Goal: Task Accomplishment & Management: Manage account settings

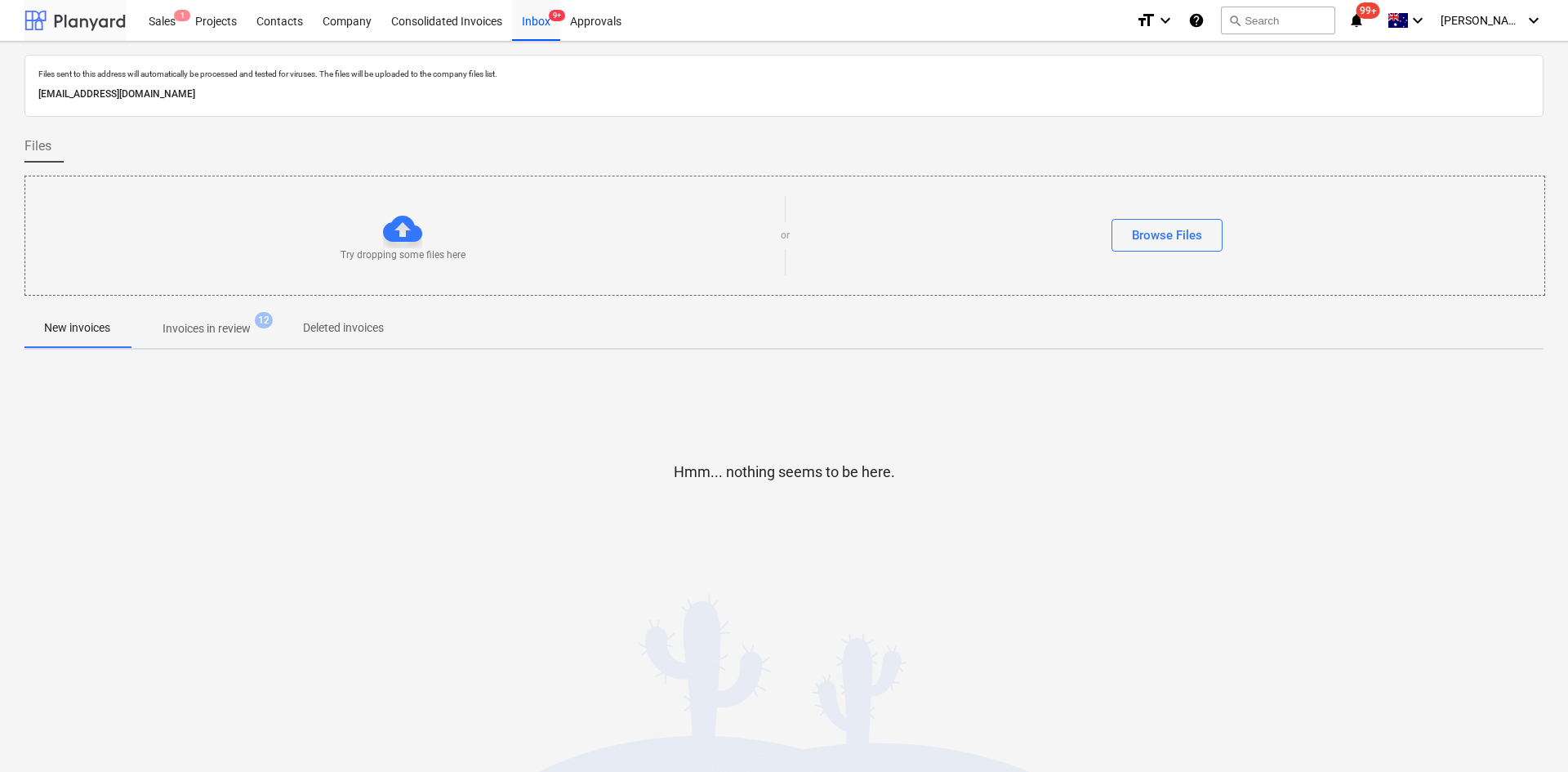
click at [59, 16] on div at bounding box center [75, 20] width 101 height 41
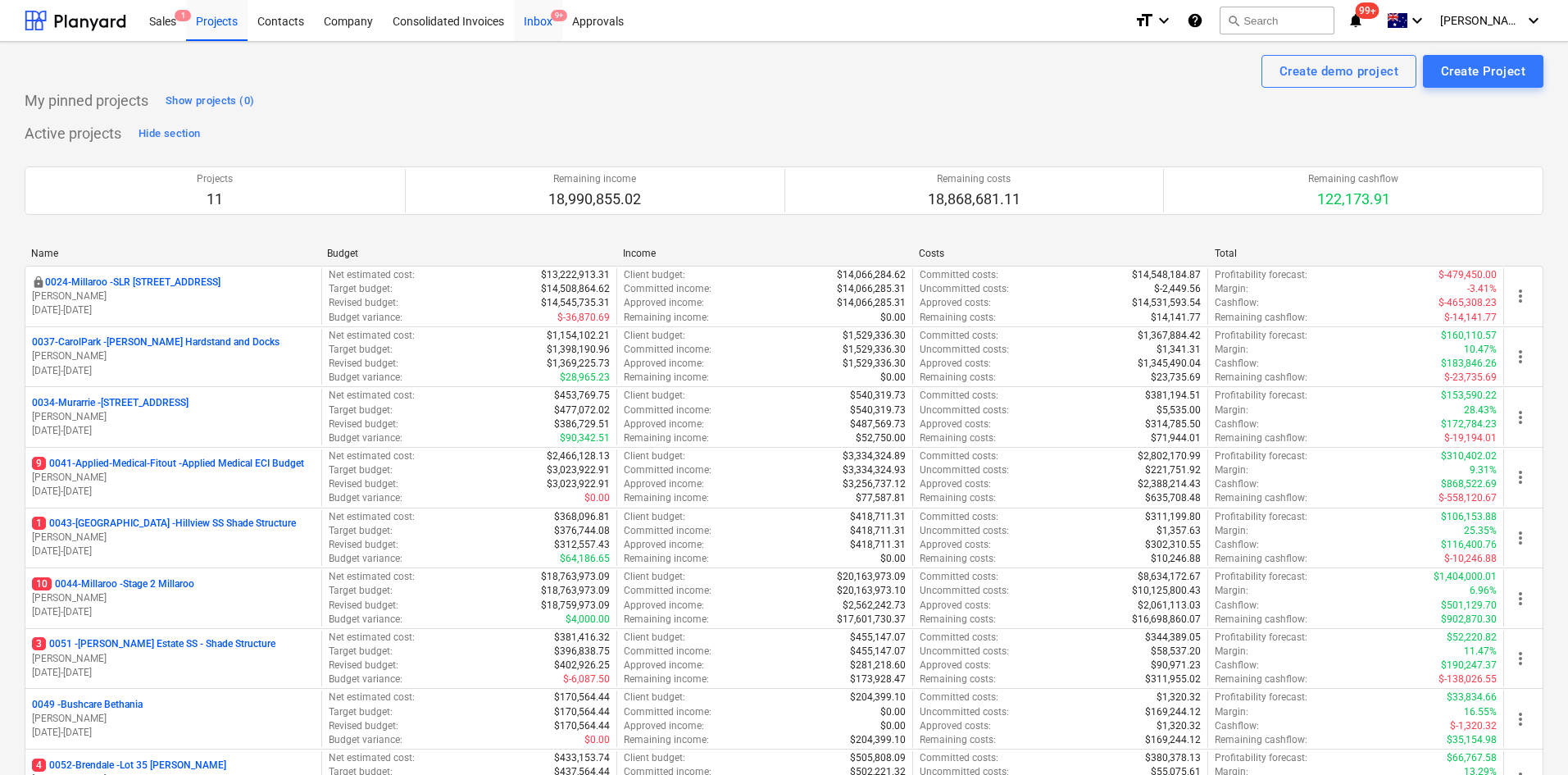
click at [522, 25] on div "Inbox 9+" at bounding box center [538, 20] width 49 height 42
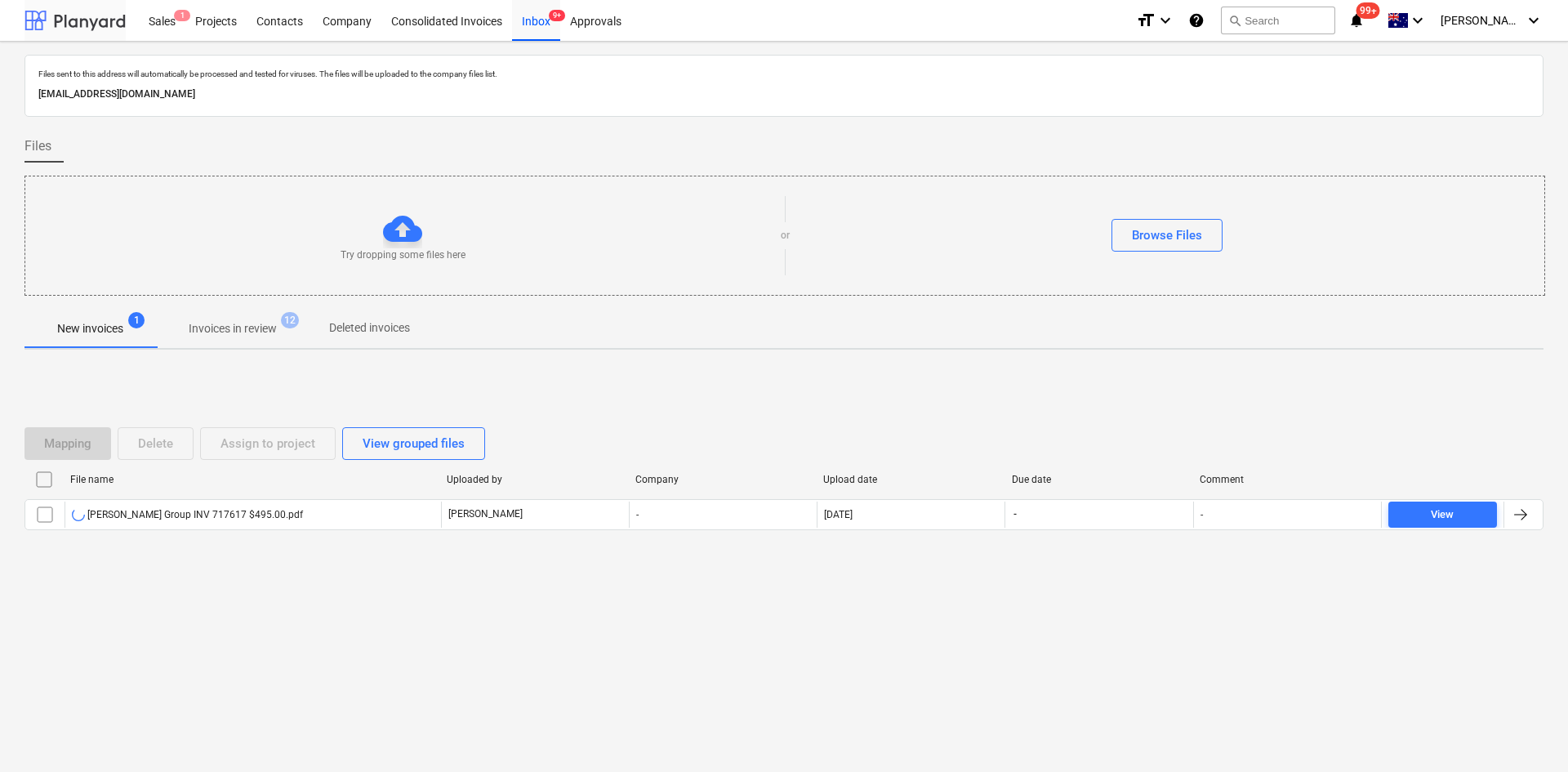
click at [76, 13] on div at bounding box center [75, 20] width 101 height 41
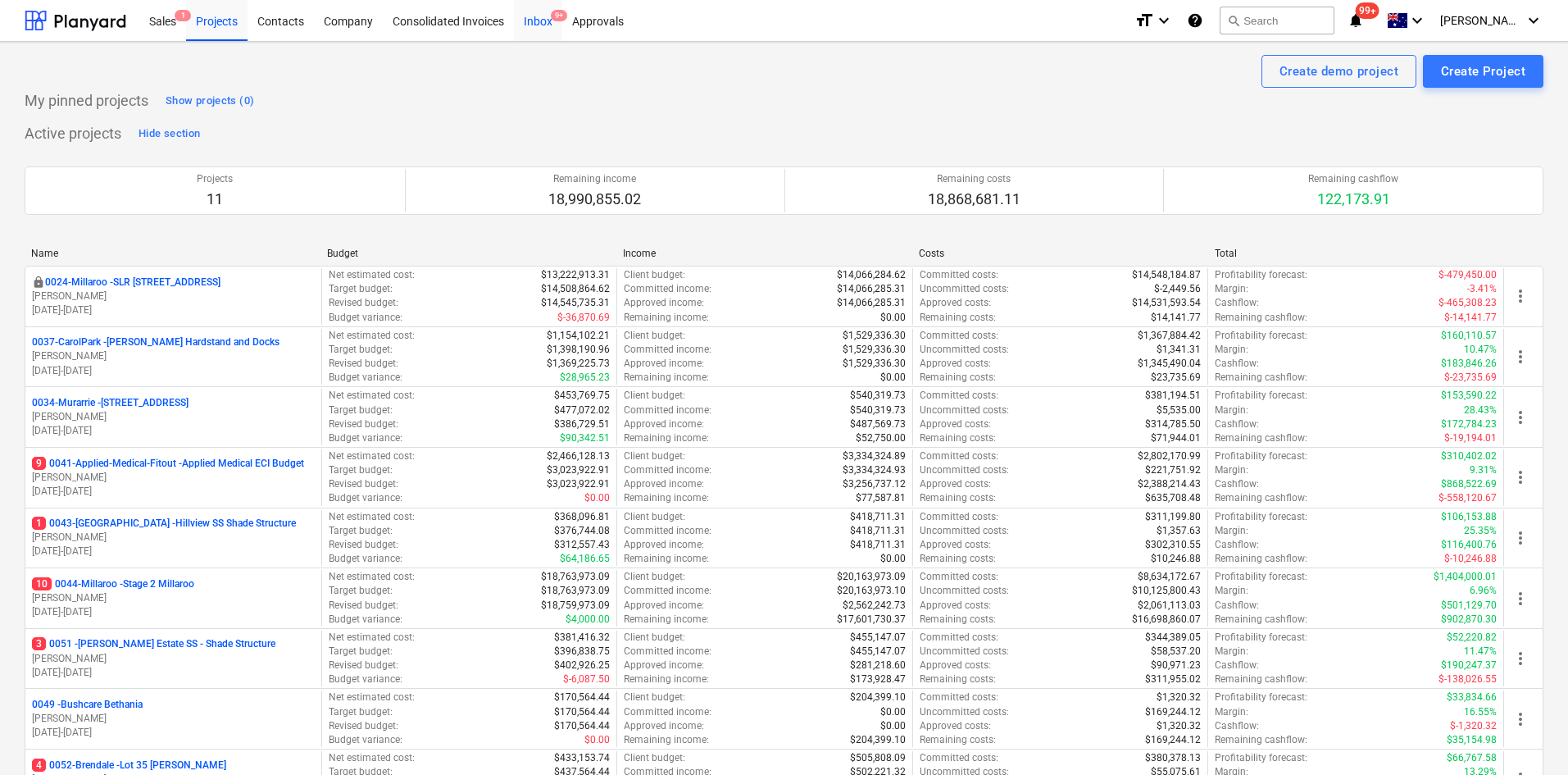
click at [549, 11] on div "Inbox 9+" at bounding box center [538, 20] width 49 height 42
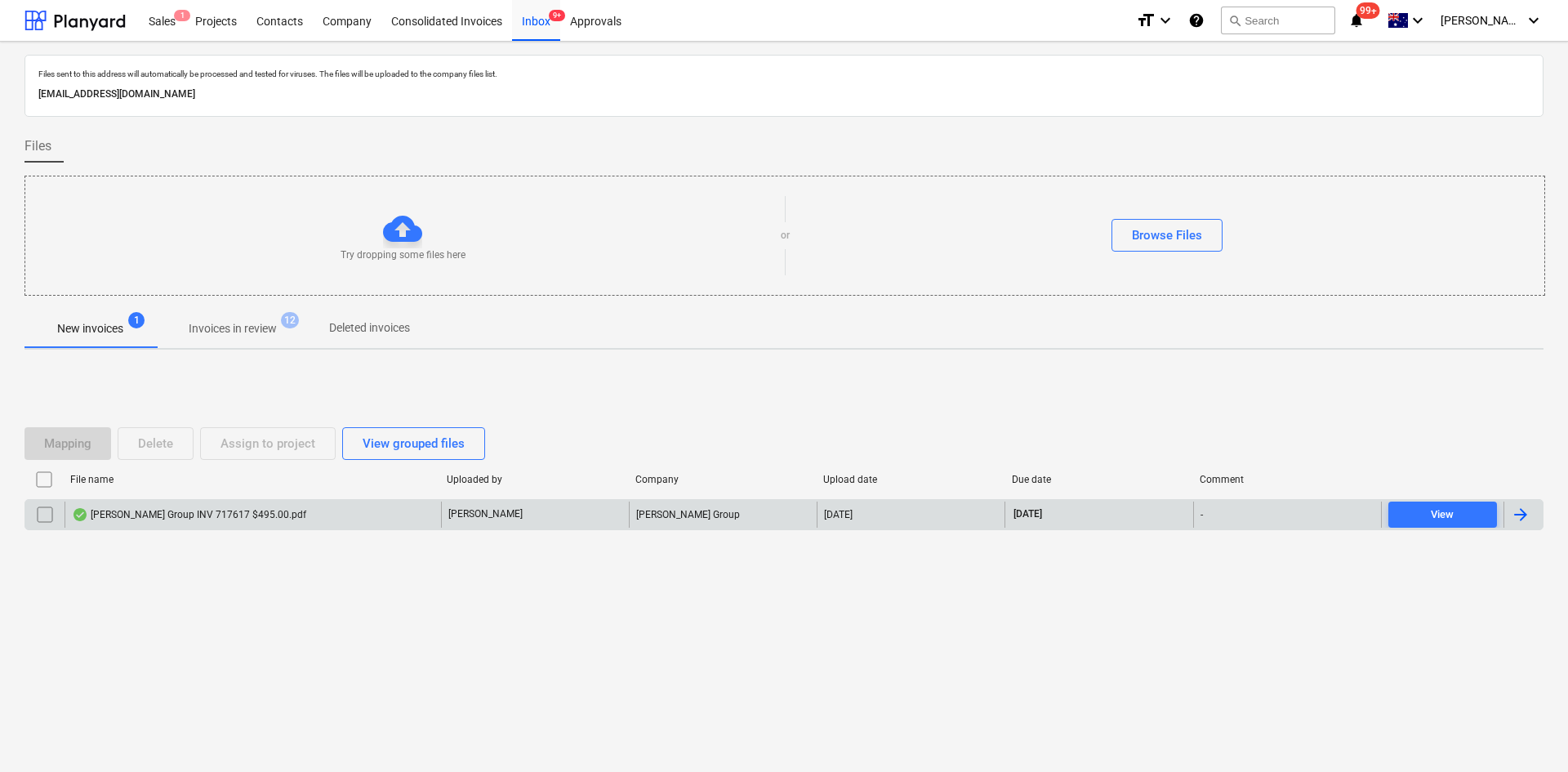
click at [196, 518] on div "[PERSON_NAME] Group INV 717617 $495.00.pdf" at bounding box center [189, 514] width 234 height 13
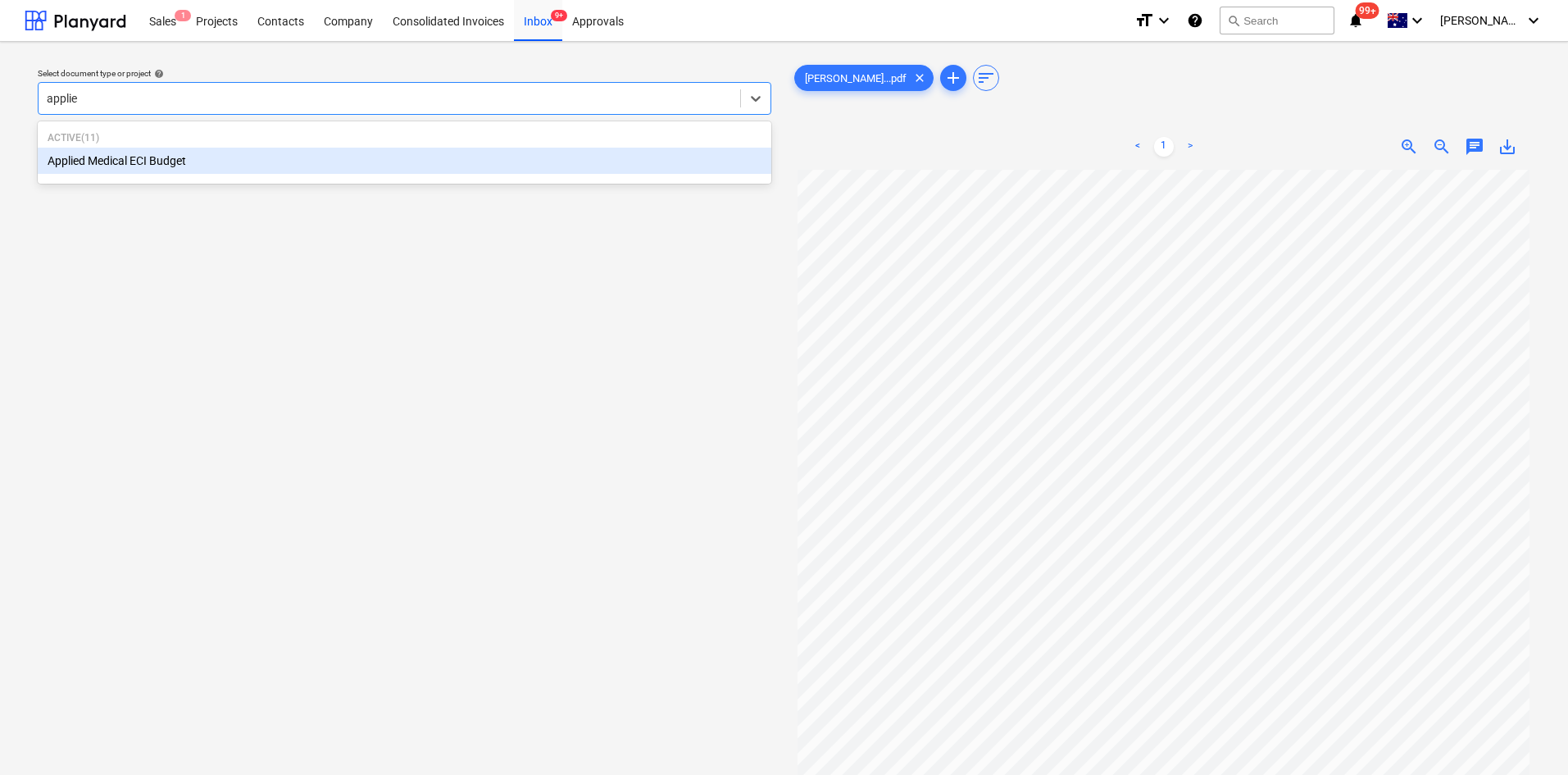
type input "applied"
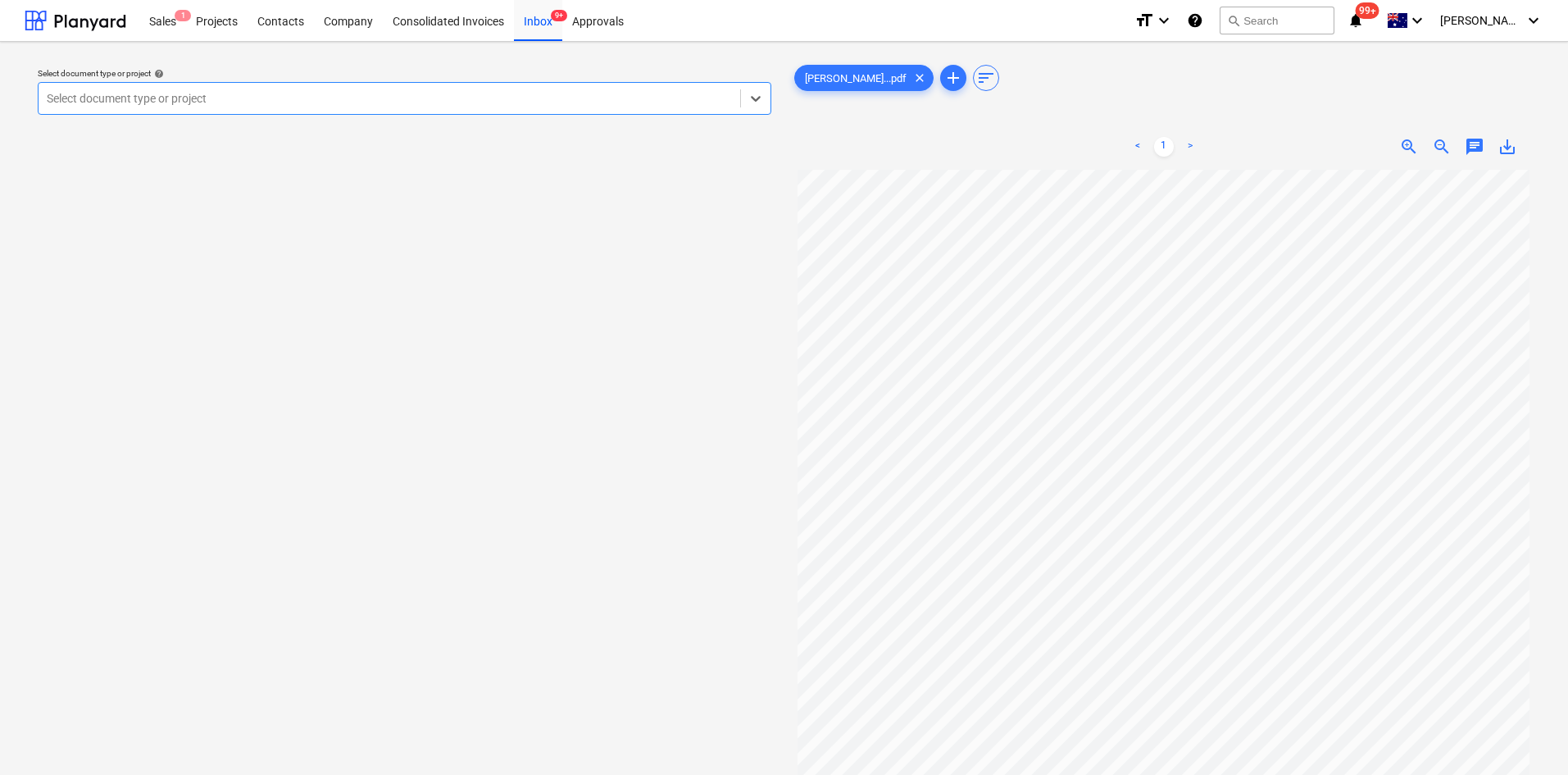
drag, startPoint x: 108, startPoint y: 97, endPoint x: 9, endPoint y: 106, distance: 99.4
click at [9, 106] on div "Select document type or project help Select is focused ,type to refine list, pr…" at bounding box center [784, 479] width 1568 height 876
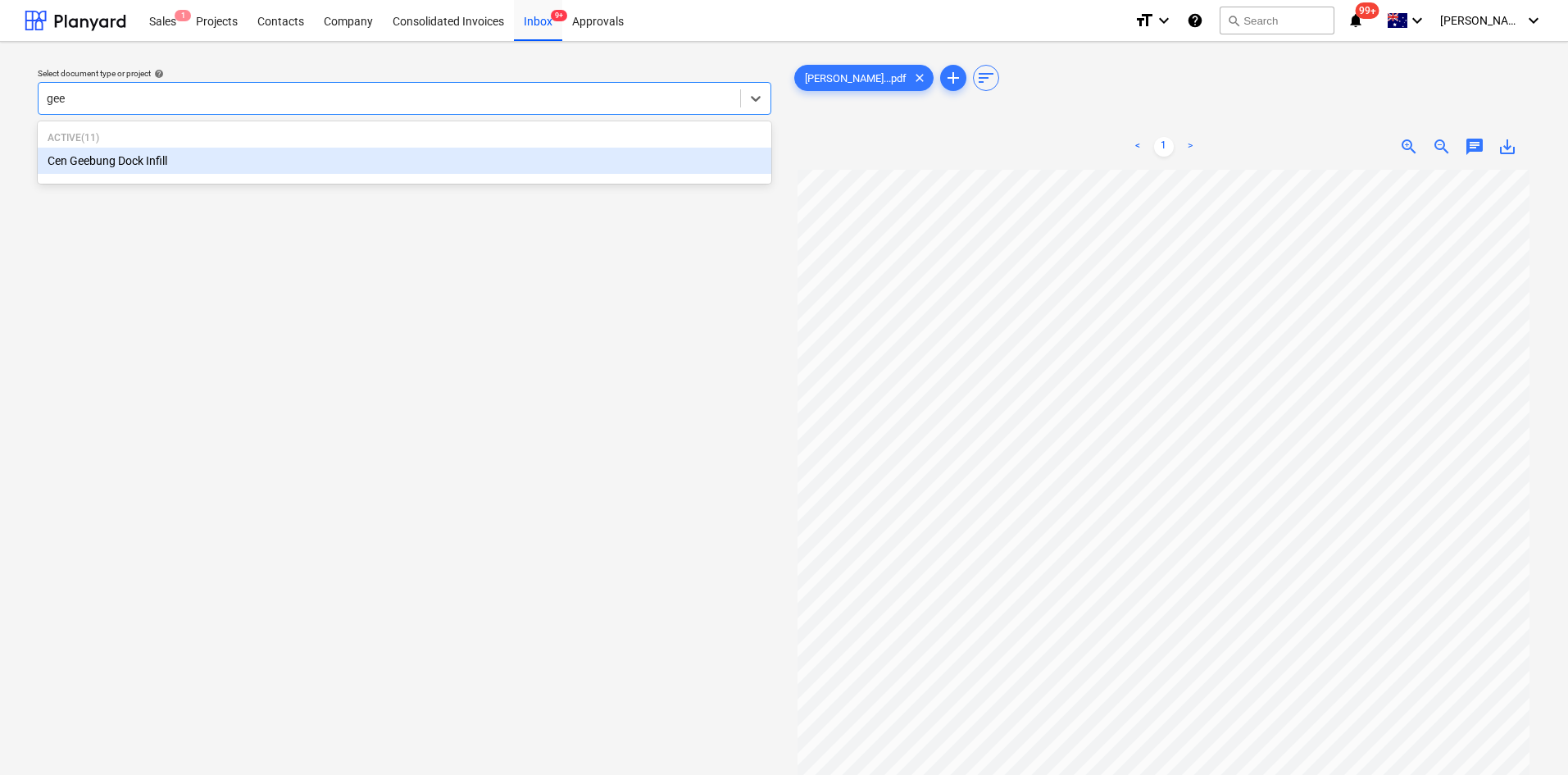
type input "gee"
click at [398, 381] on div "Select document type or project help option Cen Geebung Dock Infill focused, 1 …" at bounding box center [404, 480] width 759 height 850
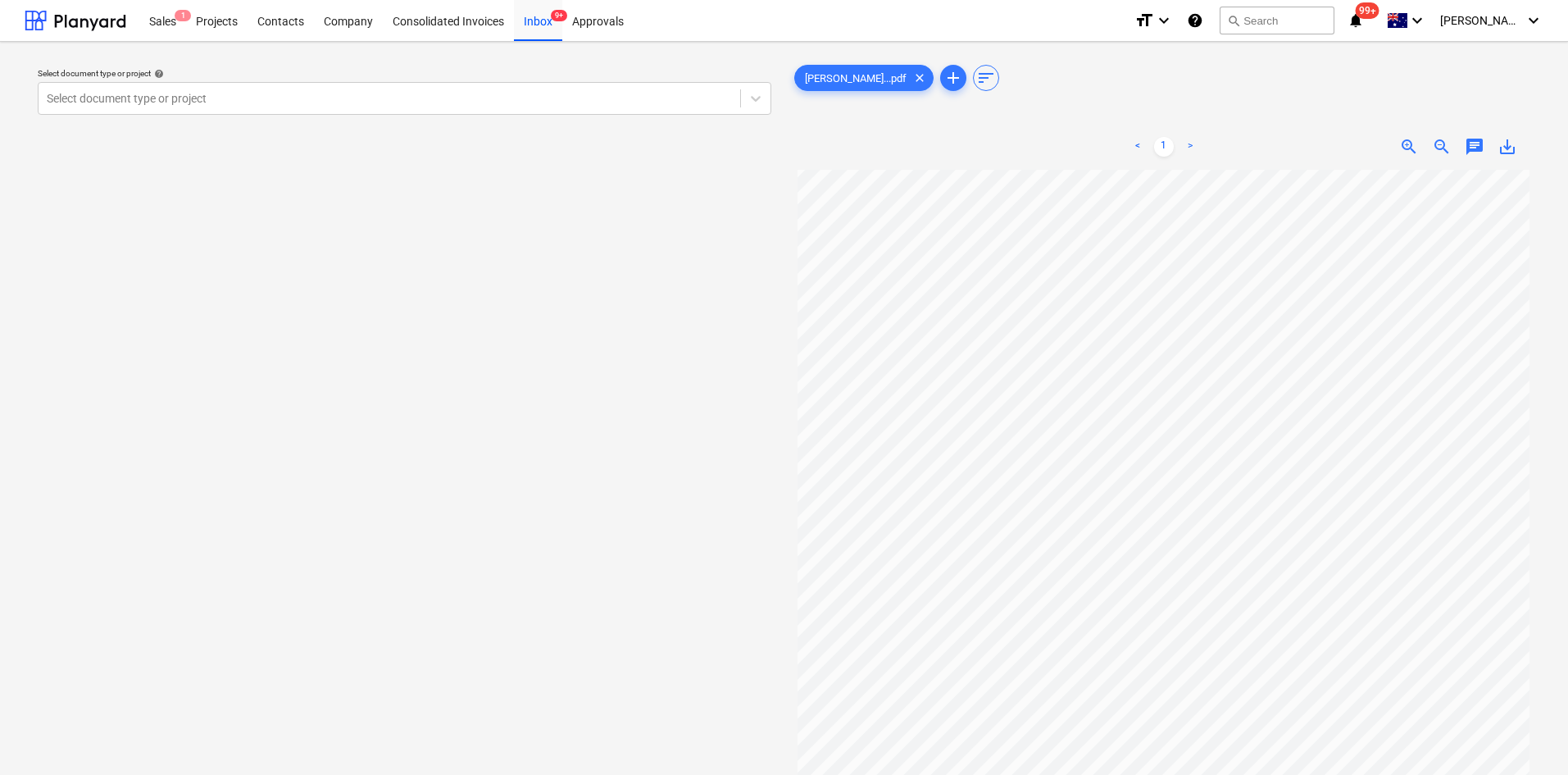
scroll to position [64, 0]
click at [150, 97] on div at bounding box center [389, 98] width 685 height 16
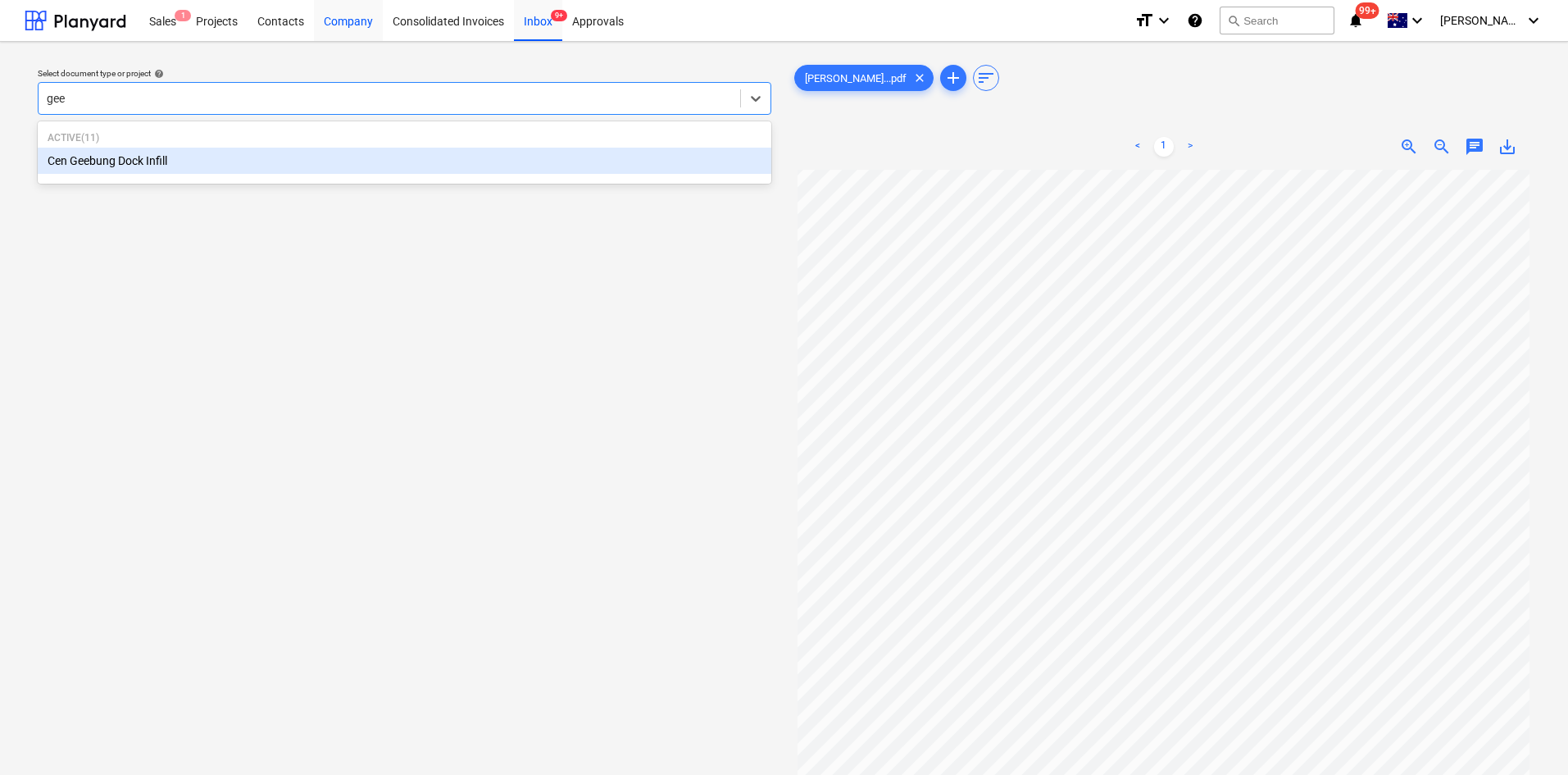
type input "gee"
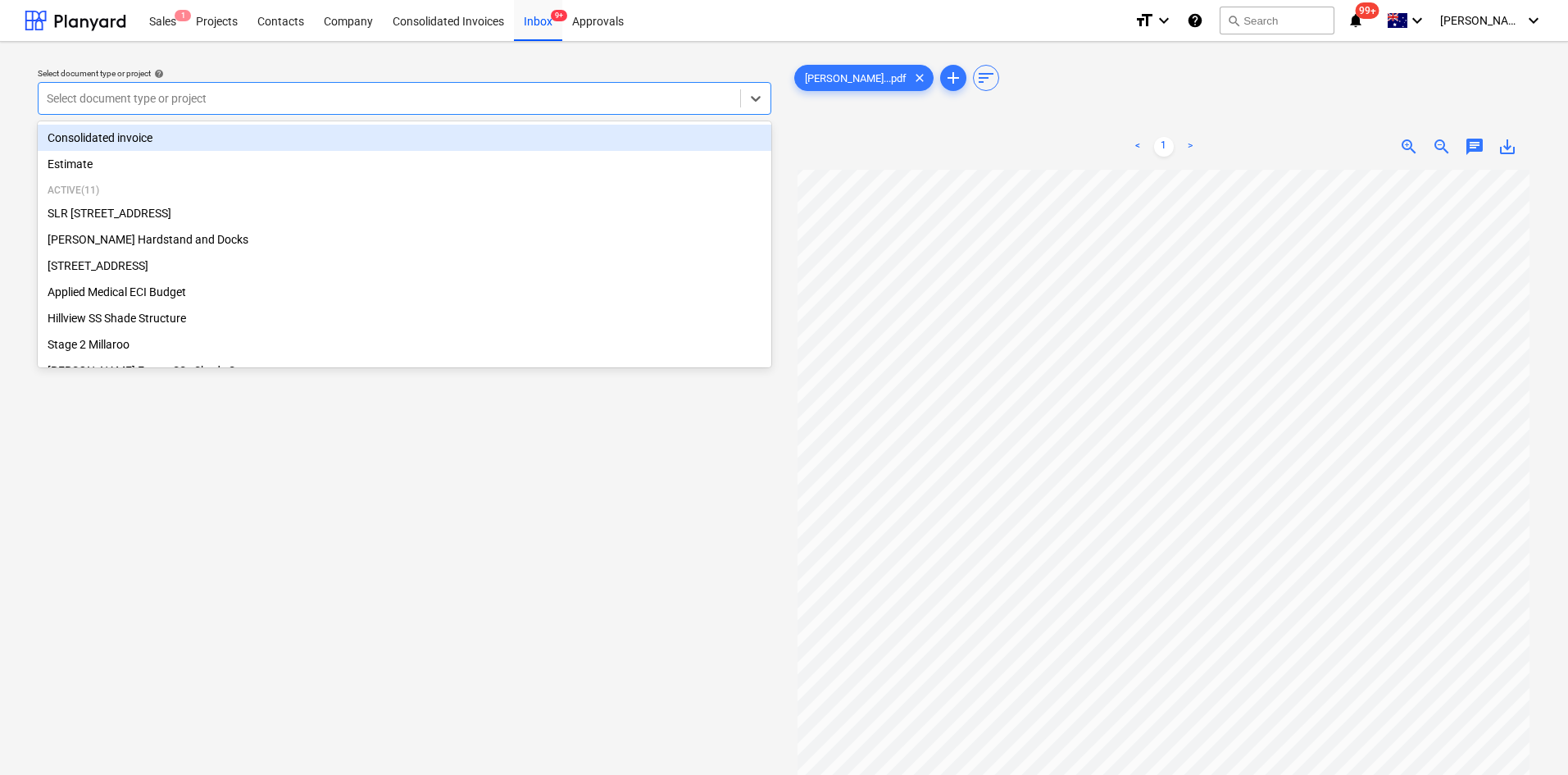
click at [187, 96] on div at bounding box center [389, 98] width 685 height 16
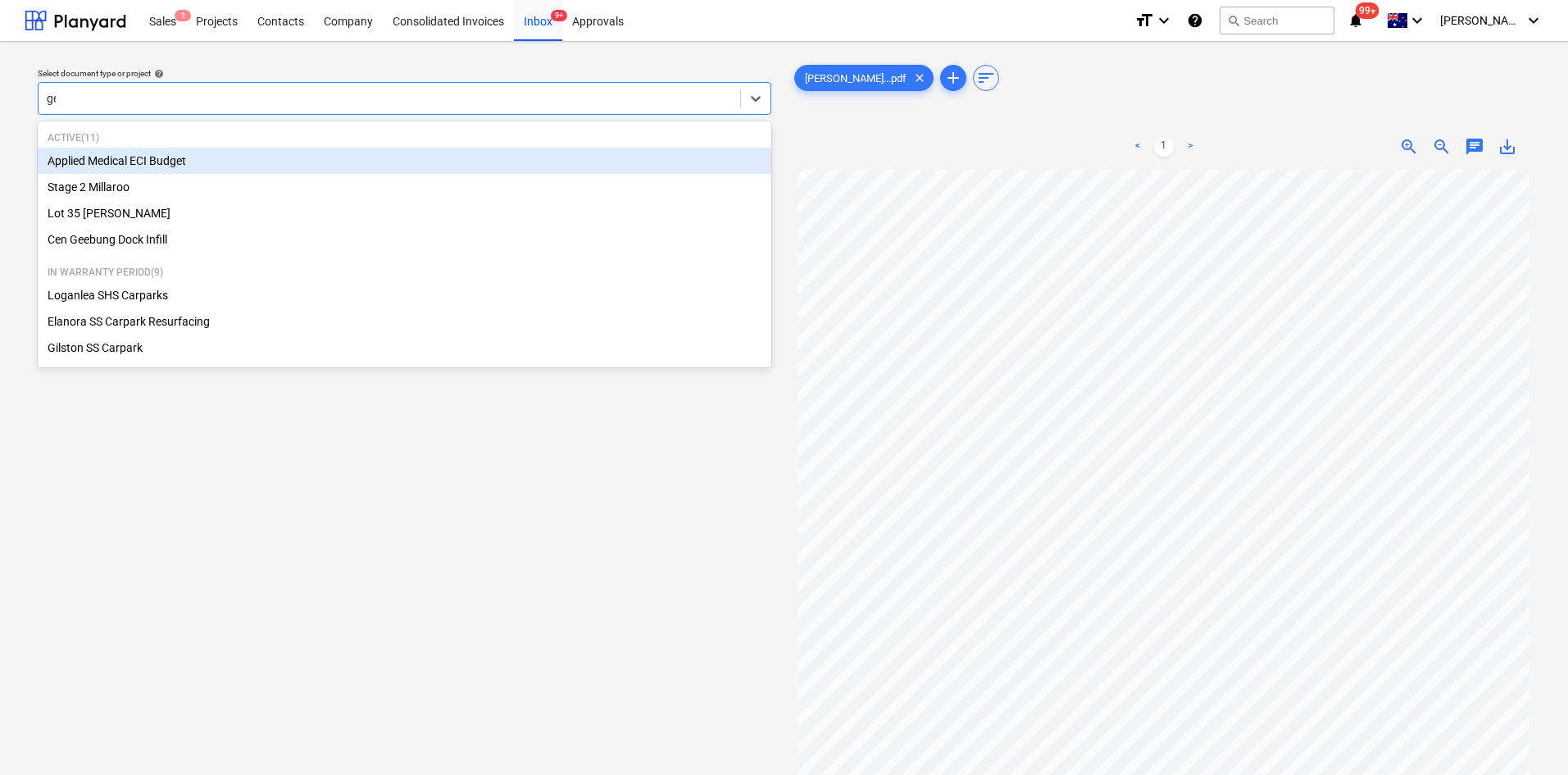
type input "gee"
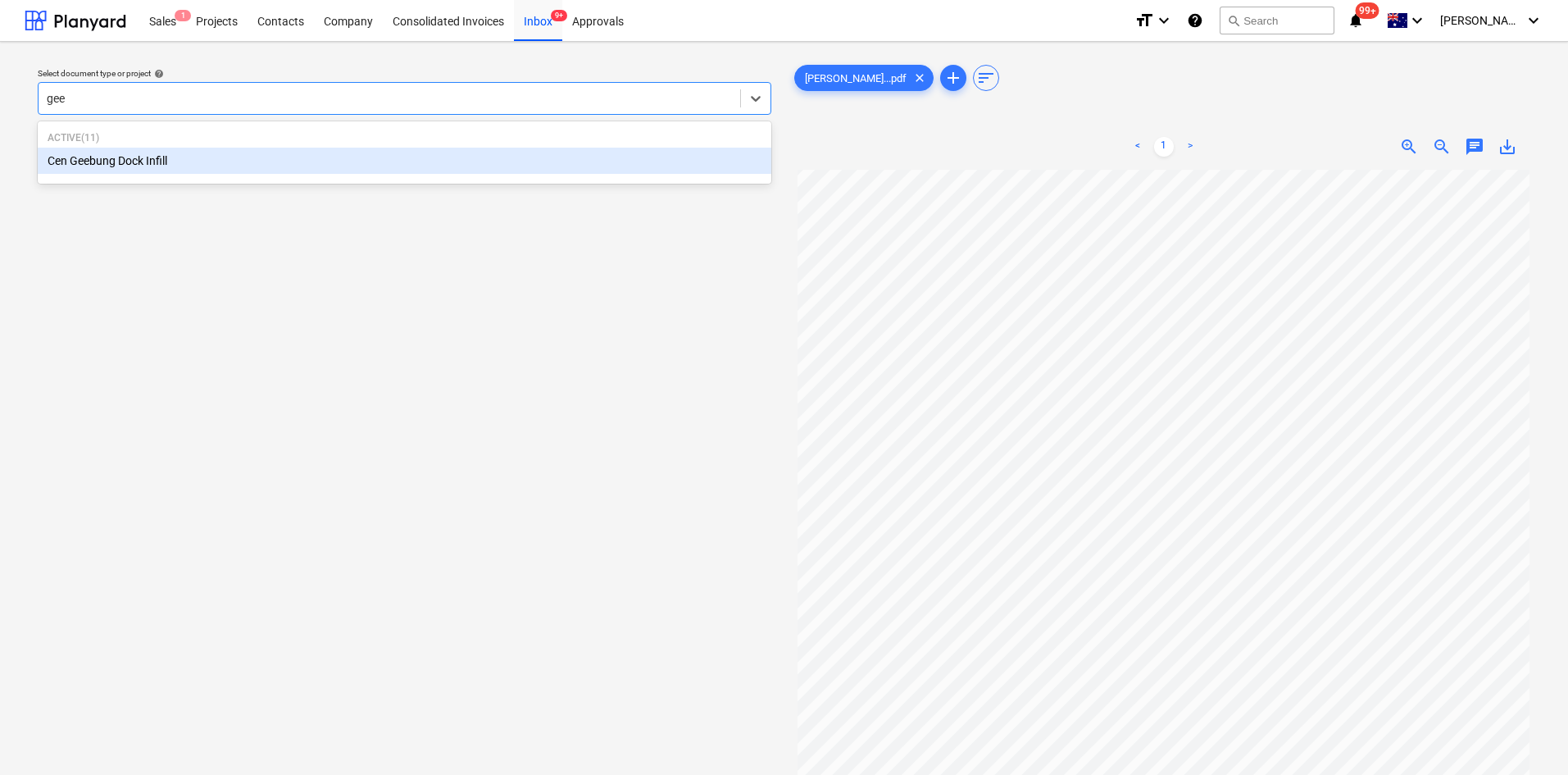
click at [140, 158] on div "Cen Geebung Dock Infill" at bounding box center [404, 160] width 734 height 26
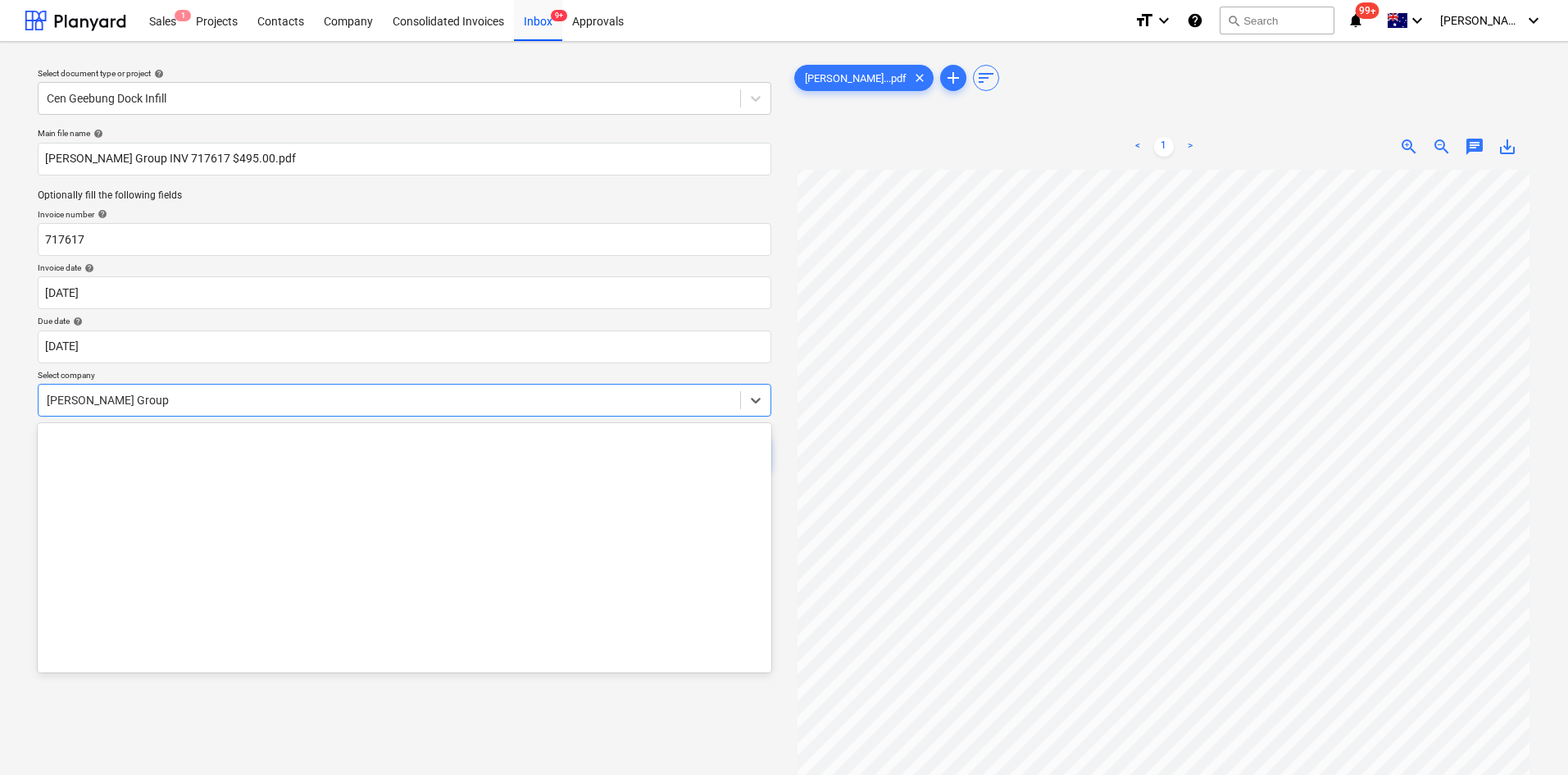
click at [143, 399] on div at bounding box center [389, 399] width 685 height 16
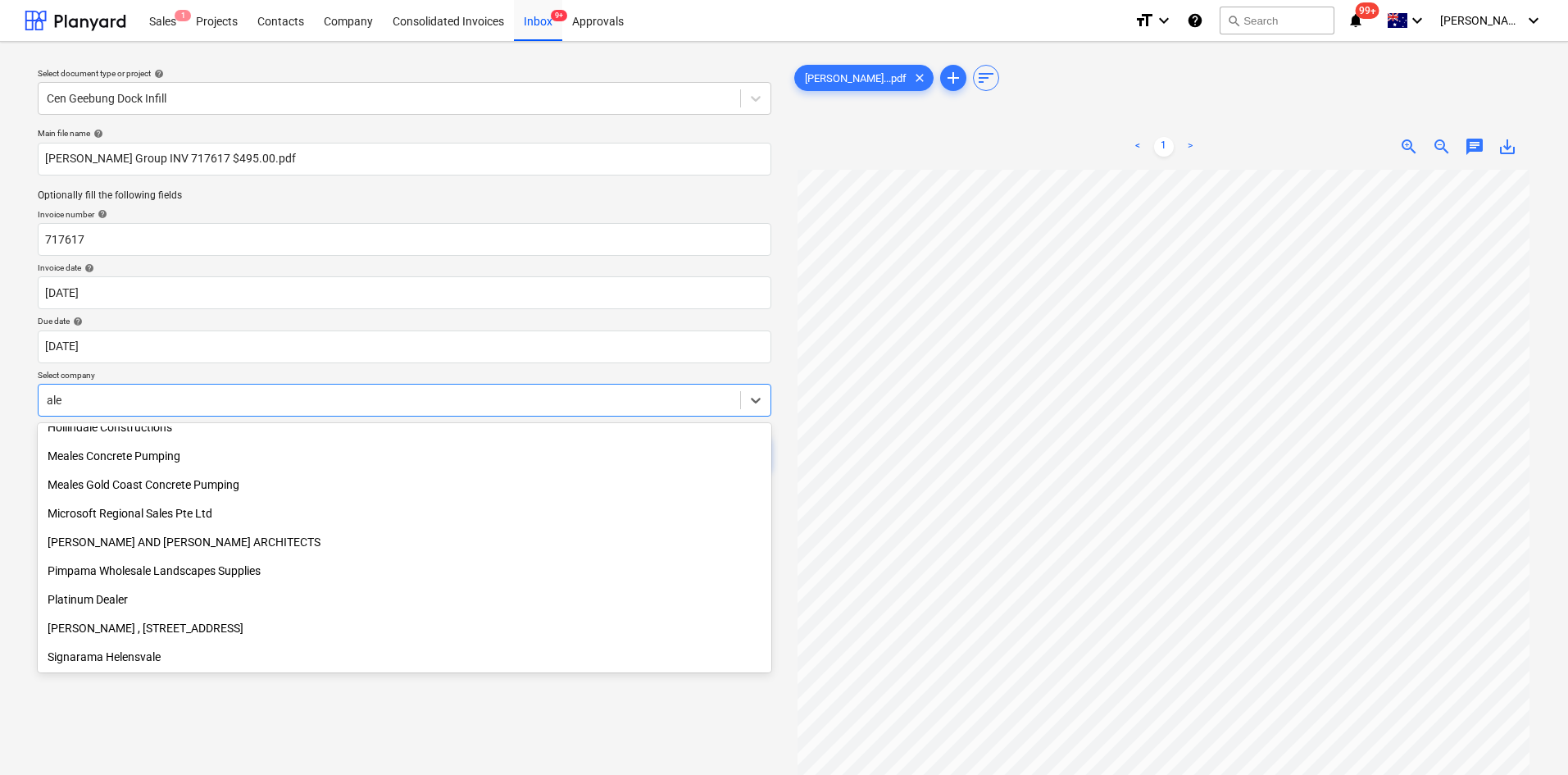
scroll to position [328, 0]
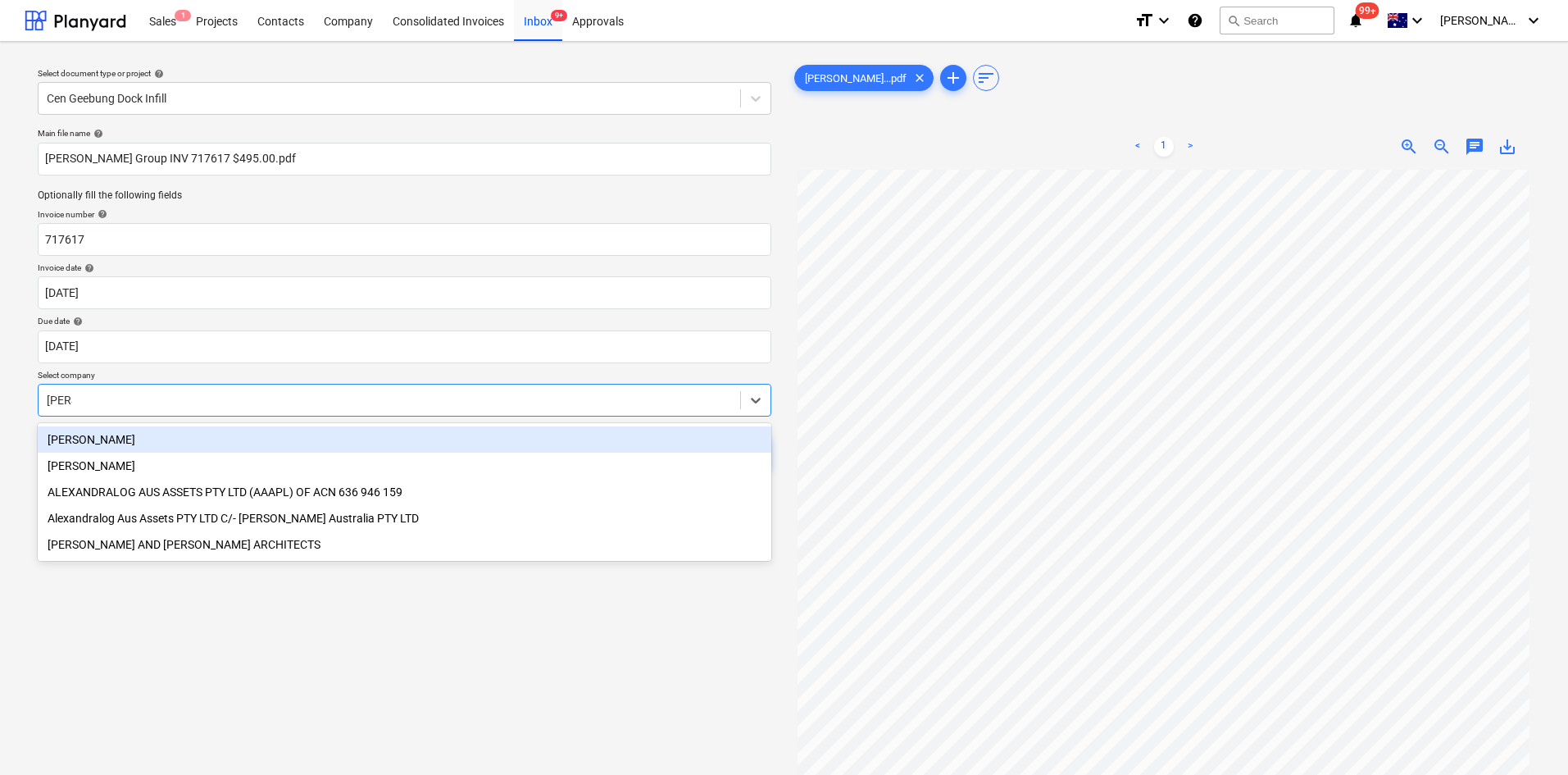
type input "[PERSON_NAME]"
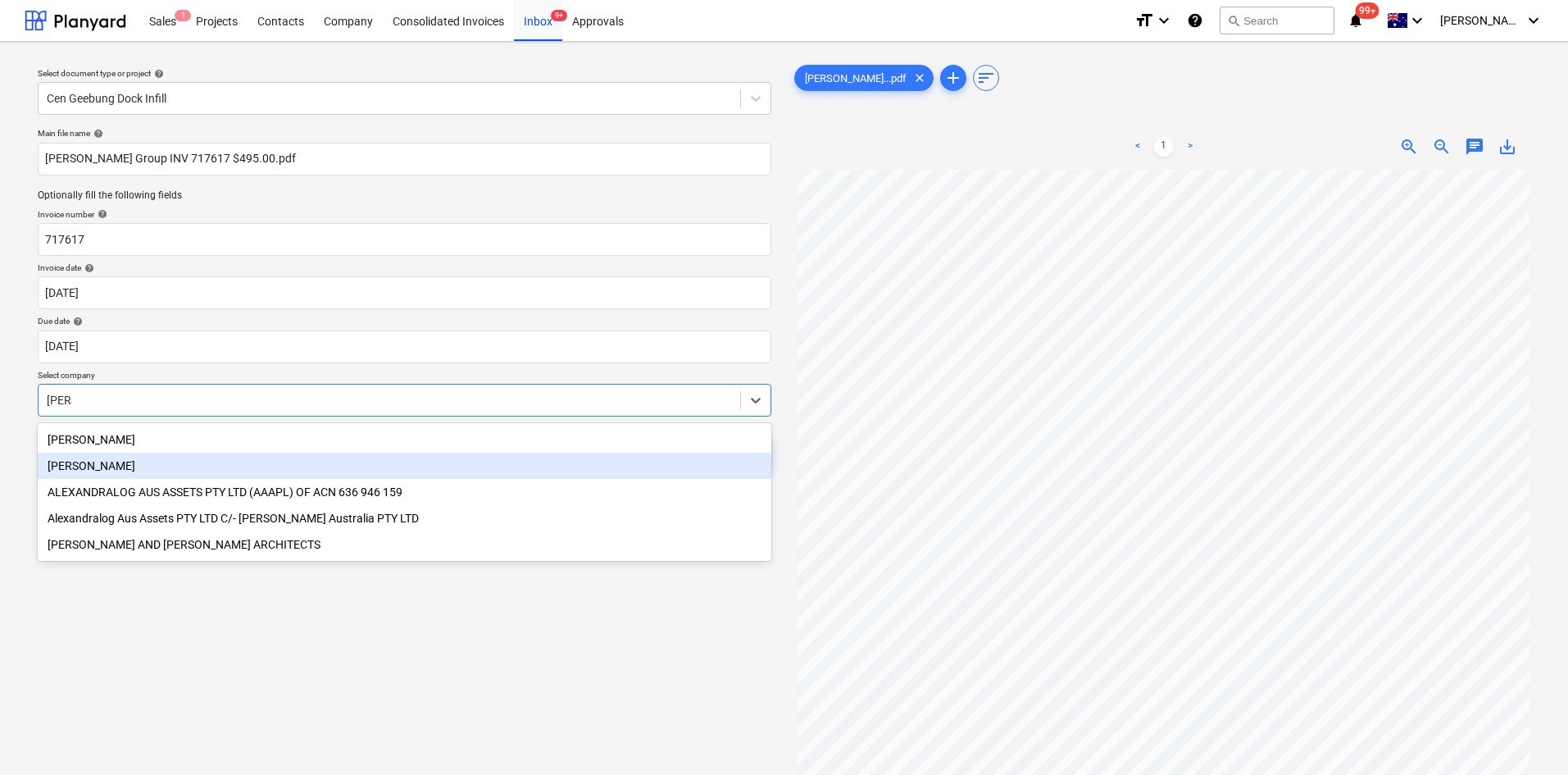
click at [75, 469] on div "[PERSON_NAME]" at bounding box center [404, 465] width 734 height 26
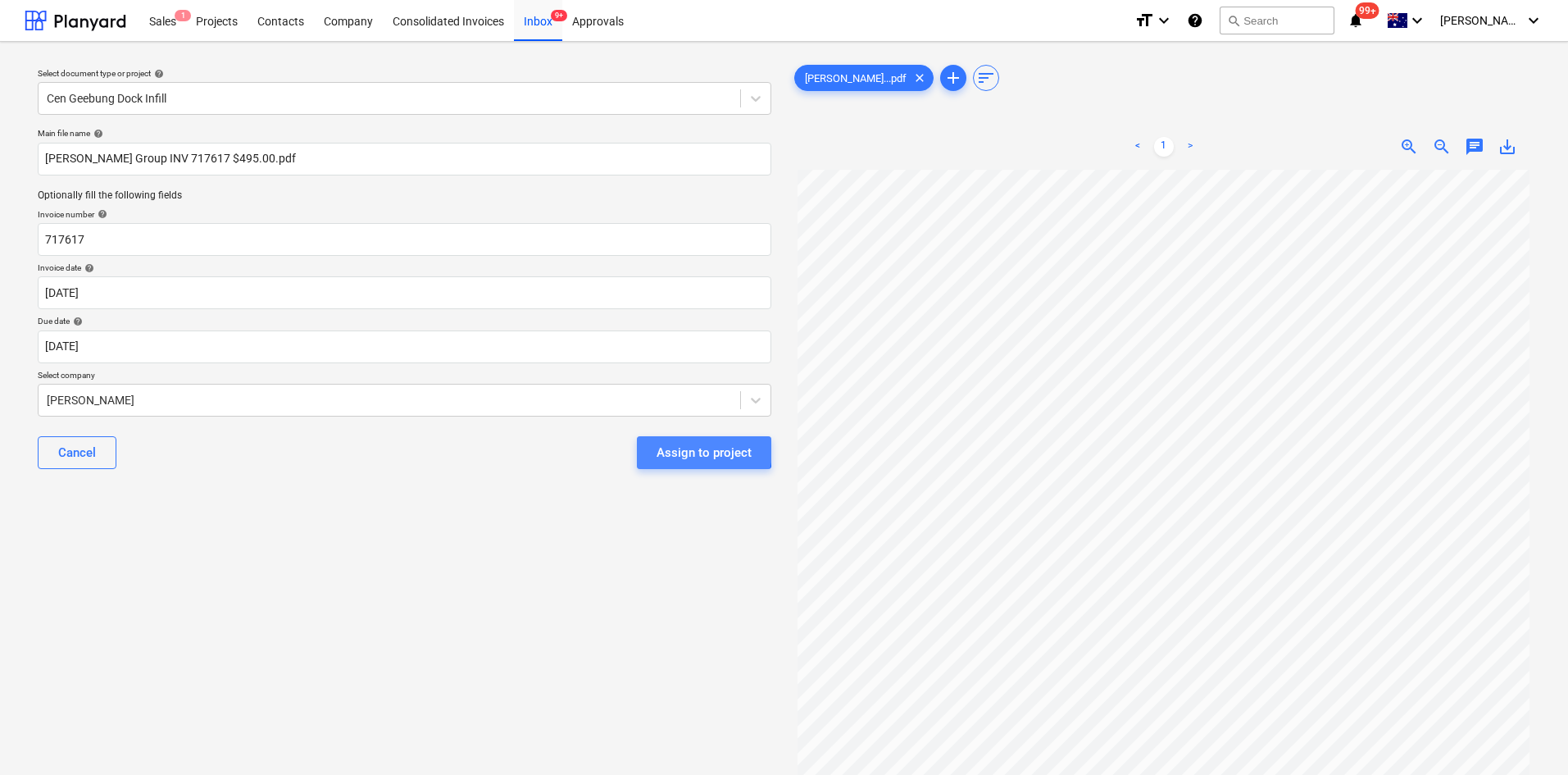
click at [693, 451] on div "Assign to project" at bounding box center [704, 452] width 95 height 21
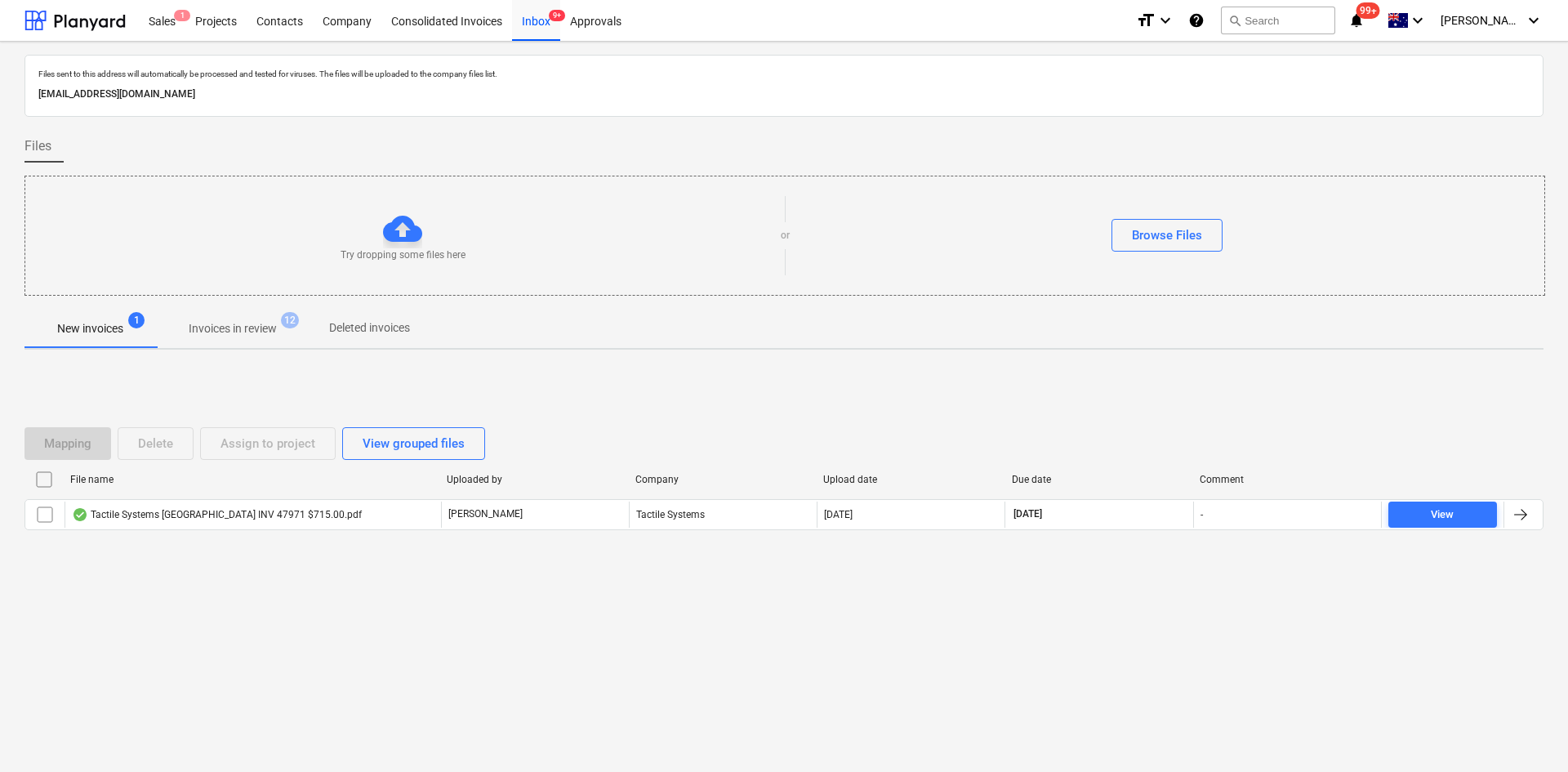
click at [266, 517] on div "Tactile Systems [GEOGRAPHIC_DATA] INV 47971 $715.00.pdf" at bounding box center [217, 514] width 290 height 13
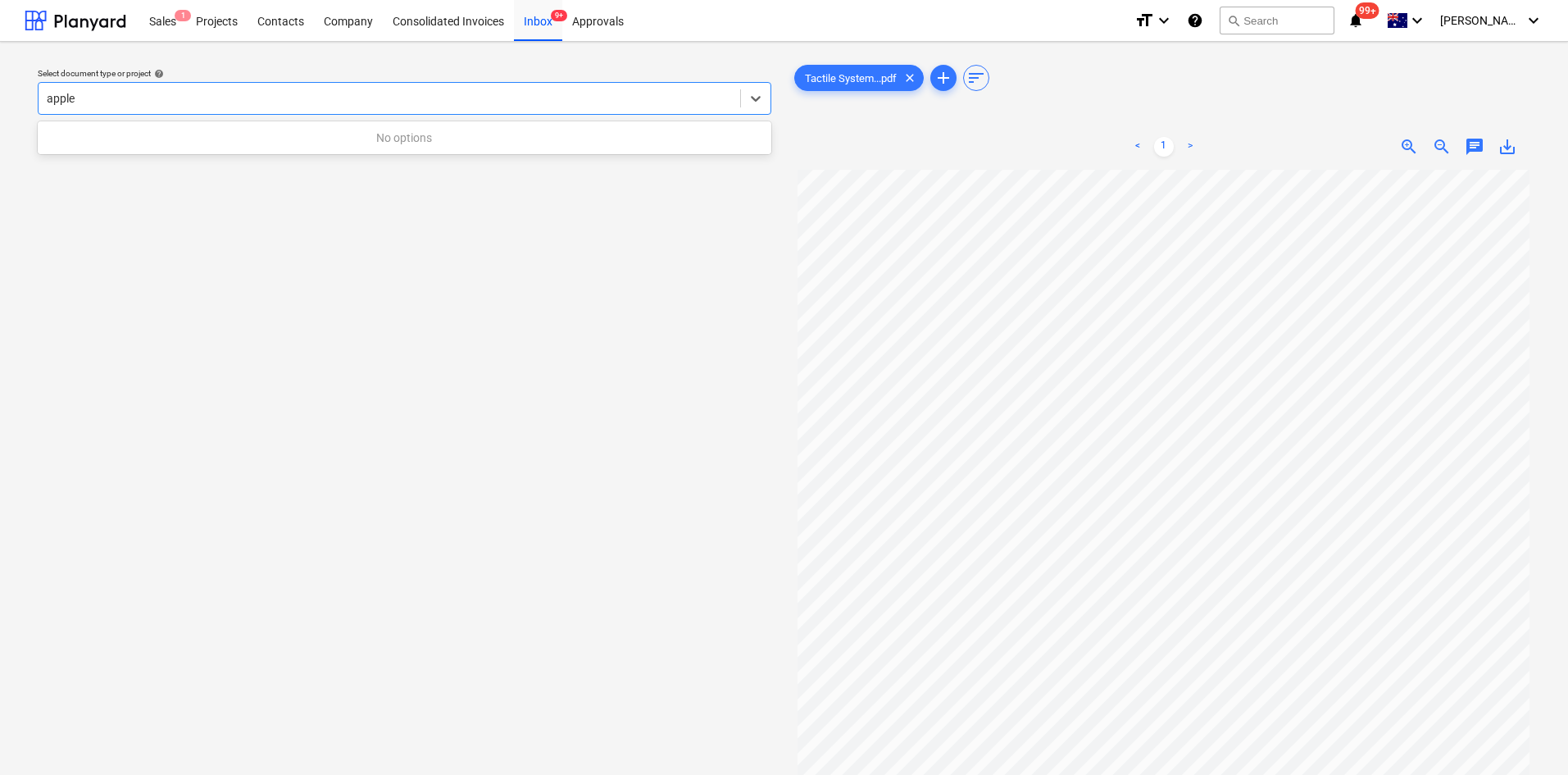
type input "appl"
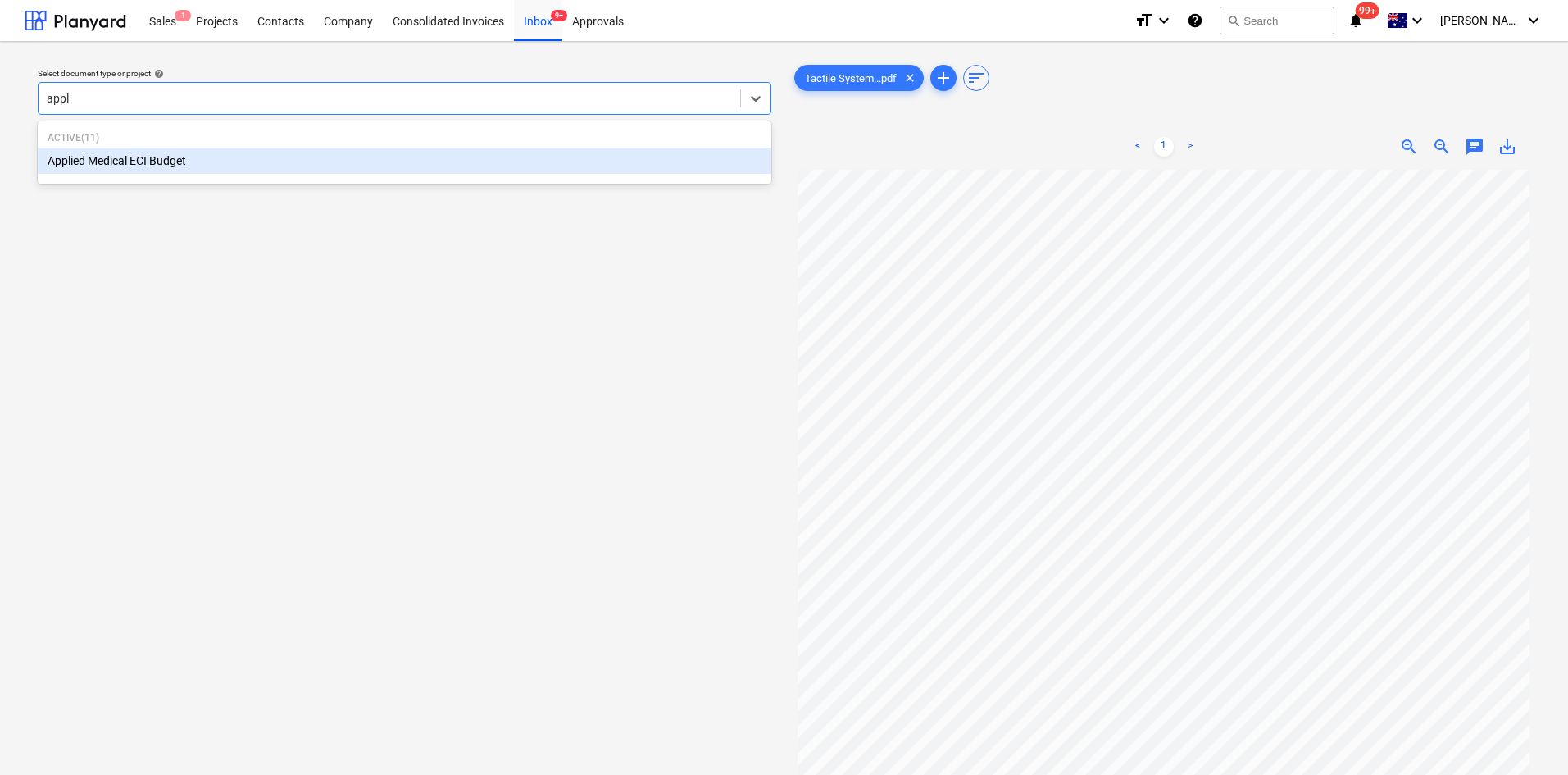
click at [184, 161] on div "Applied Medical ECI Budget" at bounding box center [404, 160] width 734 height 26
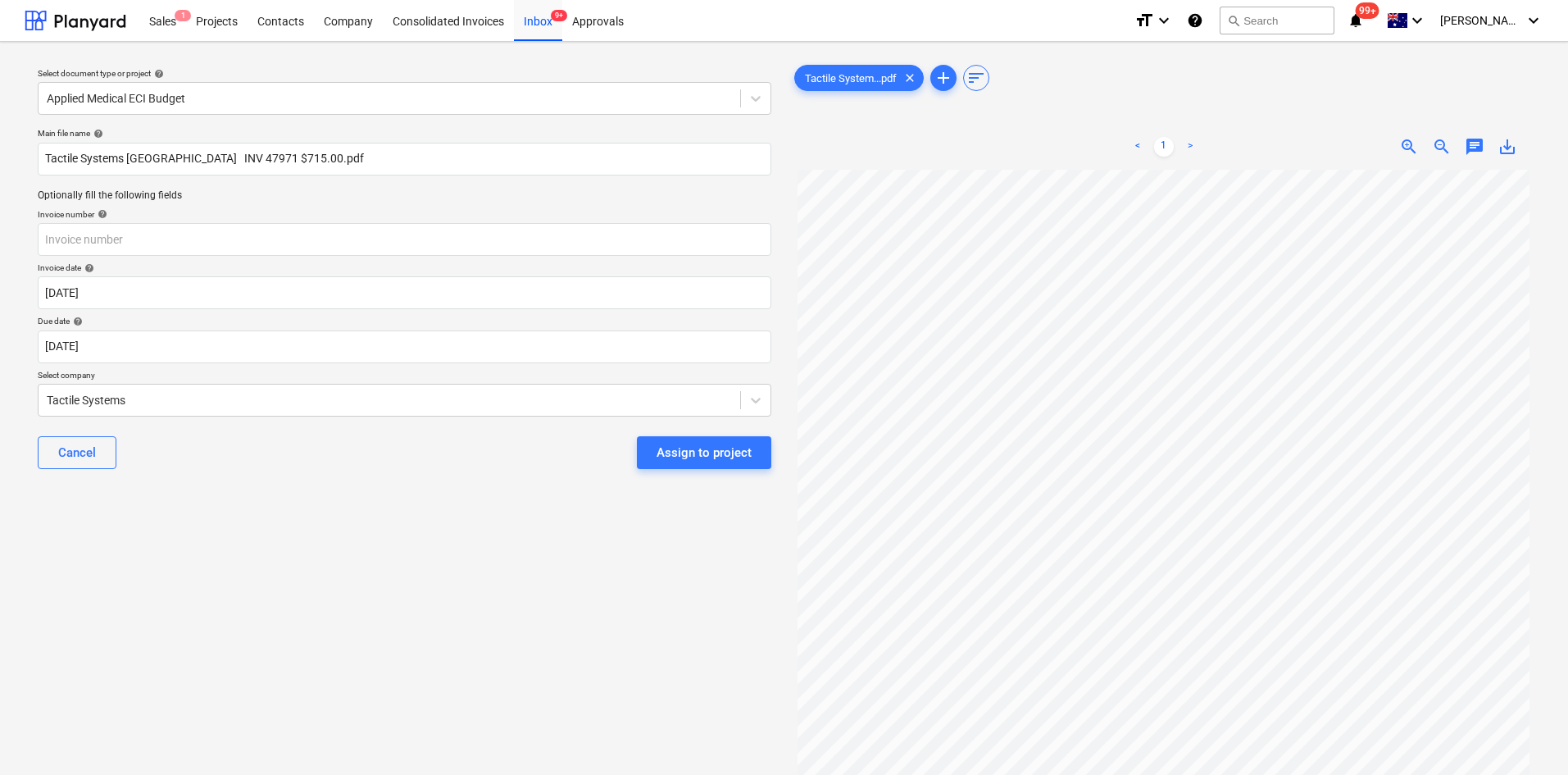
scroll to position [1, 0]
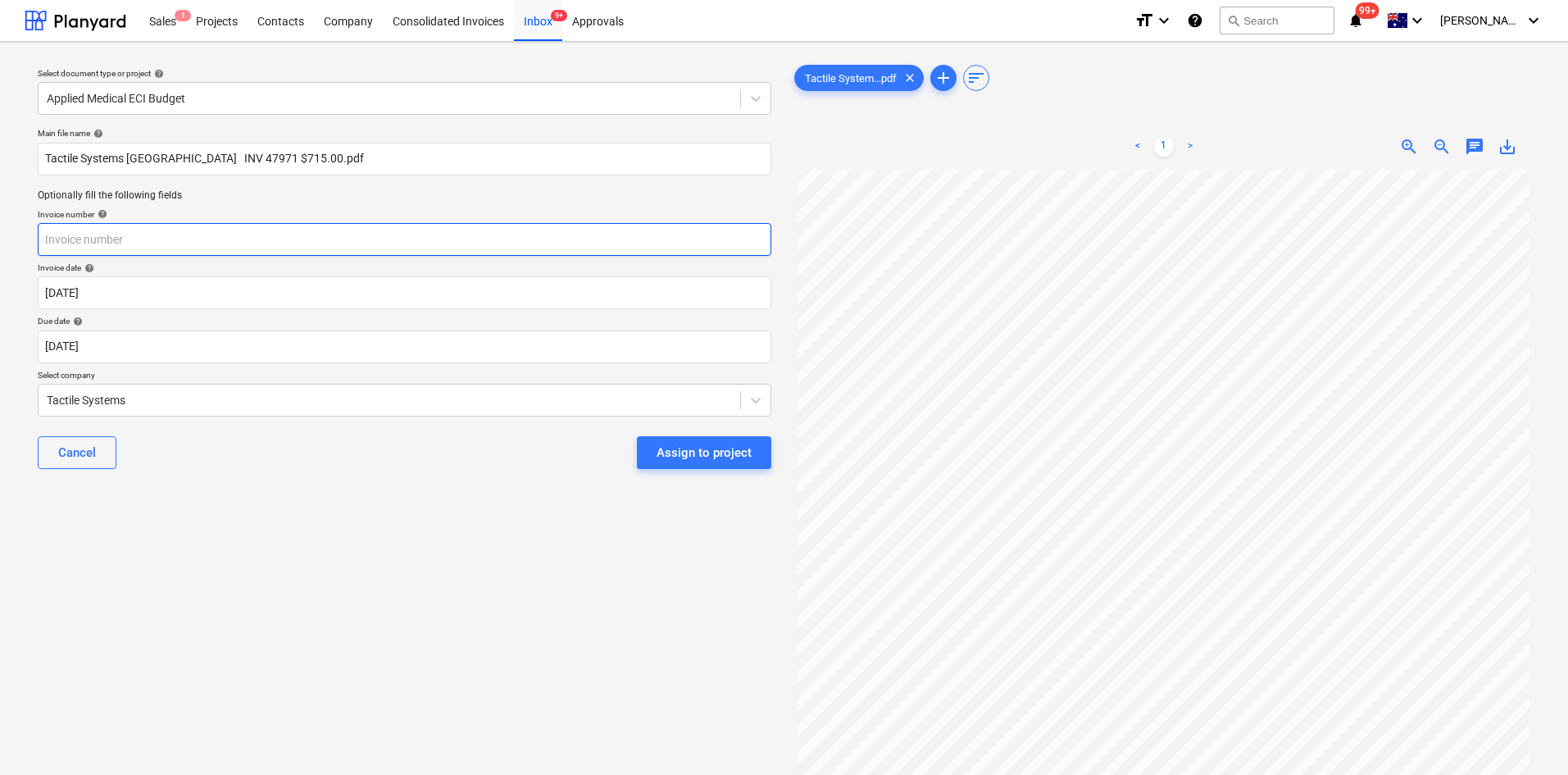
click at [99, 247] on input "text" at bounding box center [404, 239] width 734 height 33
type input "47971"
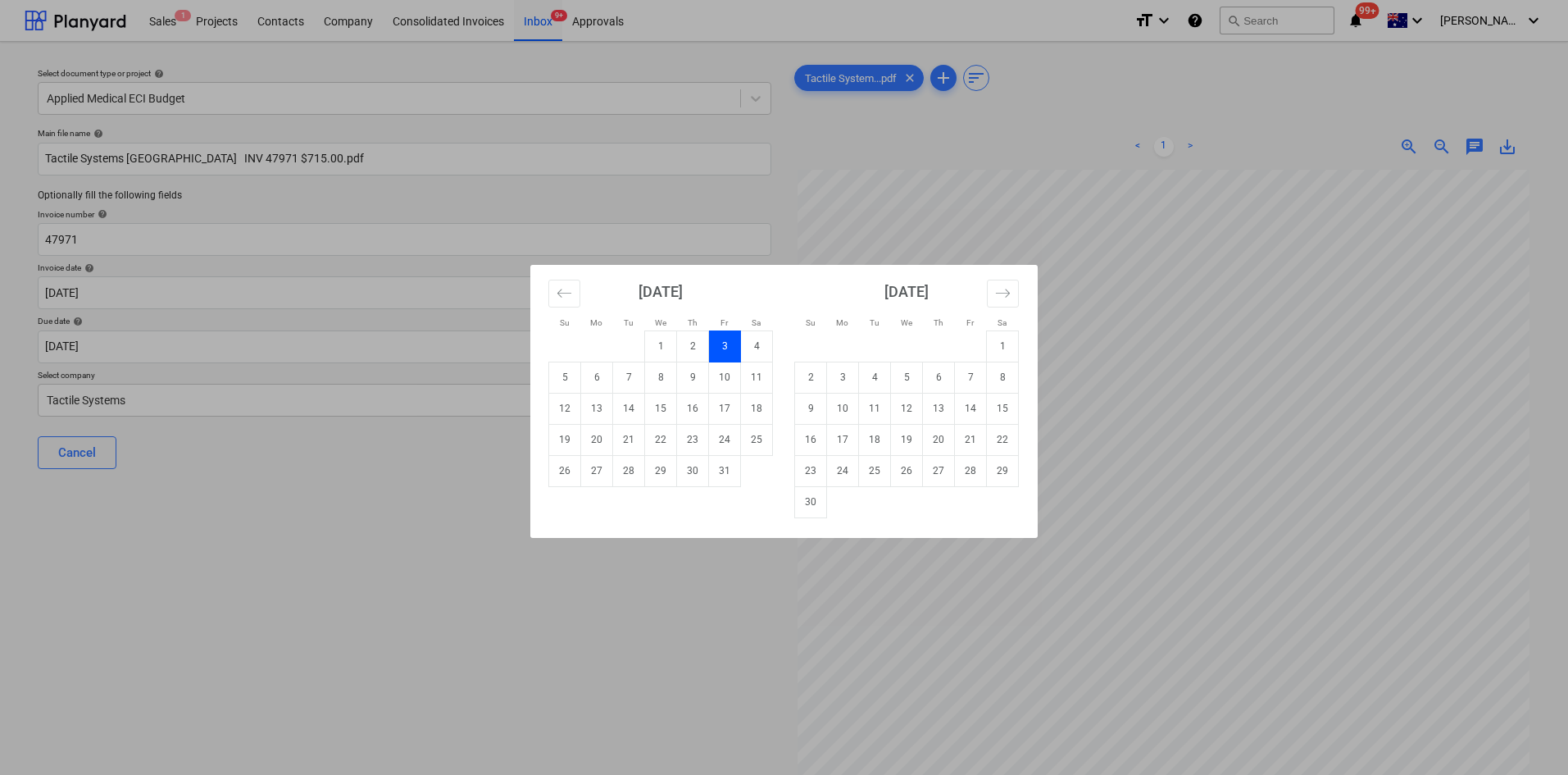
click at [730, 344] on td "3" at bounding box center [725, 346] width 32 height 32
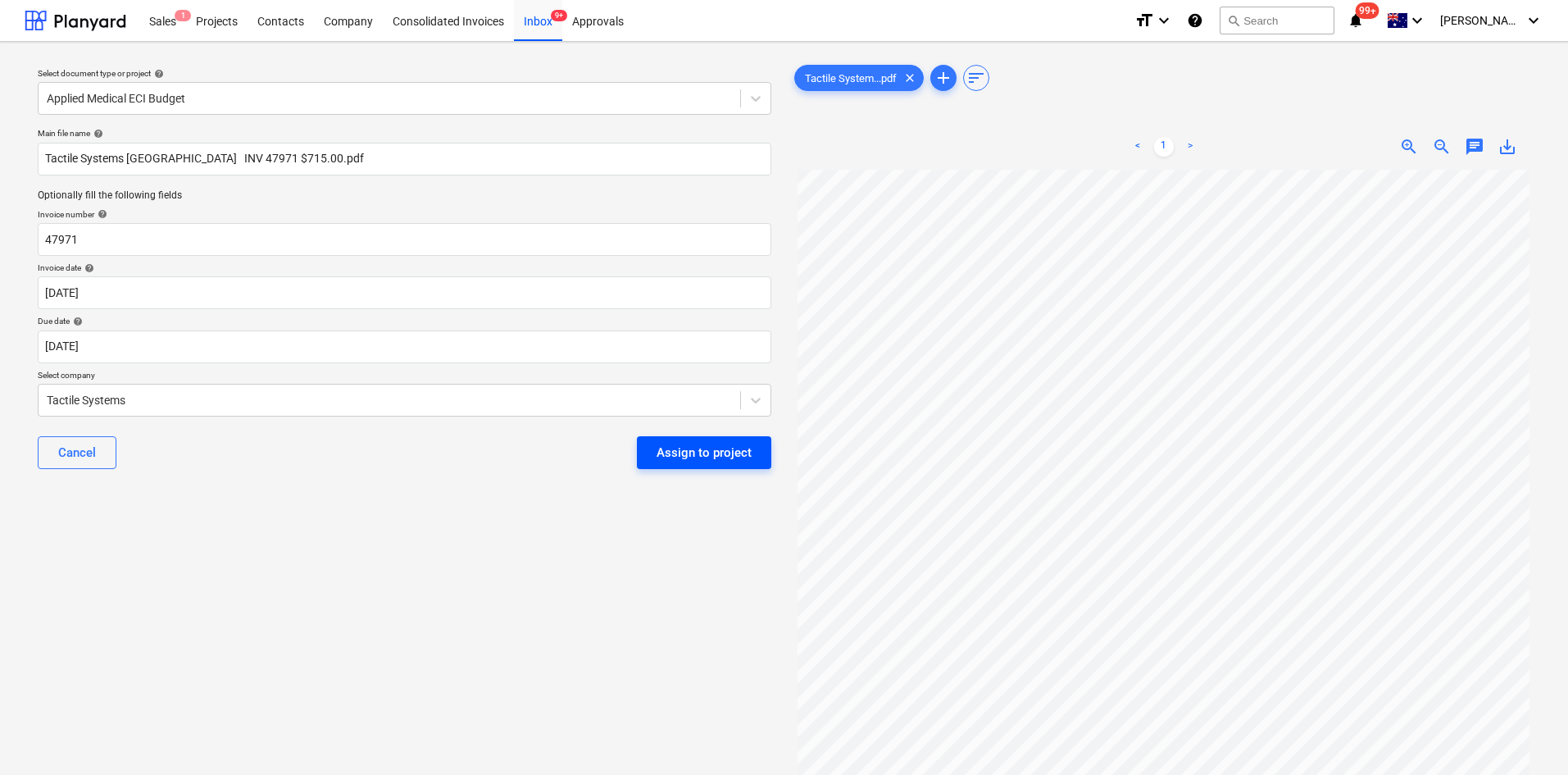
click at [706, 444] on div "Assign to project" at bounding box center [704, 452] width 95 height 21
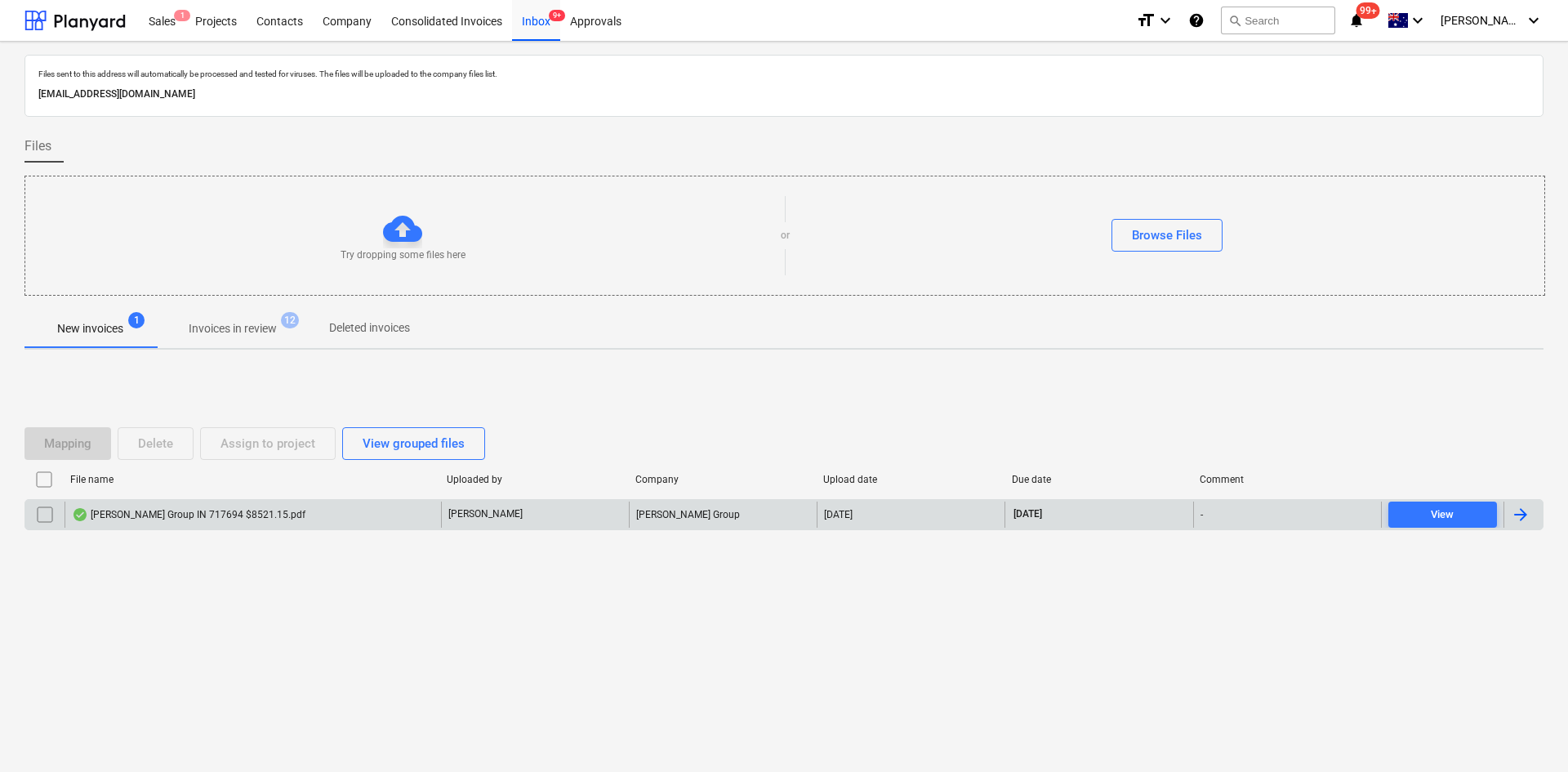
click at [183, 512] on div "[PERSON_NAME] Group IN 717694 $8521.15.pdf" at bounding box center [188, 514] width 233 height 13
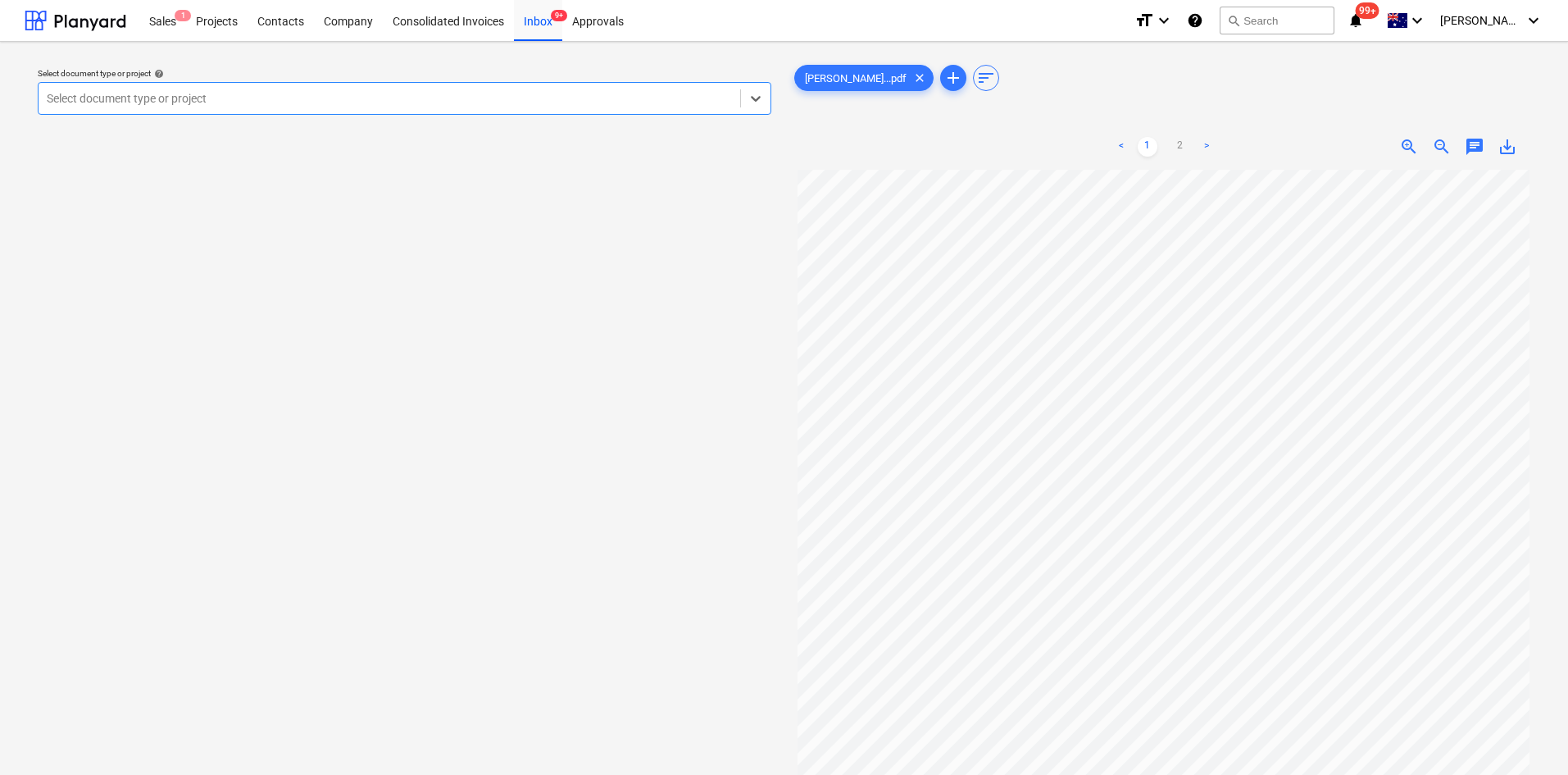
click at [484, 99] on div at bounding box center [389, 98] width 685 height 16
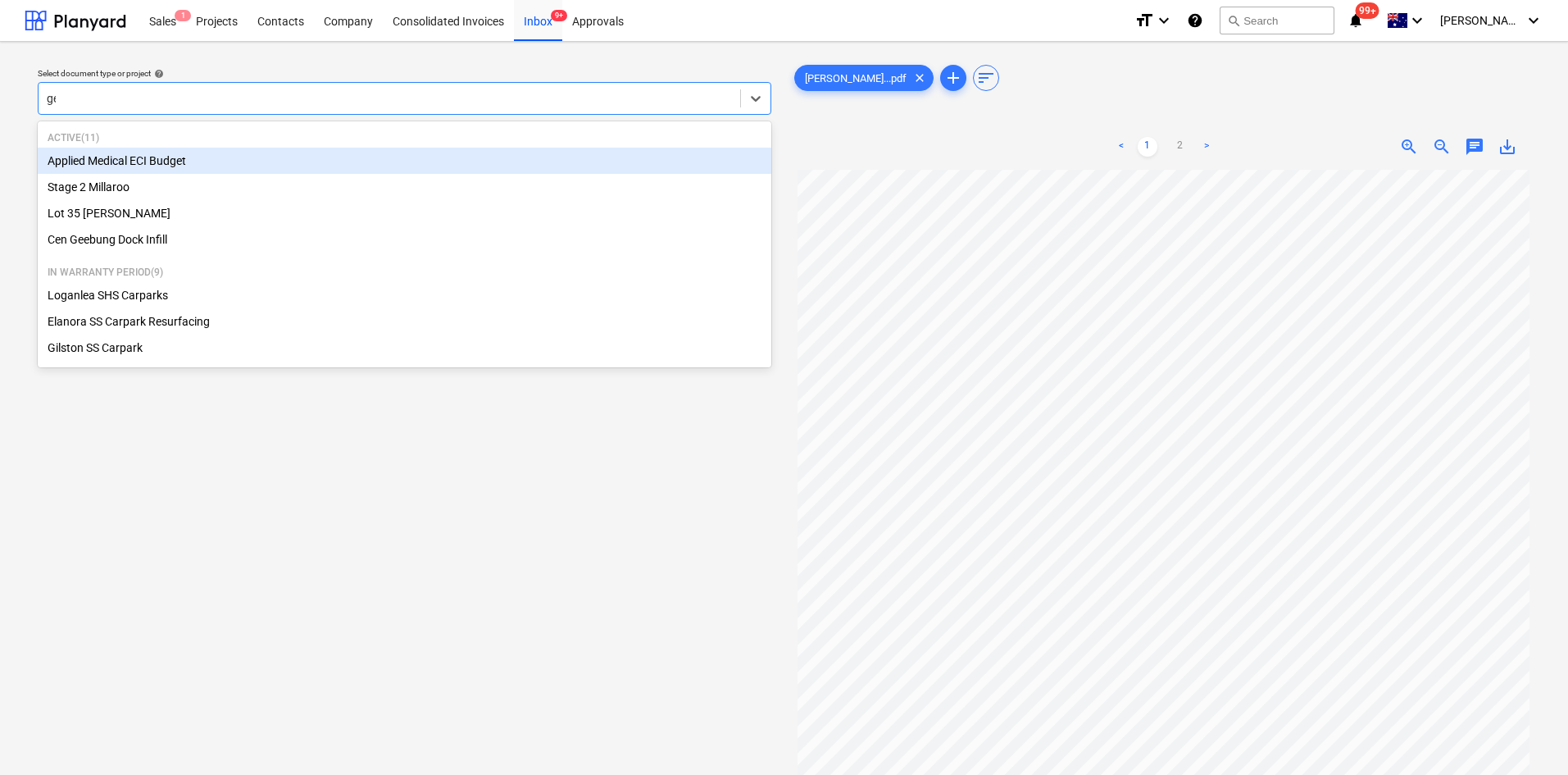
type input "gee"
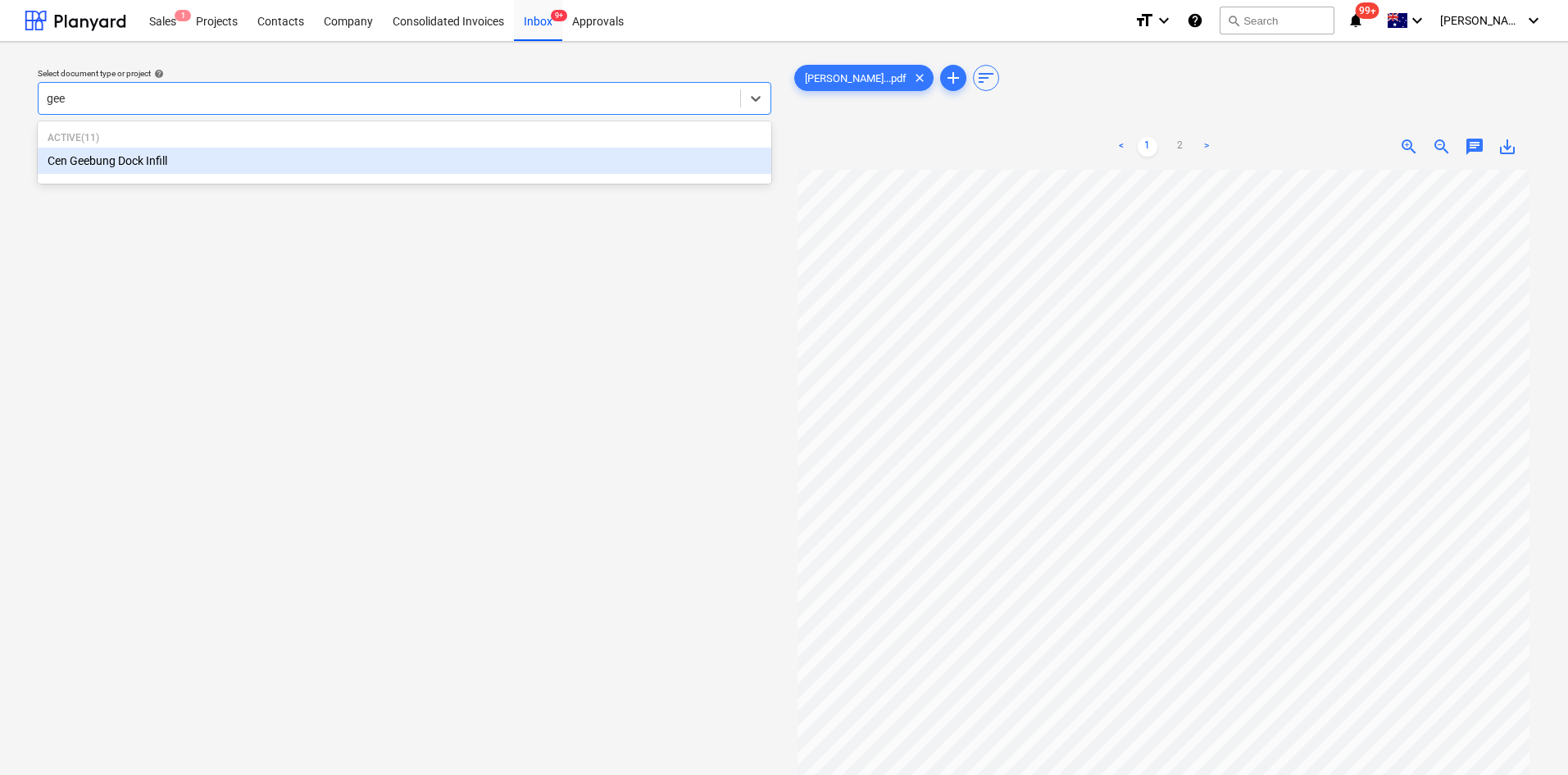
click at [171, 156] on div "Cen Geebung Dock Infill" at bounding box center [404, 160] width 734 height 26
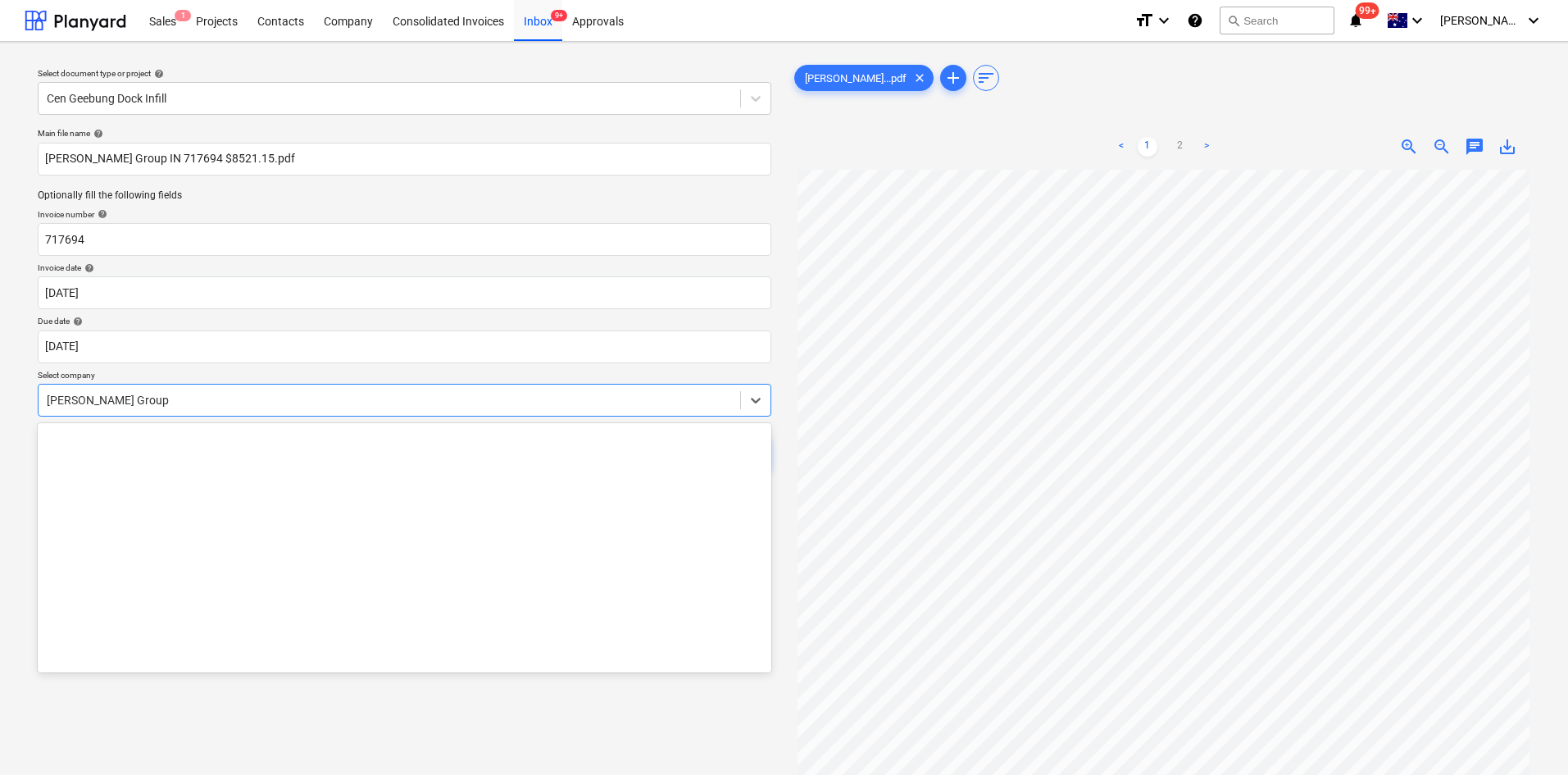
scroll to position [13832, 0]
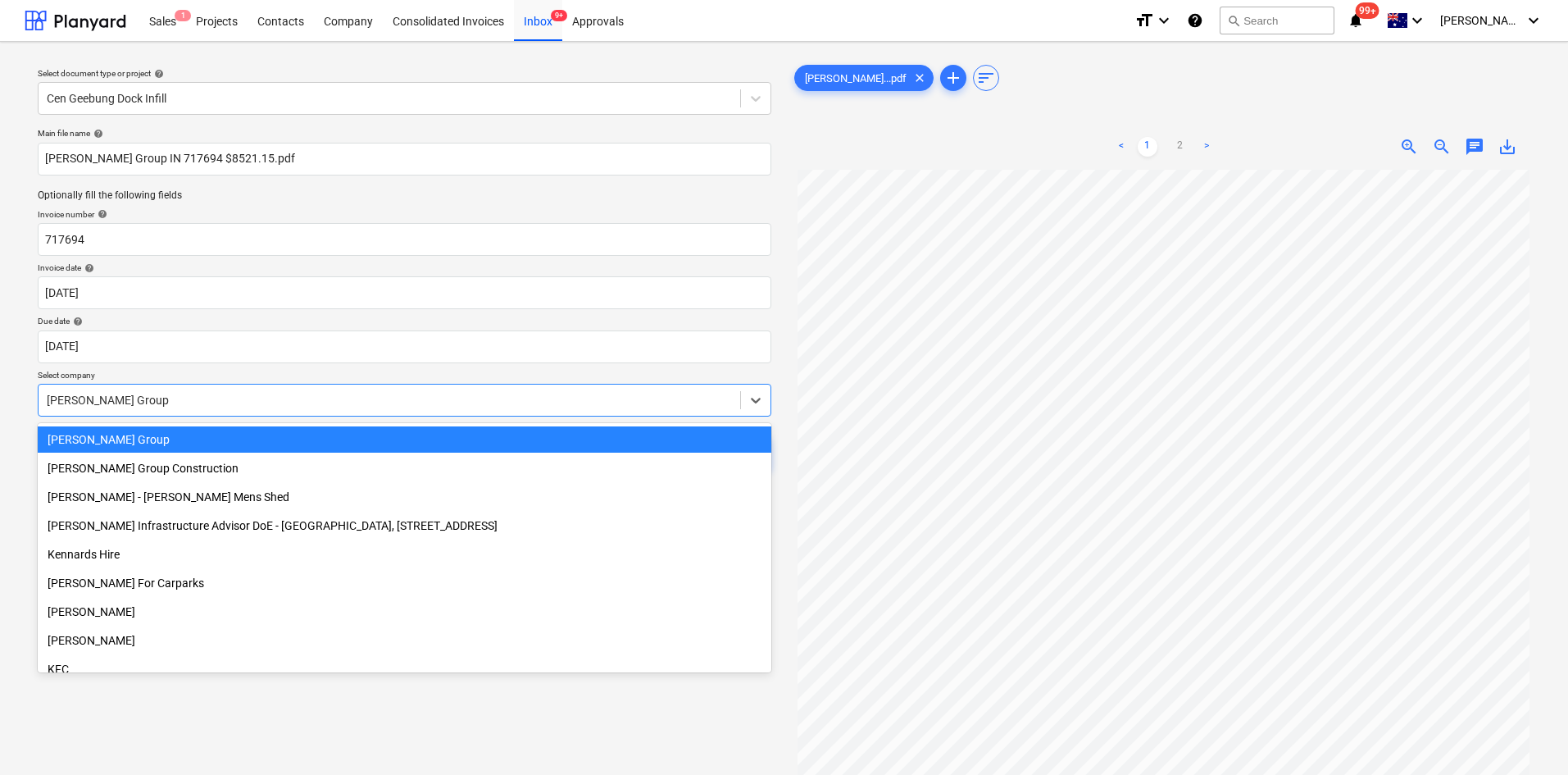
click at [163, 401] on div at bounding box center [389, 399] width 685 height 16
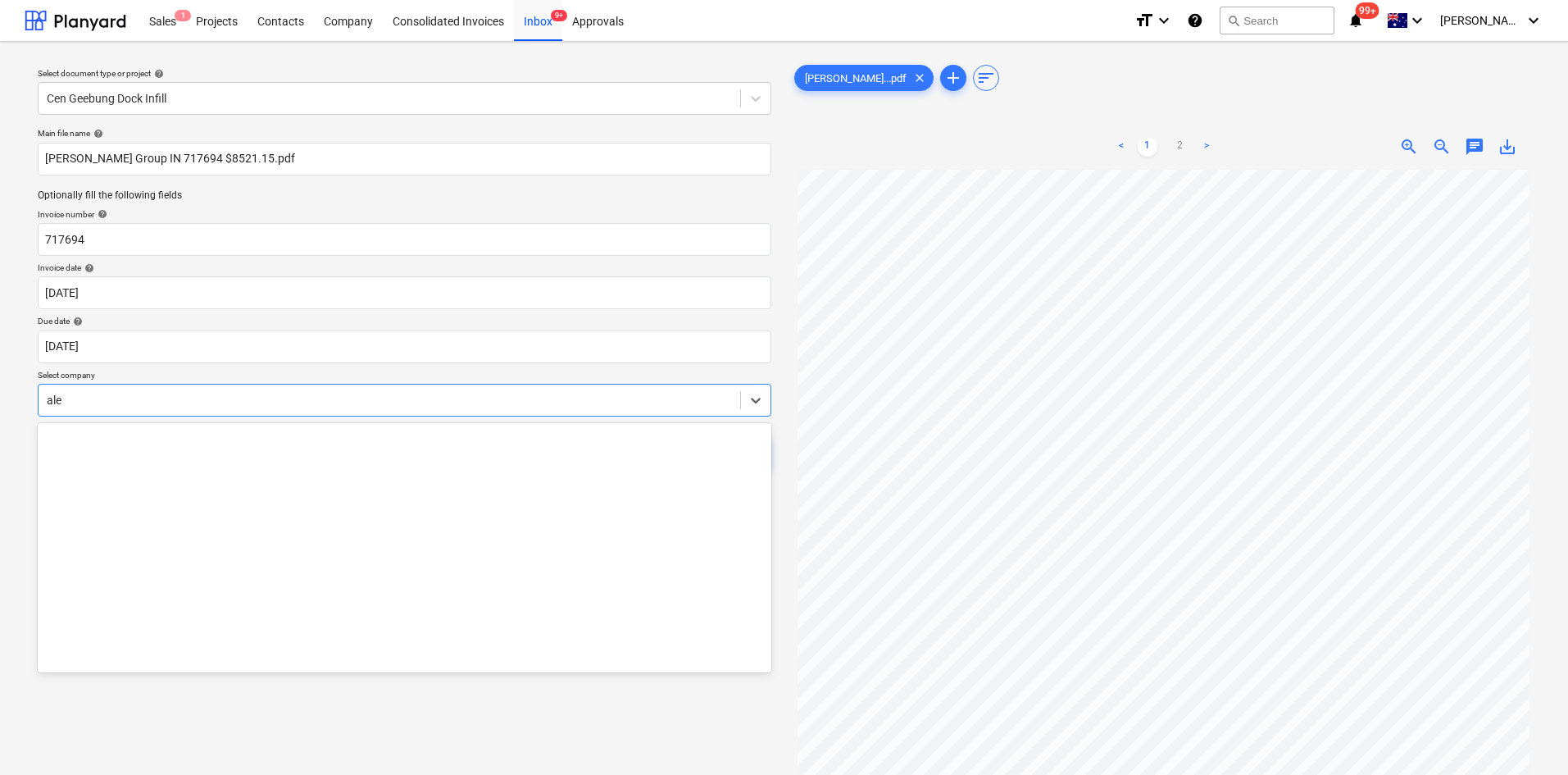
scroll to position [328, 0]
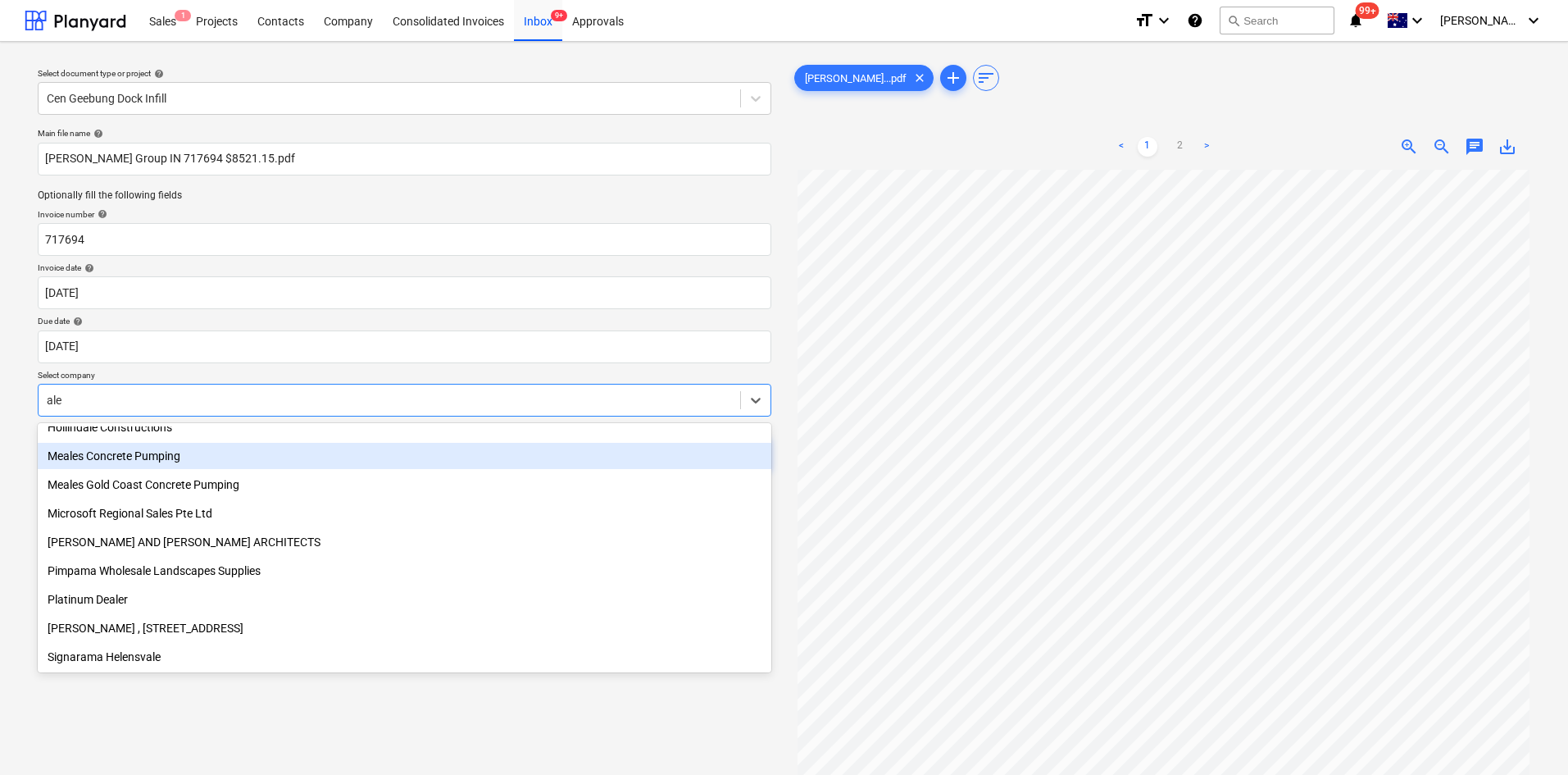
type input "[PERSON_NAME]"
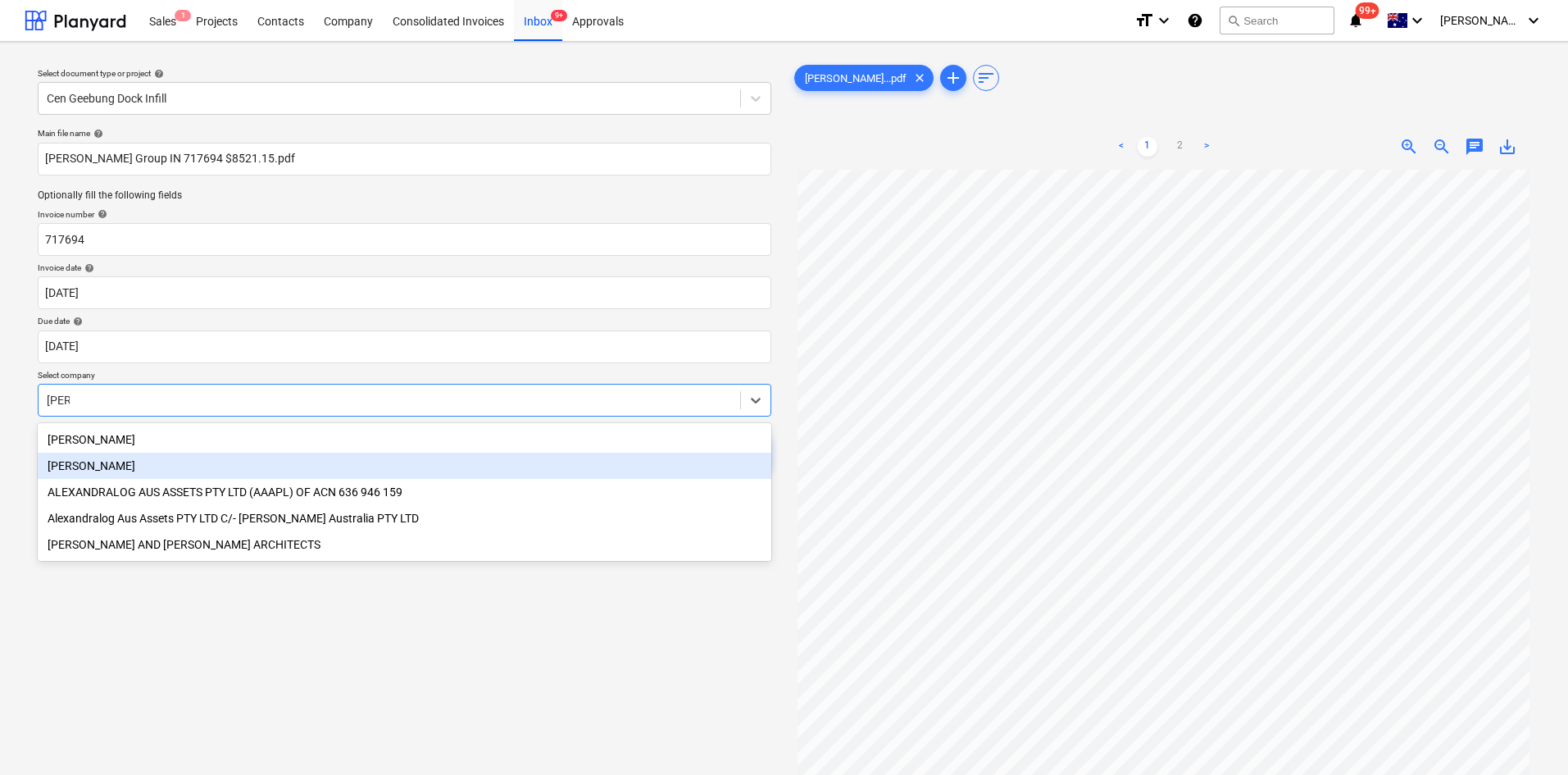
click at [91, 467] on div "[PERSON_NAME]" at bounding box center [404, 465] width 734 height 26
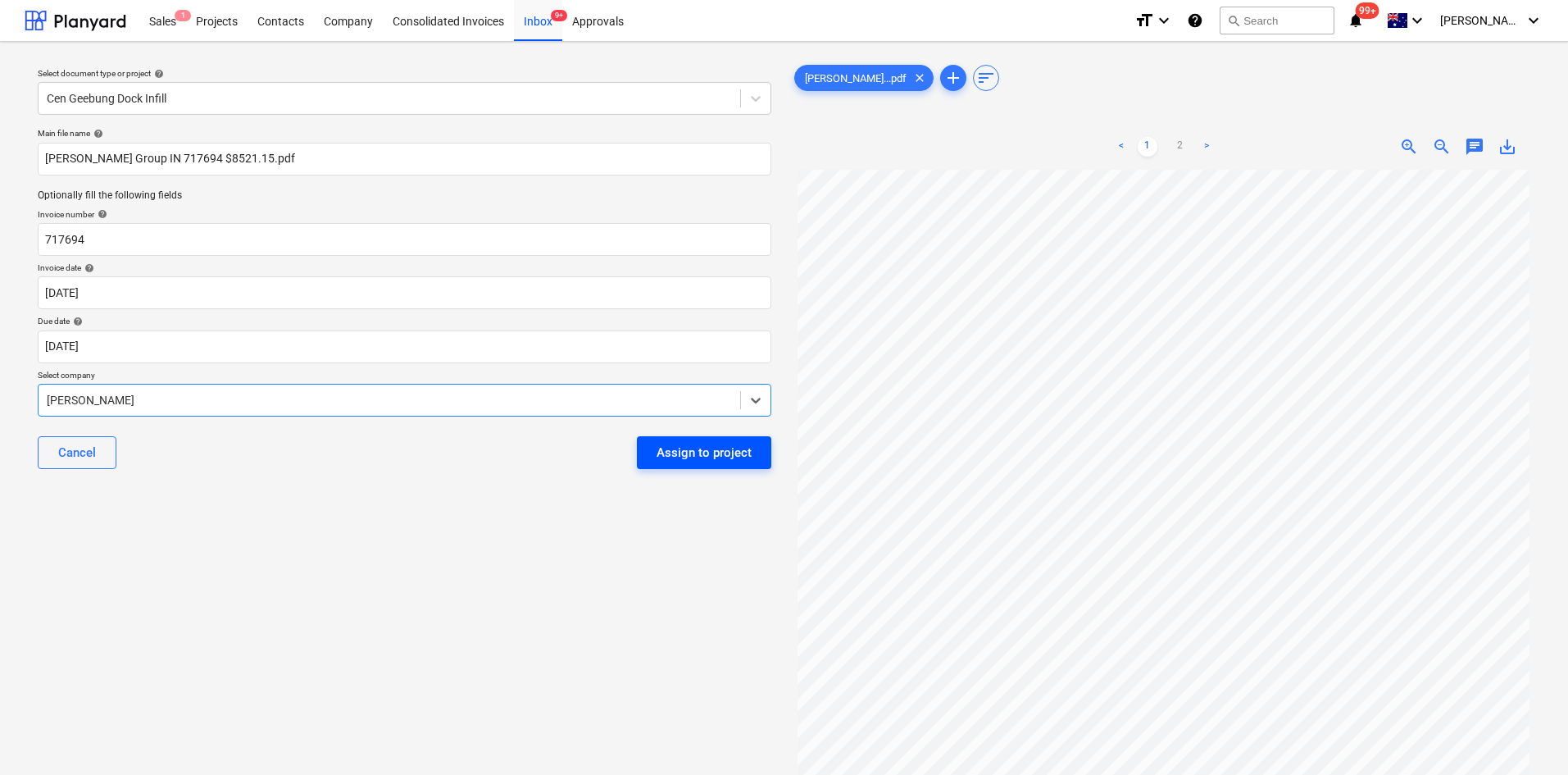
click at [657, 458] on div "Assign to project" at bounding box center [704, 452] width 95 height 21
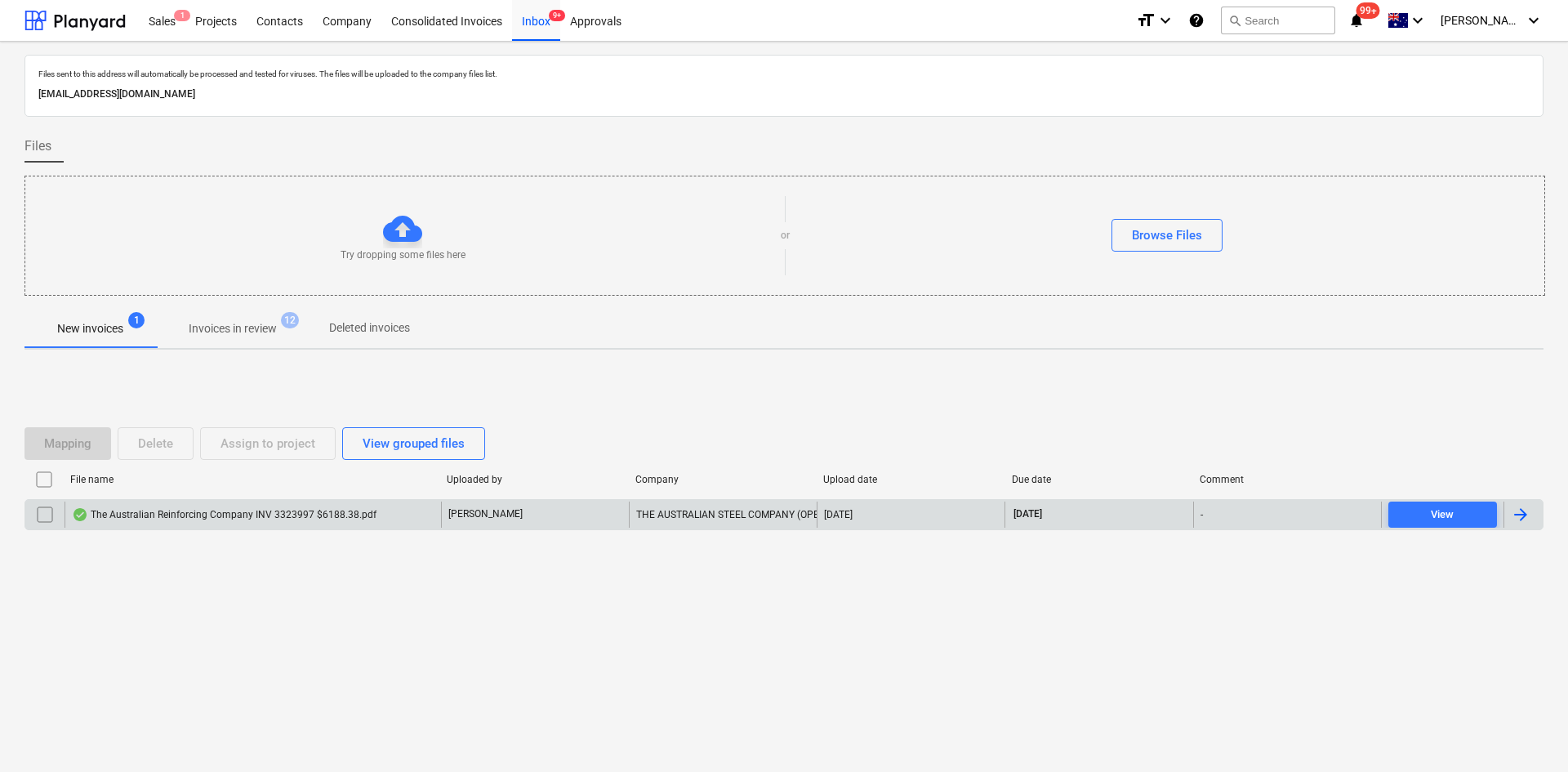
click at [271, 508] on div "The Australian Reinforcing Company INV 3323997 $6188.38.pdf" at bounding box center [224, 514] width 304 height 13
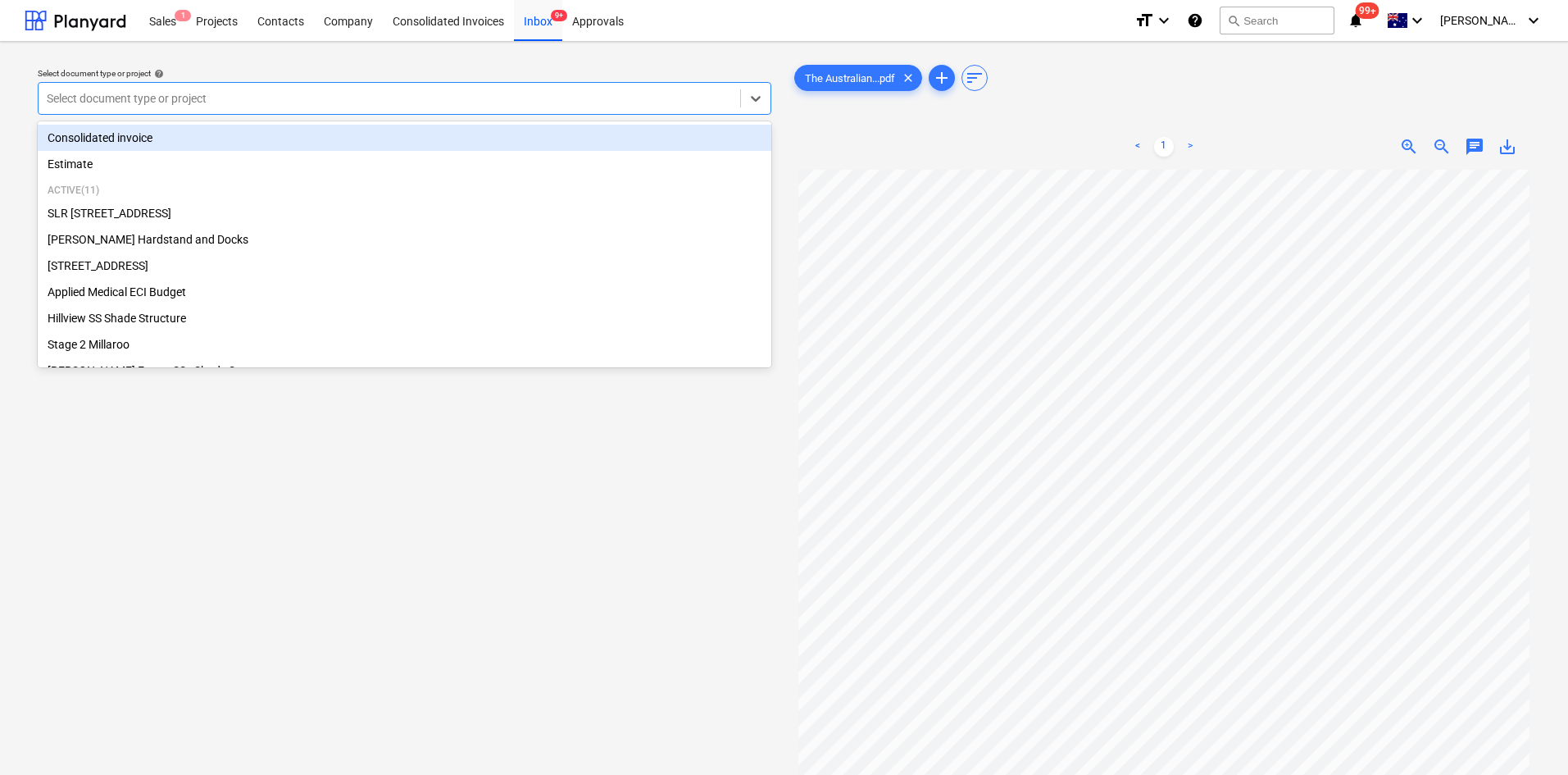
click at [187, 98] on div at bounding box center [389, 98] width 685 height 16
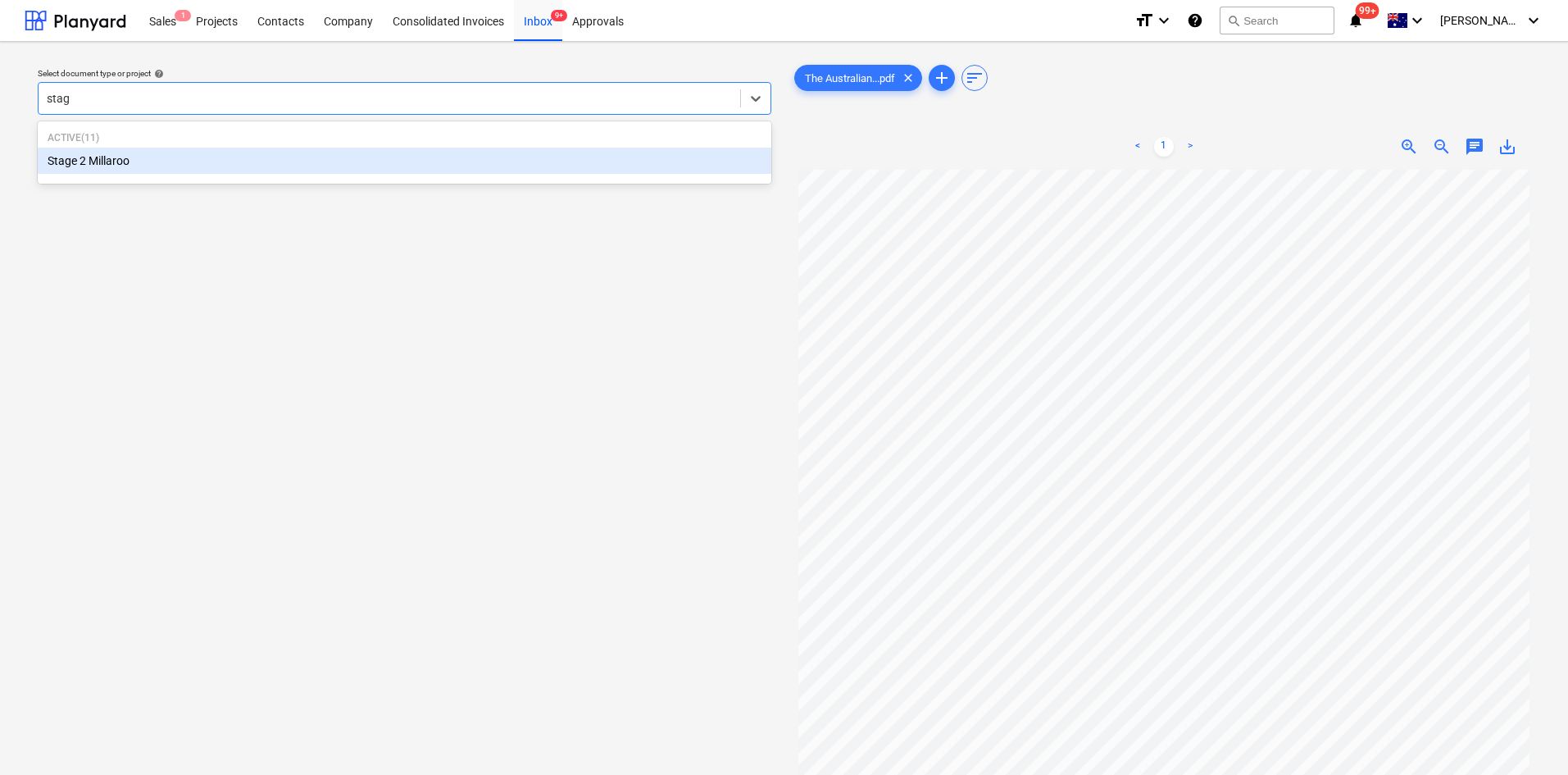
type input "stage"
click at [141, 163] on div "Stage 2 Millaroo" at bounding box center [404, 160] width 734 height 26
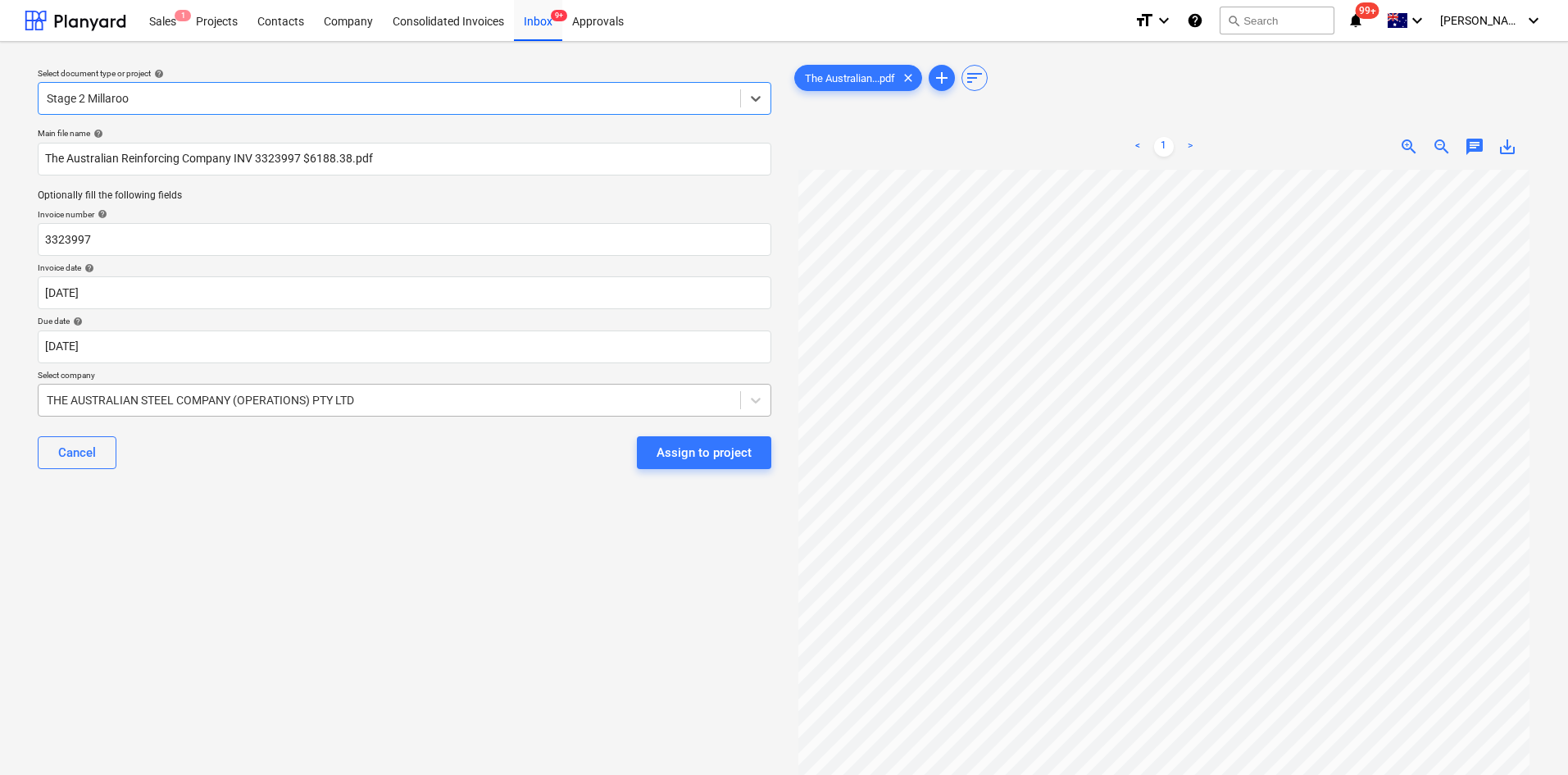
click at [506, 398] on div at bounding box center [389, 399] width 685 height 16
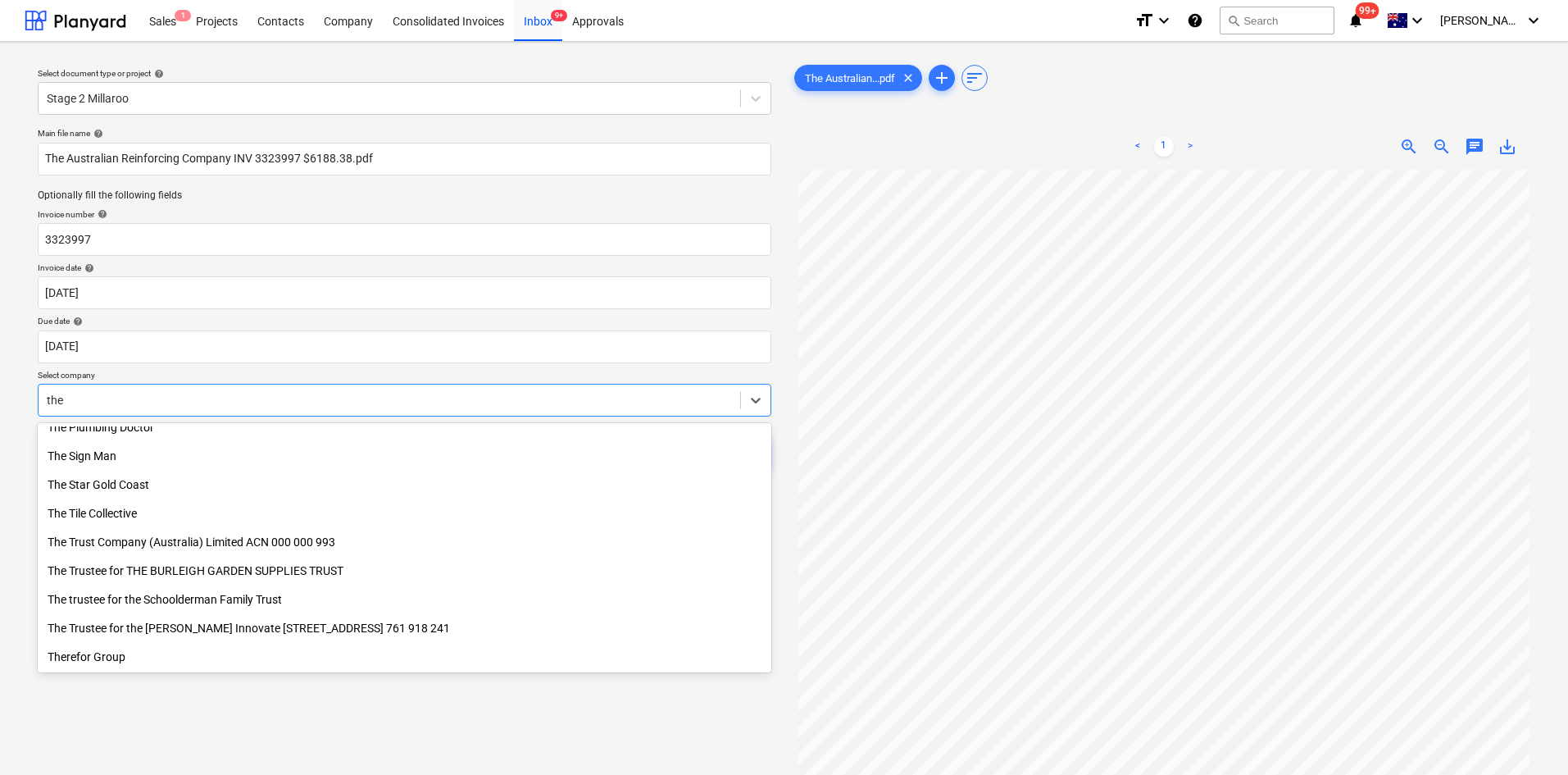
scroll to position [529, 0]
type input "the a"
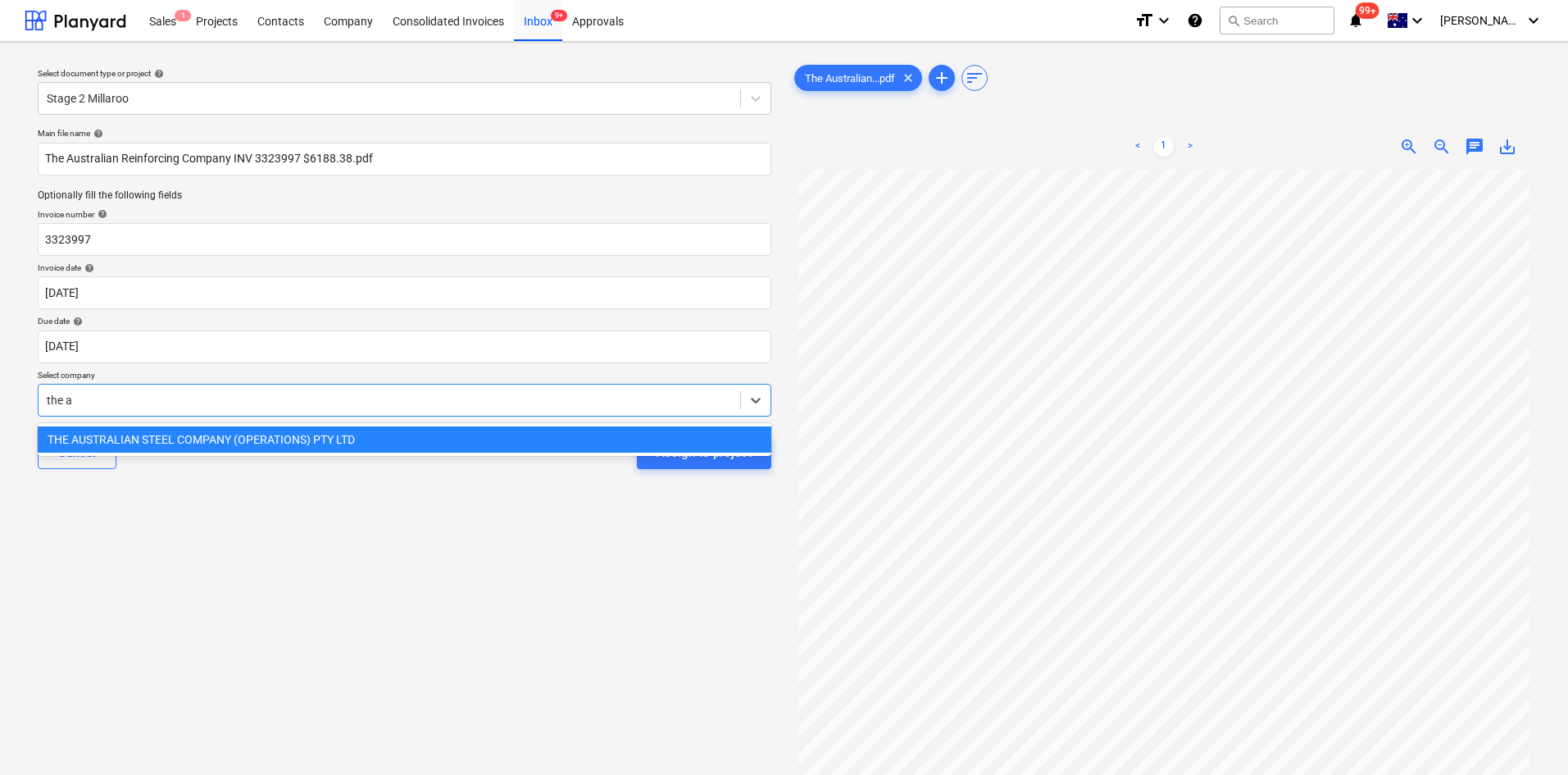
click at [318, 441] on div "THE AUSTRALIAN STEEL COMPANY (OPERATIONS) PTY LTD" at bounding box center [404, 439] width 734 height 26
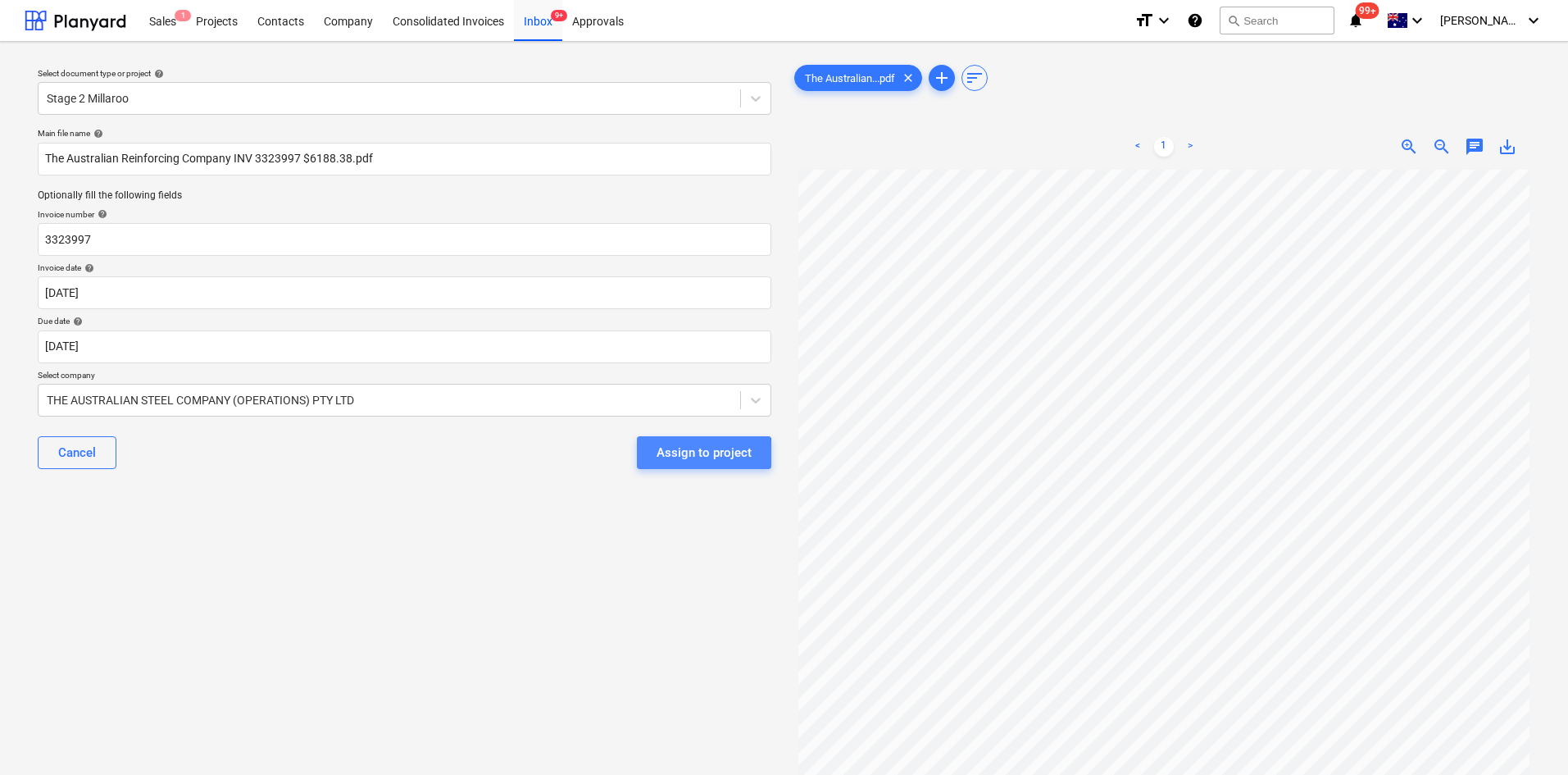
click at [689, 458] on div "Assign to project" at bounding box center [704, 452] width 95 height 21
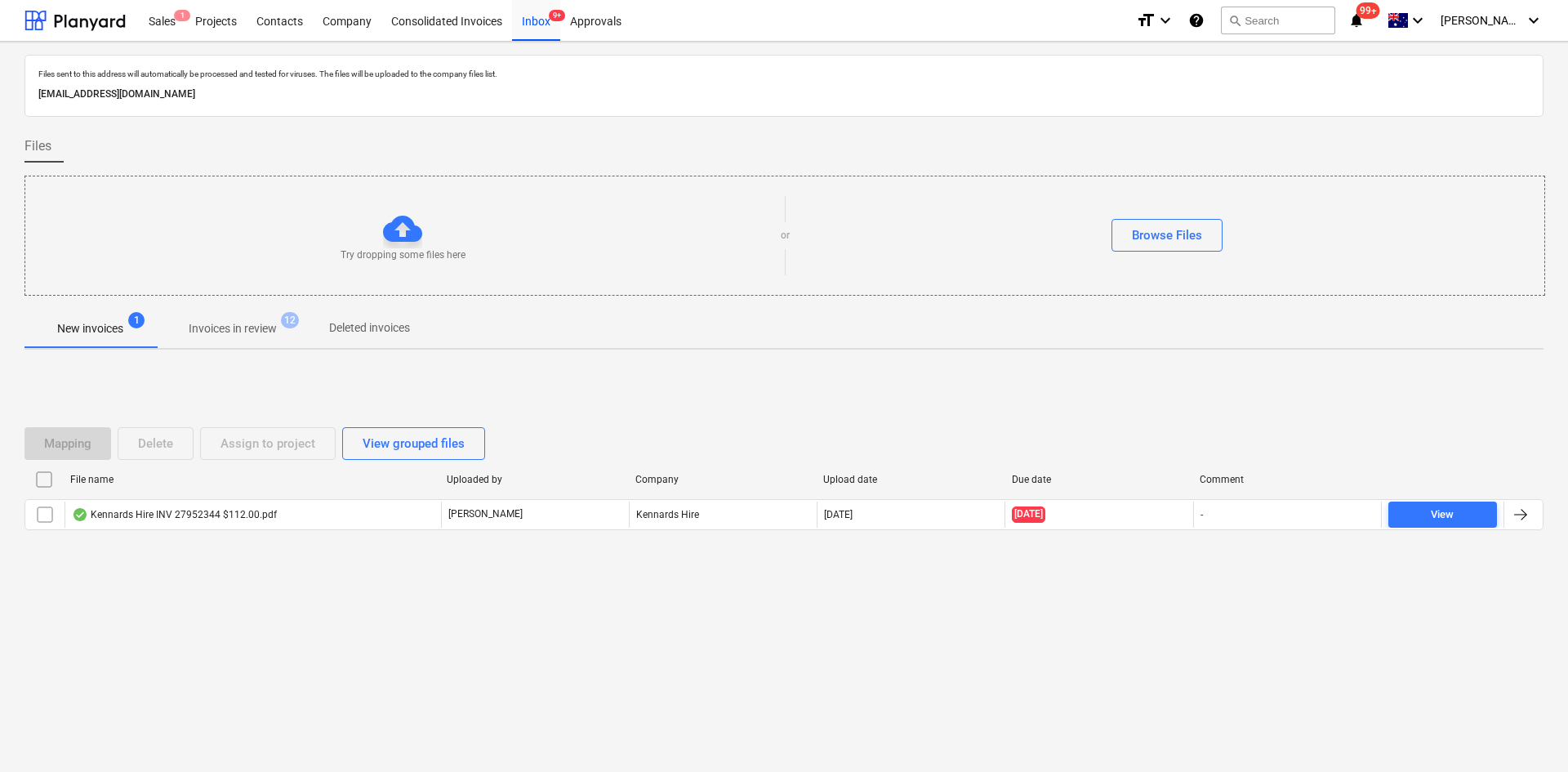
click at [232, 518] on div "Kennards Hire INV 27952344 $112.00.pdf" at bounding box center [175, 514] width 205 height 13
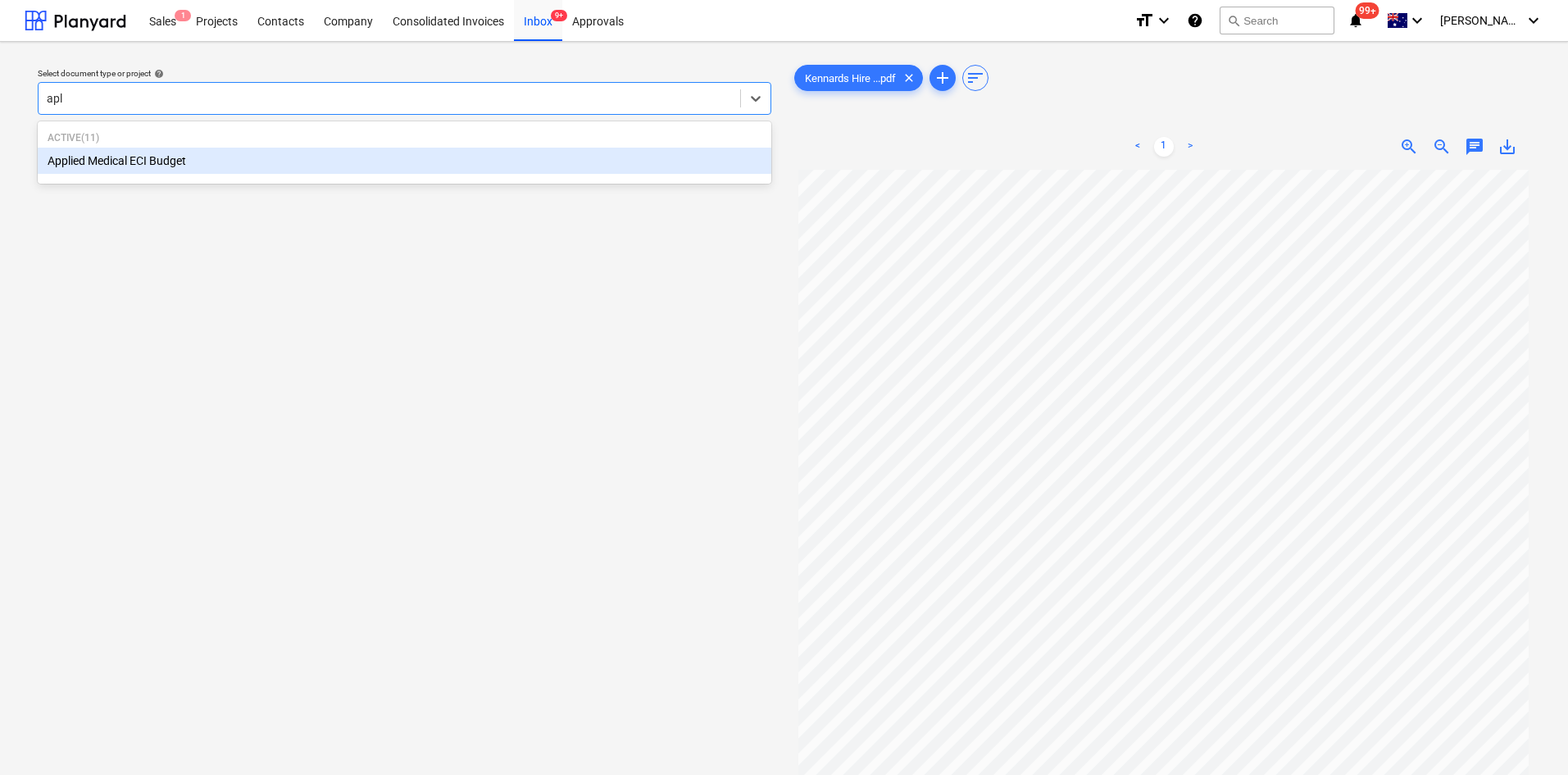
type input "ap"
click at [118, 159] on div "Applied Medical ECI Budget" at bounding box center [404, 160] width 734 height 26
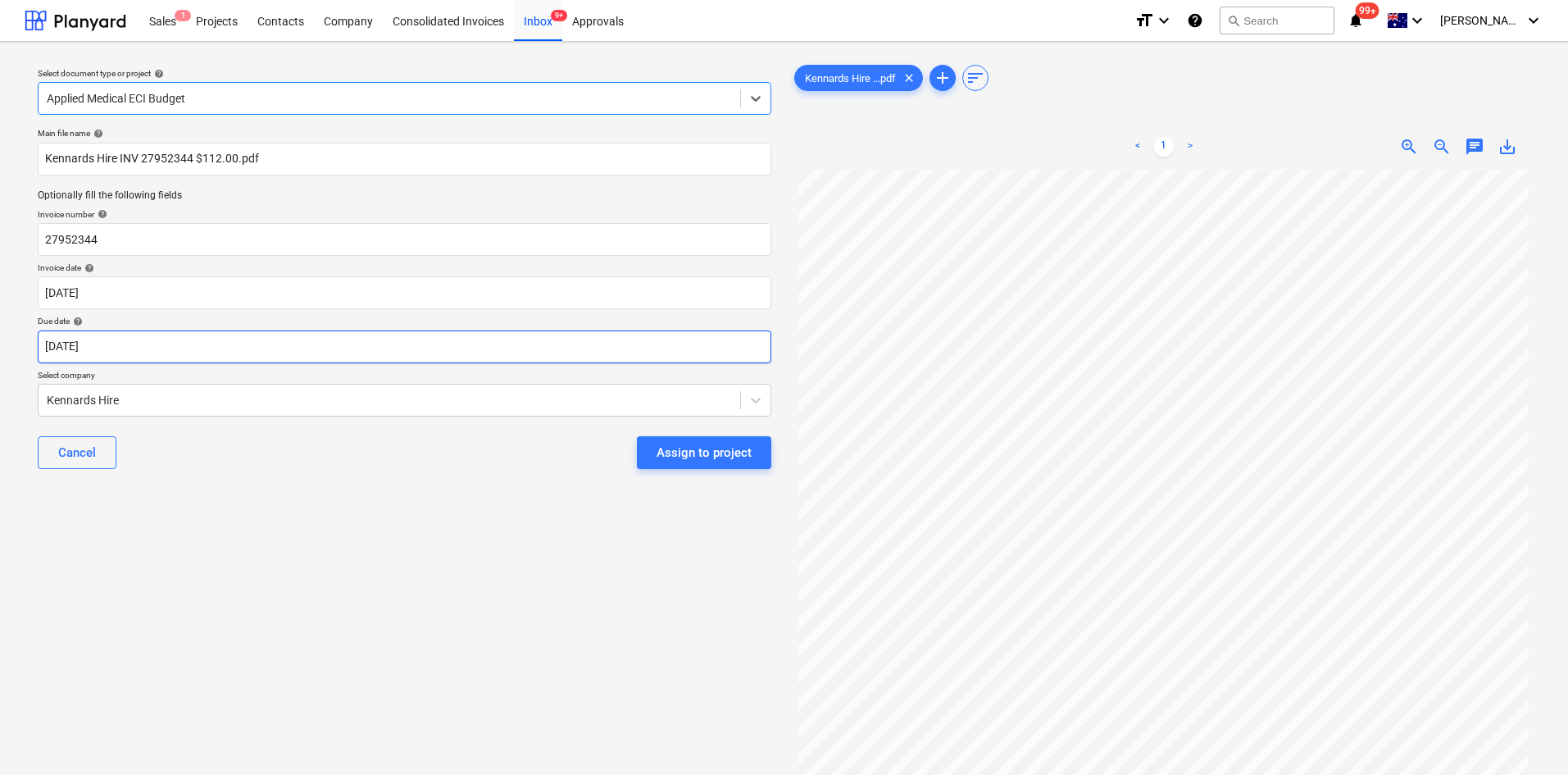
click at [174, 342] on body "Sales 1 Projects Contacts Company Consolidated Invoices Inbox 9+ Approvals form…" at bounding box center [784, 388] width 1568 height 775
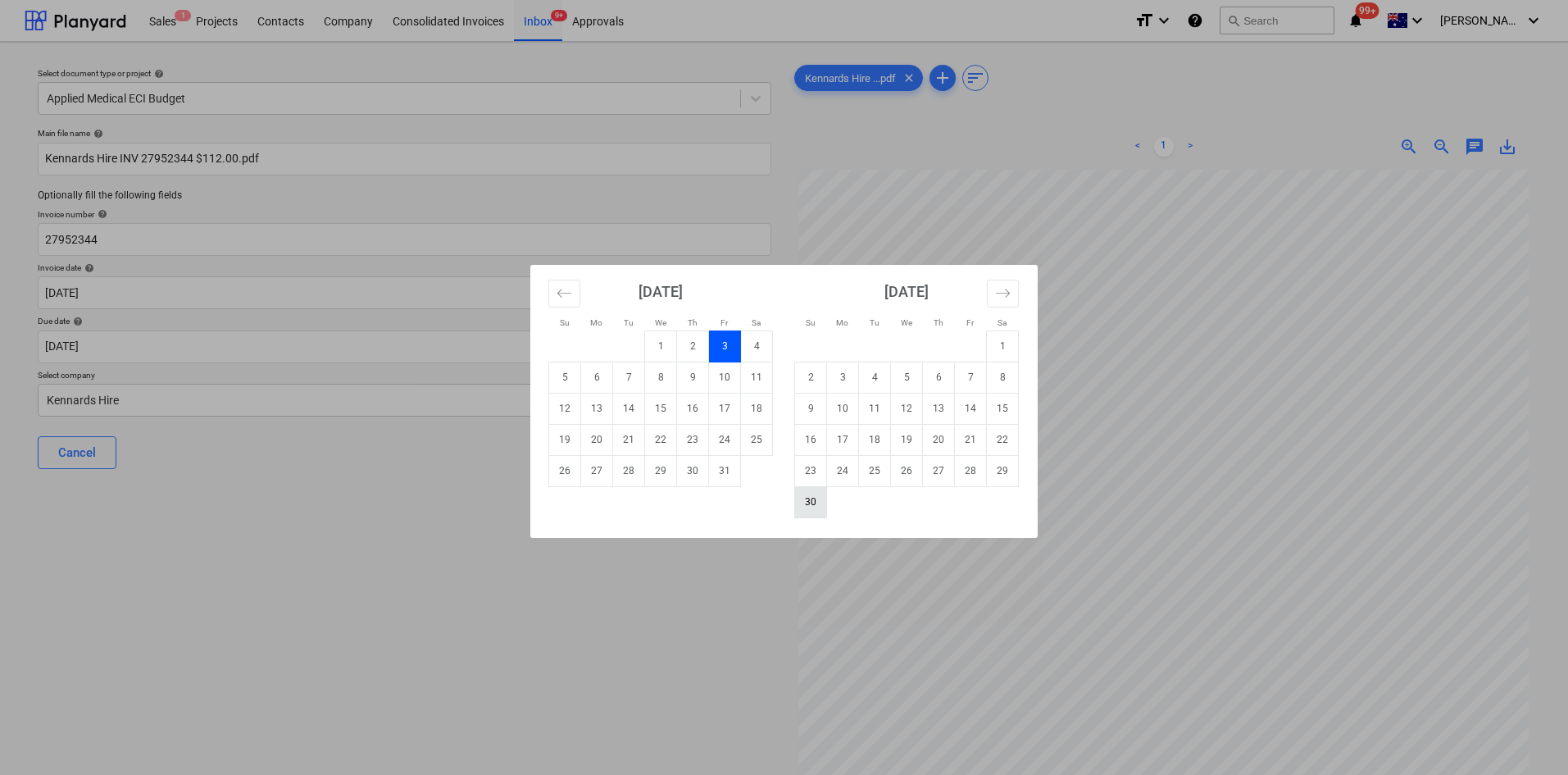
click at [809, 501] on td "30" at bounding box center [811, 502] width 32 height 32
type input "[DATE]"
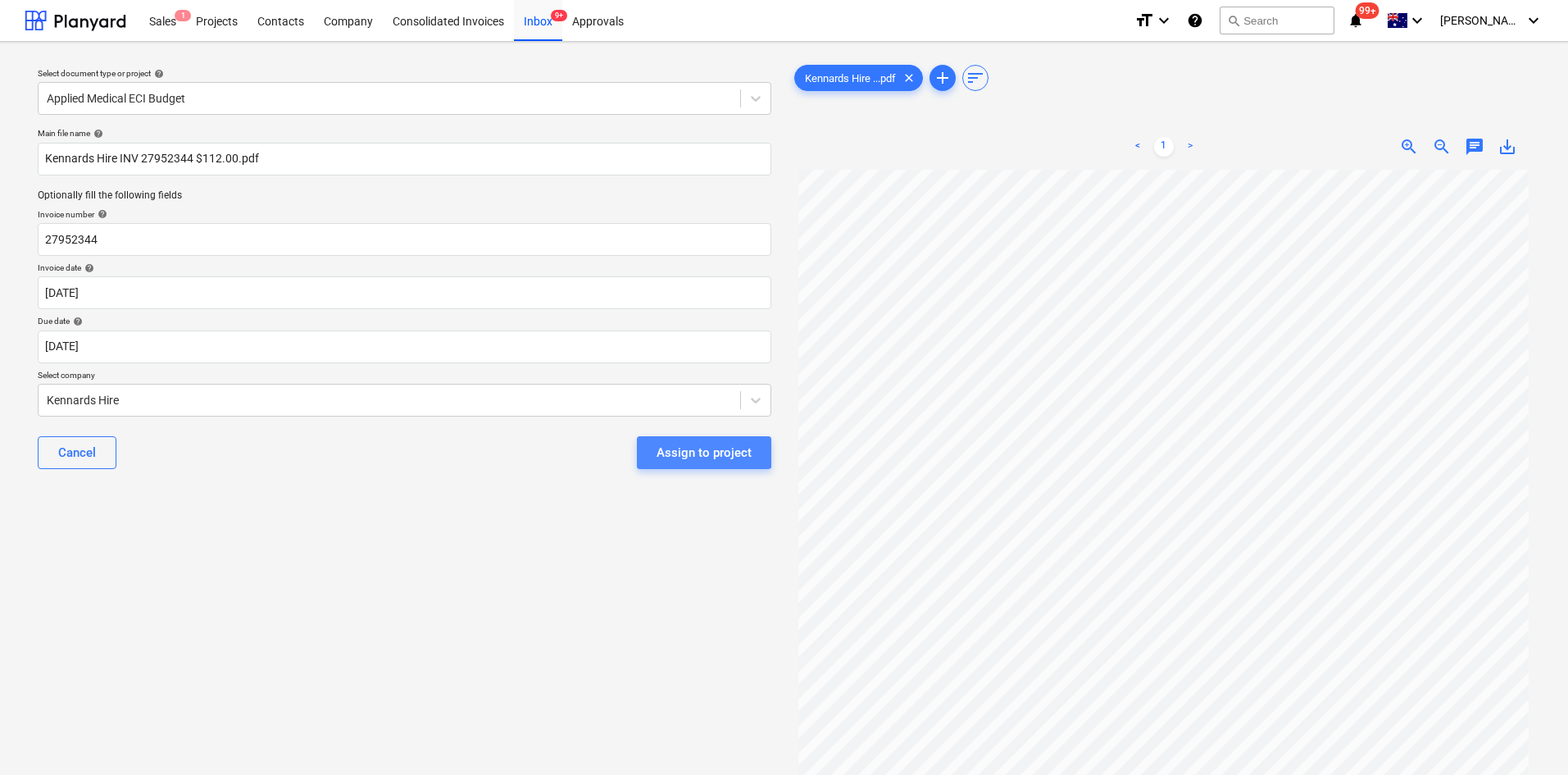
click at [685, 449] on div "Assign to project" at bounding box center [704, 452] width 95 height 21
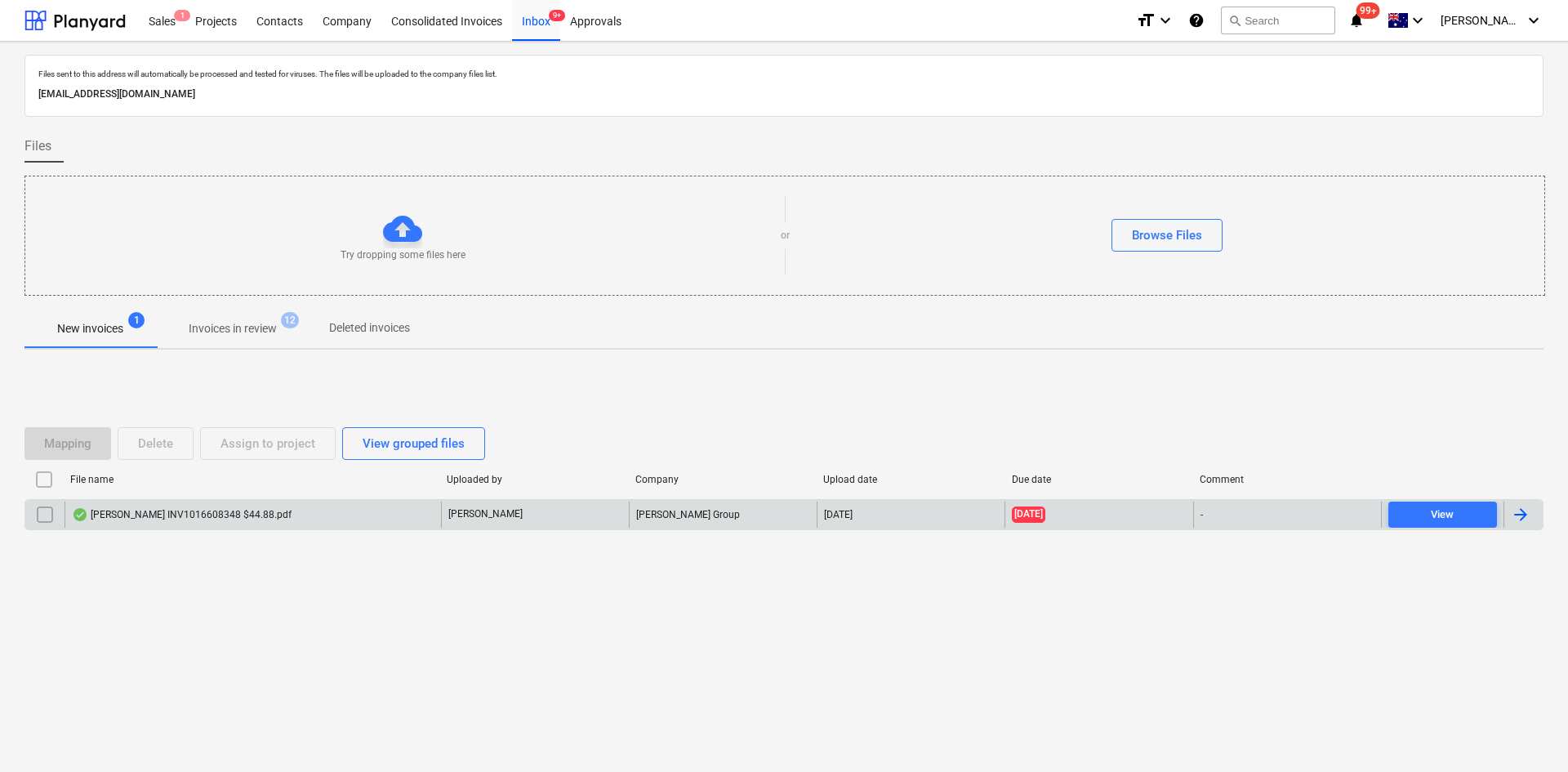
click at [173, 517] on div "[PERSON_NAME] INV1016608348 $44.88.pdf" at bounding box center [181, 514] width 220 height 13
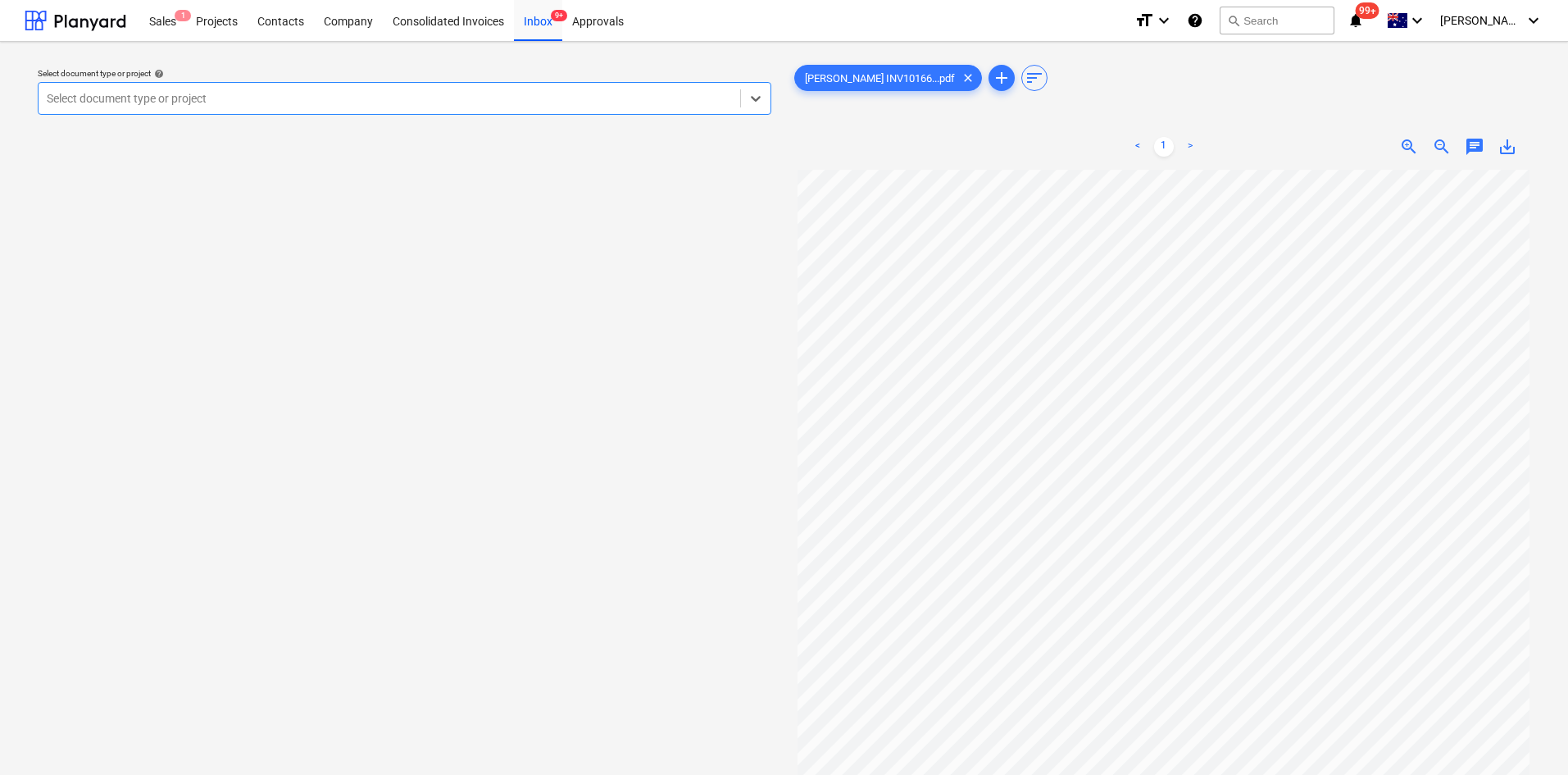
click at [182, 88] on div "Select document type or project" at bounding box center [389, 98] width 701 height 23
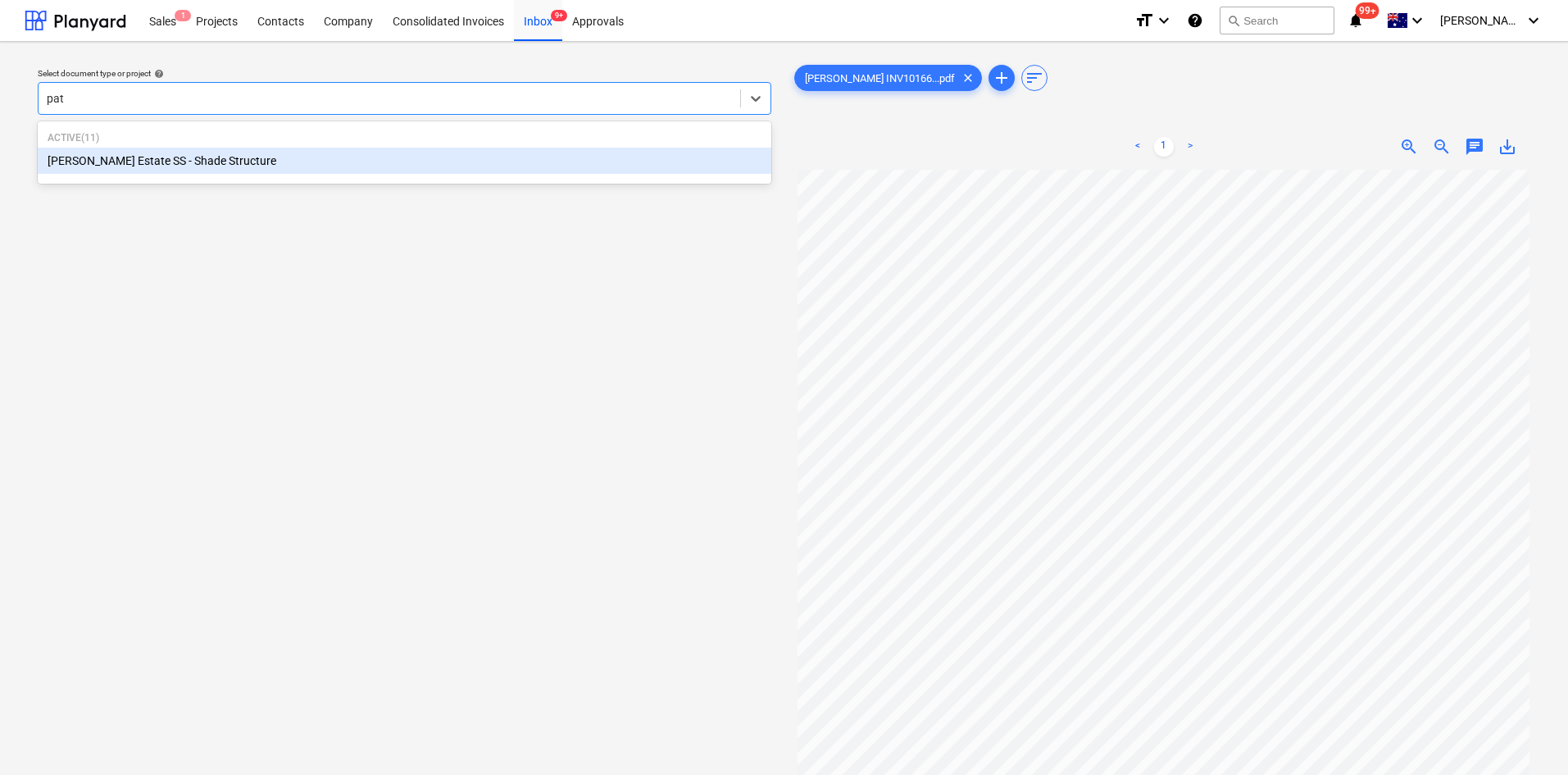
type input "patr"
click at [142, 159] on div "[PERSON_NAME] Estate SS - Shade Structure" at bounding box center [404, 160] width 734 height 26
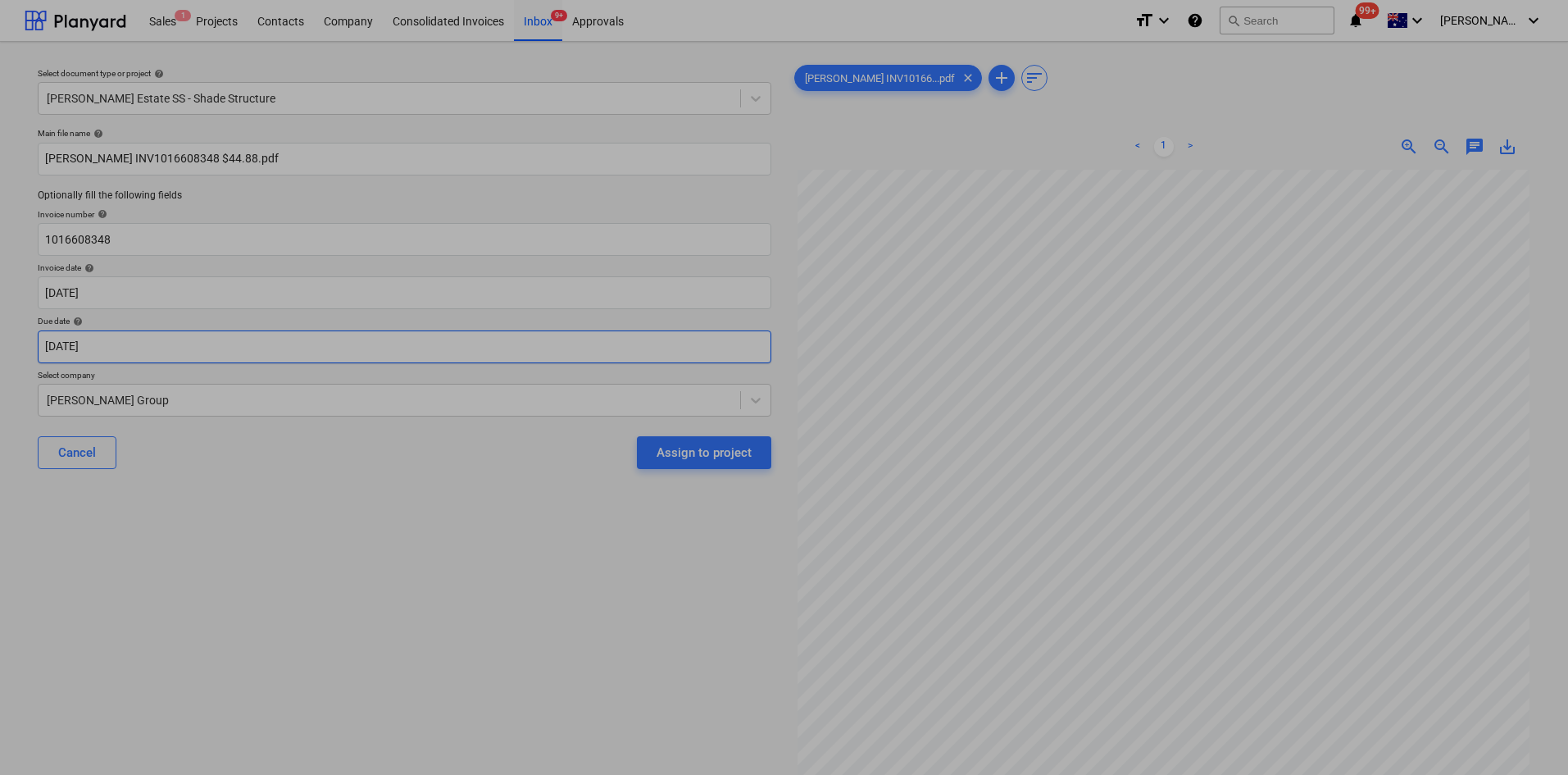
click at [146, 351] on body "Sales 1 Projects Contacts Company Consolidated Invoices Inbox 9+ Approvals form…" at bounding box center [784, 388] width 1568 height 775
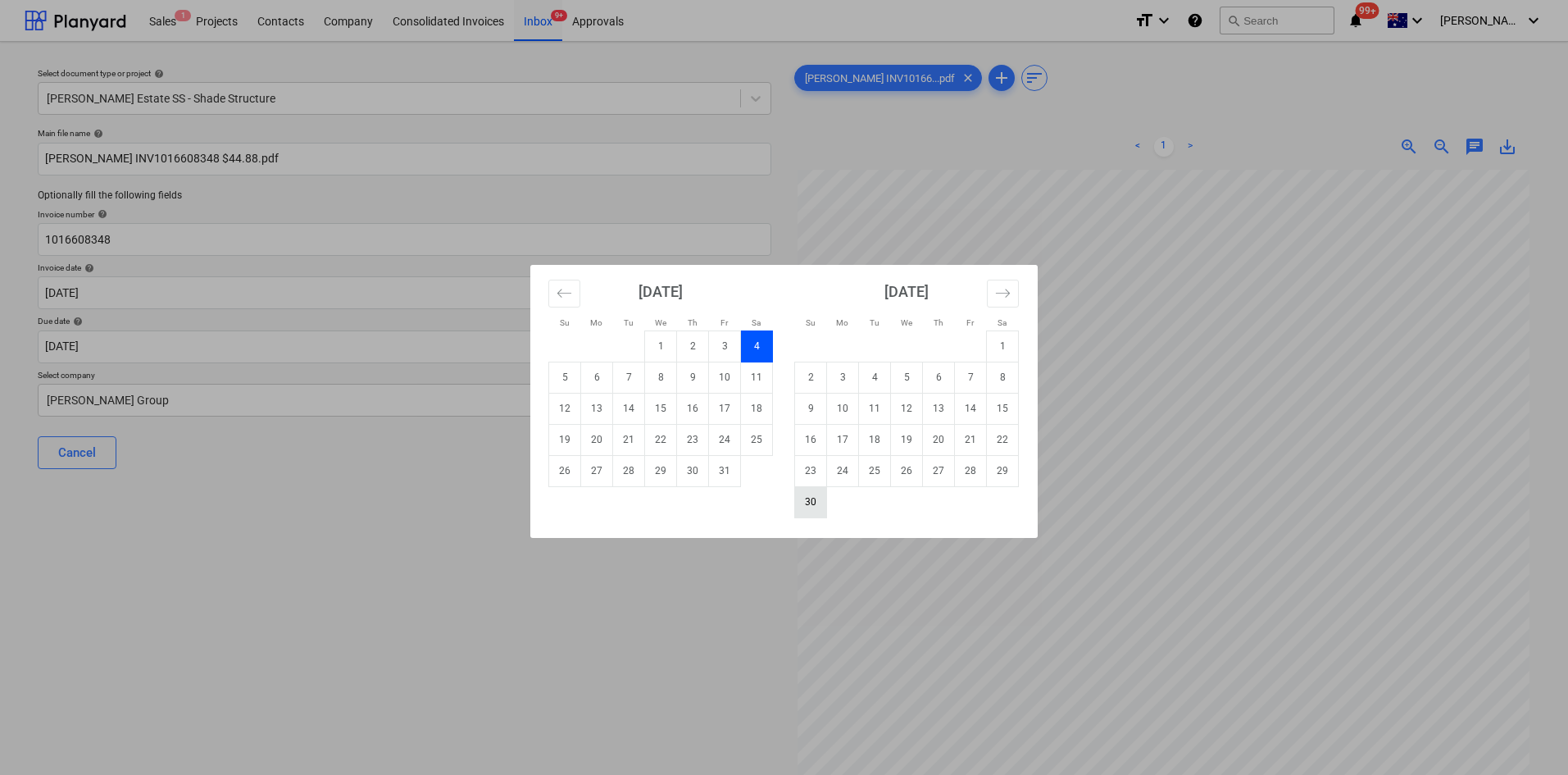
click at [804, 511] on td "30" at bounding box center [811, 502] width 32 height 32
type input "[DATE]"
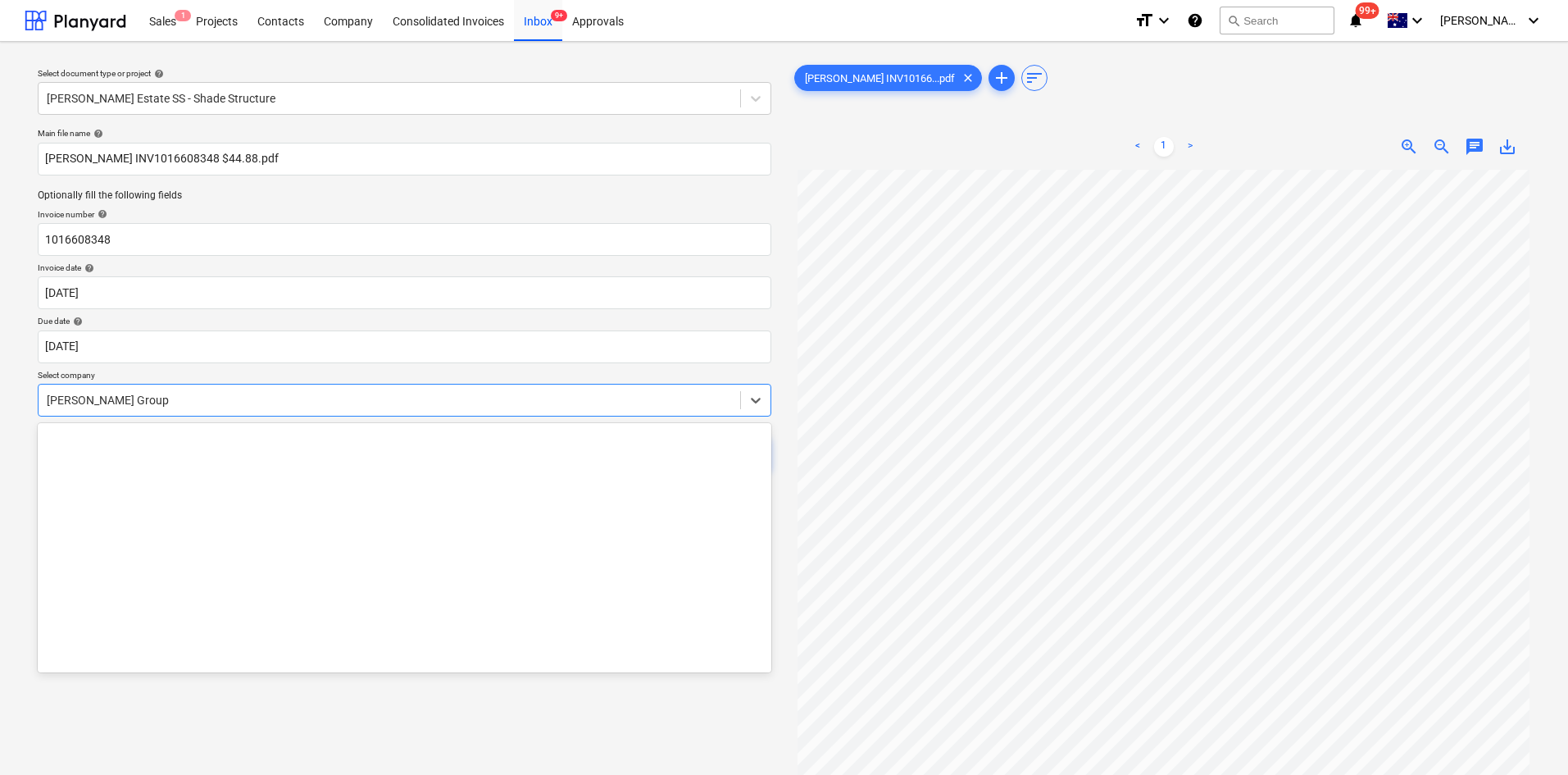
click at [171, 399] on div at bounding box center [389, 399] width 685 height 16
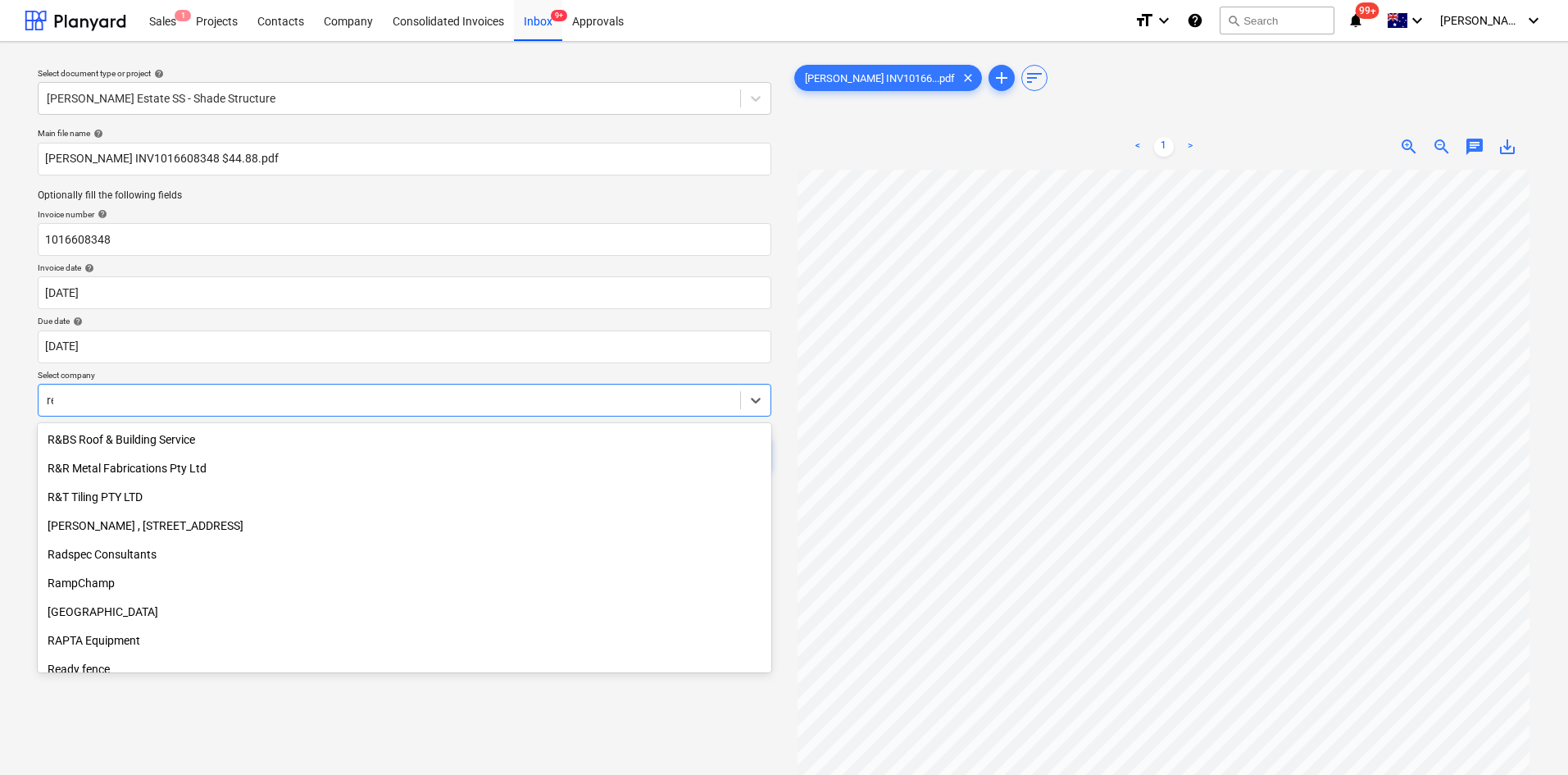
scroll to position [4862, 0]
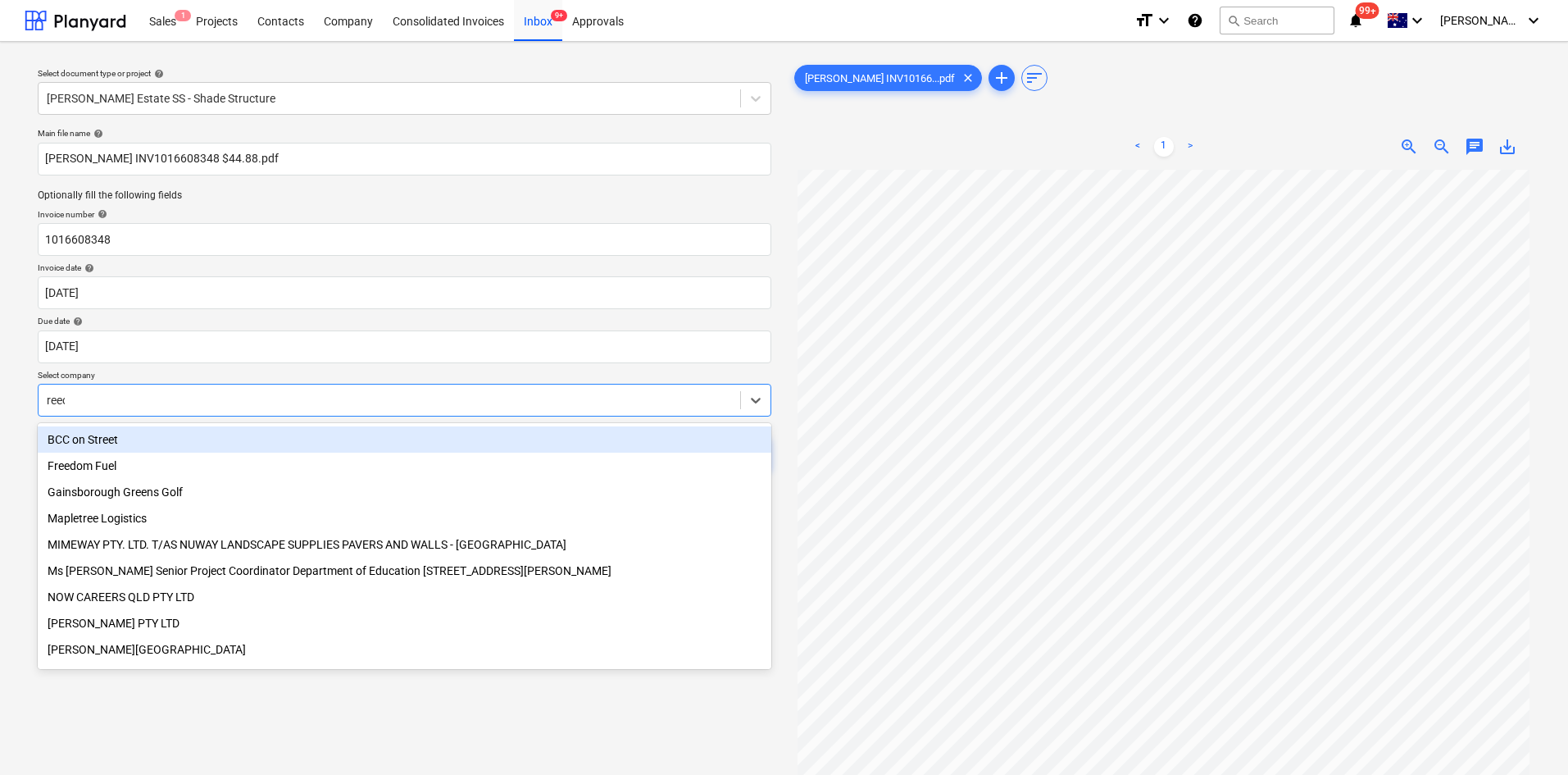
type input "[PERSON_NAME]"
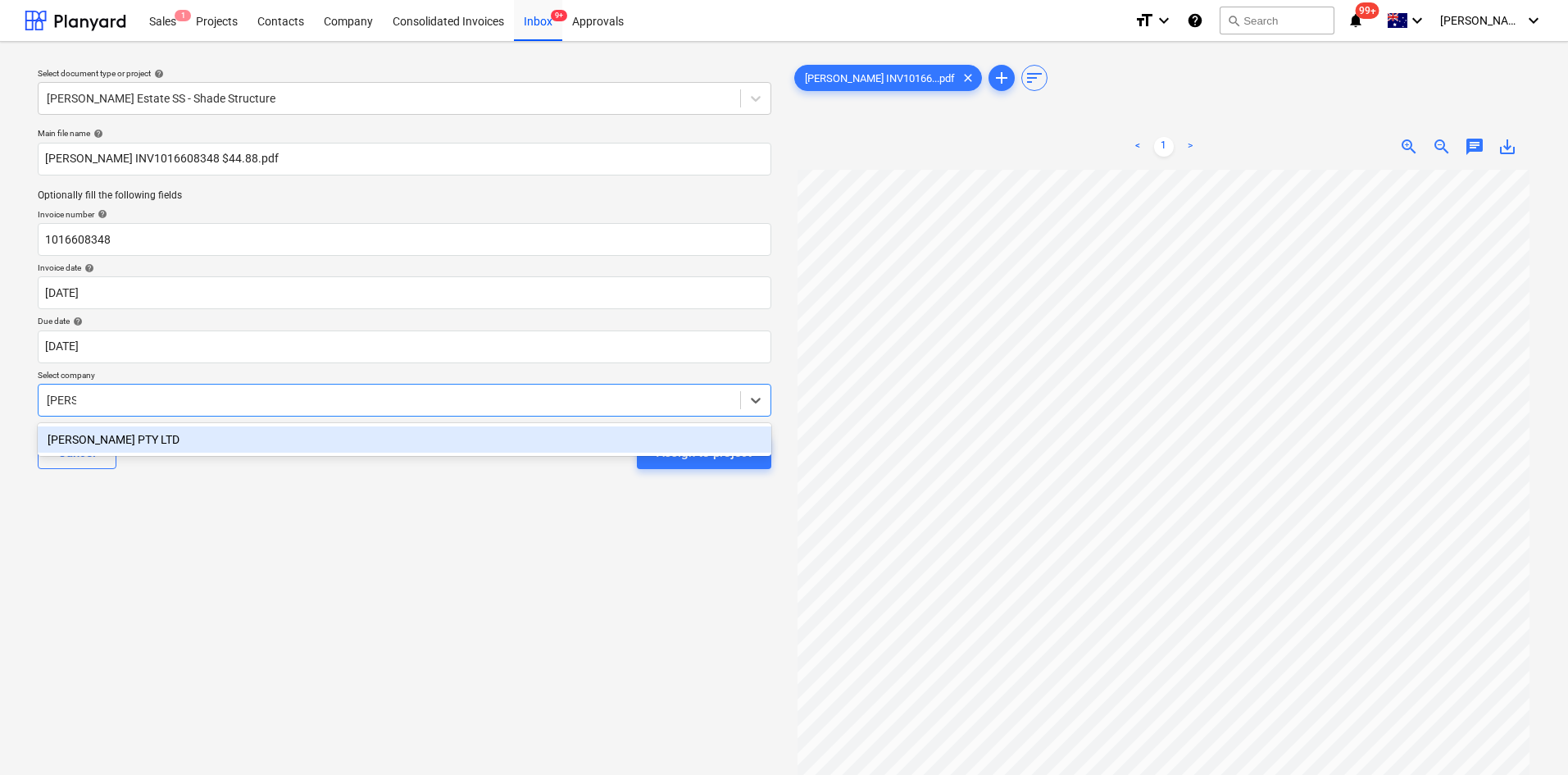
click at [120, 435] on div "[PERSON_NAME] PTY LTD" at bounding box center [404, 439] width 734 height 26
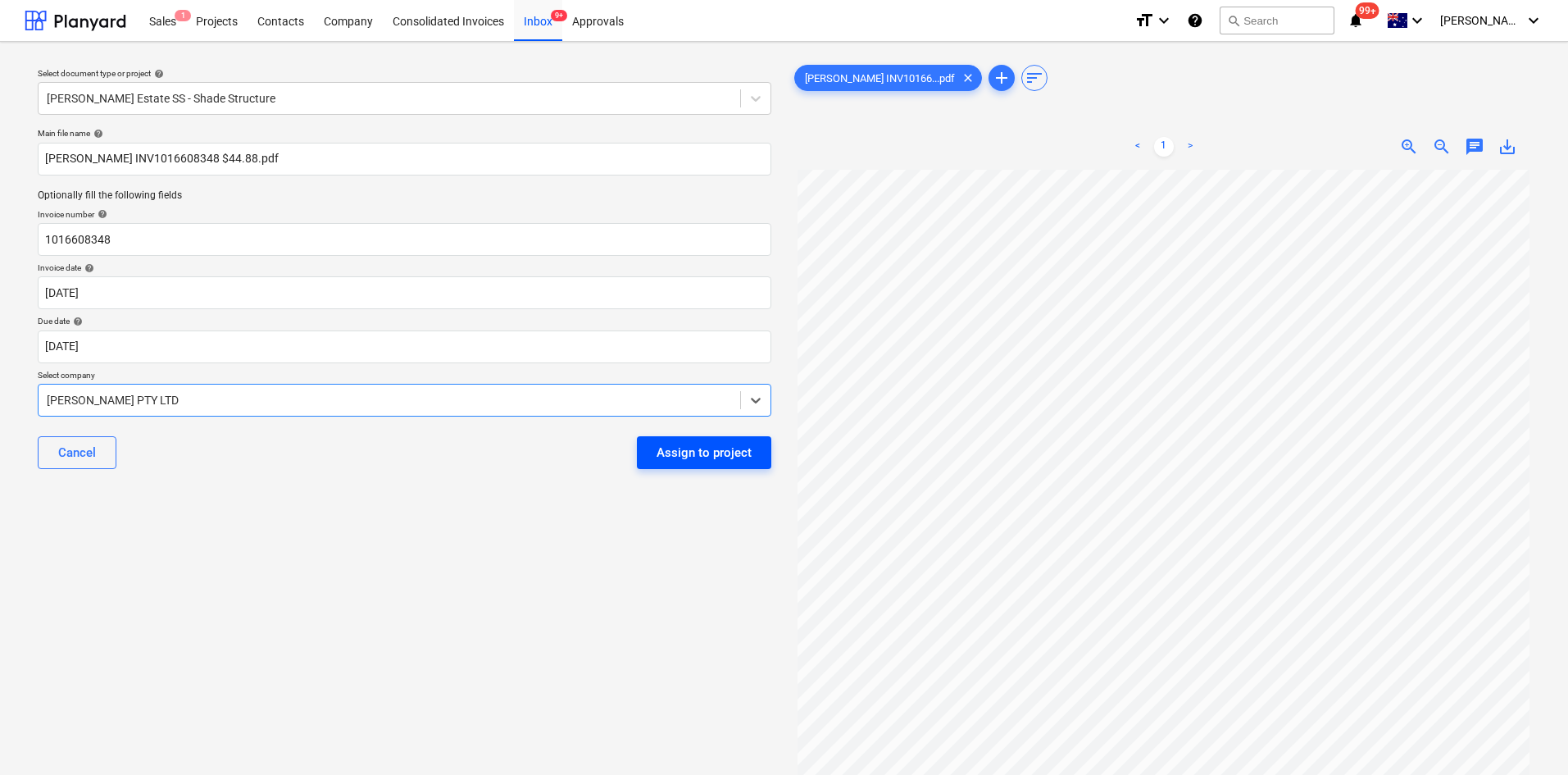
click at [716, 454] on div "Assign to project" at bounding box center [704, 452] width 95 height 21
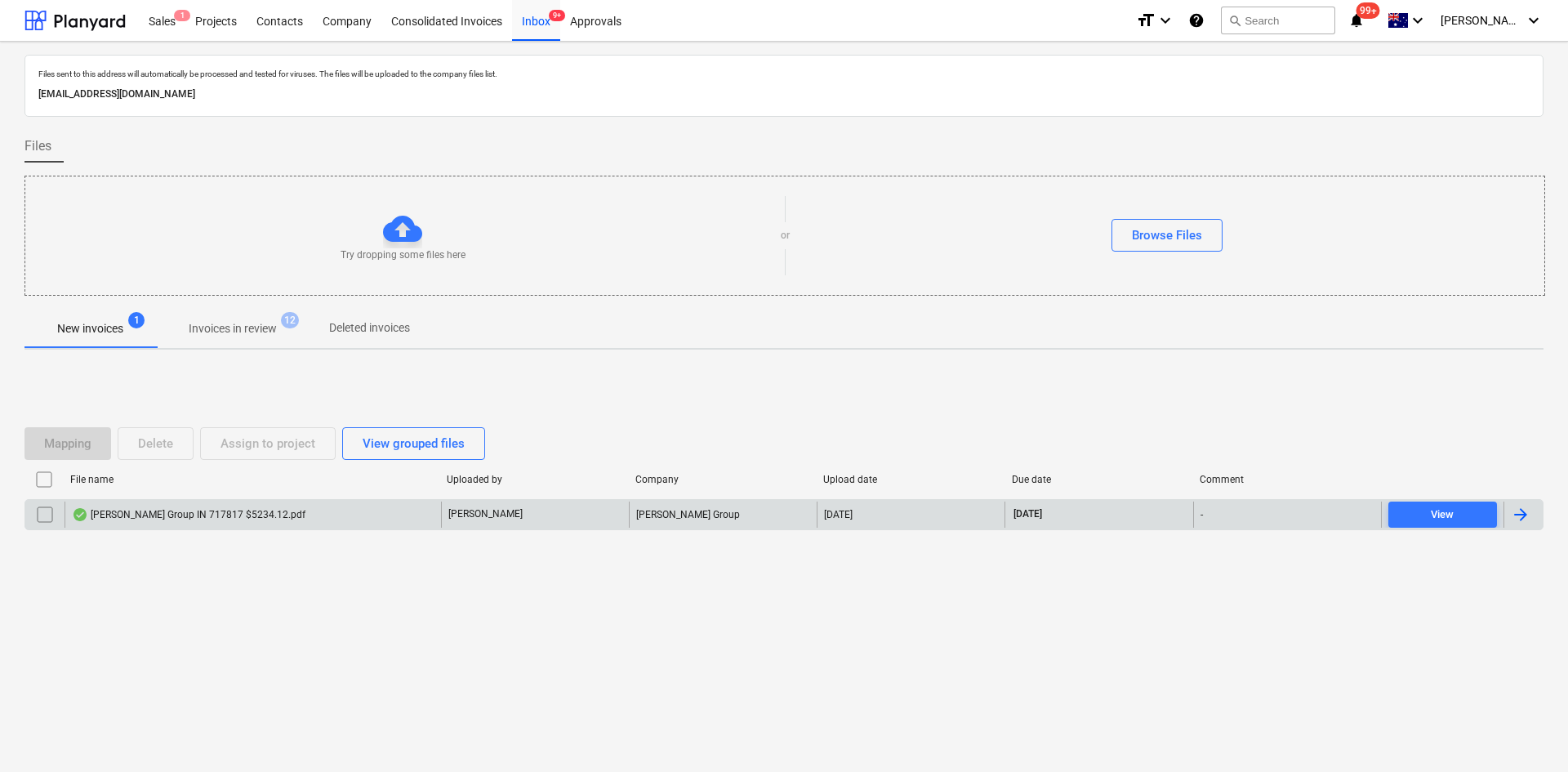
click at [226, 516] on div "[PERSON_NAME] Group IN 717817 $5234.12.pdf" at bounding box center [188, 514] width 233 height 13
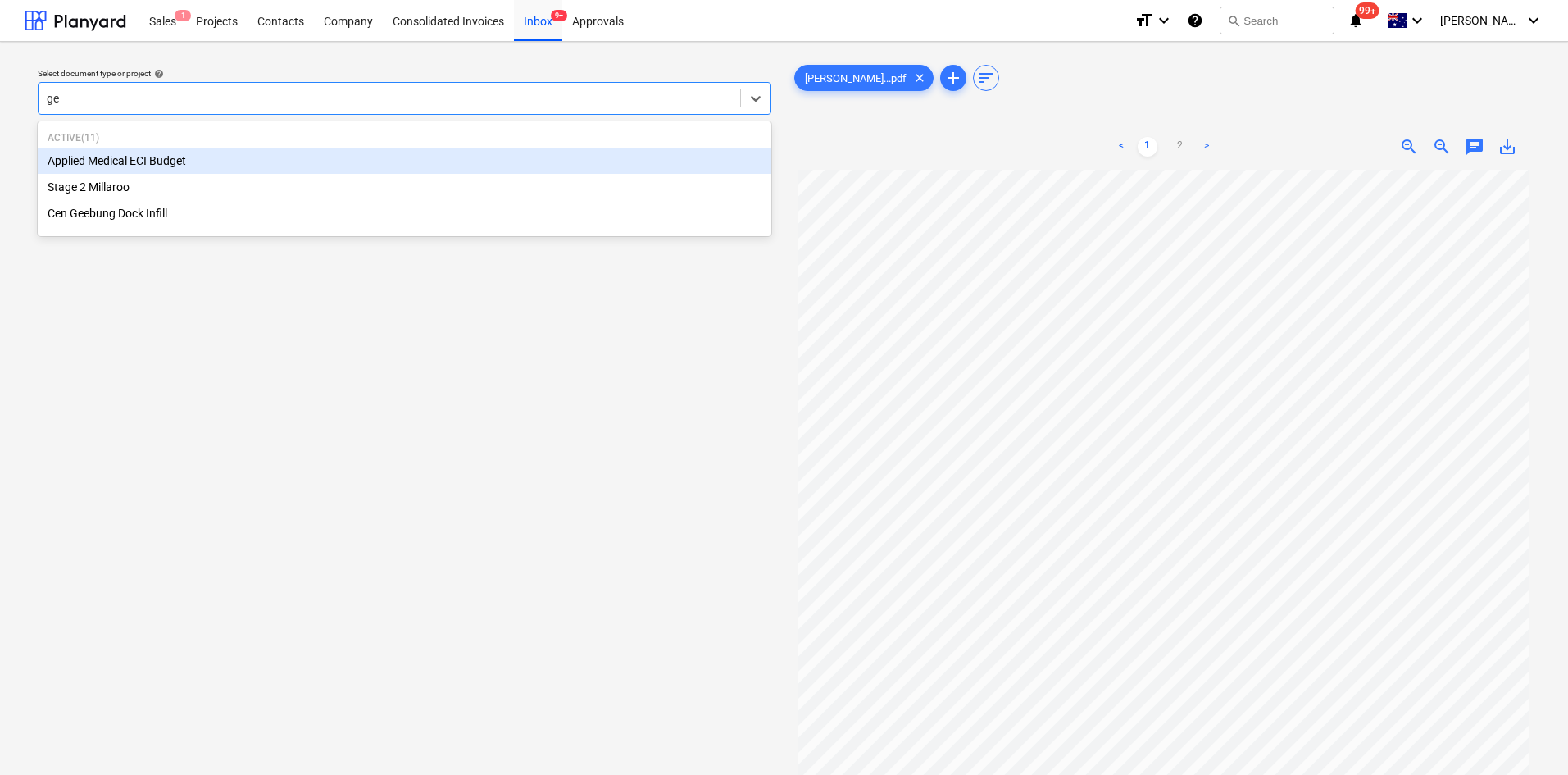
type input "gee"
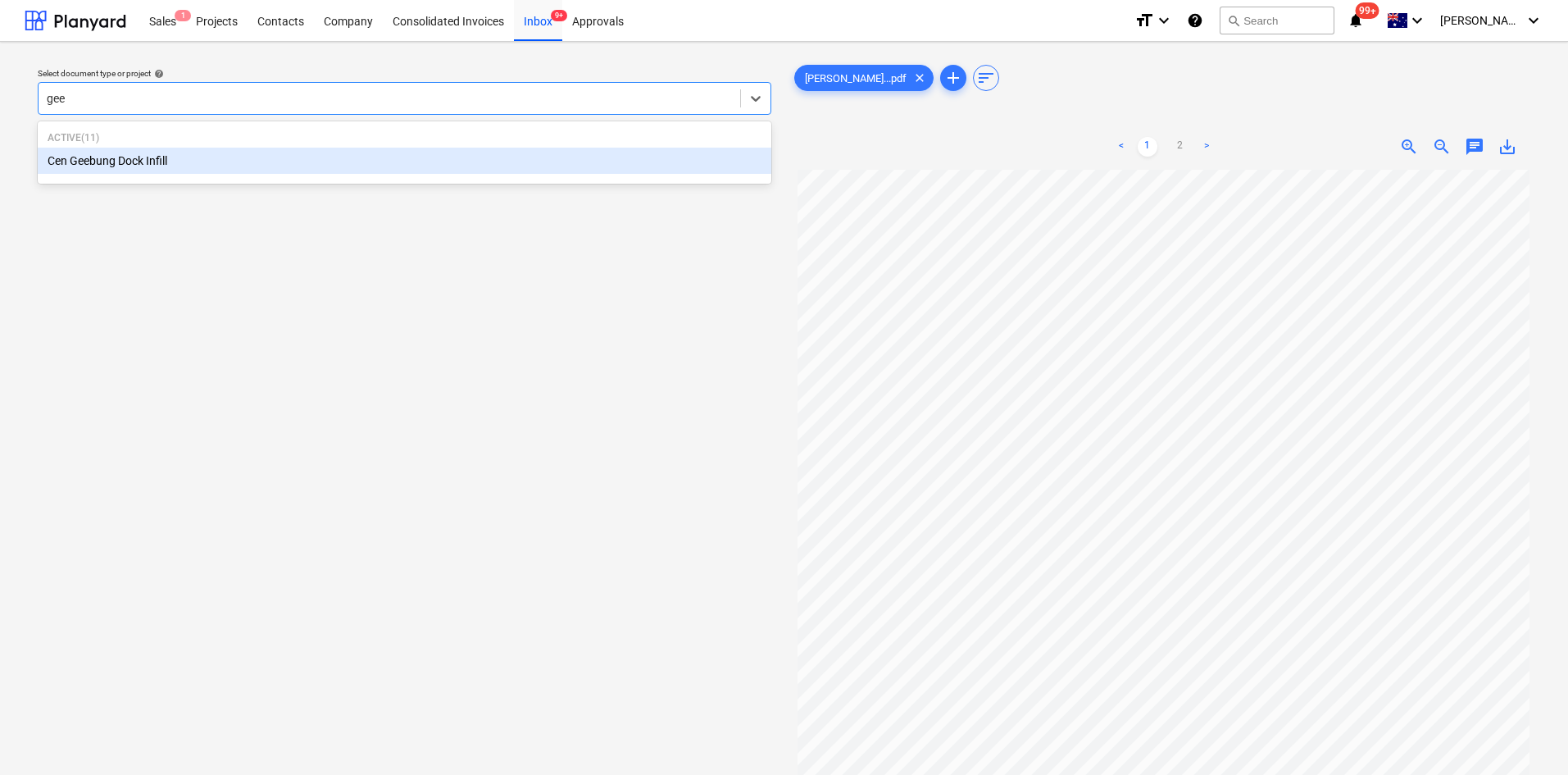
click at [181, 160] on div "Cen Geebung Dock Infill" at bounding box center [404, 160] width 734 height 26
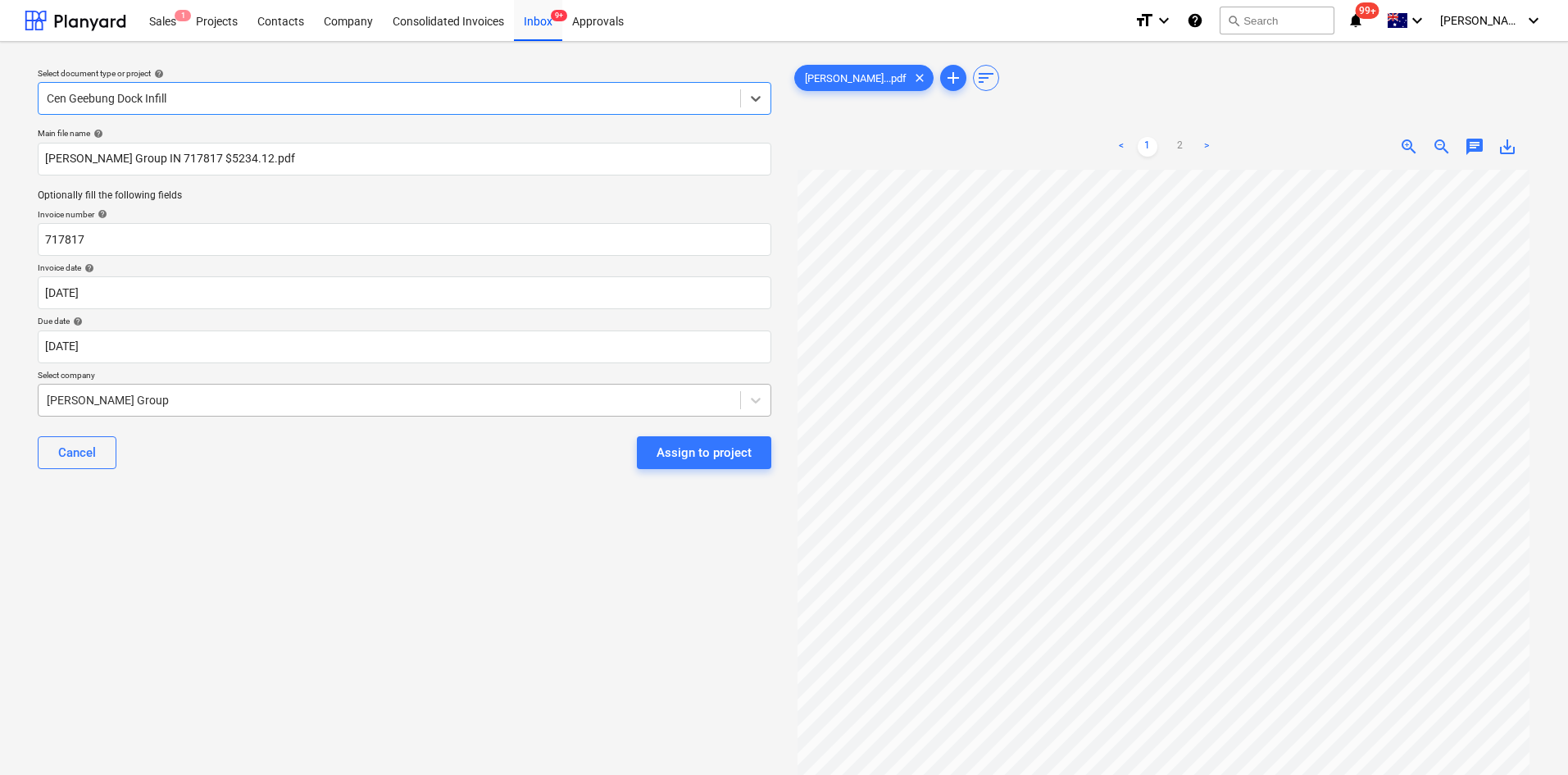
click at [155, 396] on div at bounding box center [389, 399] width 685 height 16
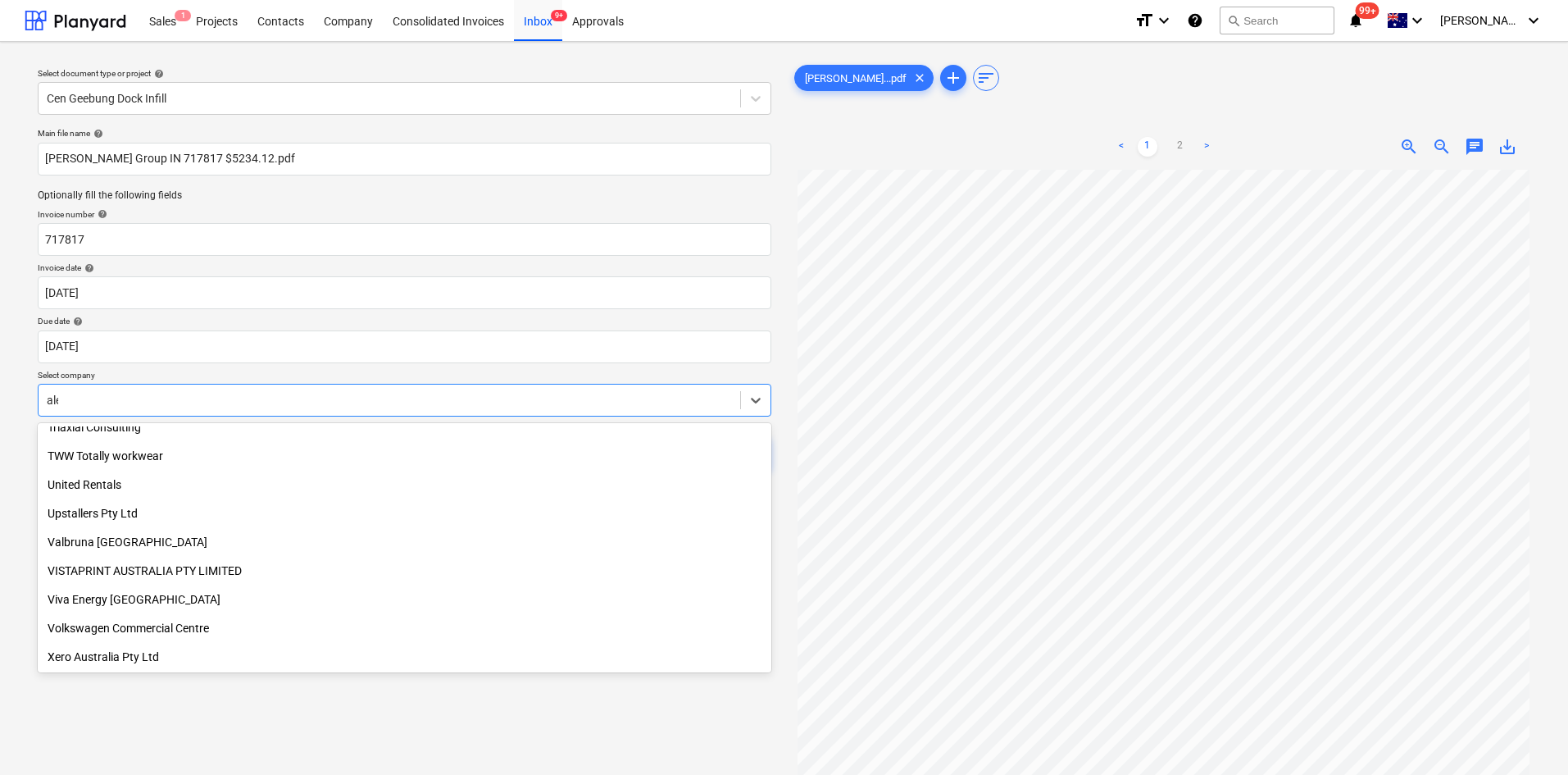
scroll to position [328, 0]
type input "[PERSON_NAME]"
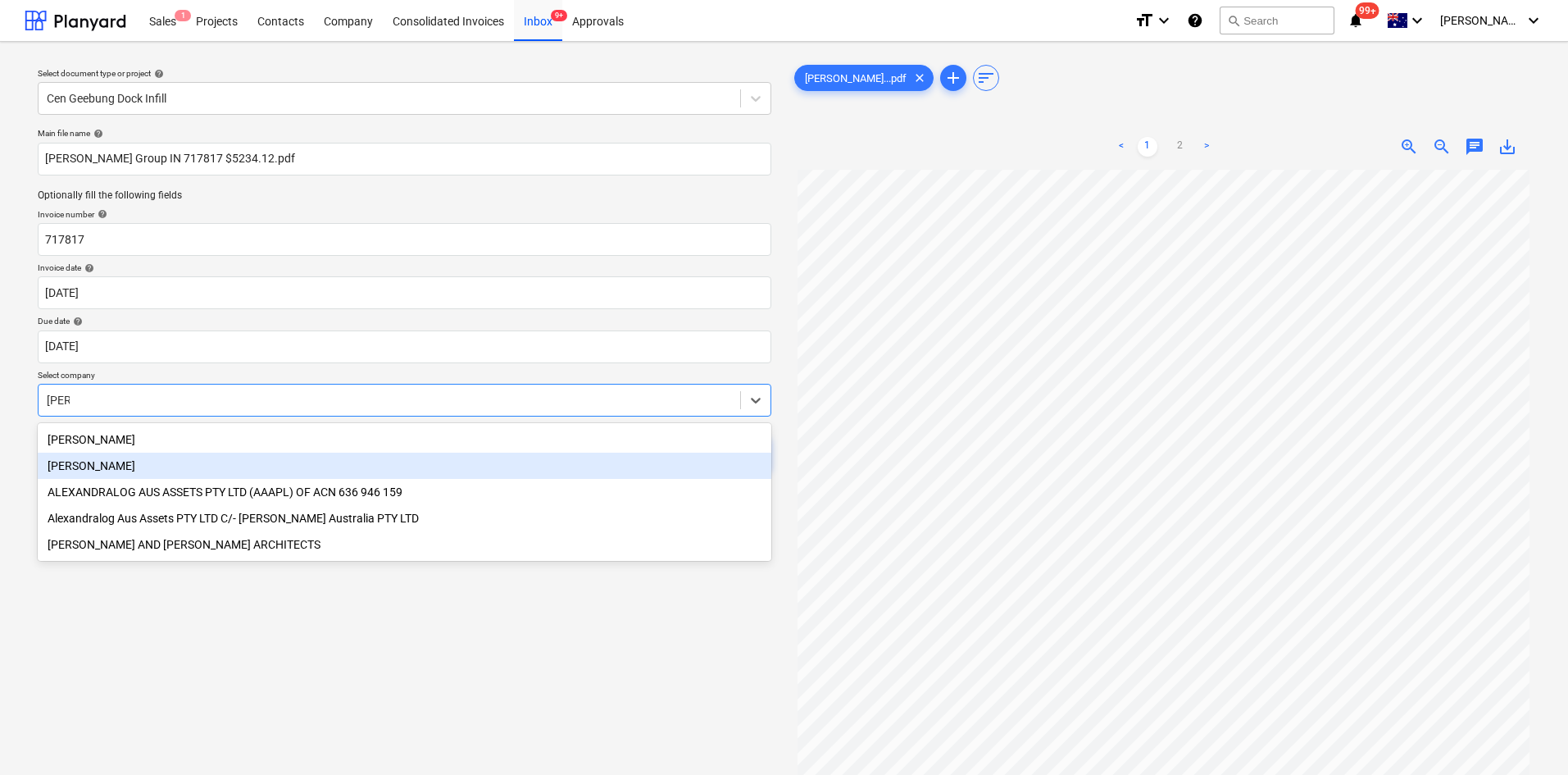
click at [117, 468] on div "[PERSON_NAME]" at bounding box center [404, 465] width 734 height 26
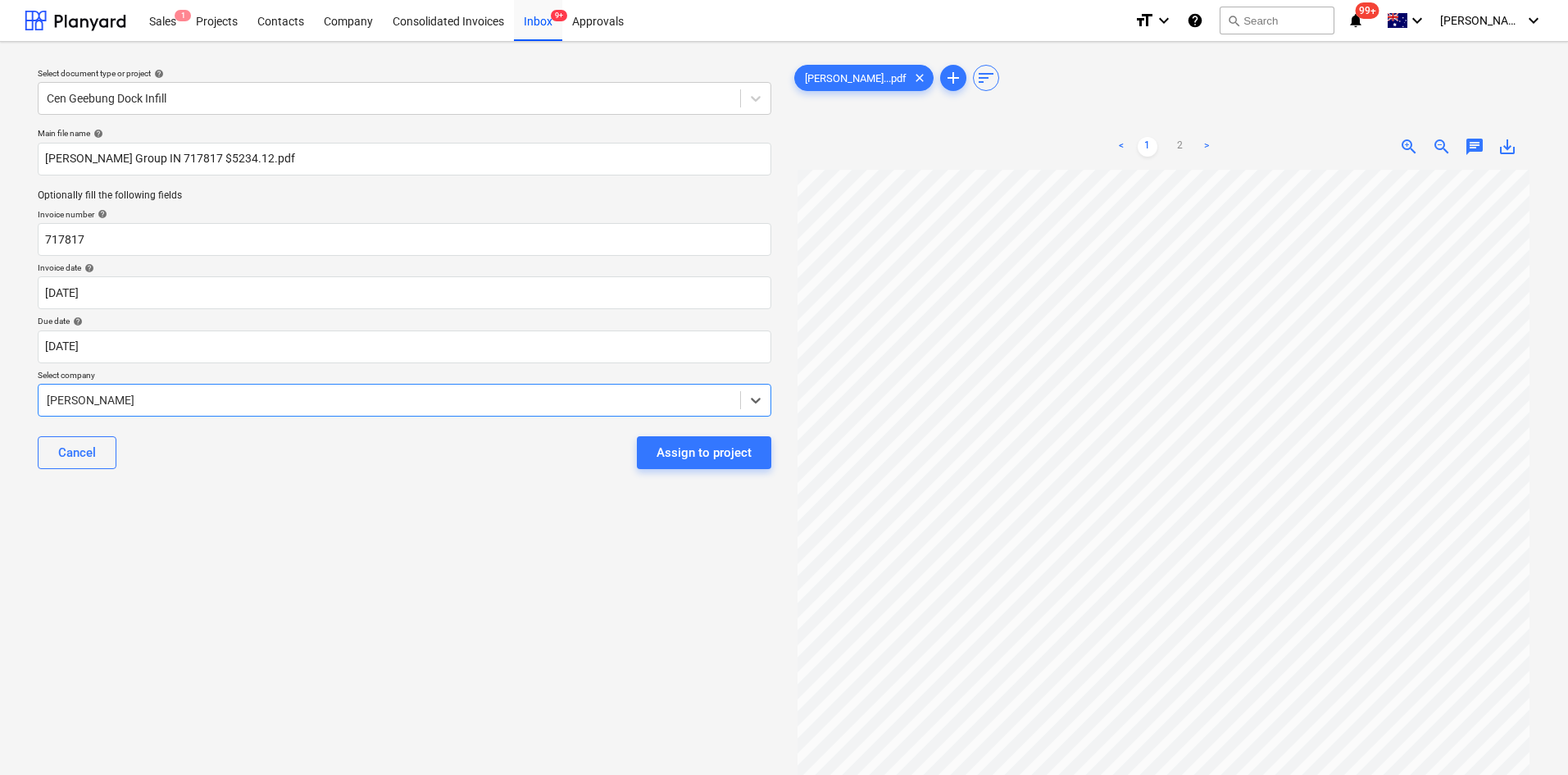
click at [710, 459] on div "Assign to project" at bounding box center [704, 452] width 95 height 21
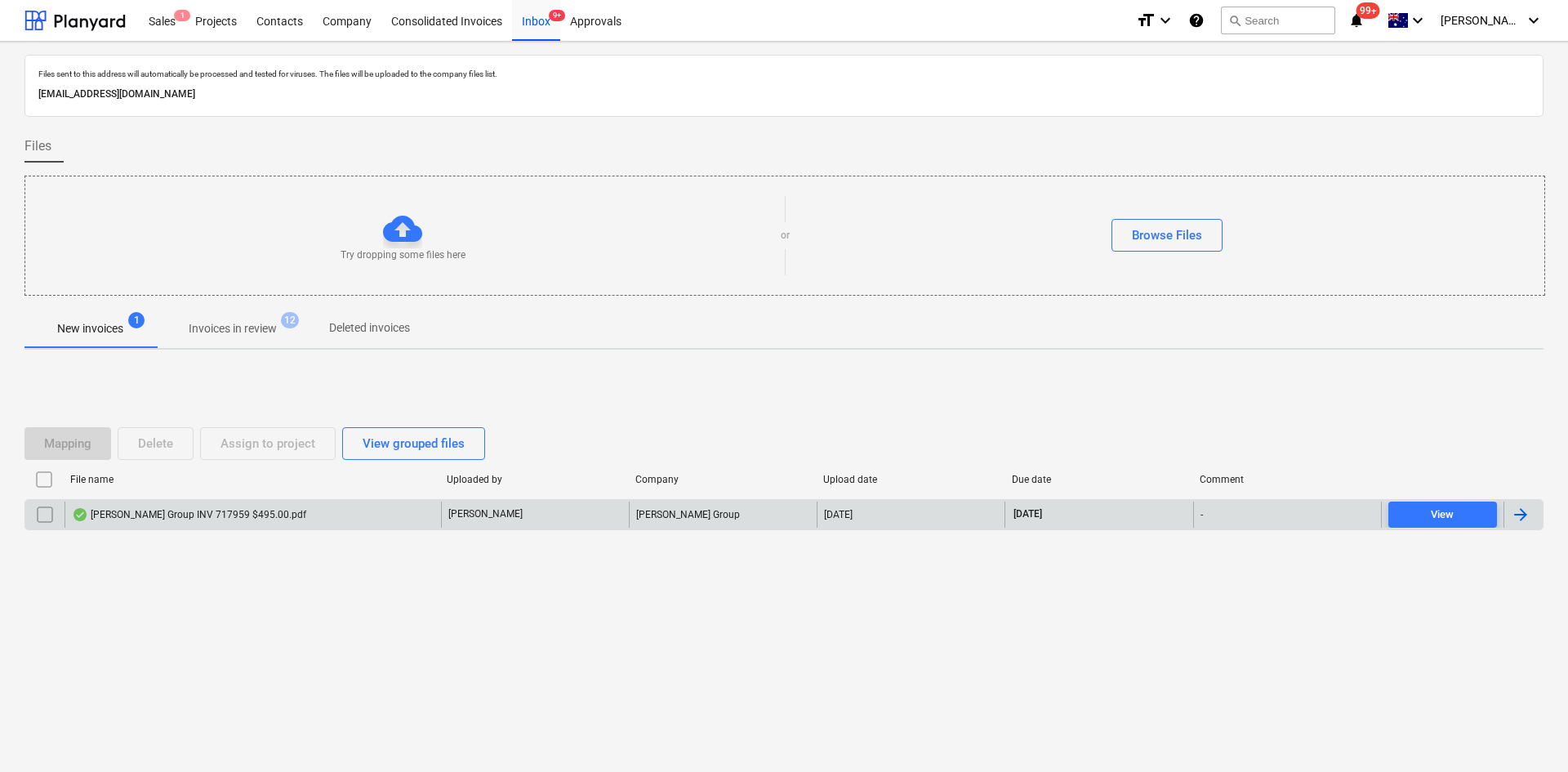
click at [231, 519] on div "[PERSON_NAME] Group INV 717959 $495.00.pdf" at bounding box center [189, 514] width 234 height 13
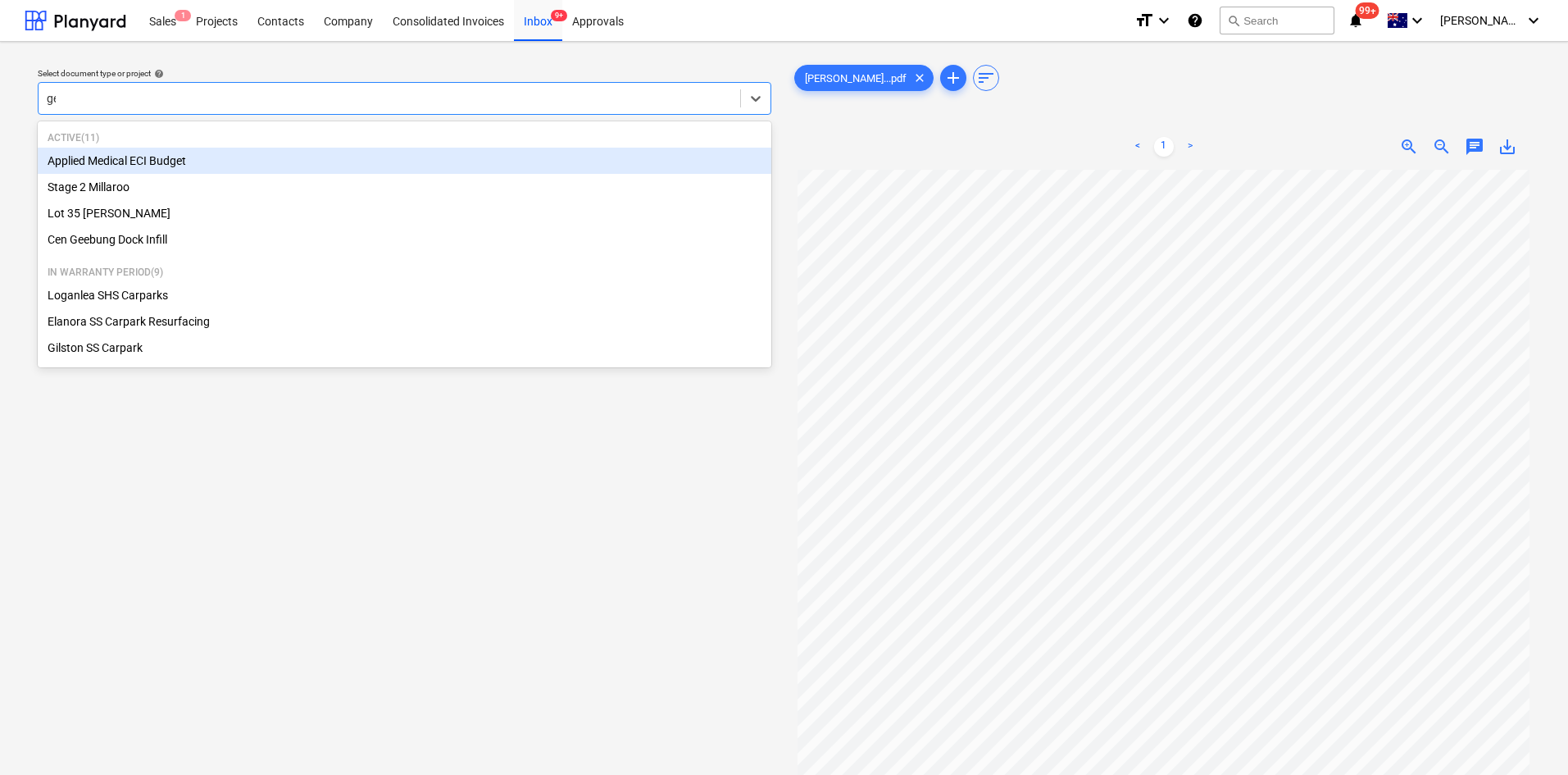
type input "gee"
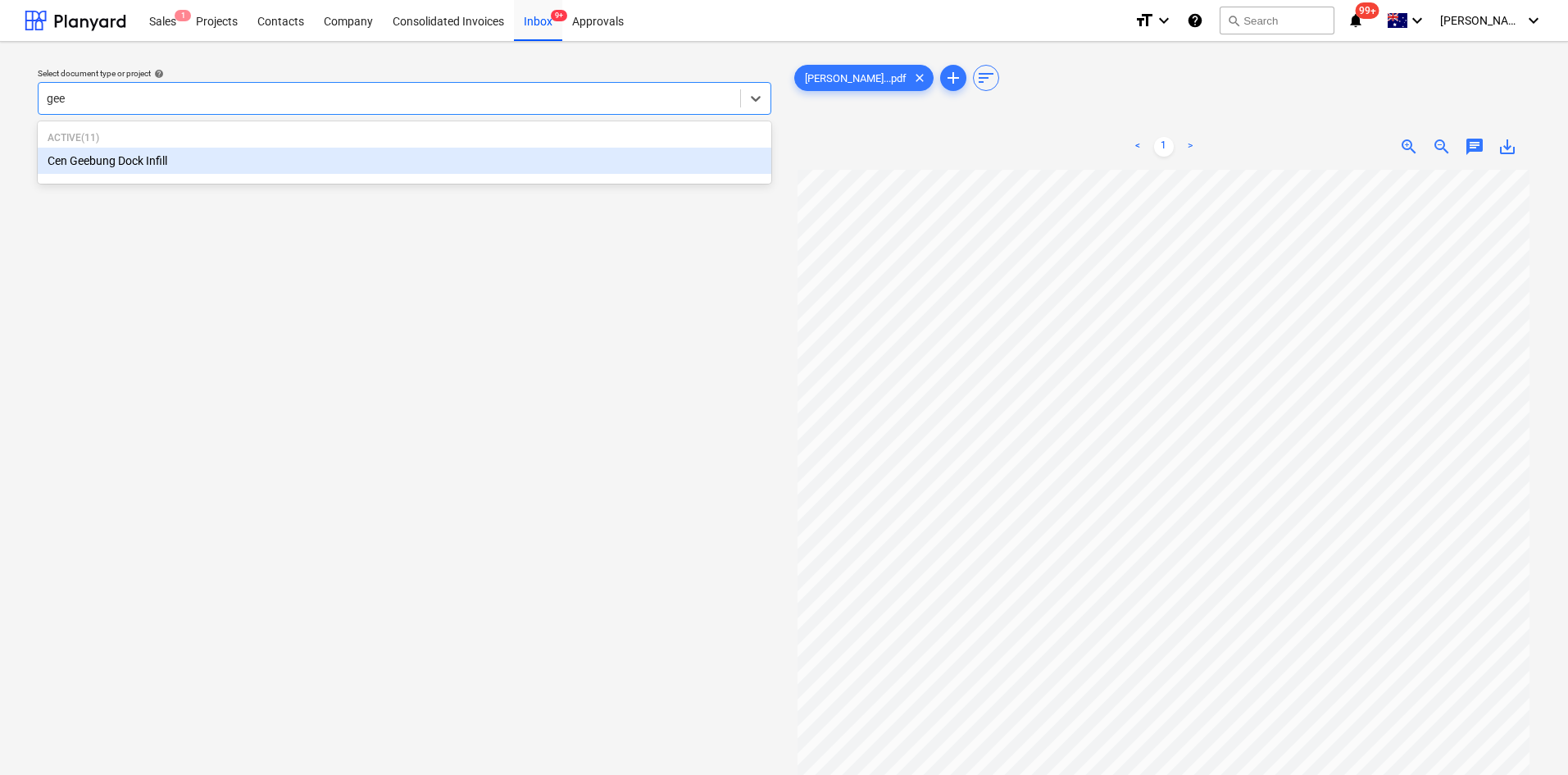
click at [123, 156] on div "Cen Geebung Dock Infill" at bounding box center [404, 160] width 734 height 26
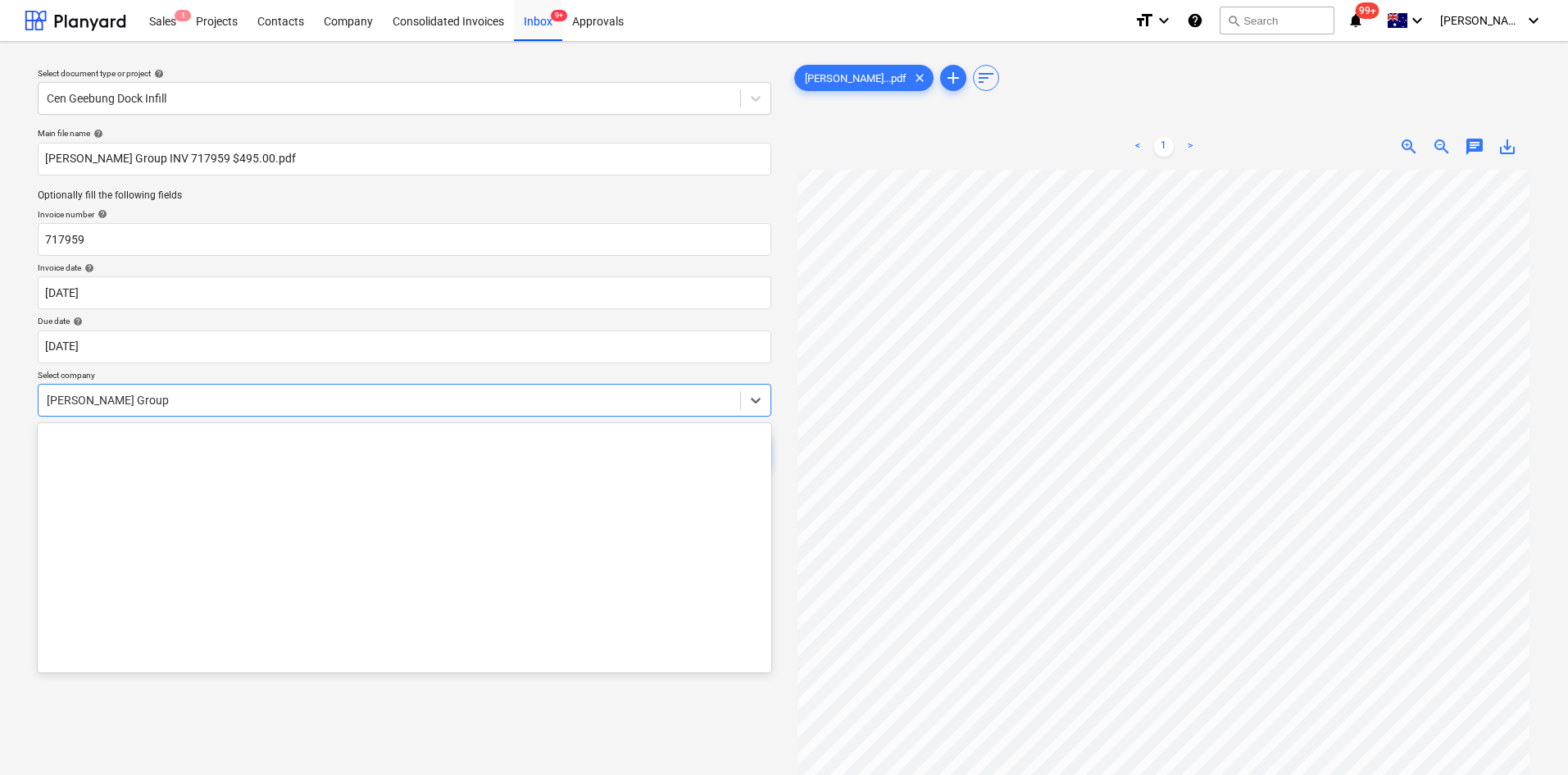
click at [151, 393] on div at bounding box center [389, 399] width 685 height 16
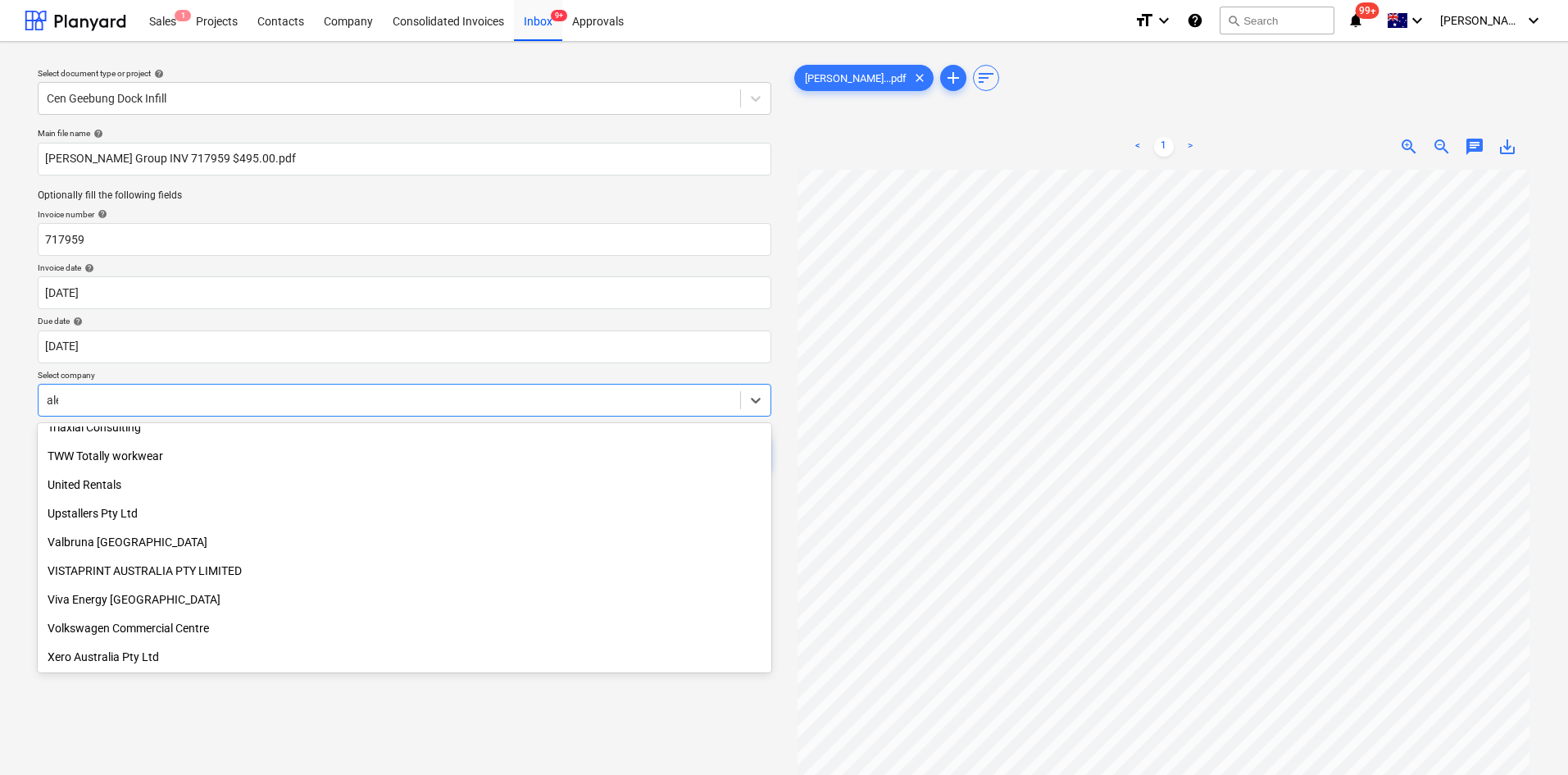
scroll to position [328, 0]
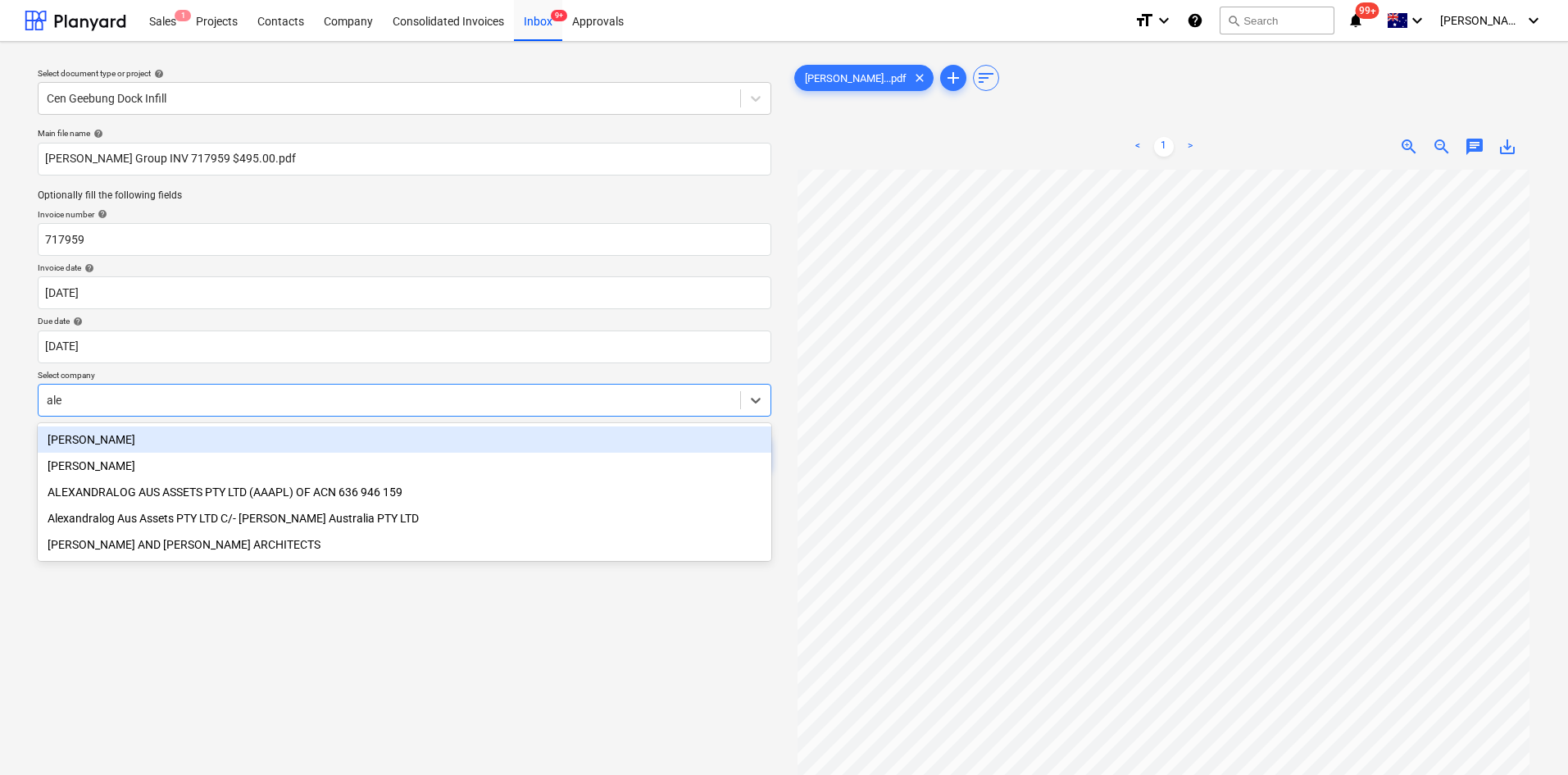
type input "[PERSON_NAME]"
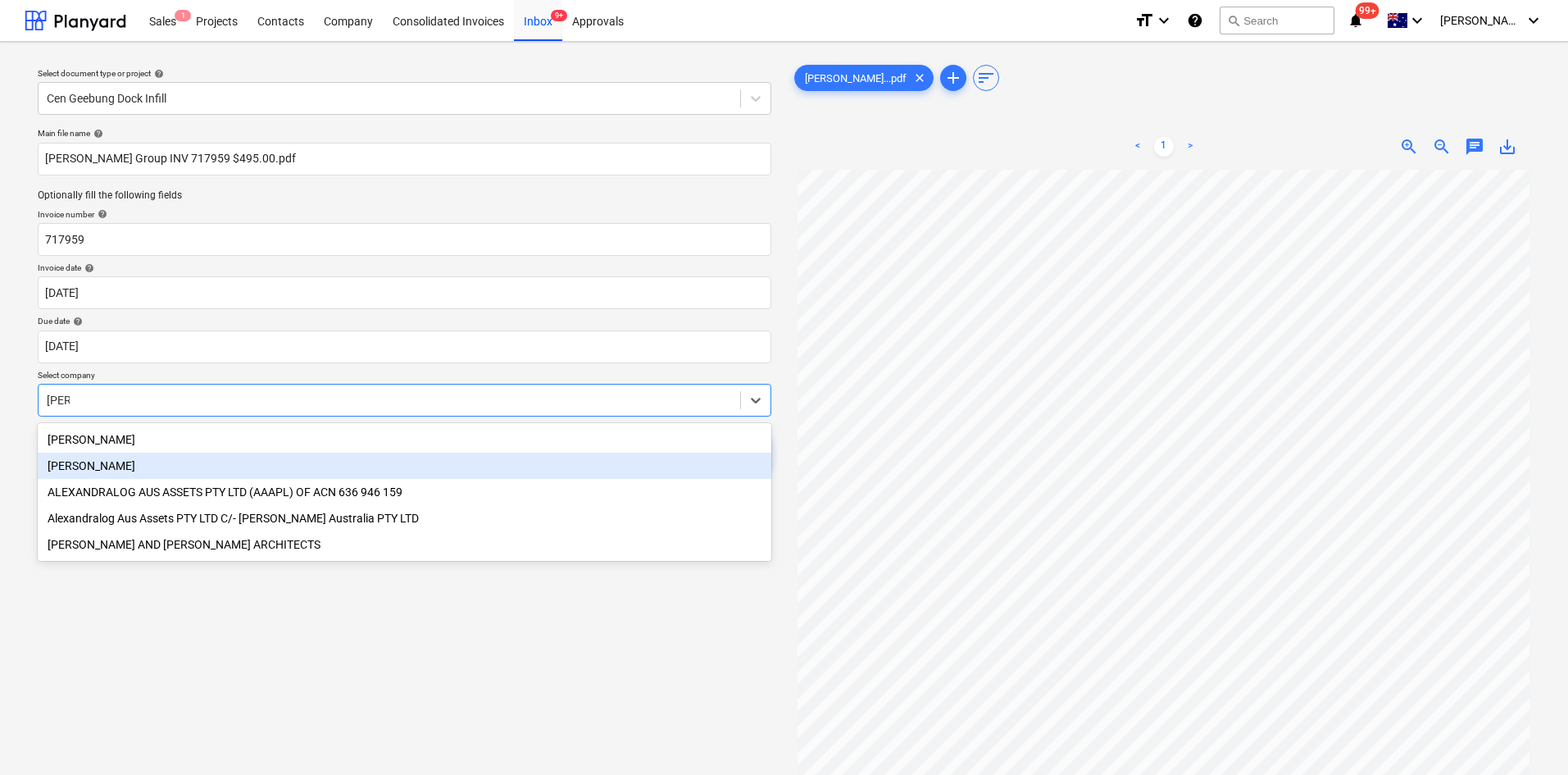
click at [65, 468] on div "[PERSON_NAME]" at bounding box center [404, 465] width 734 height 26
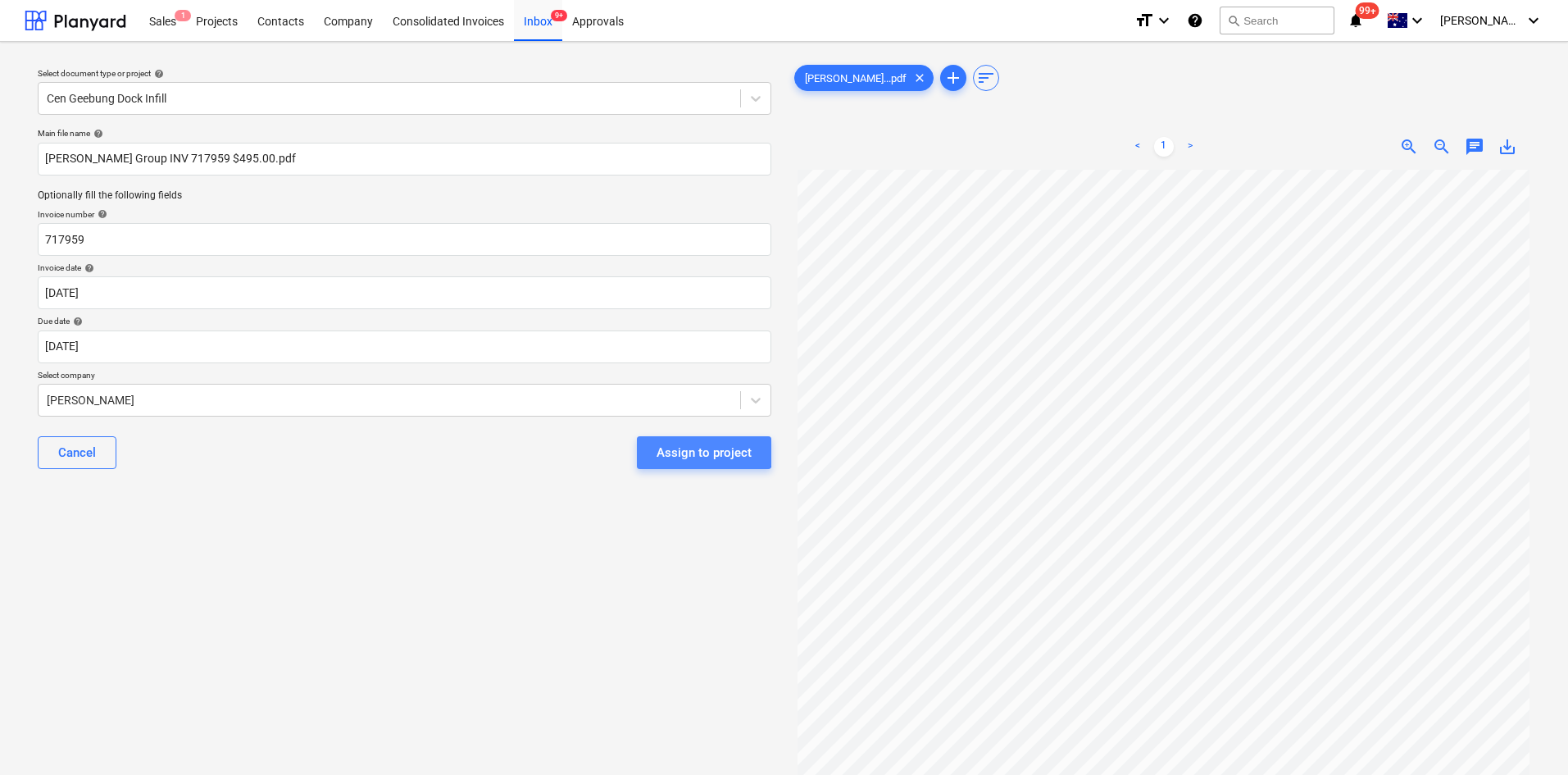
click at [664, 446] on div "Assign to project" at bounding box center [704, 452] width 95 height 21
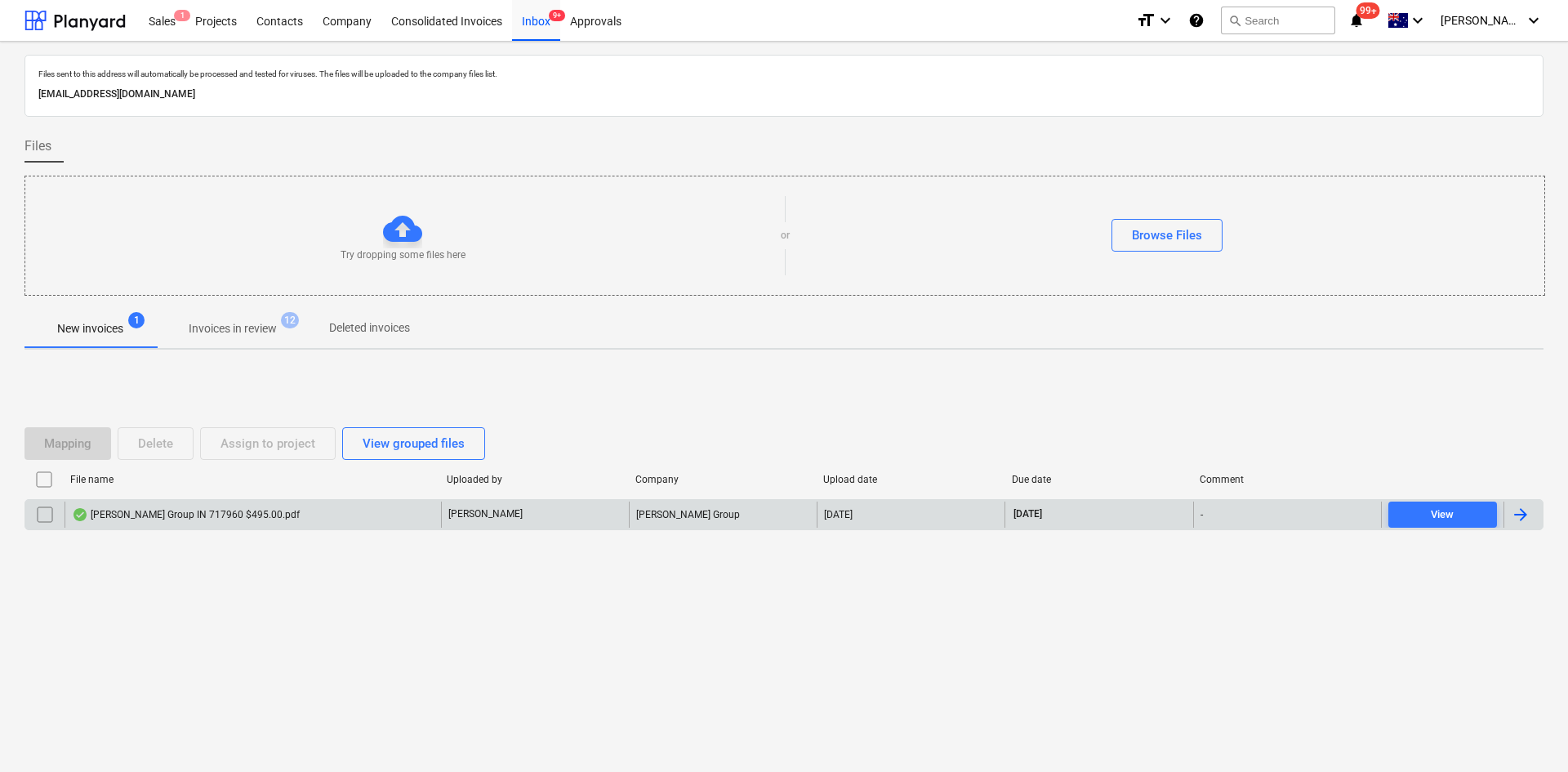
click at [150, 517] on div "[PERSON_NAME] Group IN 717960 $495.00.pdf" at bounding box center [186, 514] width 228 height 13
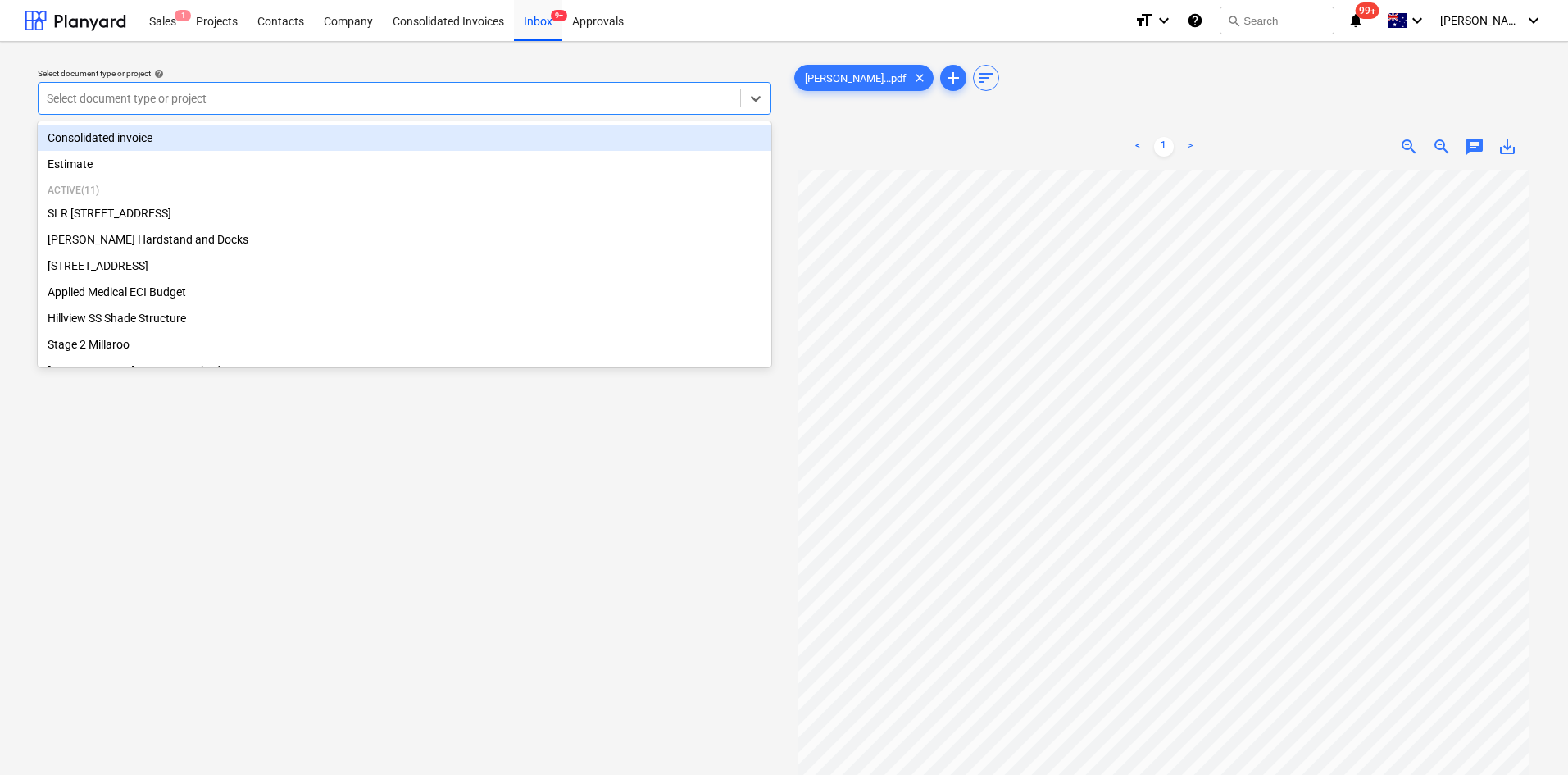
click at [141, 89] on div "Select document type or project" at bounding box center [389, 98] width 701 height 23
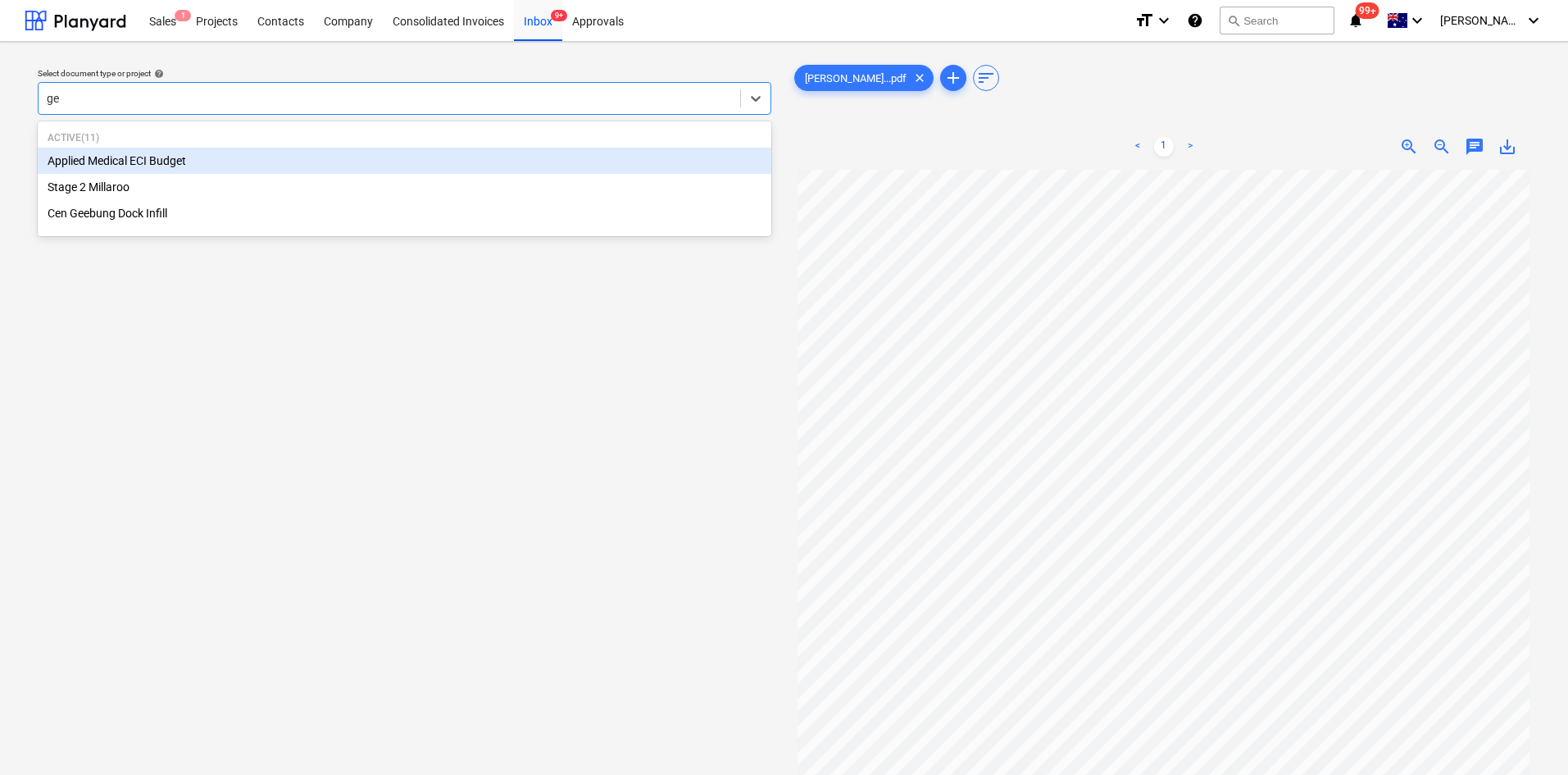
type input "gee"
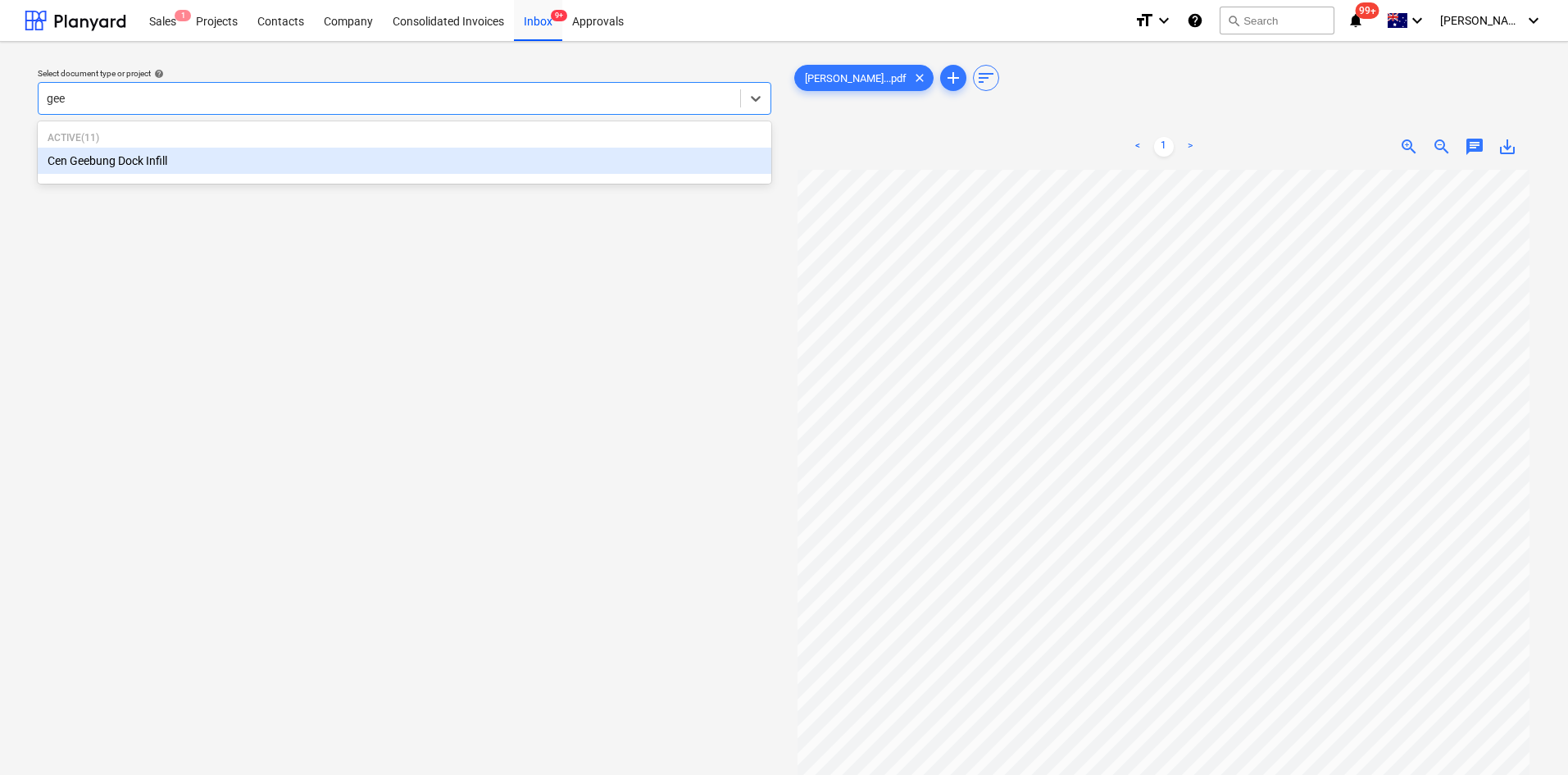
click at [129, 167] on div "Cen Geebung Dock Infill" at bounding box center [404, 160] width 734 height 26
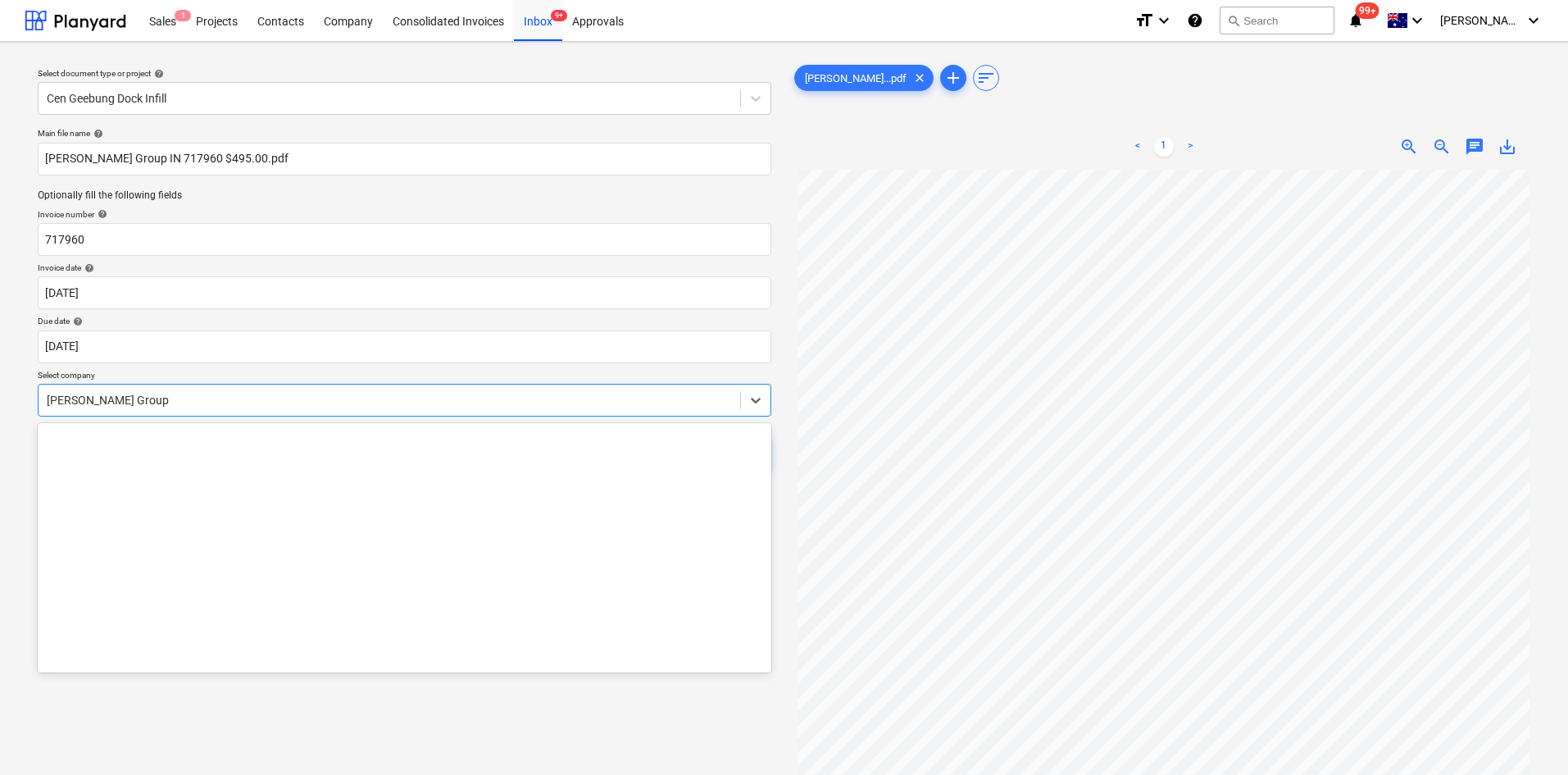
click at [131, 405] on div at bounding box center [389, 399] width 685 height 16
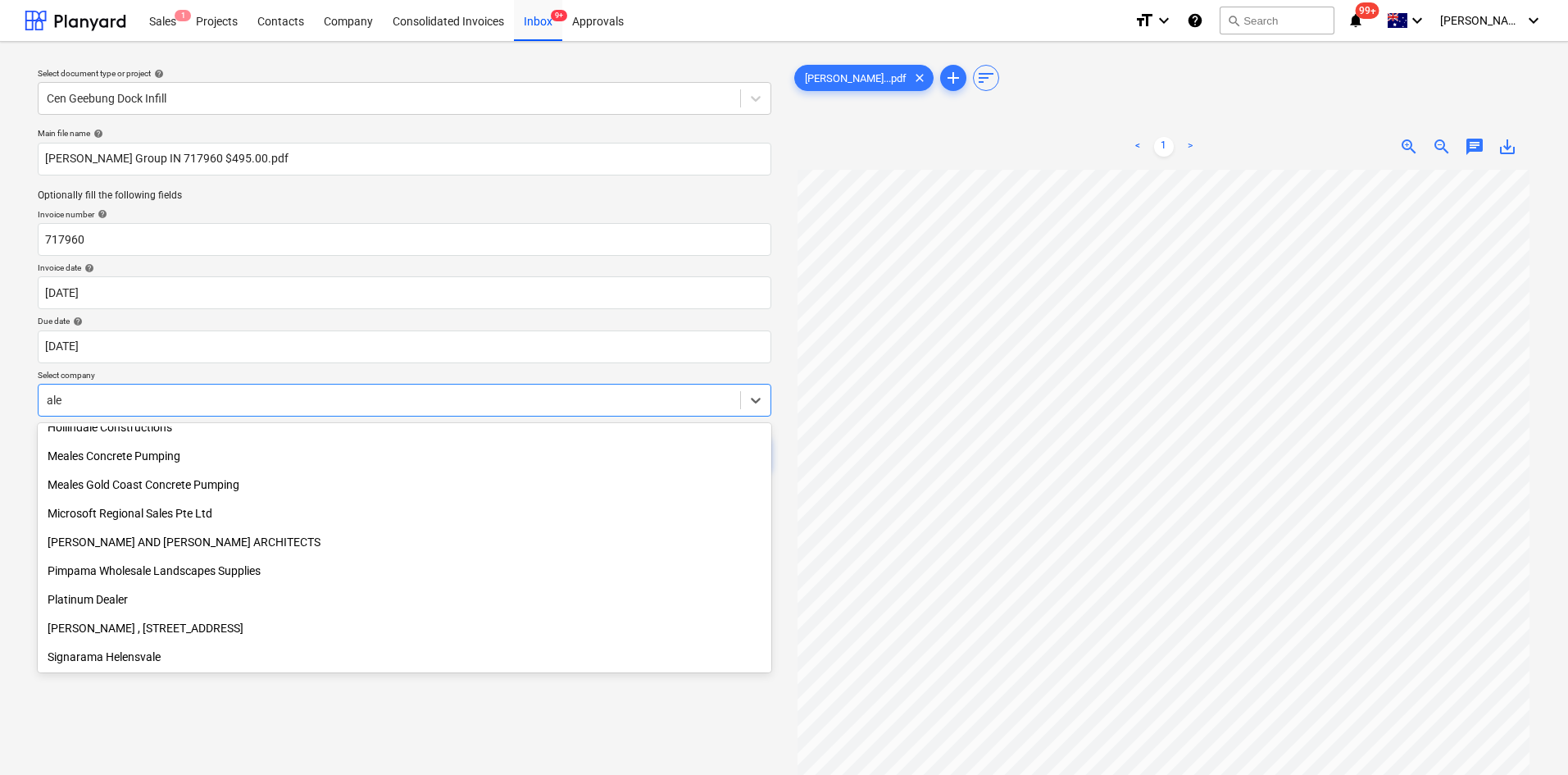
scroll to position [328, 0]
type input "[PERSON_NAME]"
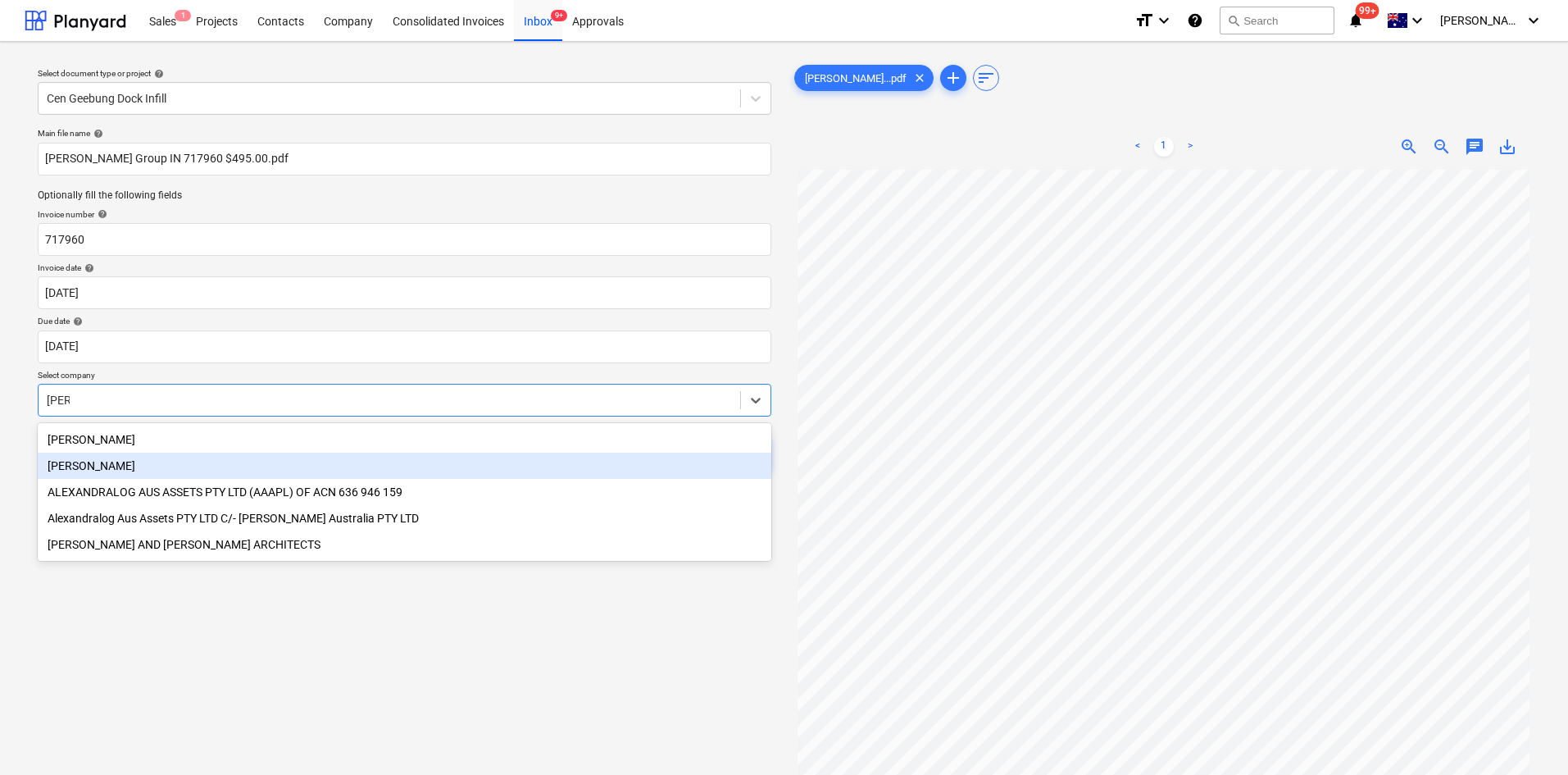
click at [108, 467] on div "[PERSON_NAME]" at bounding box center [404, 465] width 734 height 26
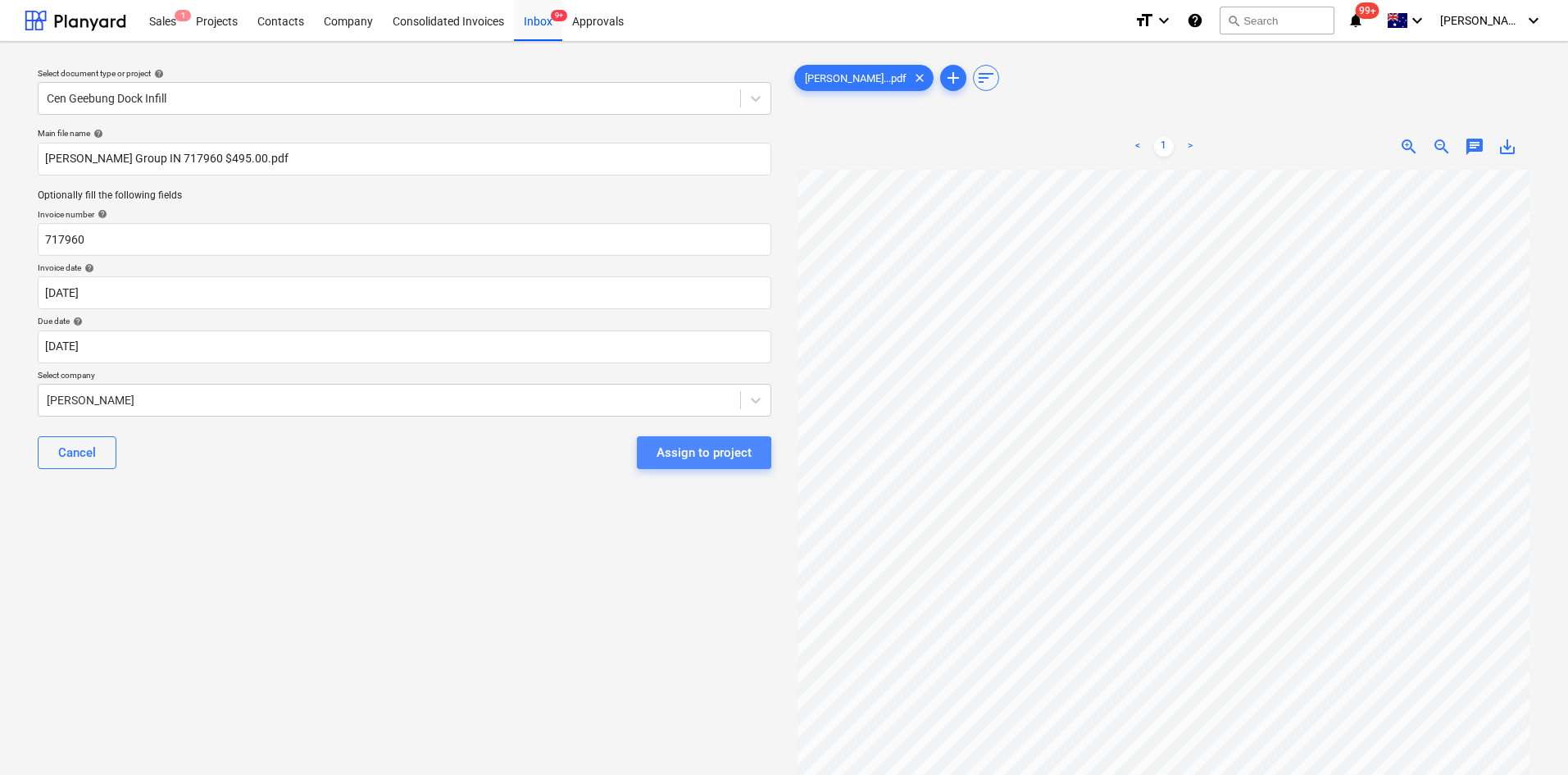
click at [688, 457] on div "Assign to project" at bounding box center [704, 452] width 95 height 21
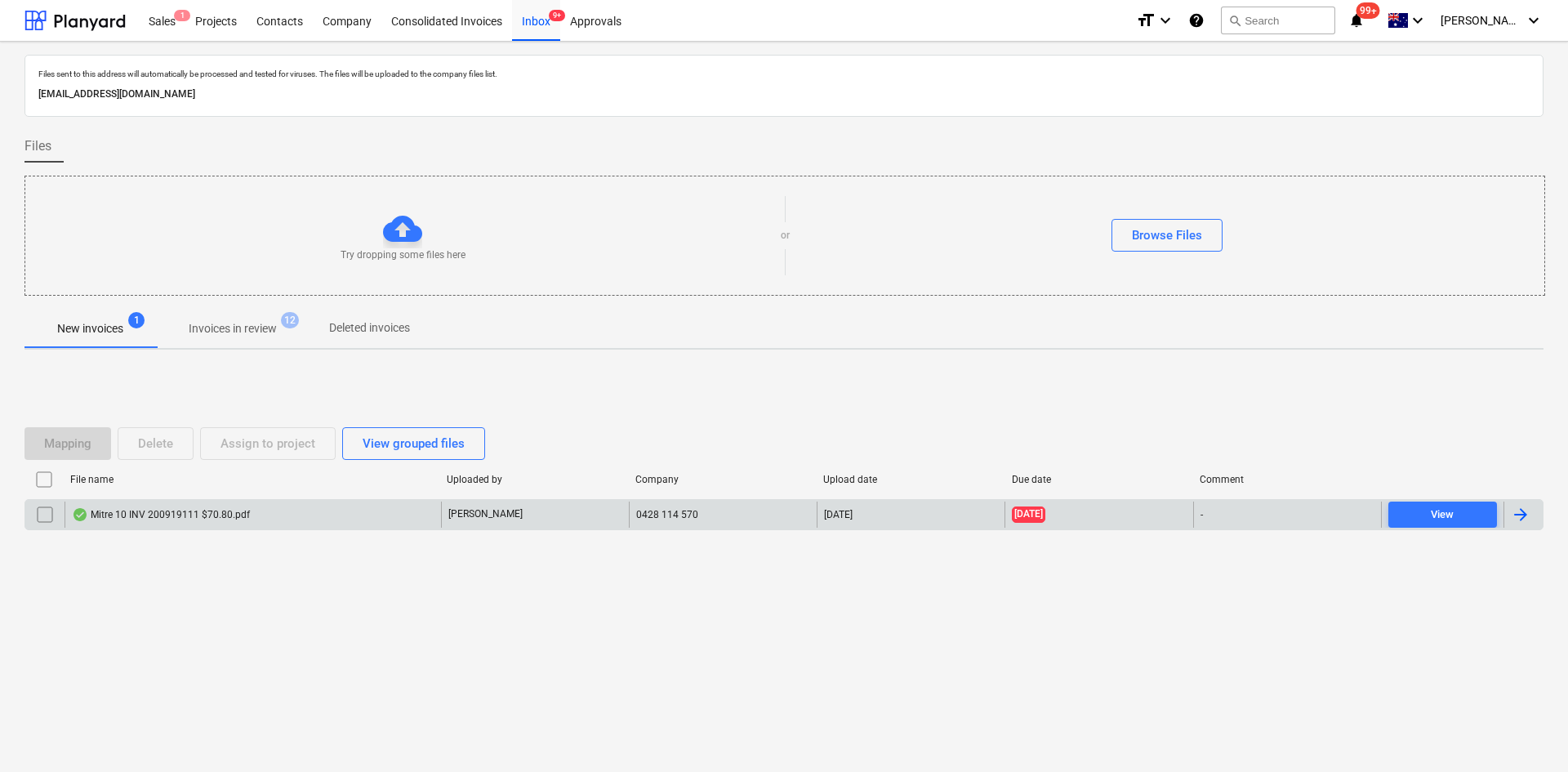
click at [191, 518] on div "Mitre 10 INV 200919111 $70.80.pdf" at bounding box center [161, 514] width 178 height 13
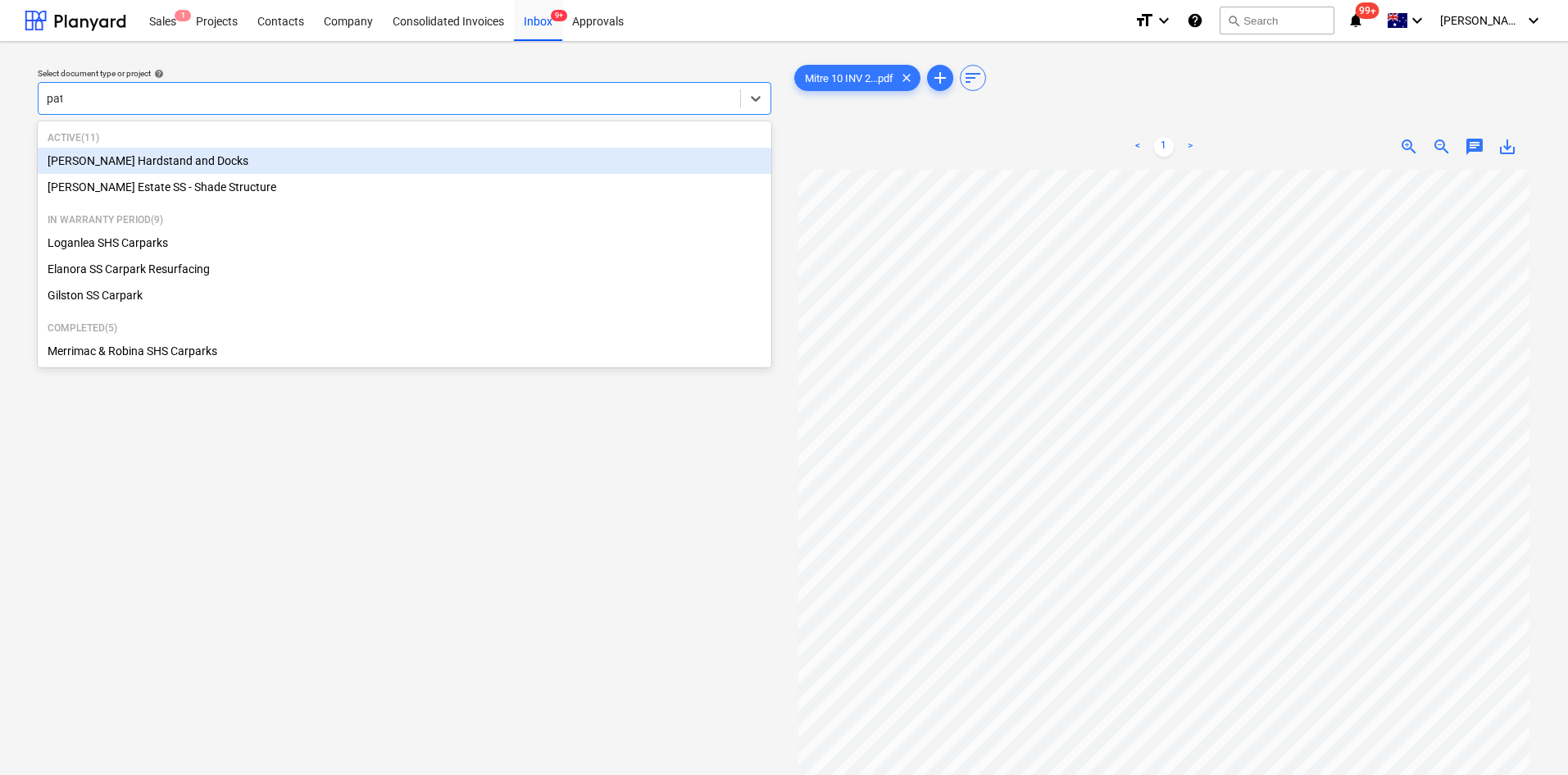
type input "patr"
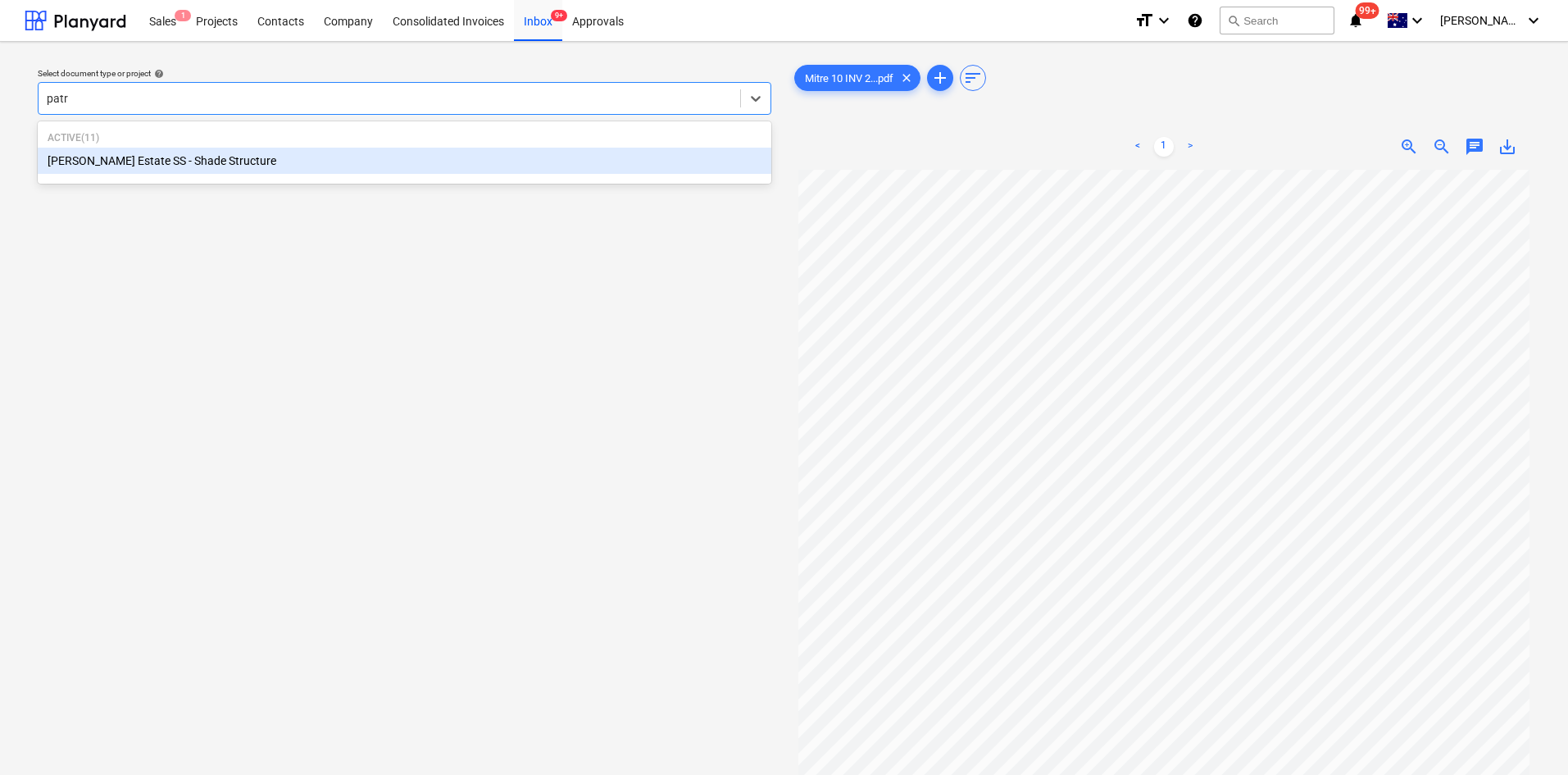
click at [236, 155] on div "[PERSON_NAME] Estate SS - Shade Structure" at bounding box center [404, 160] width 734 height 26
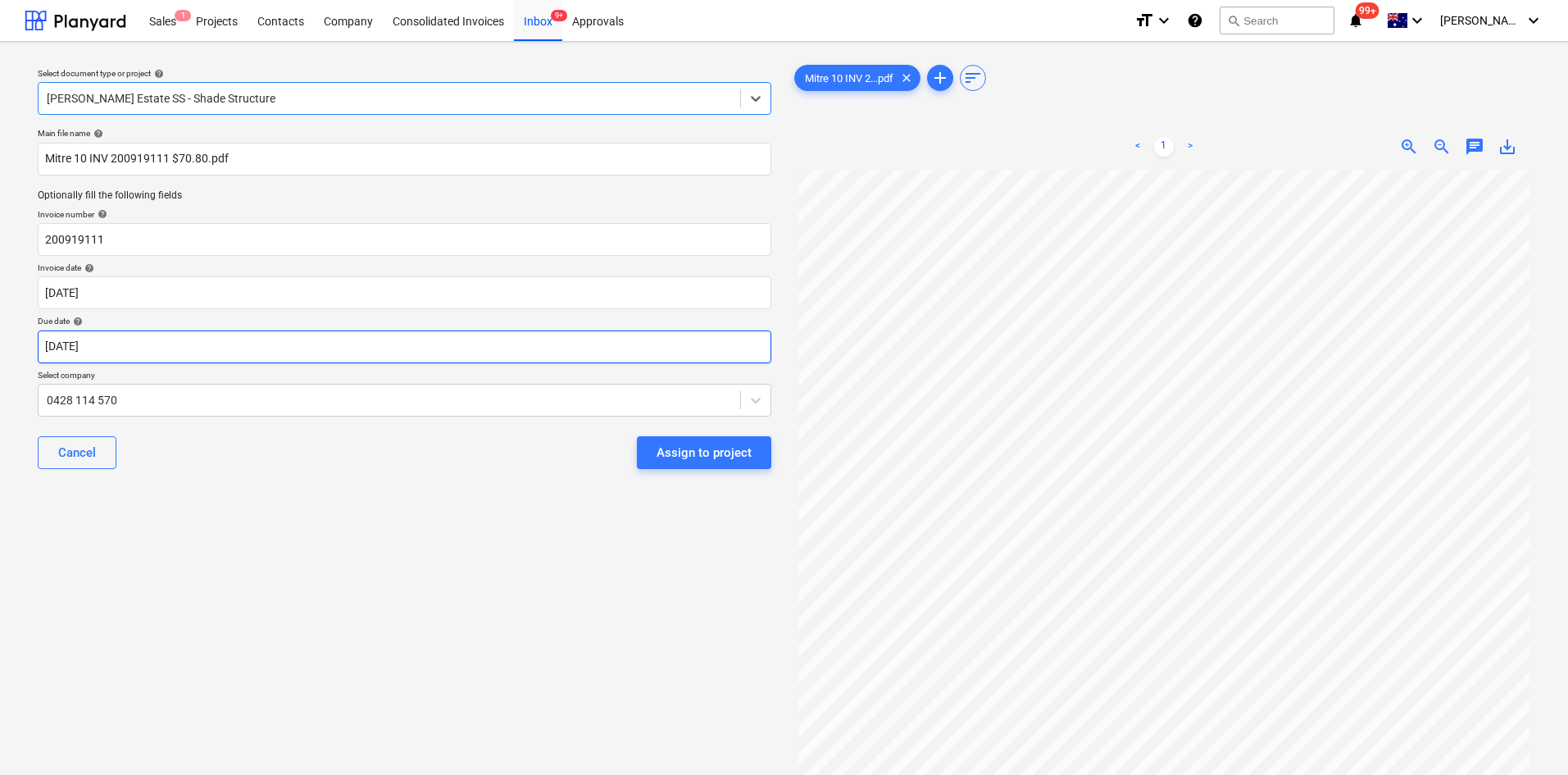
click at [140, 338] on body "Sales 1 Projects Contacts Company Consolidated Invoices Inbox 9+ Approvals form…" at bounding box center [784, 388] width 1568 height 775
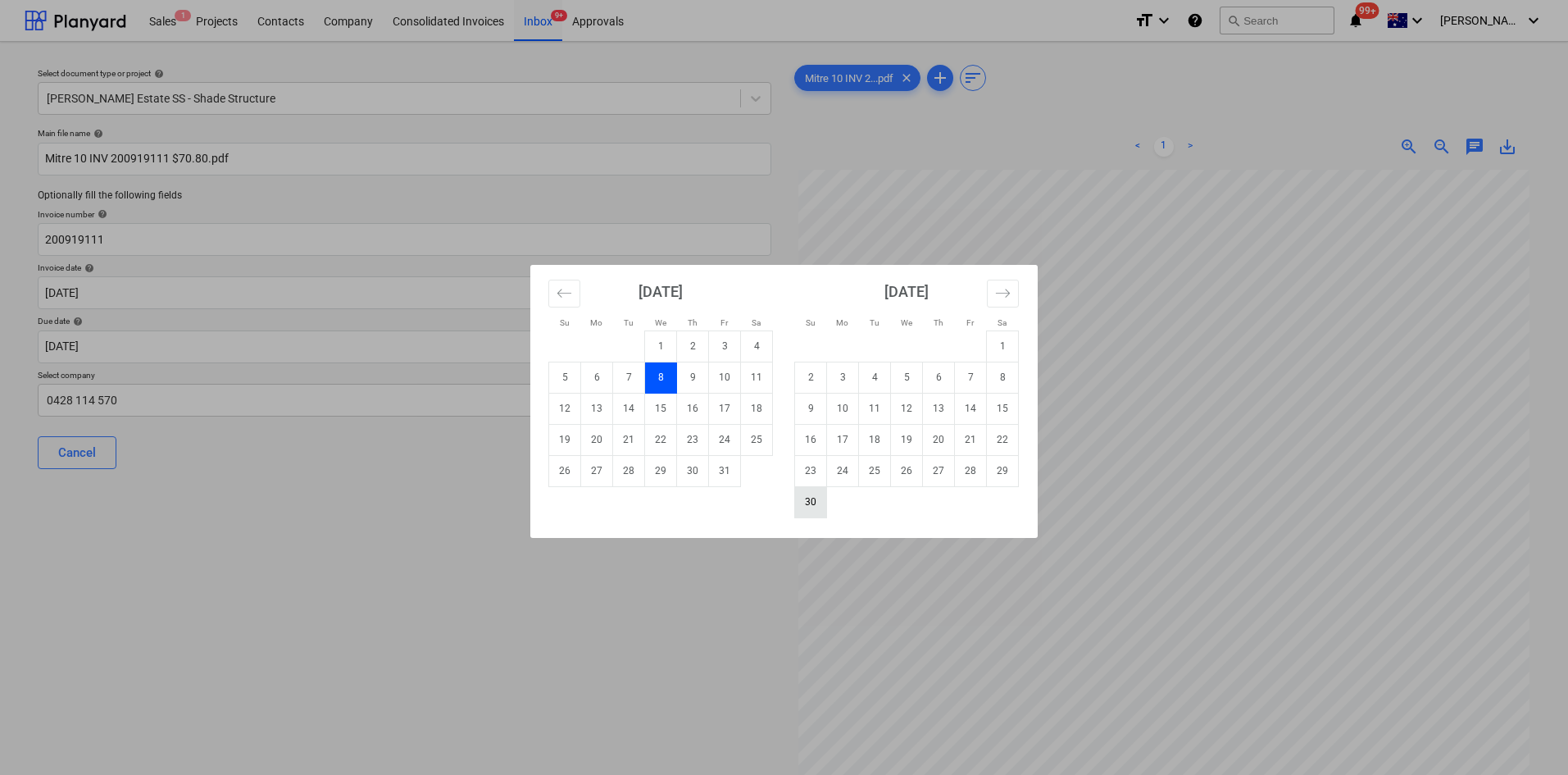
click at [815, 508] on td "30" at bounding box center [811, 502] width 32 height 32
type input "[DATE]"
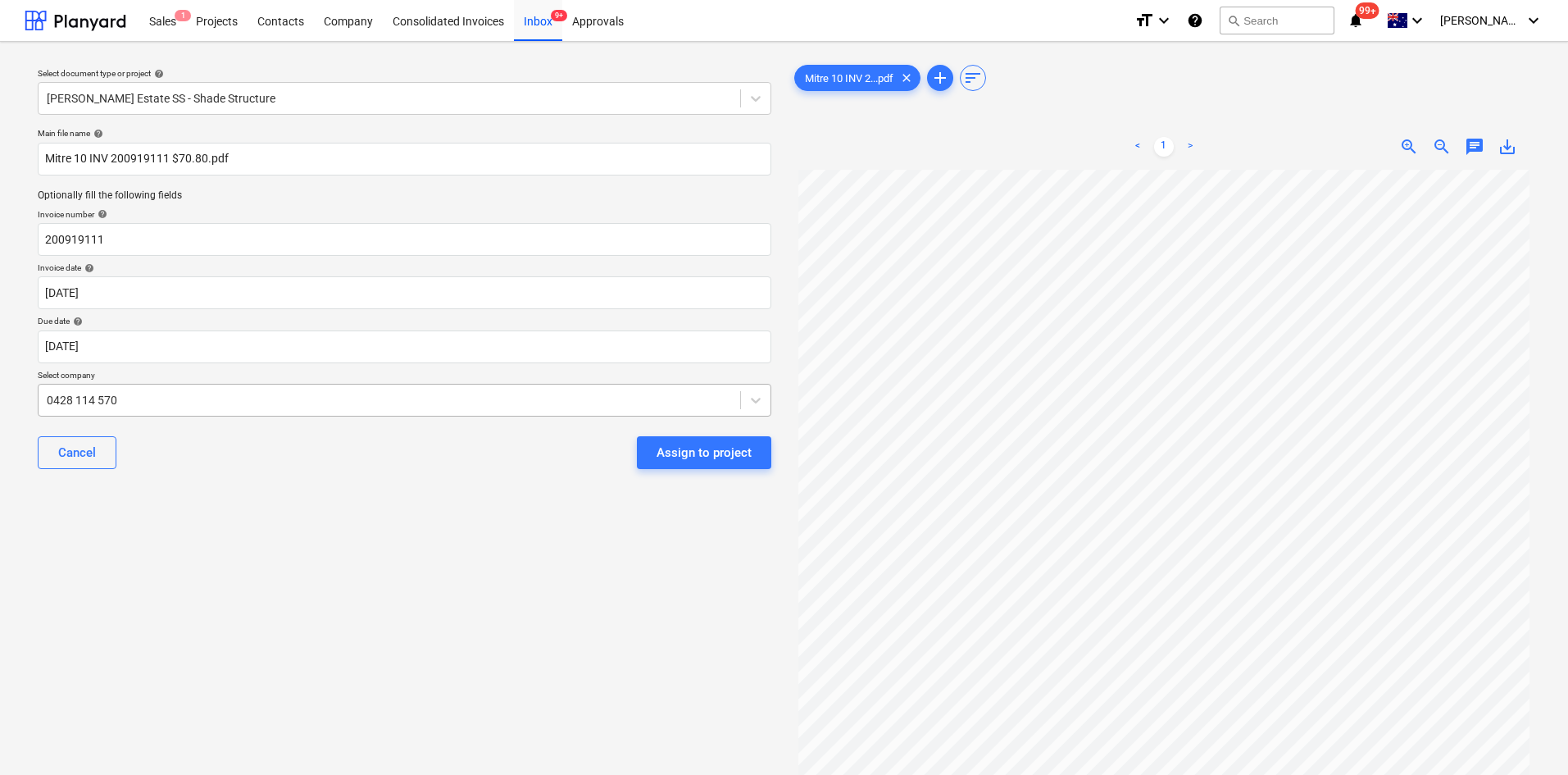
click at [208, 387] on div "0428 114 570" at bounding box center [404, 400] width 734 height 33
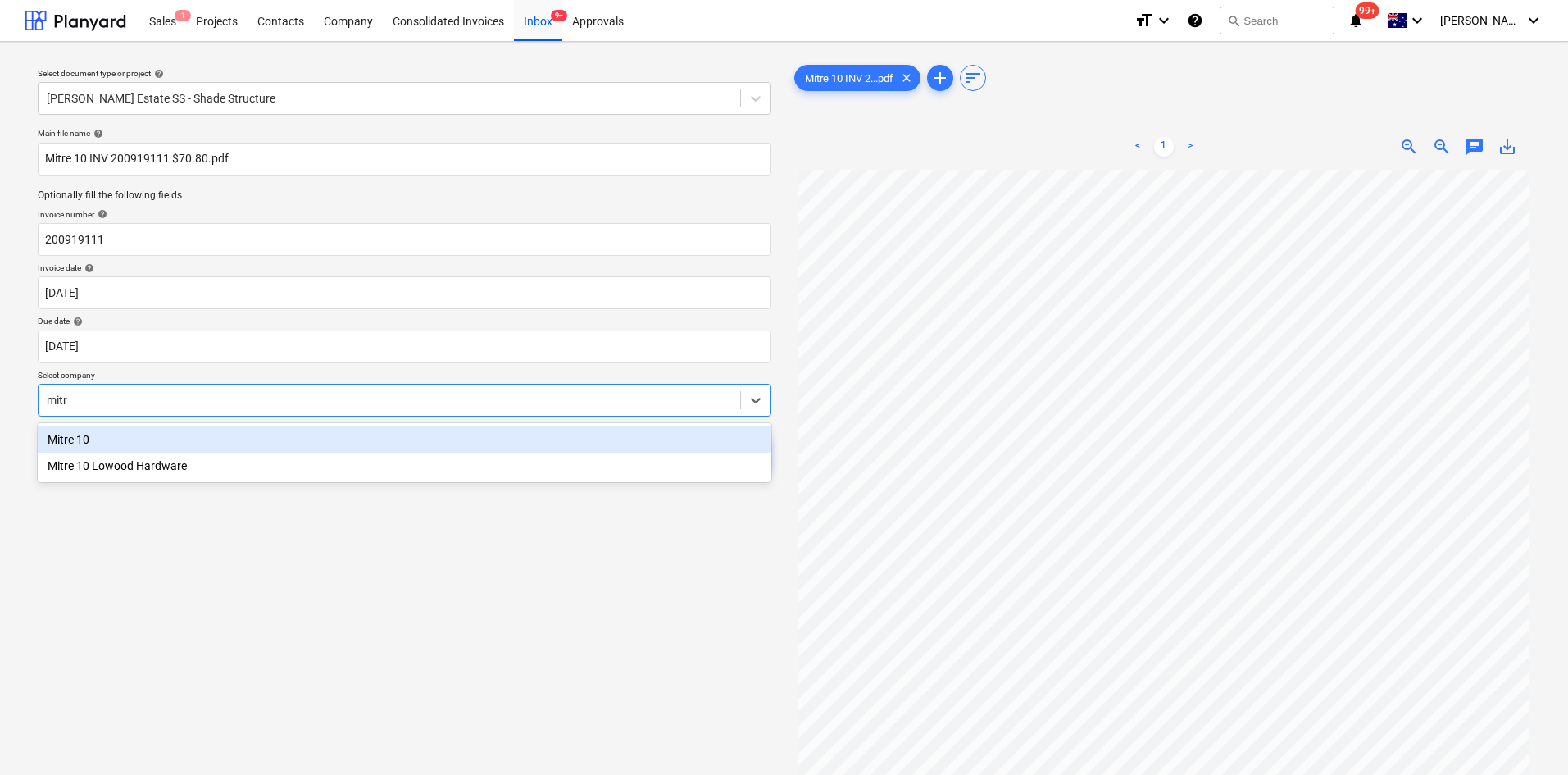
type input "mitre"
click at [119, 439] on div "Mitre 10" at bounding box center [404, 439] width 734 height 26
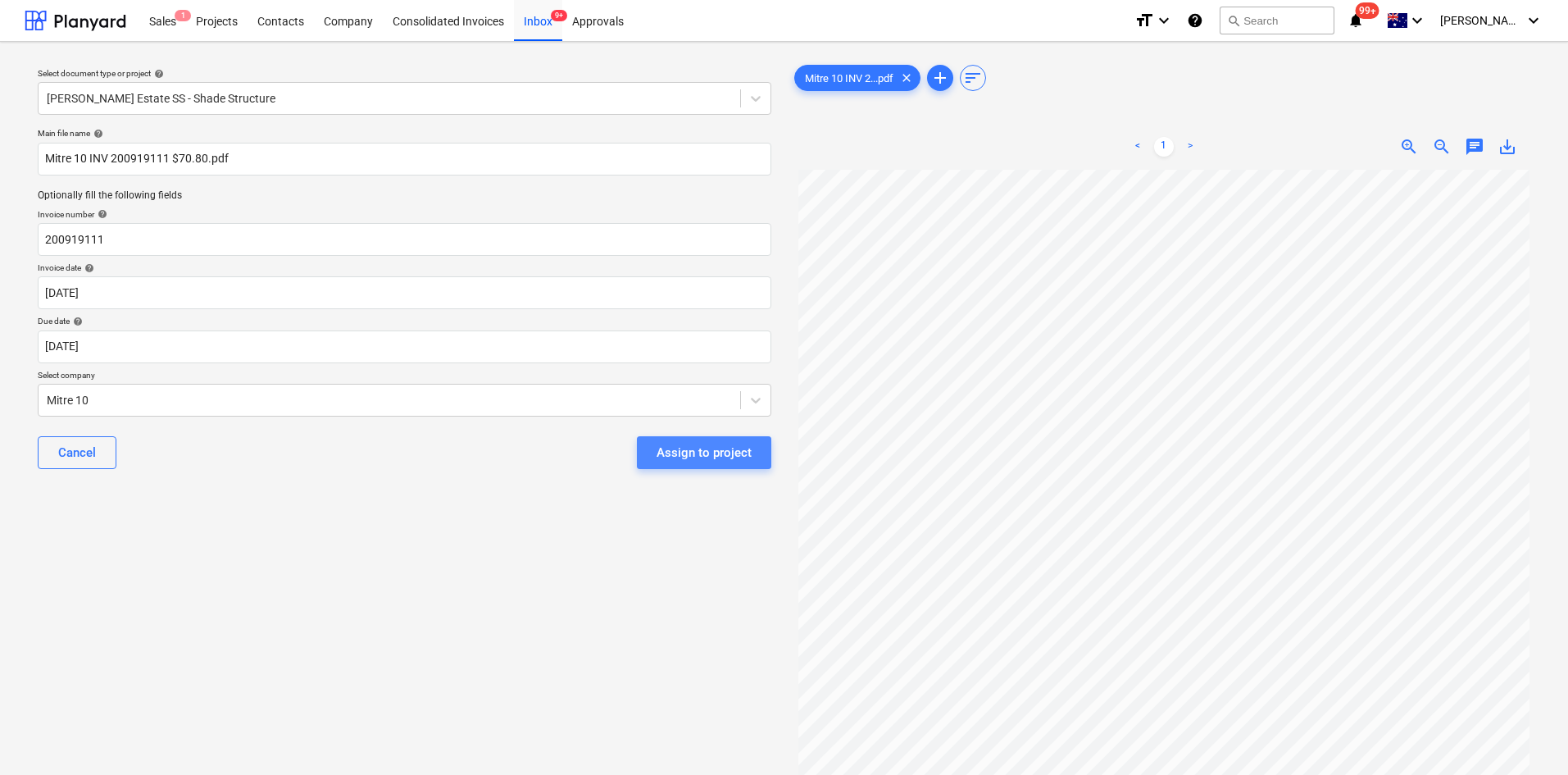
click at [747, 456] on div "Assign to project" at bounding box center [704, 452] width 95 height 21
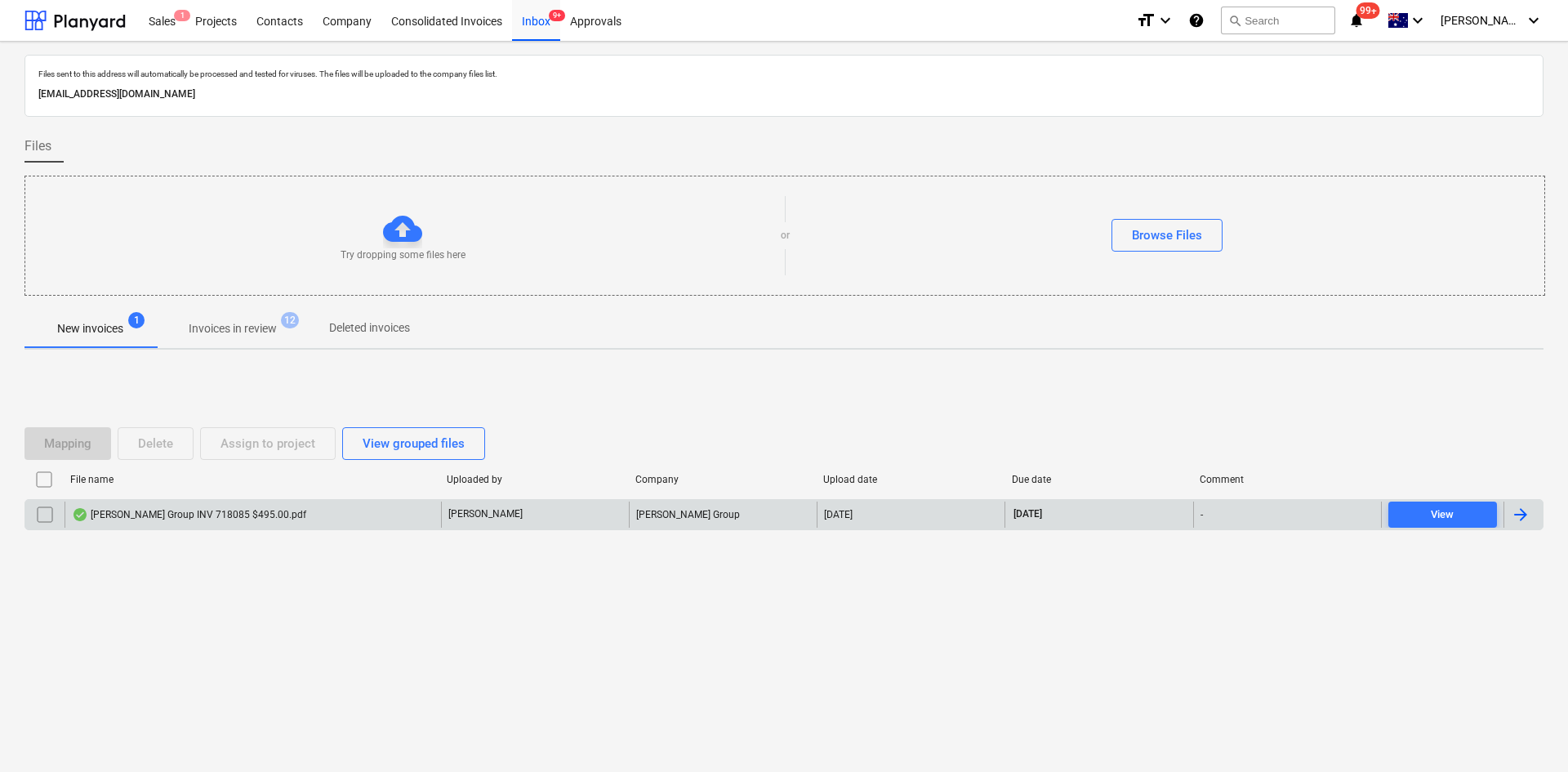
click at [218, 522] on div "[PERSON_NAME] Group INV 718085 $495.00.pdf" at bounding box center [253, 514] width 377 height 26
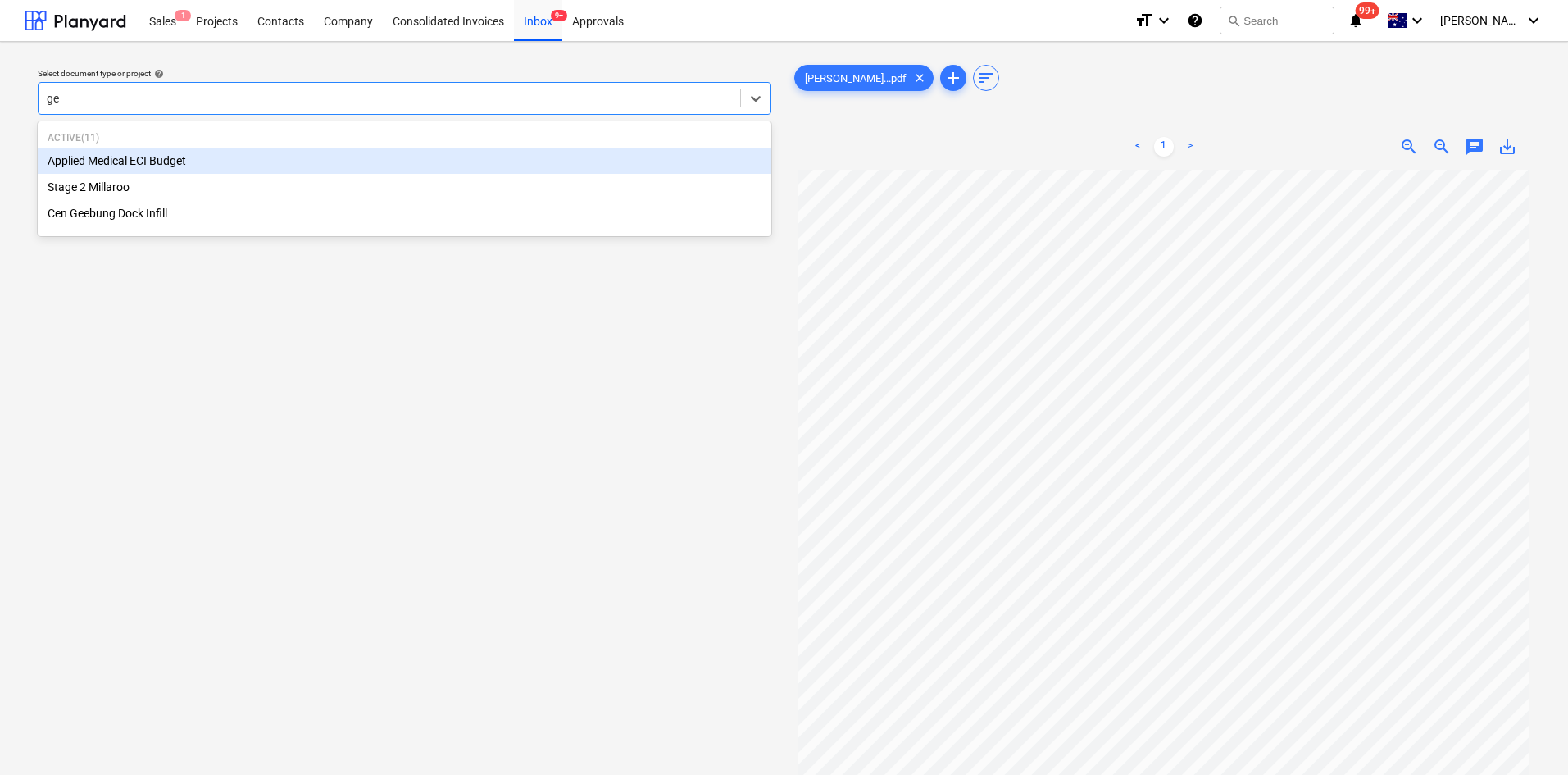
type input "gee"
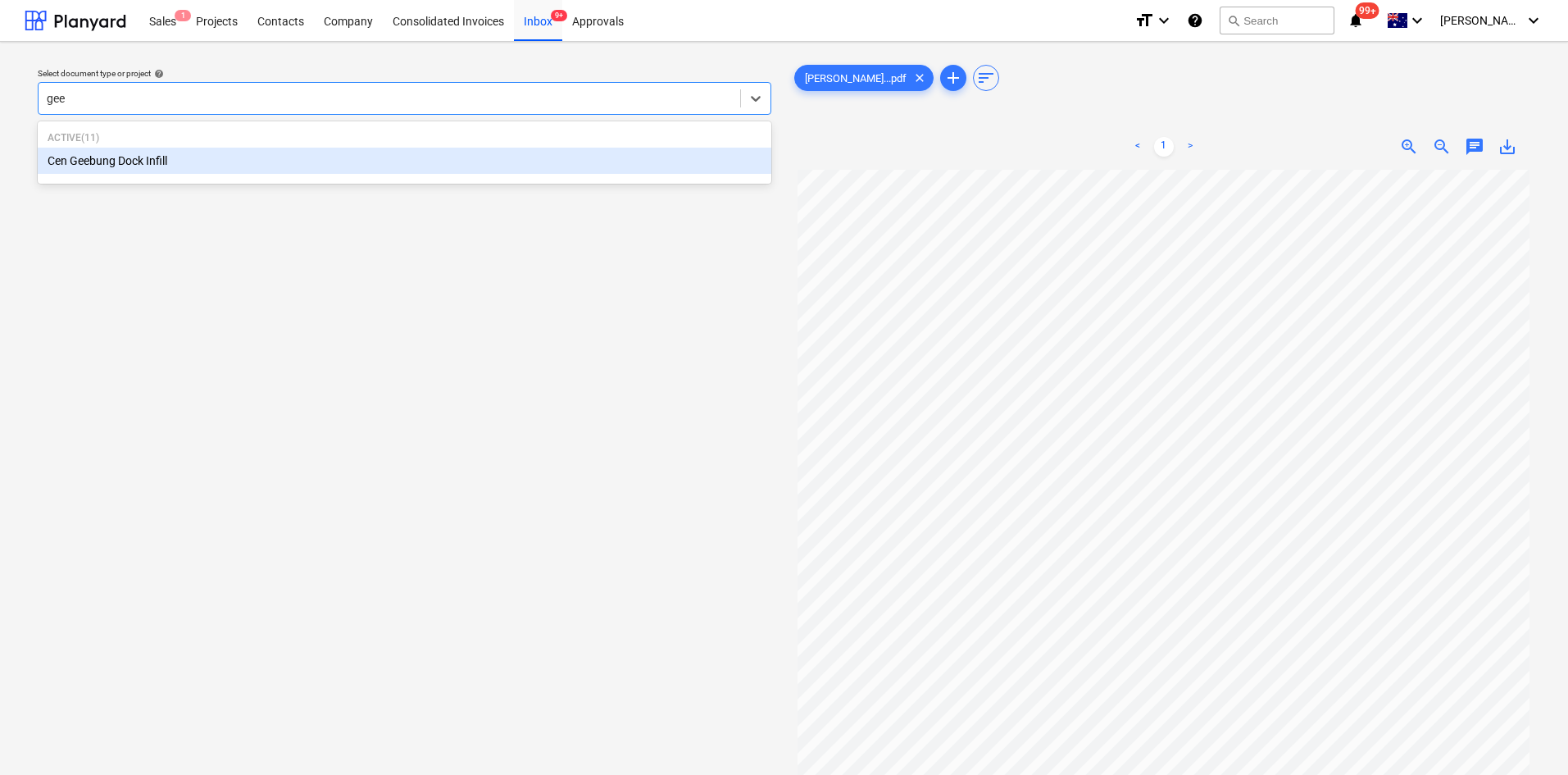
click at [128, 160] on div "Cen Geebung Dock Infill" at bounding box center [404, 160] width 734 height 26
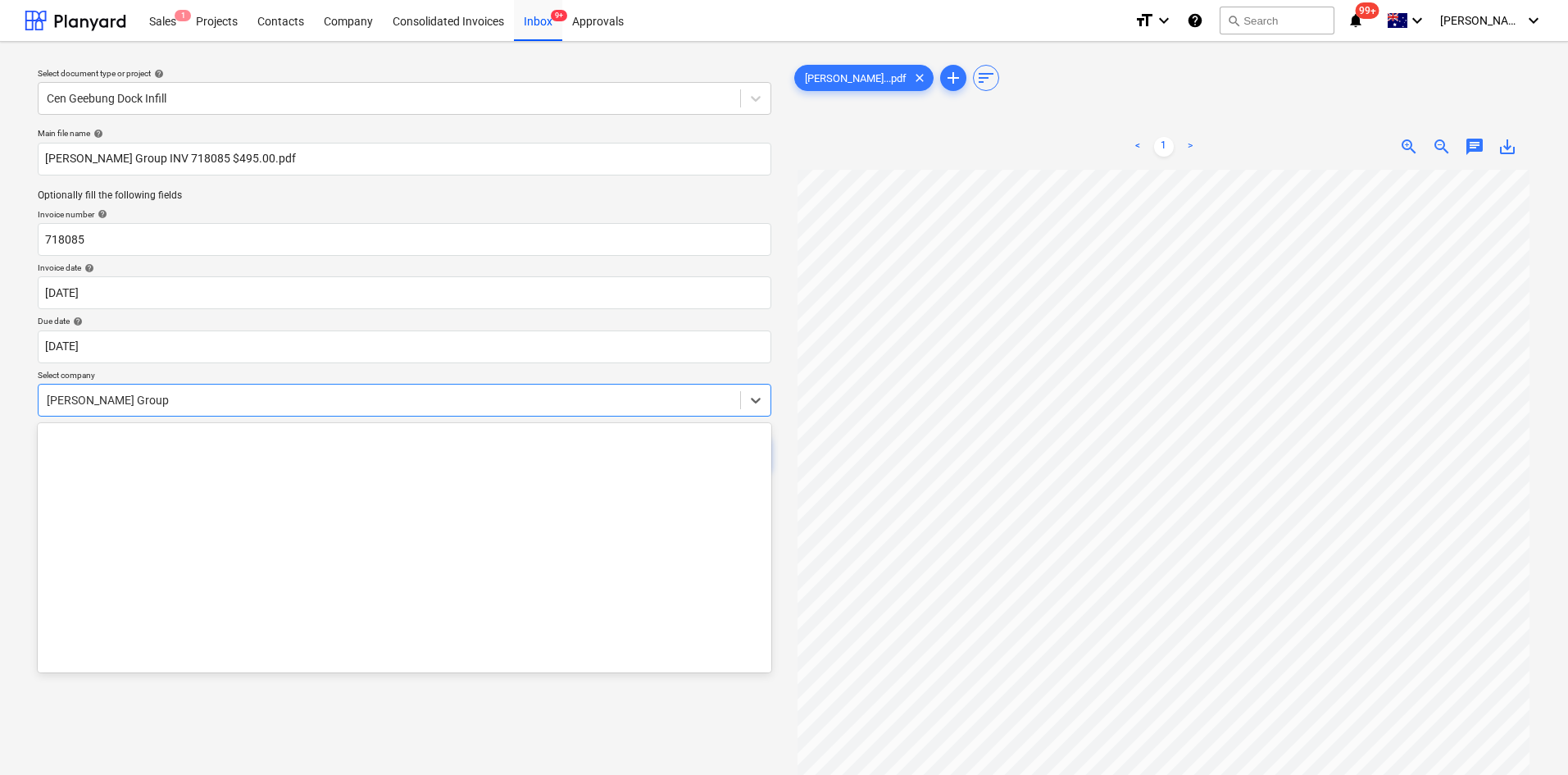
click at [187, 396] on div at bounding box center [389, 399] width 685 height 16
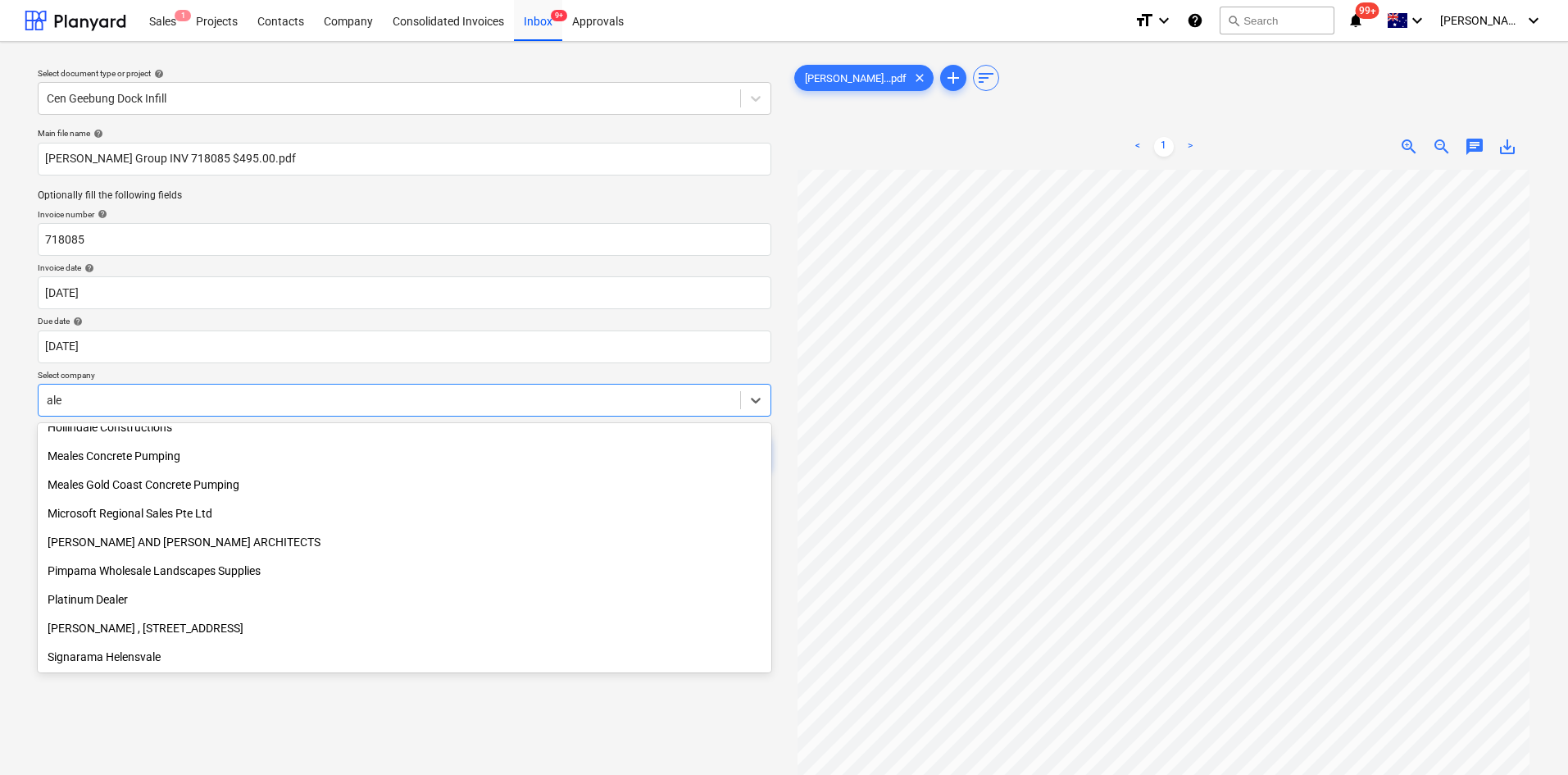
scroll to position [328, 0]
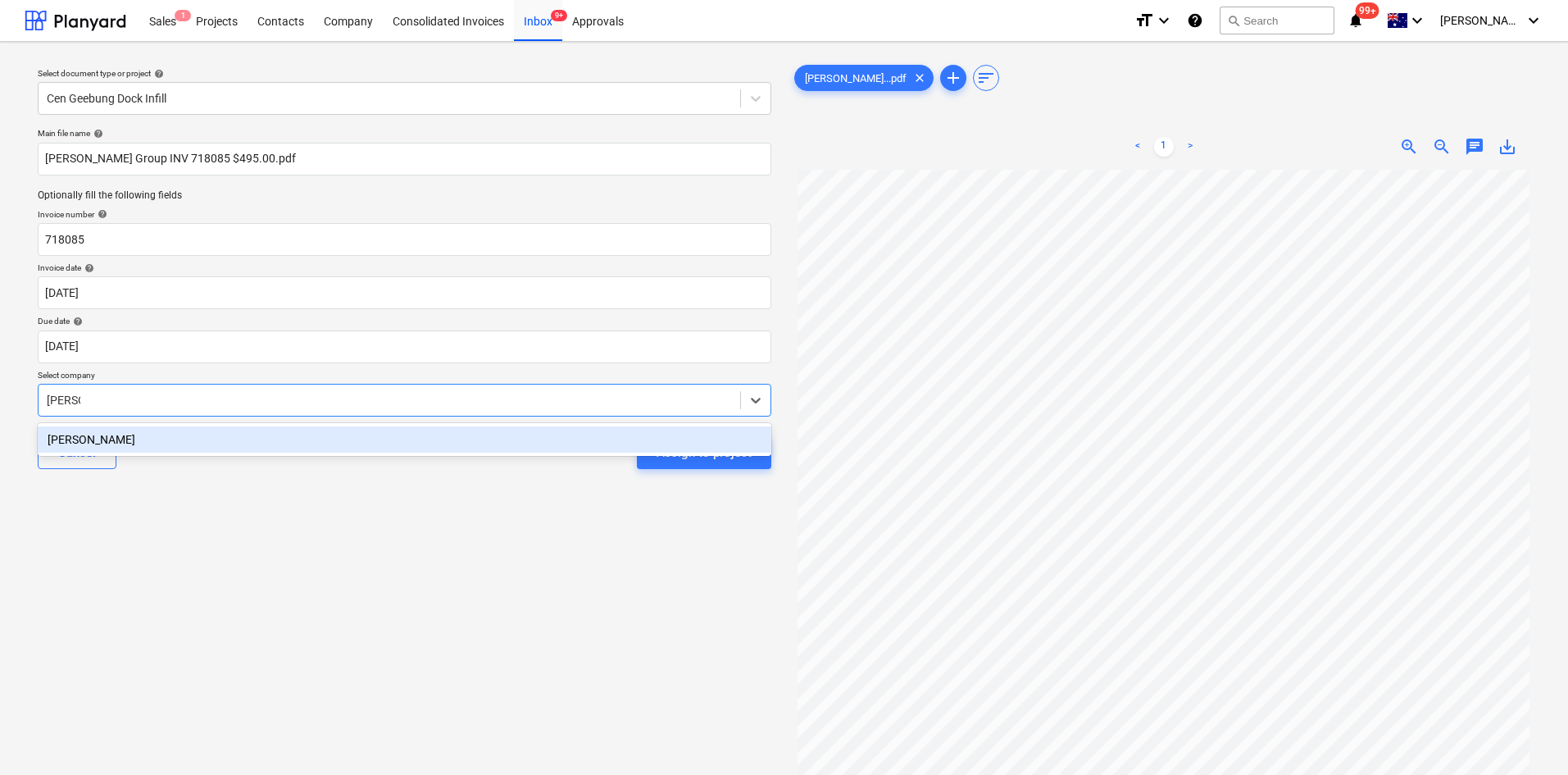
type input "[PERSON_NAME]"
click at [129, 434] on div "[PERSON_NAME]" at bounding box center [404, 439] width 734 height 26
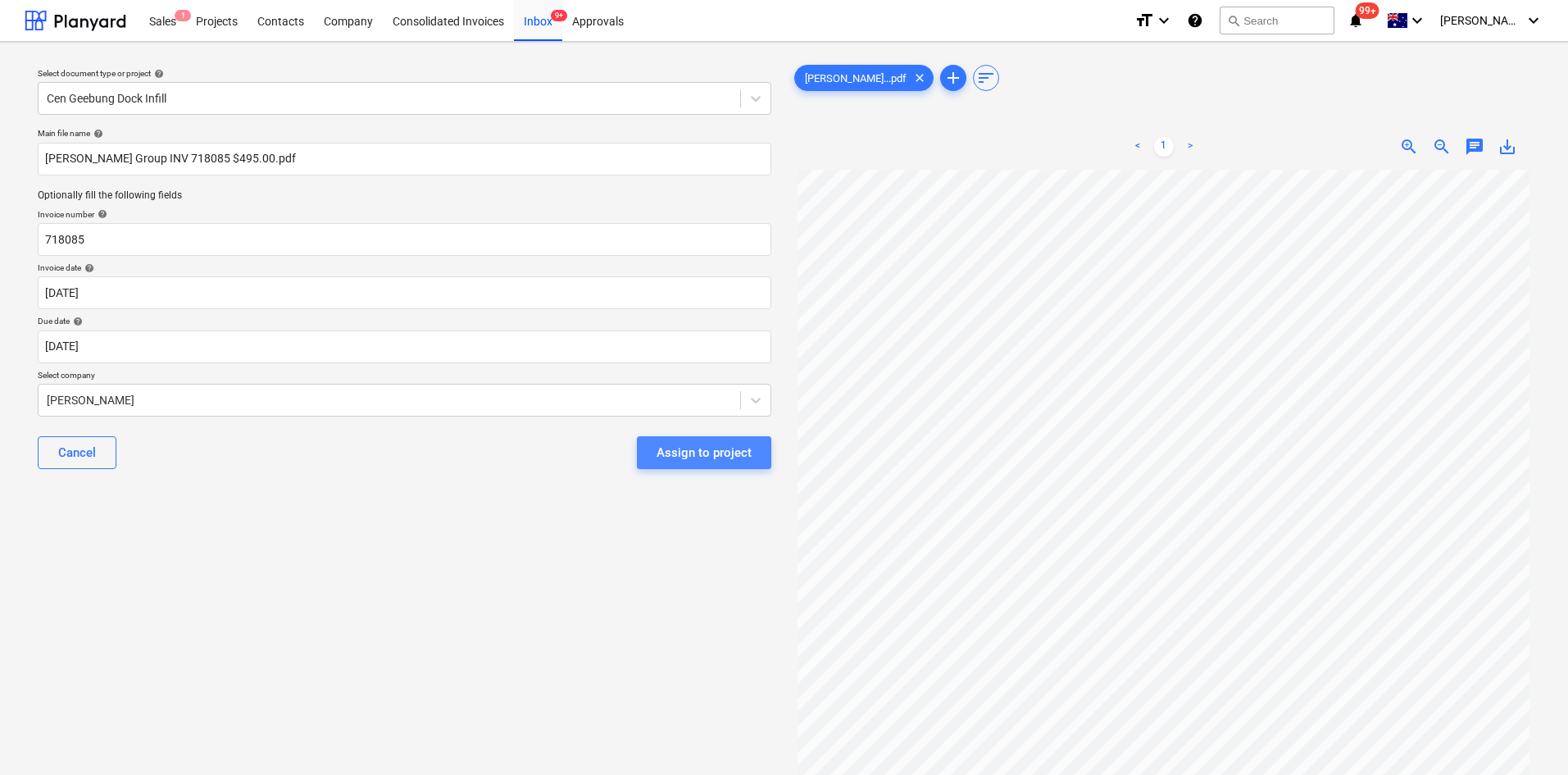
click at [712, 457] on div "Assign to project" at bounding box center [704, 452] width 95 height 21
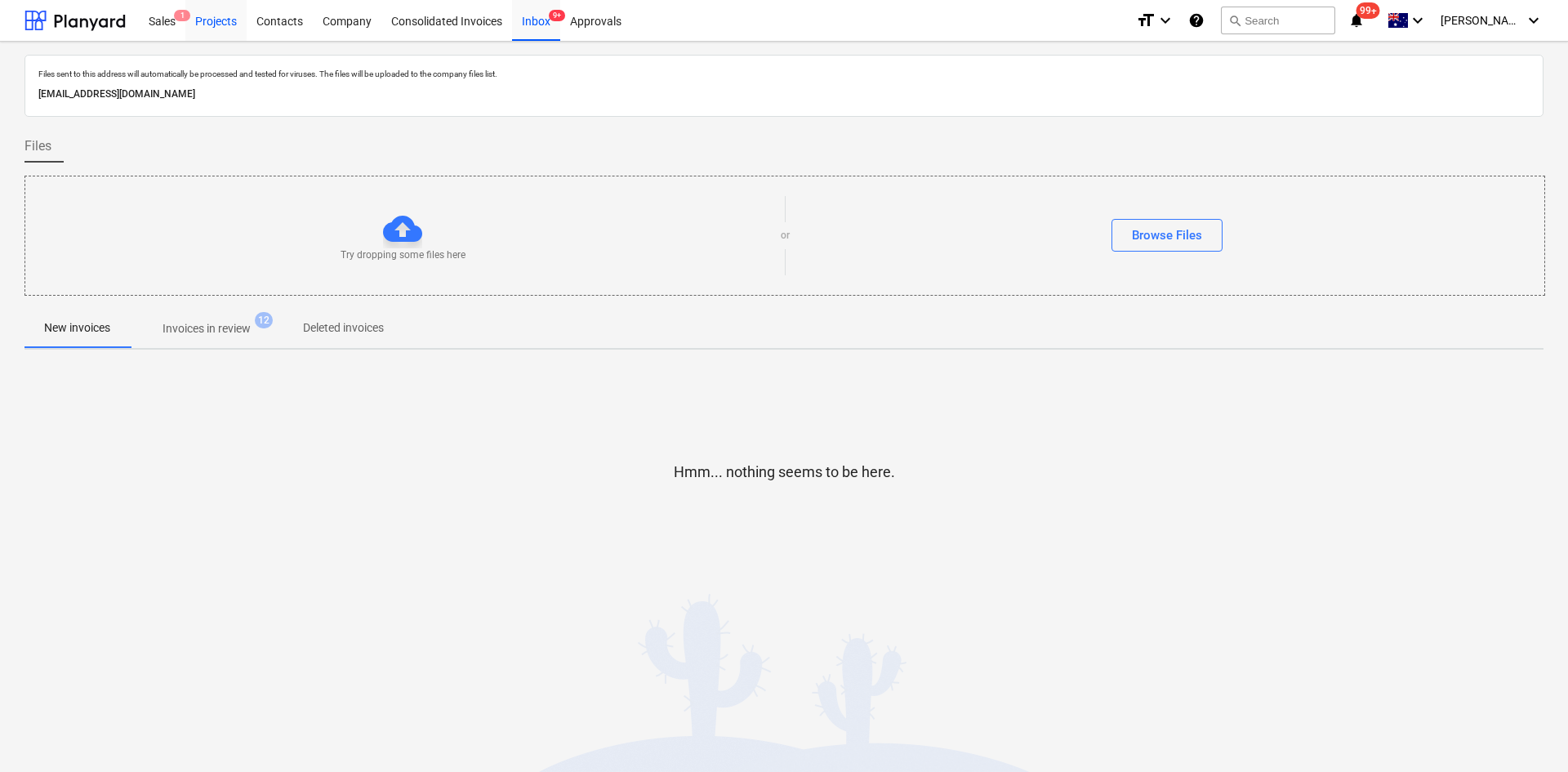
click at [213, 15] on div "Projects" at bounding box center [216, 20] width 61 height 42
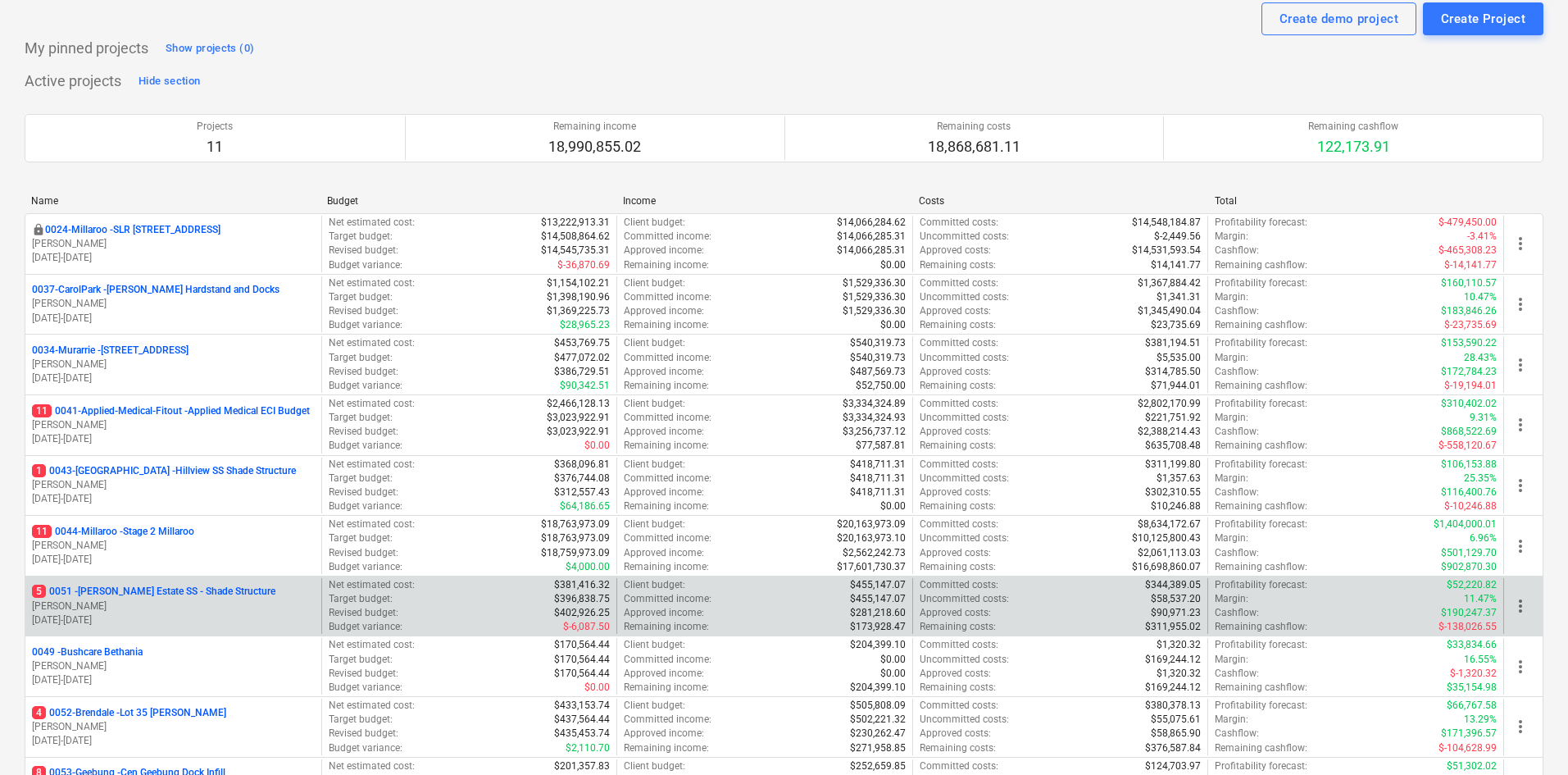
scroll to position [82, 0]
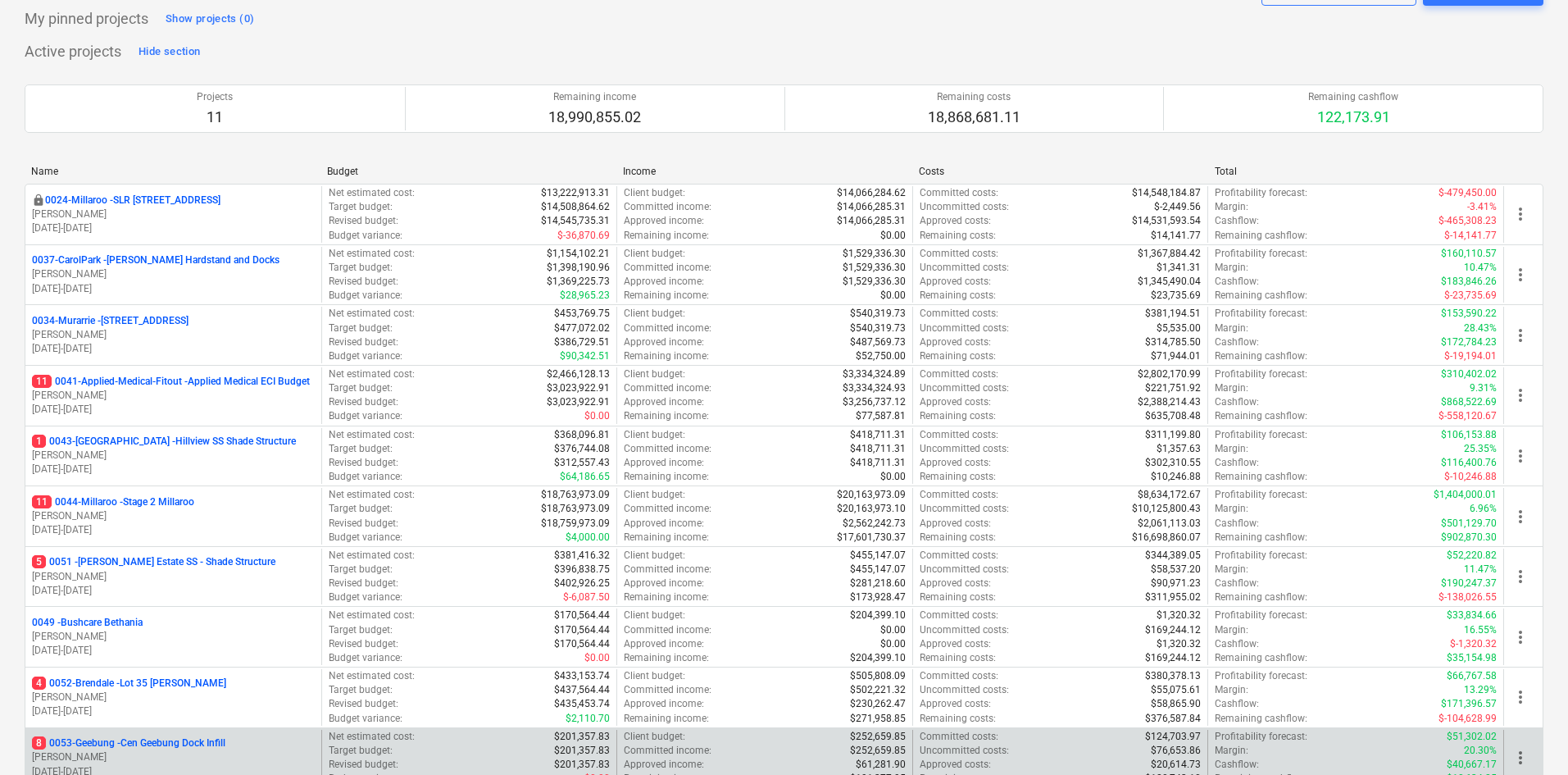
click at [184, 748] on p "8 0053-Geebung - Cen Geebung Dock Infill" at bounding box center [129, 743] width 193 height 14
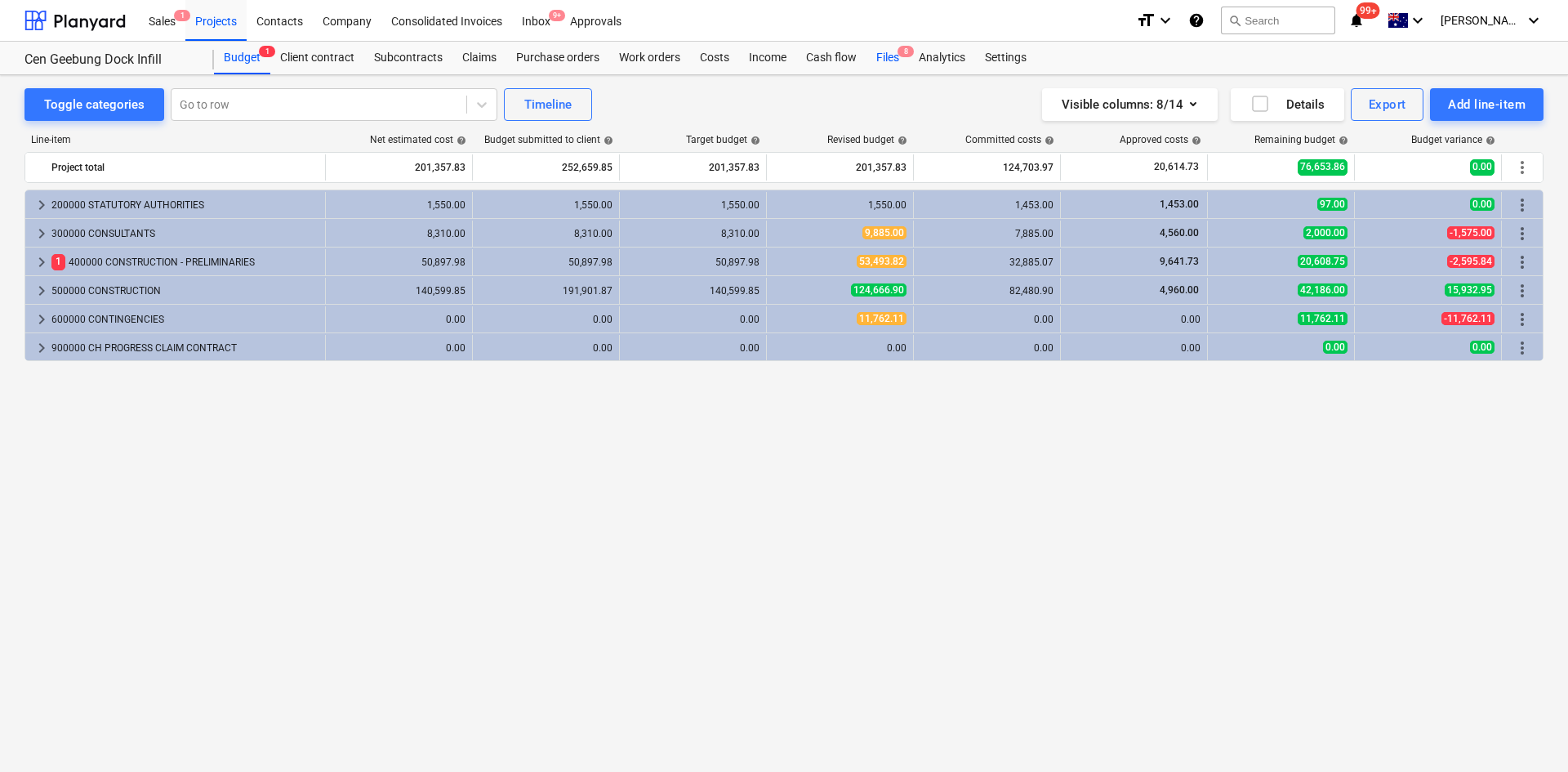
click at [888, 57] on div "Files 8" at bounding box center [888, 58] width 42 height 33
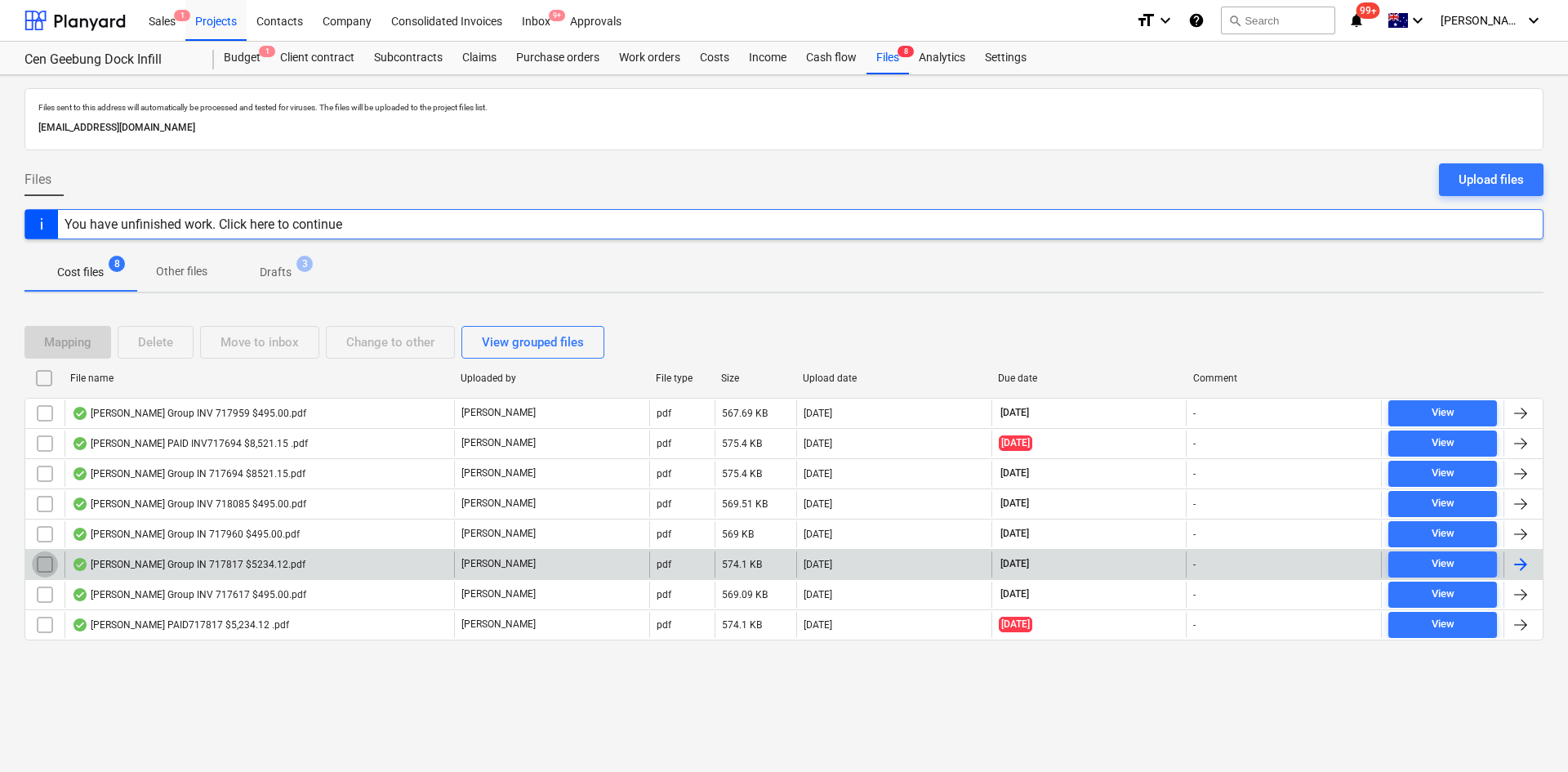
click at [43, 564] on input "checkbox" at bounding box center [45, 564] width 26 height 26
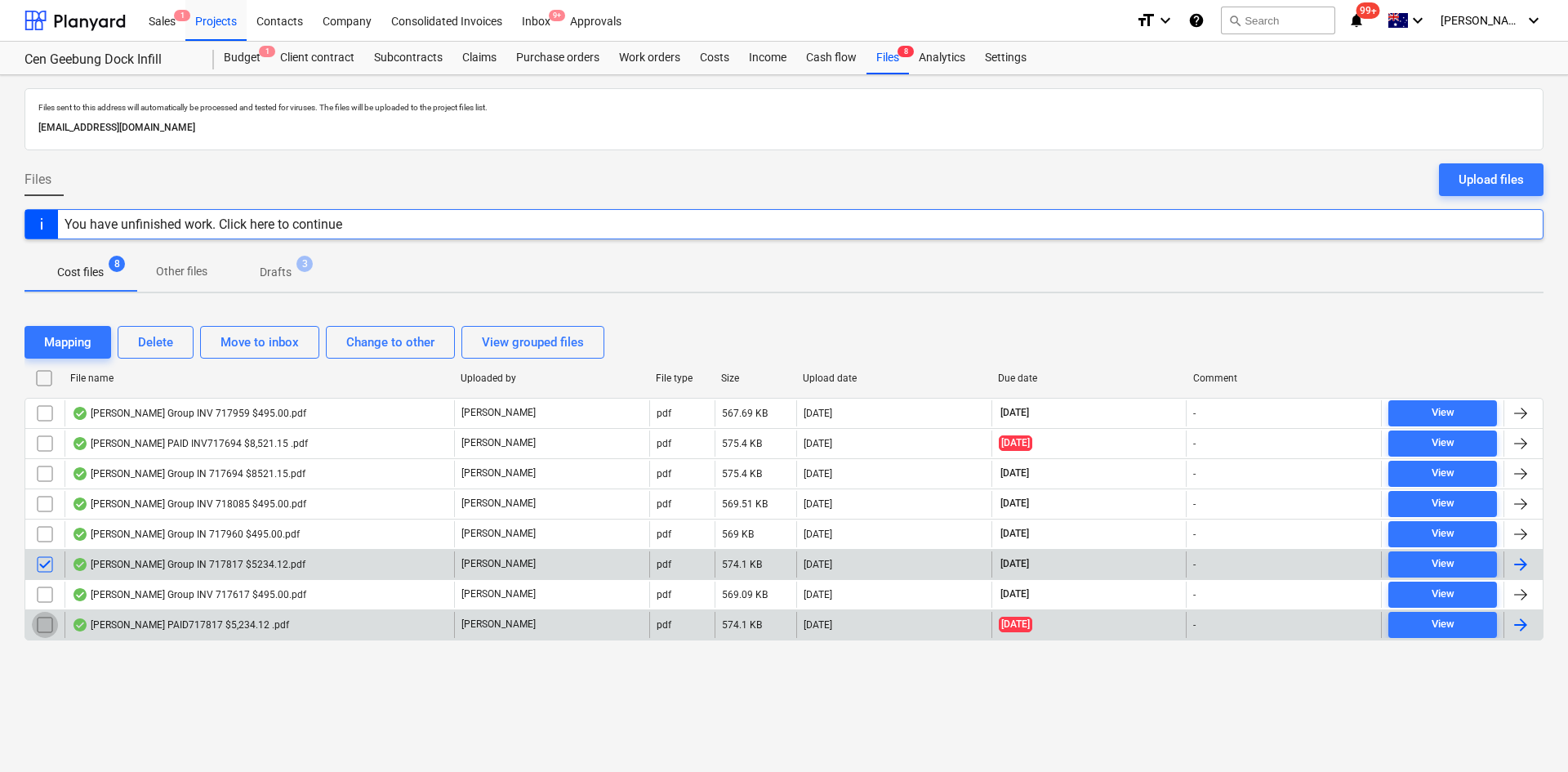
click at [47, 624] on input "checkbox" at bounding box center [45, 624] width 26 height 26
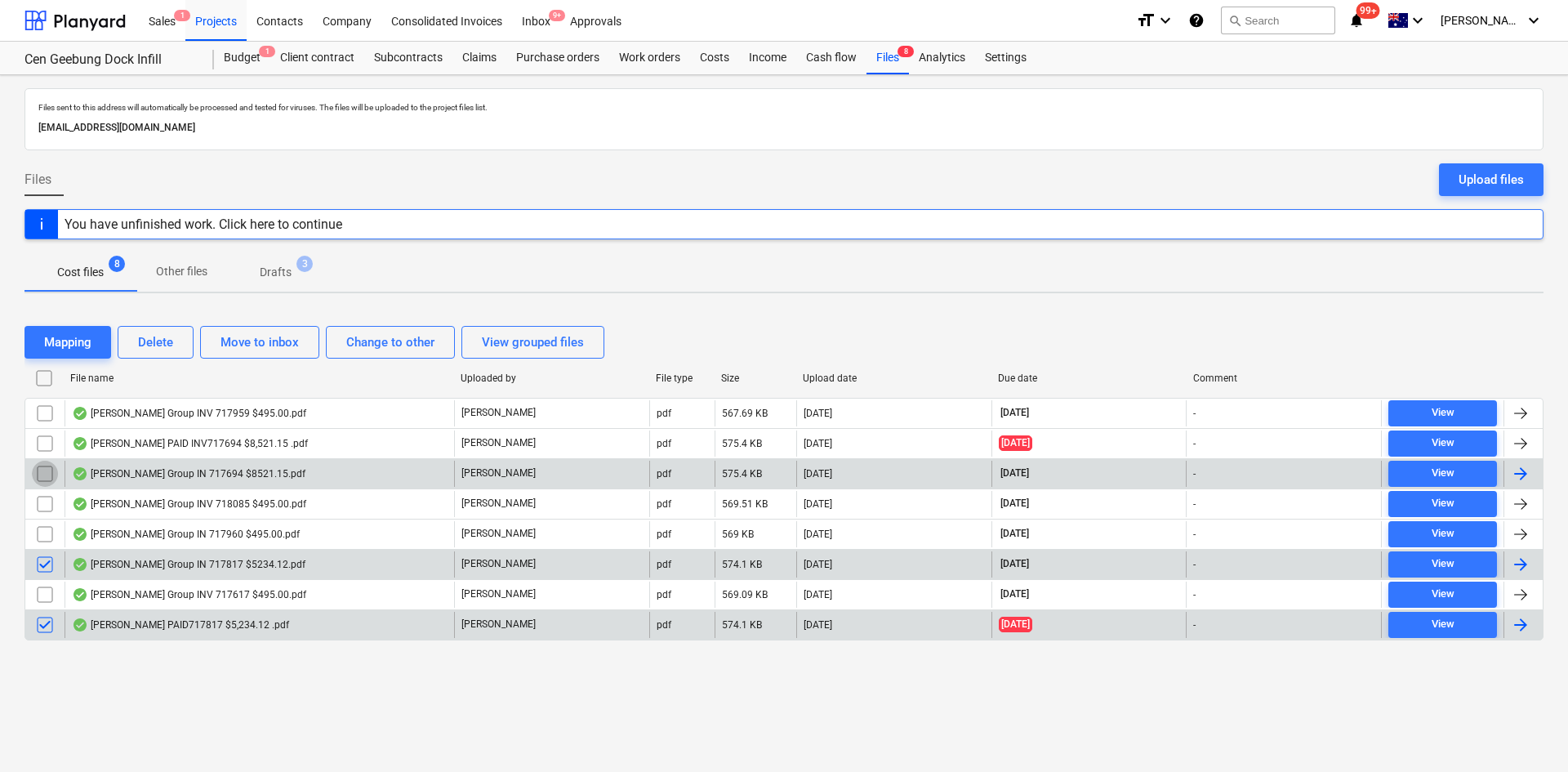
click at [52, 472] on input "checkbox" at bounding box center [45, 473] width 26 height 26
click at [52, 624] on input "checkbox" at bounding box center [45, 624] width 26 height 26
click at [158, 339] on div "Delete" at bounding box center [155, 342] width 35 height 21
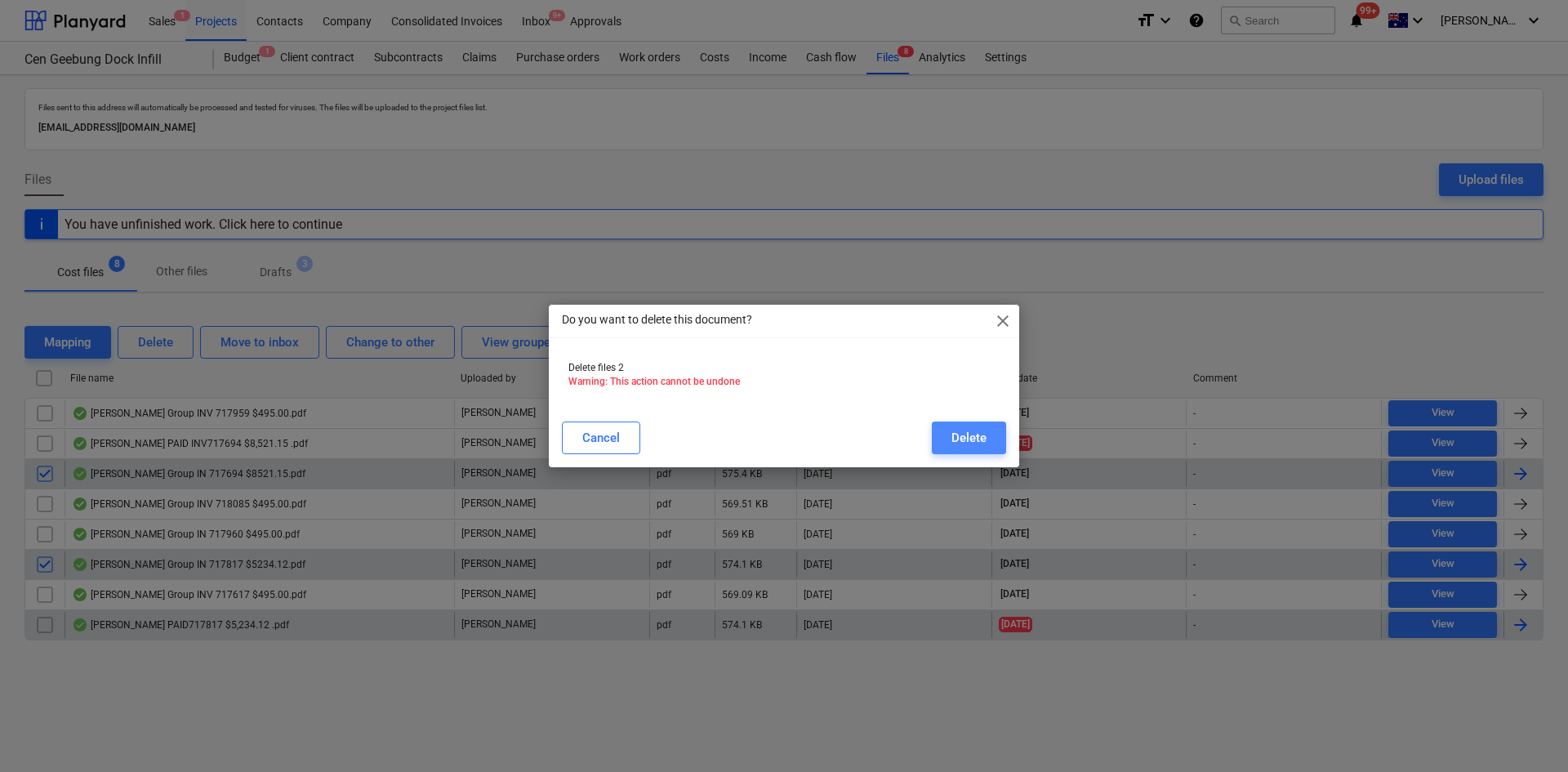
click at [944, 439] on button "Delete" at bounding box center [969, 438] width 75 height 33
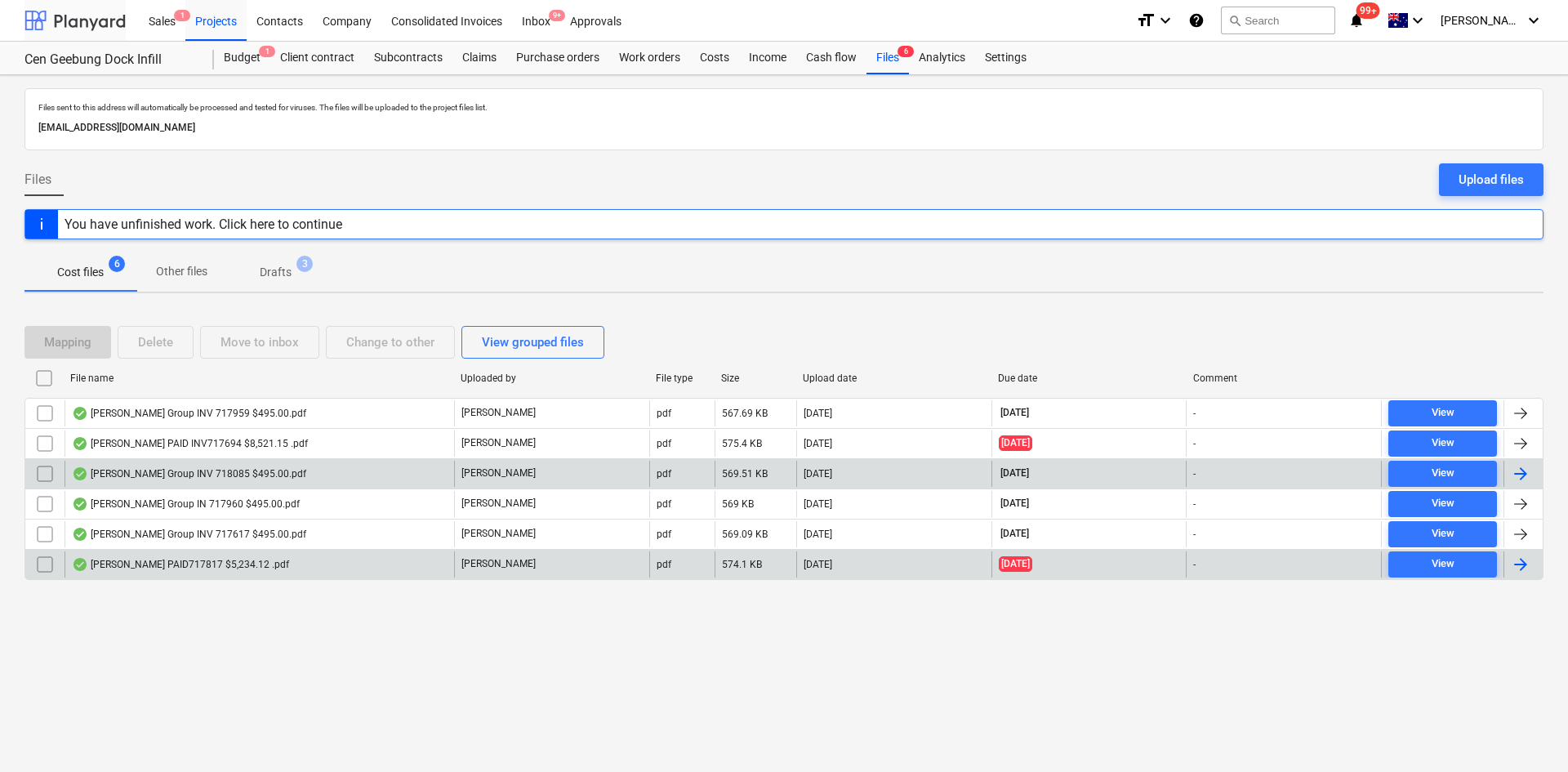
click at [40, 19] on div at bounding box center [75, 20] width 101 height 41
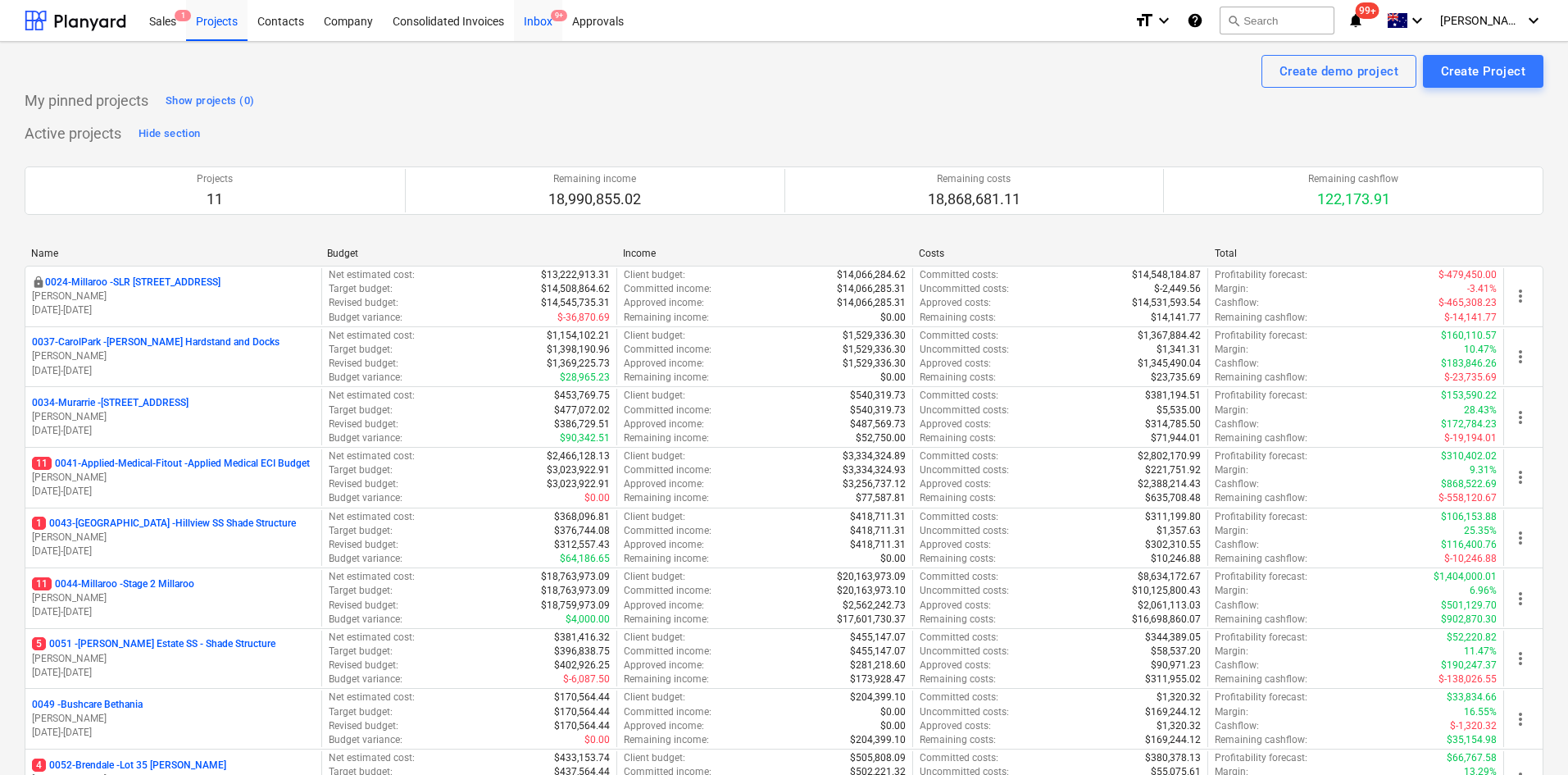
click at [545, 24] on div "Inbox 9+" at bounding box center [538, 20] width 49 height 42
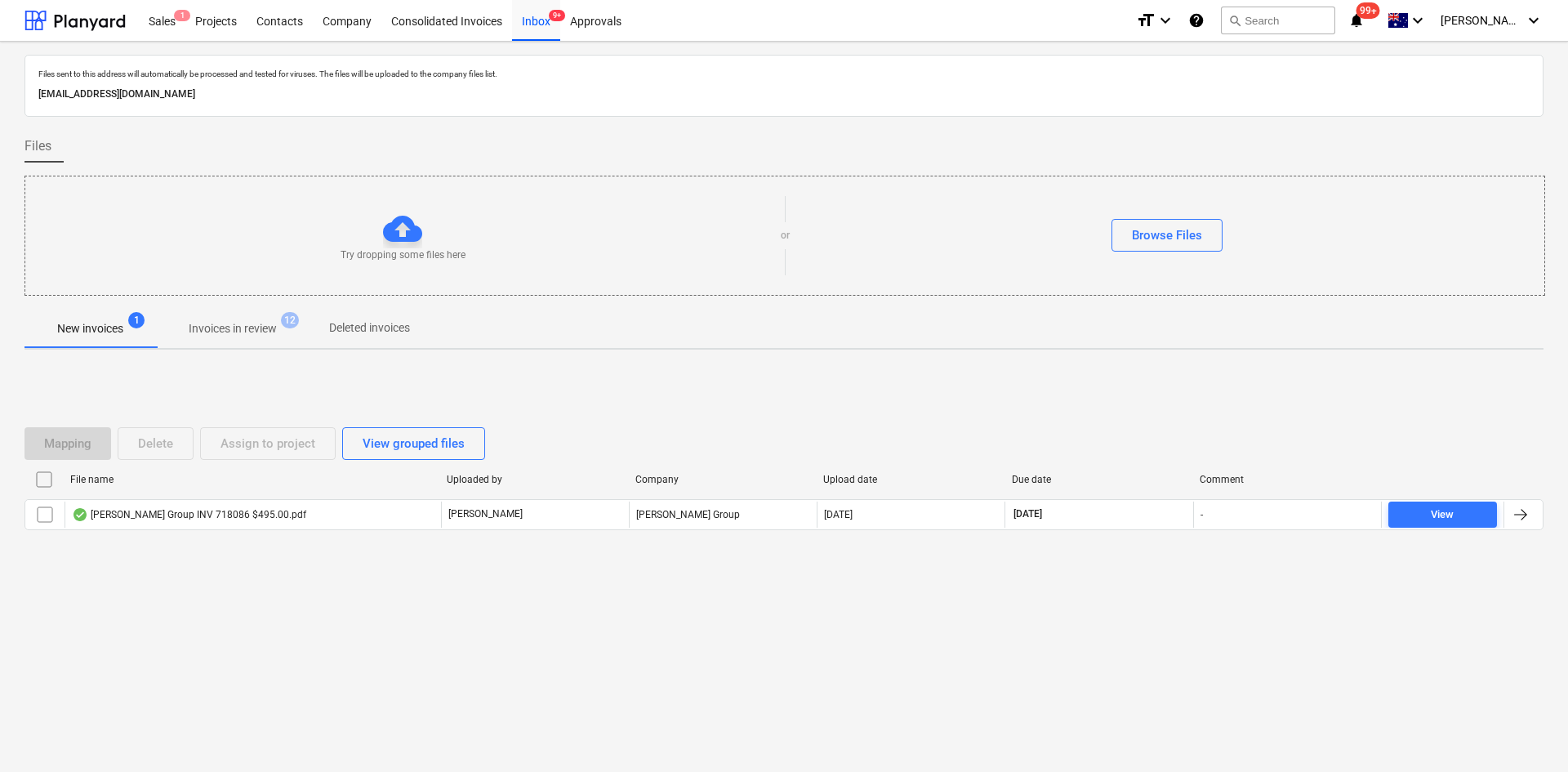
click at [265, 516] on div "[PERSON_NAME] Group INV 718086 $495.00.pdf" at bounding box center [189, 514] width 234 height 13
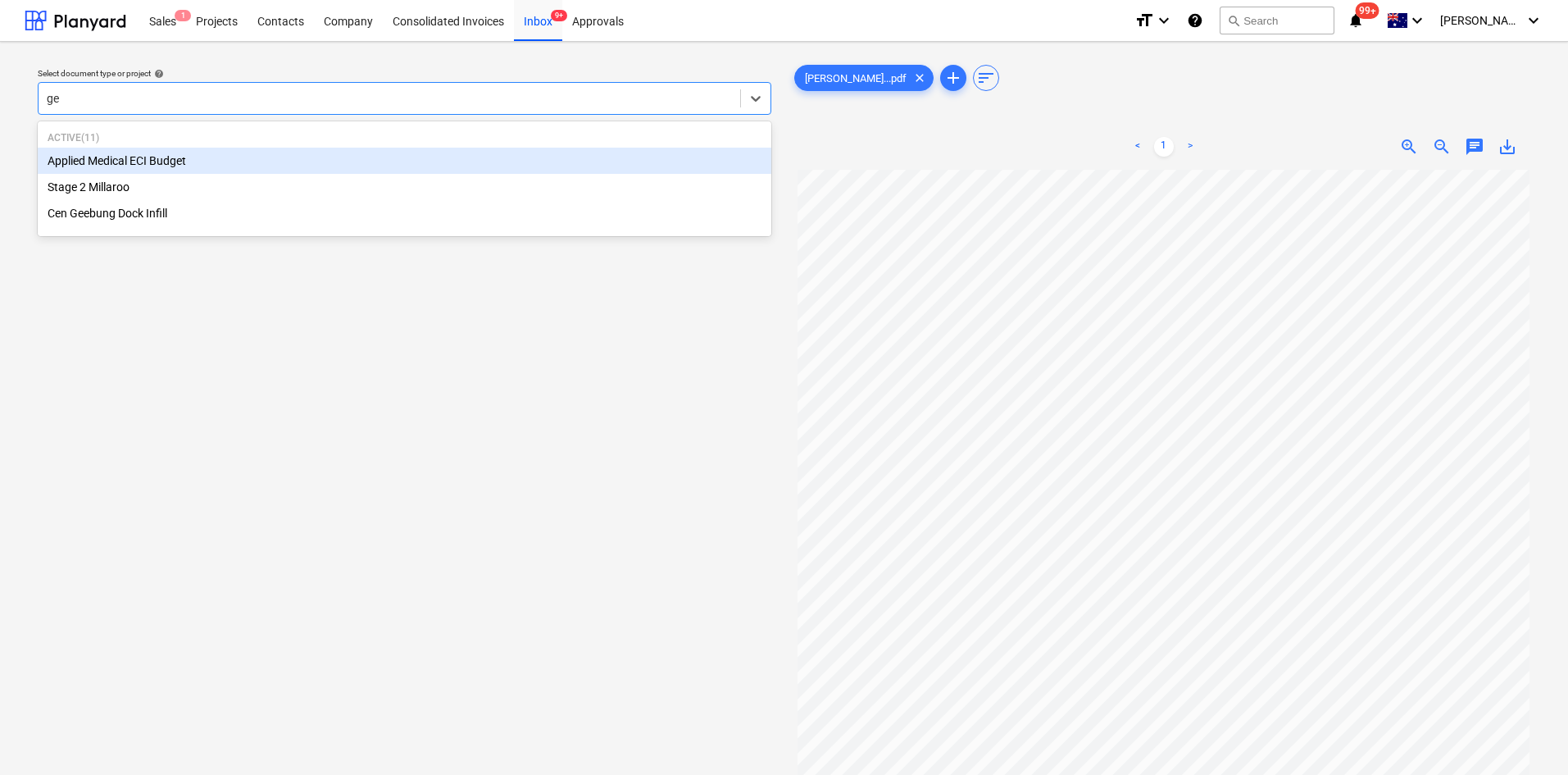
type input "gee"
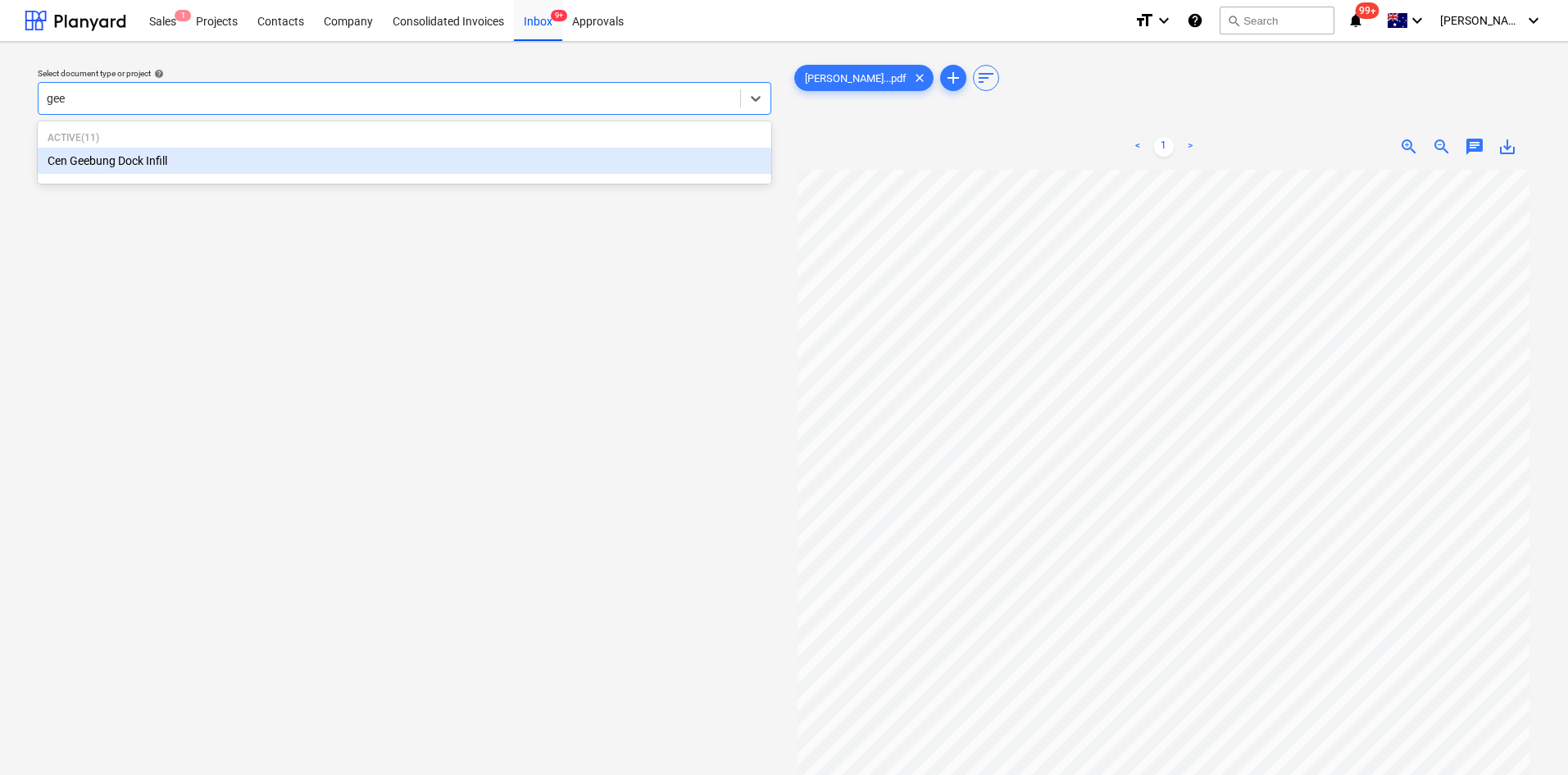
click at [174, 152] on div "Cen Geebung Dock Infill" at bounding box center [404, 160] width 734 height 26
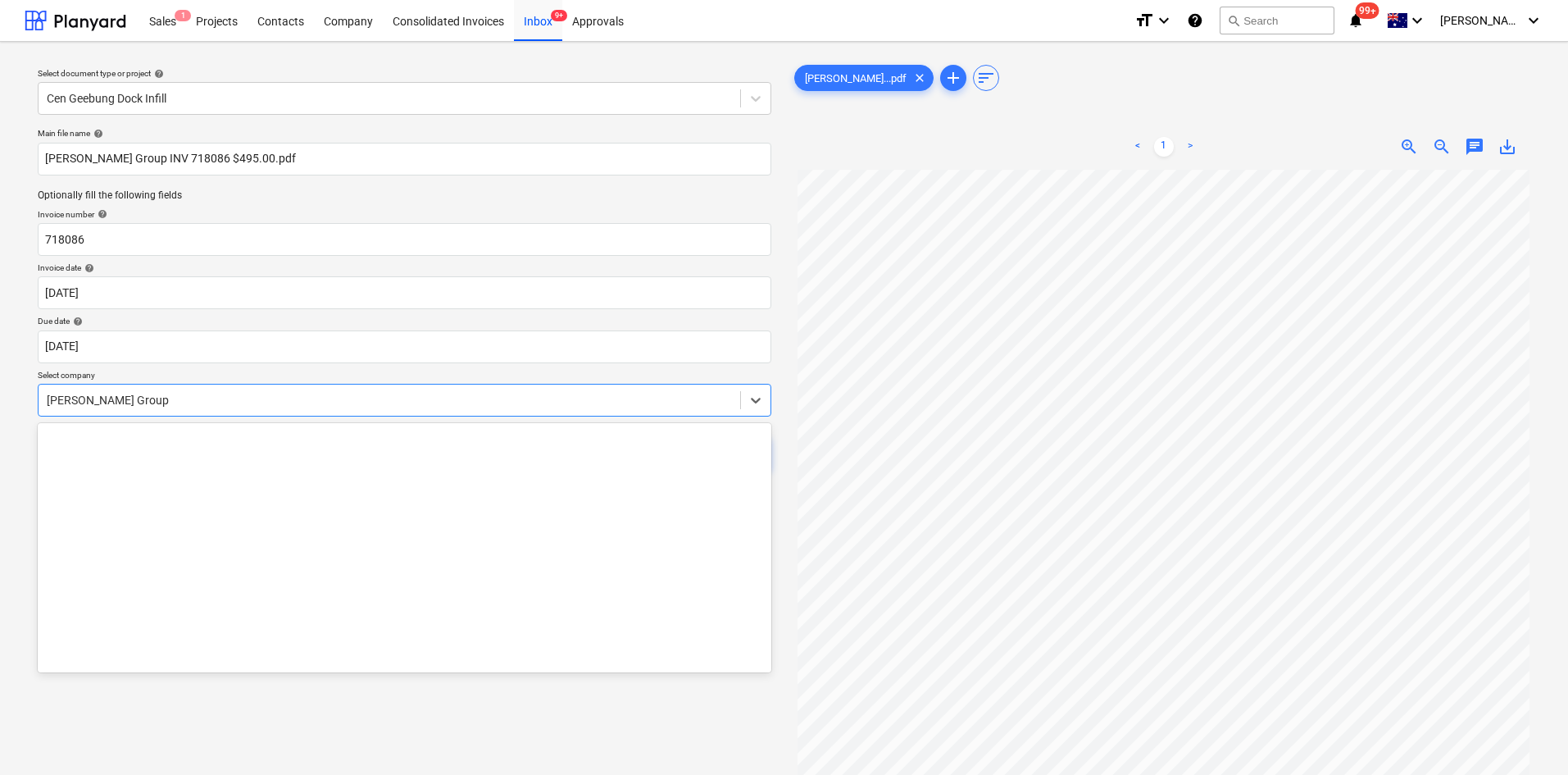
scroll to position [13832, 0]
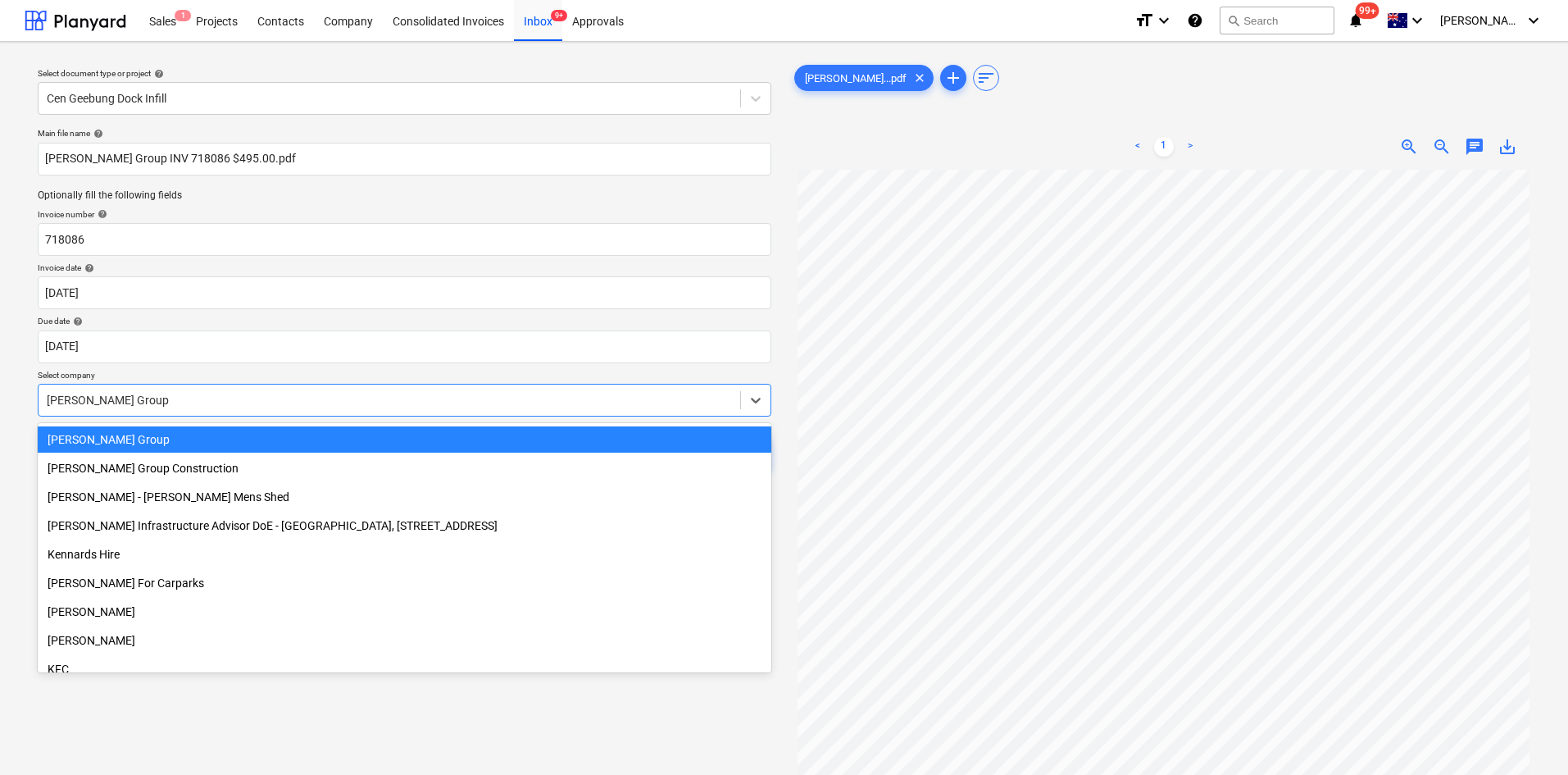
click at [143, 407] on div at bounding box center [389, 399] width 685 height 16
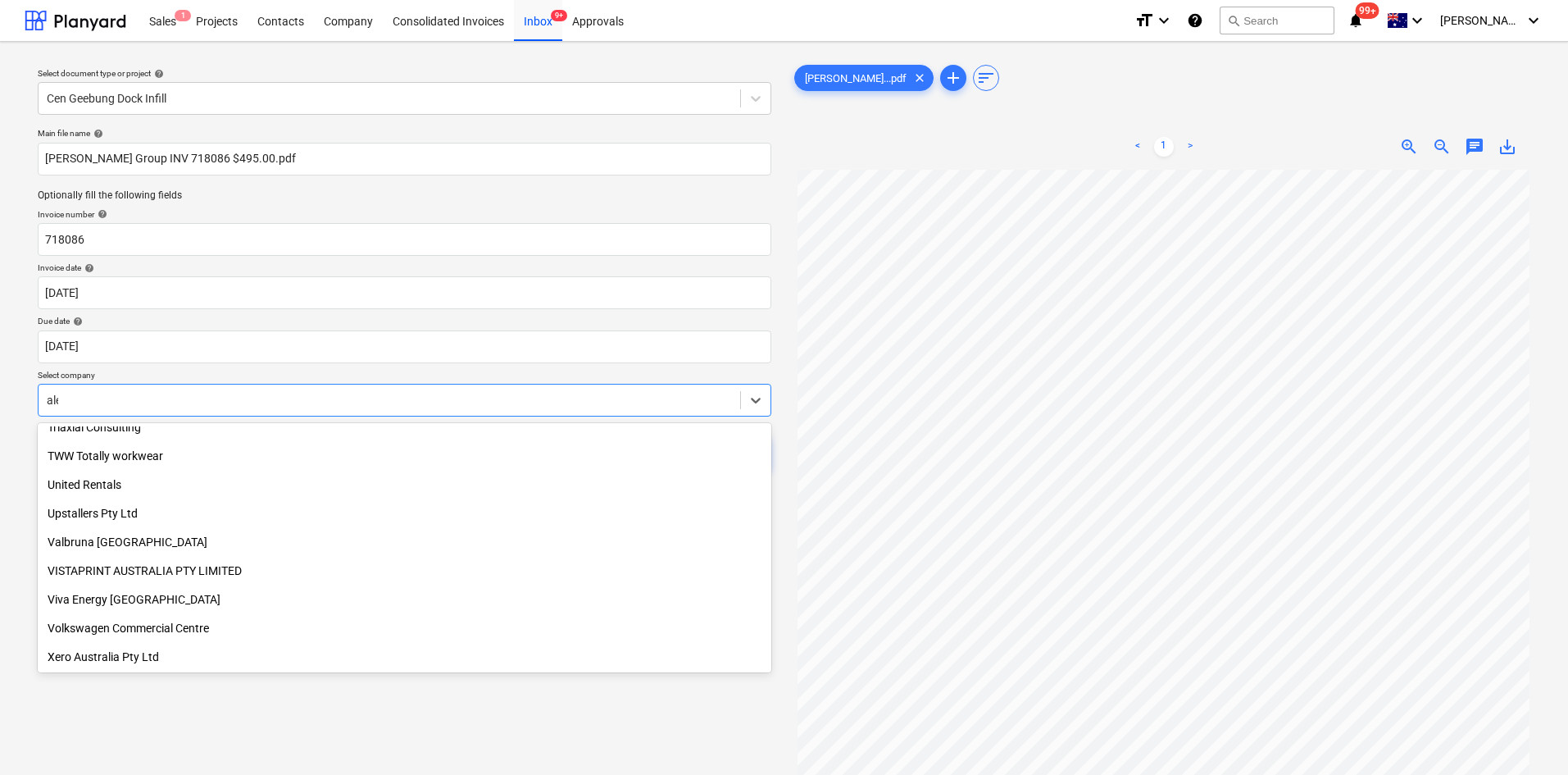
scroll to position [328, 0]
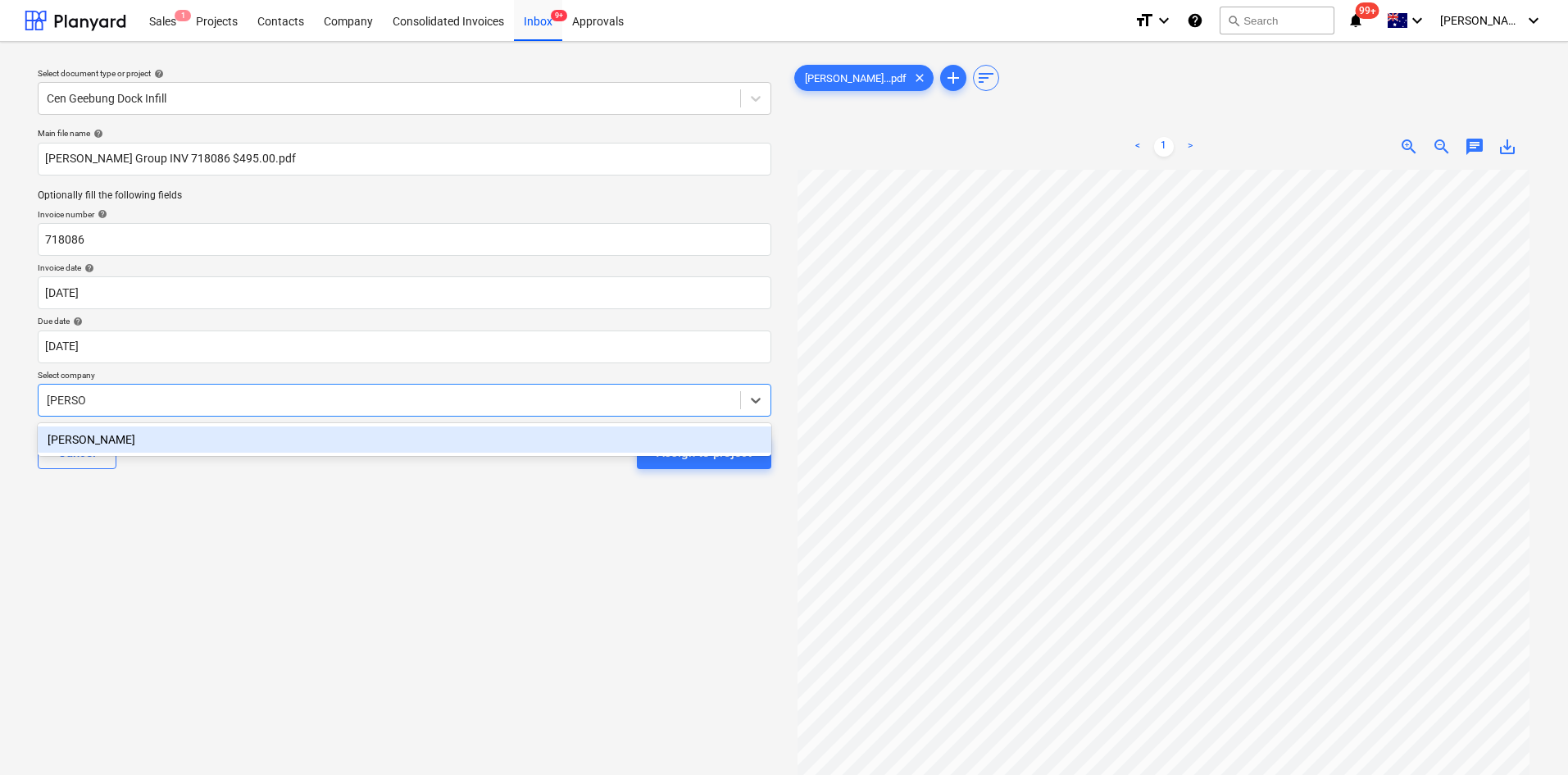
type input "[PERSON_NAME]"
click at [125, 439] on div "[PERSON_NAME]" at bounding box center [404, 439] width 734 height 26
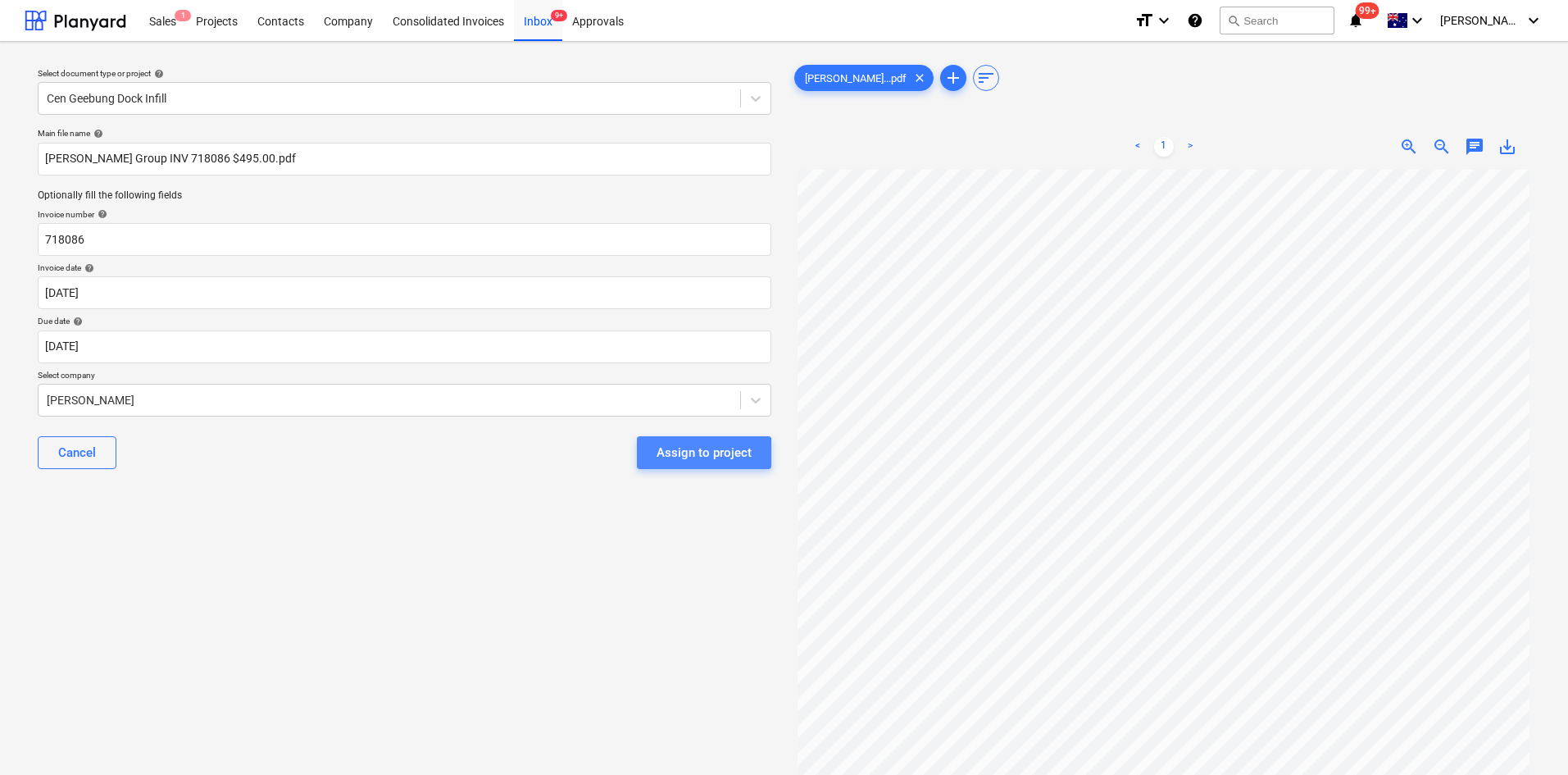
click at [697, 456] on div "Assign to project" at bounding box center [704, 452] width 95 height 21
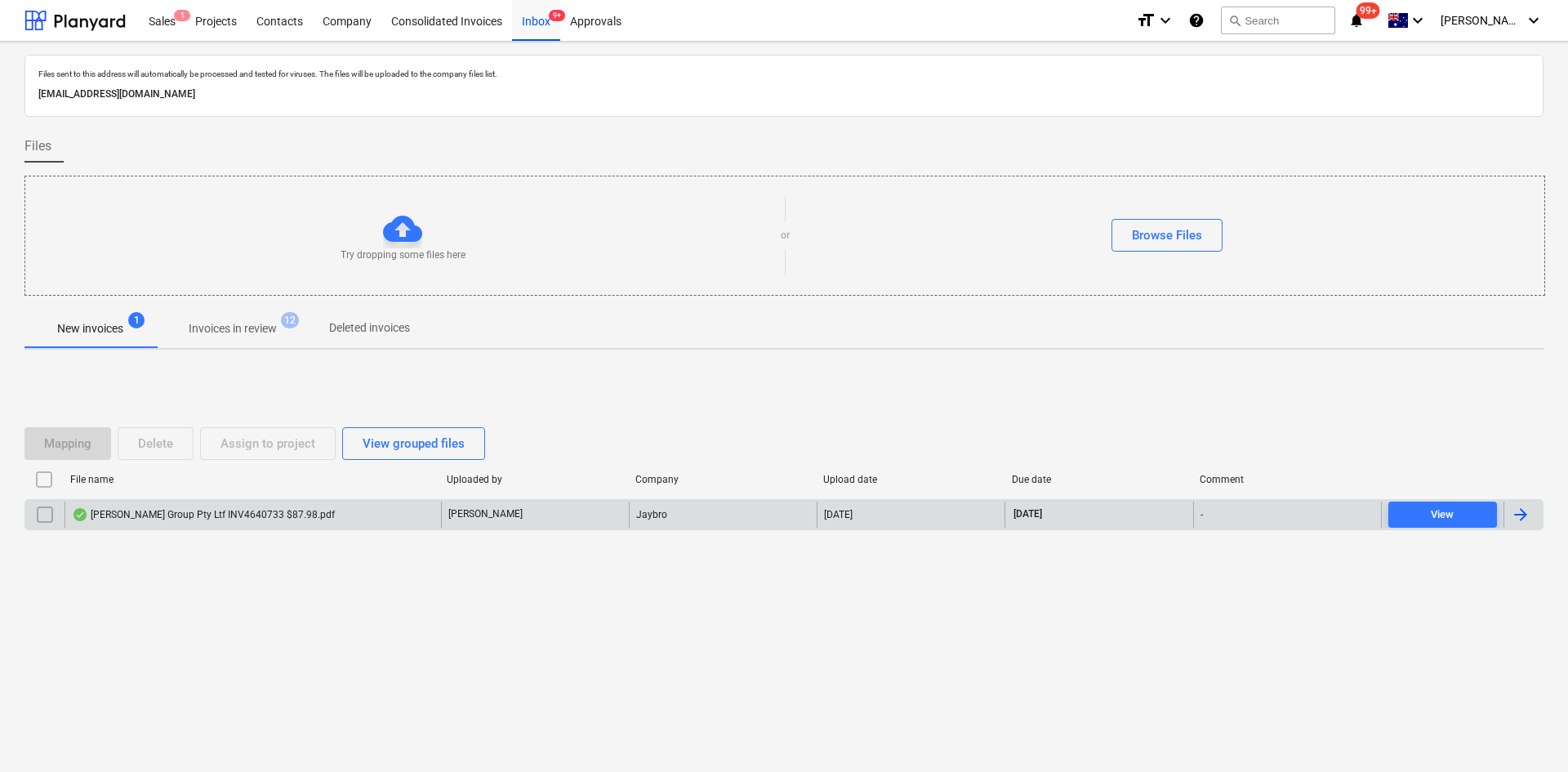
click at [204, 520] on div "[PERSON_NAME] Group Pty Ltf INV4640733 $87.98.pdf" at bounding box center [204, 514] width 263 height 13
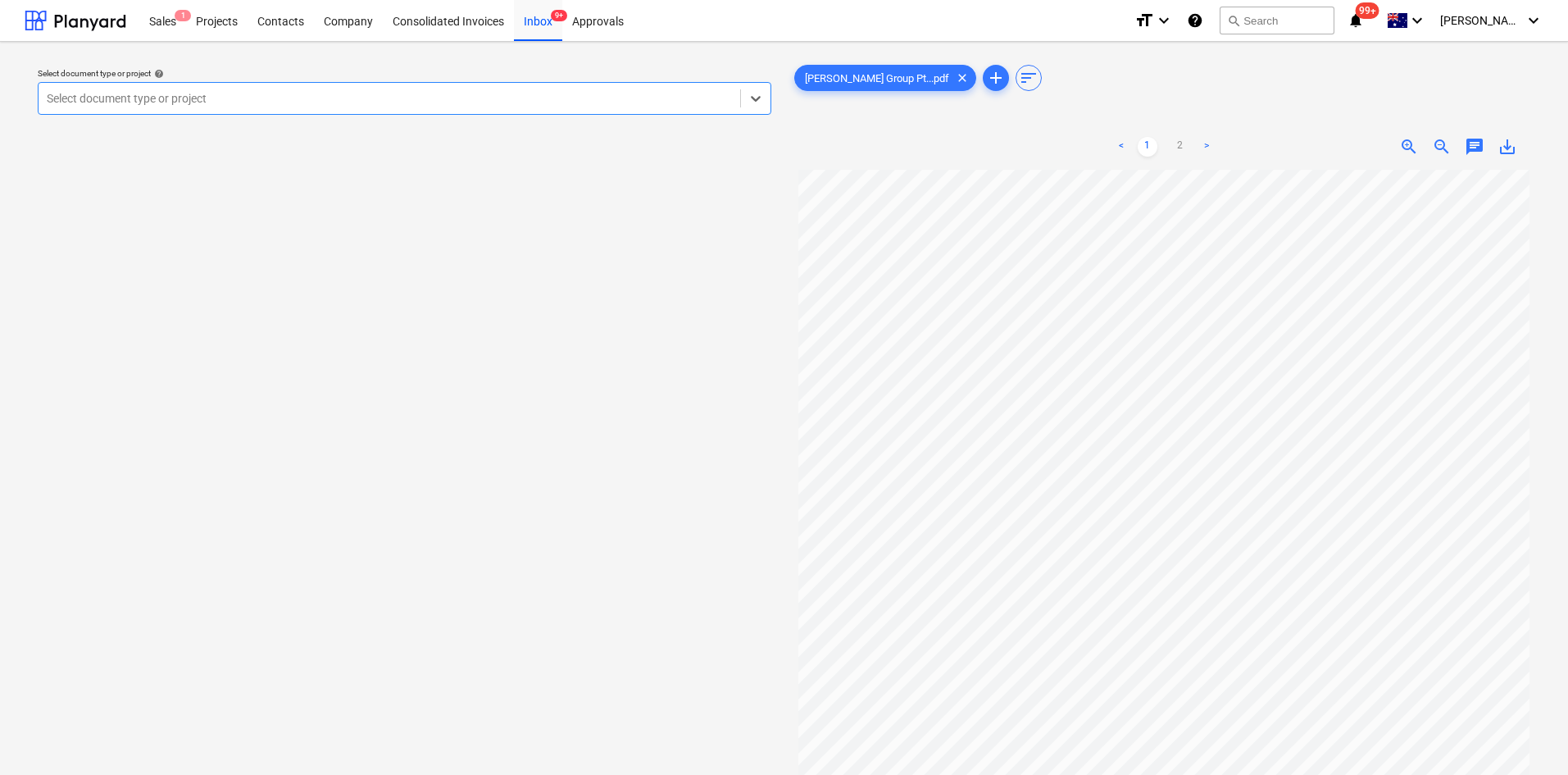
click at [165, 99] on div at bounding box center [389, 98] width 685 height 16
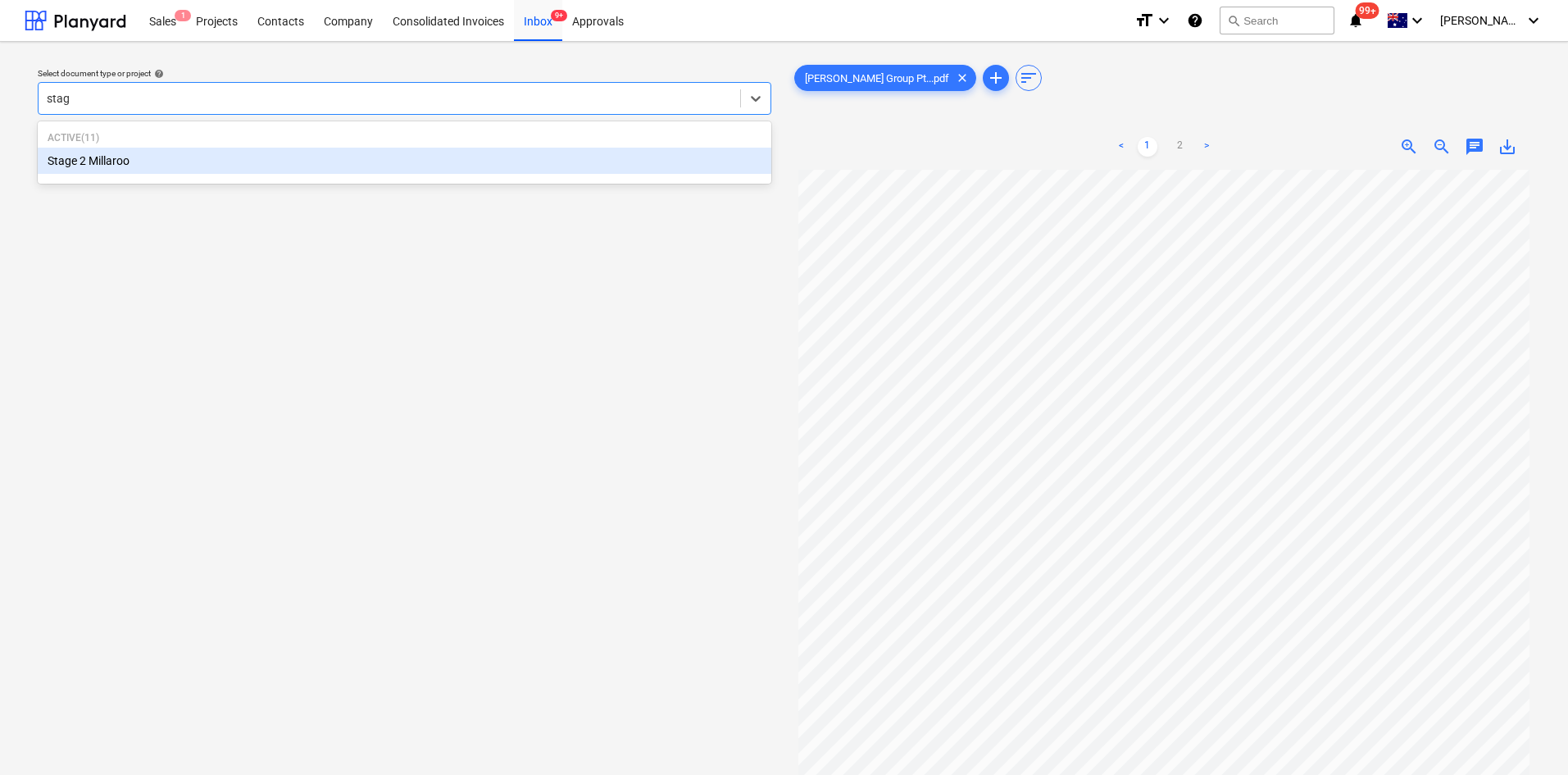
type input "stage"
click at [100, 162] on div "Stage 2 Millaroo" at bounding box center [404, 160] width 734 height 26
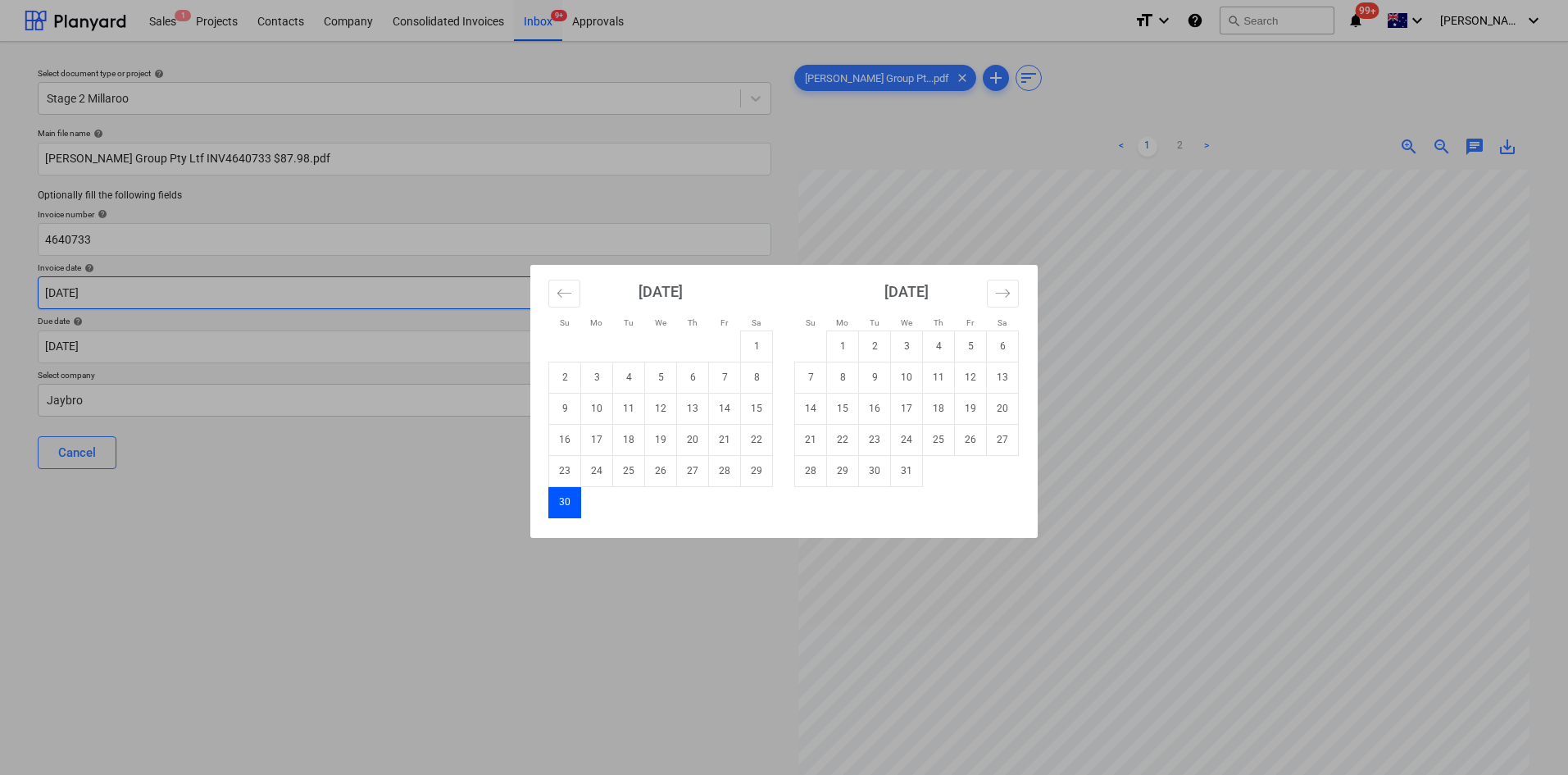
click at [118, 297] on body "Sales 1 Projects Contacts Company Consolidated Invoices Inbox 9+ Approvals form…" at bounding box center [784, 388] width 1568 height 775
click at [580, 298] on button "Move backward to switch to the previous month." at bounding box center [564, 293] width 32 height 28
click at [690, 386] on td "9" at bounding box center [693, 377] width 32 height 32
type input "[DATE]"
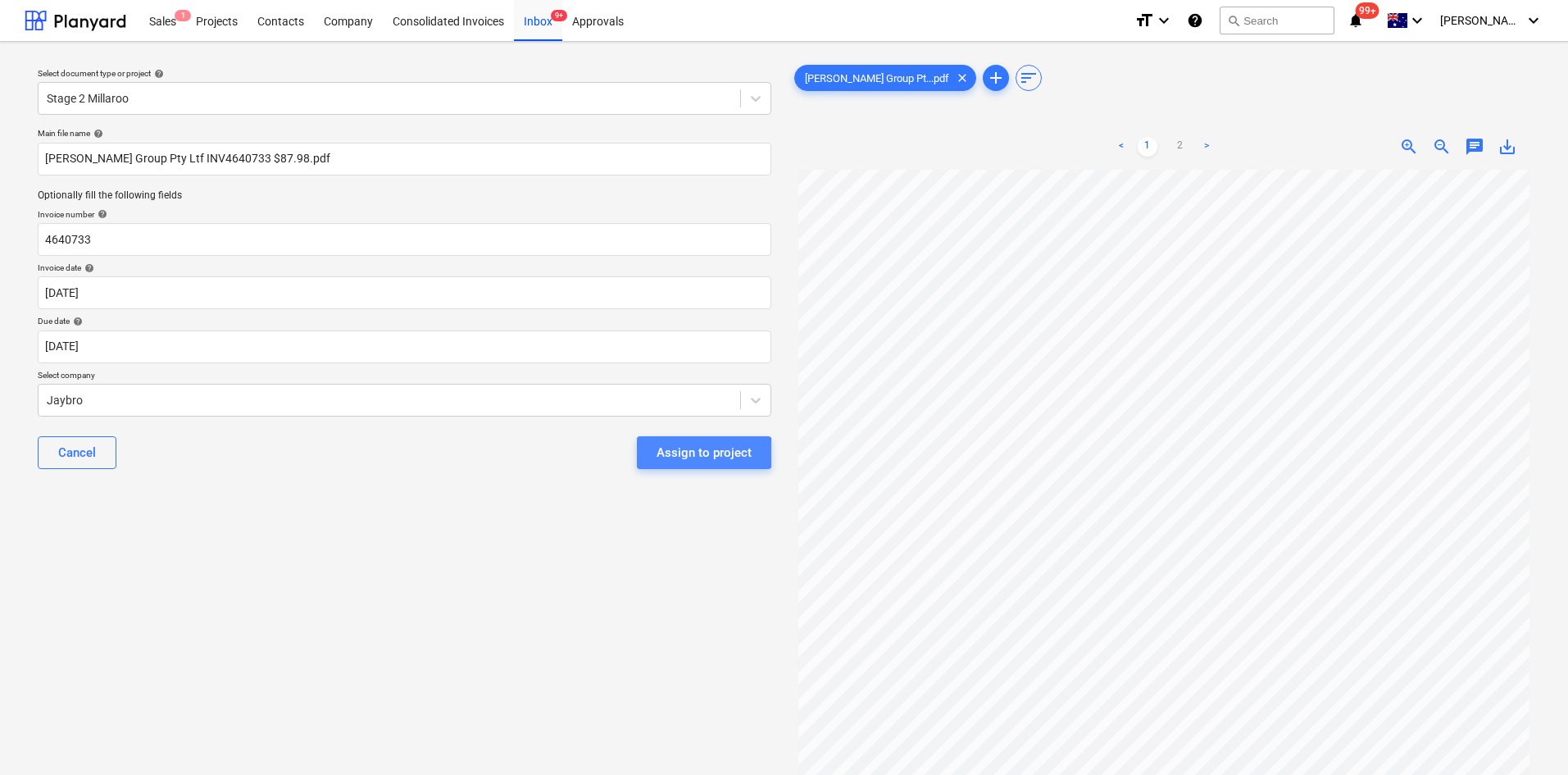
click at [684, 453] on div "Assign to project" at bounding box center [704, 452] width 95 height 21
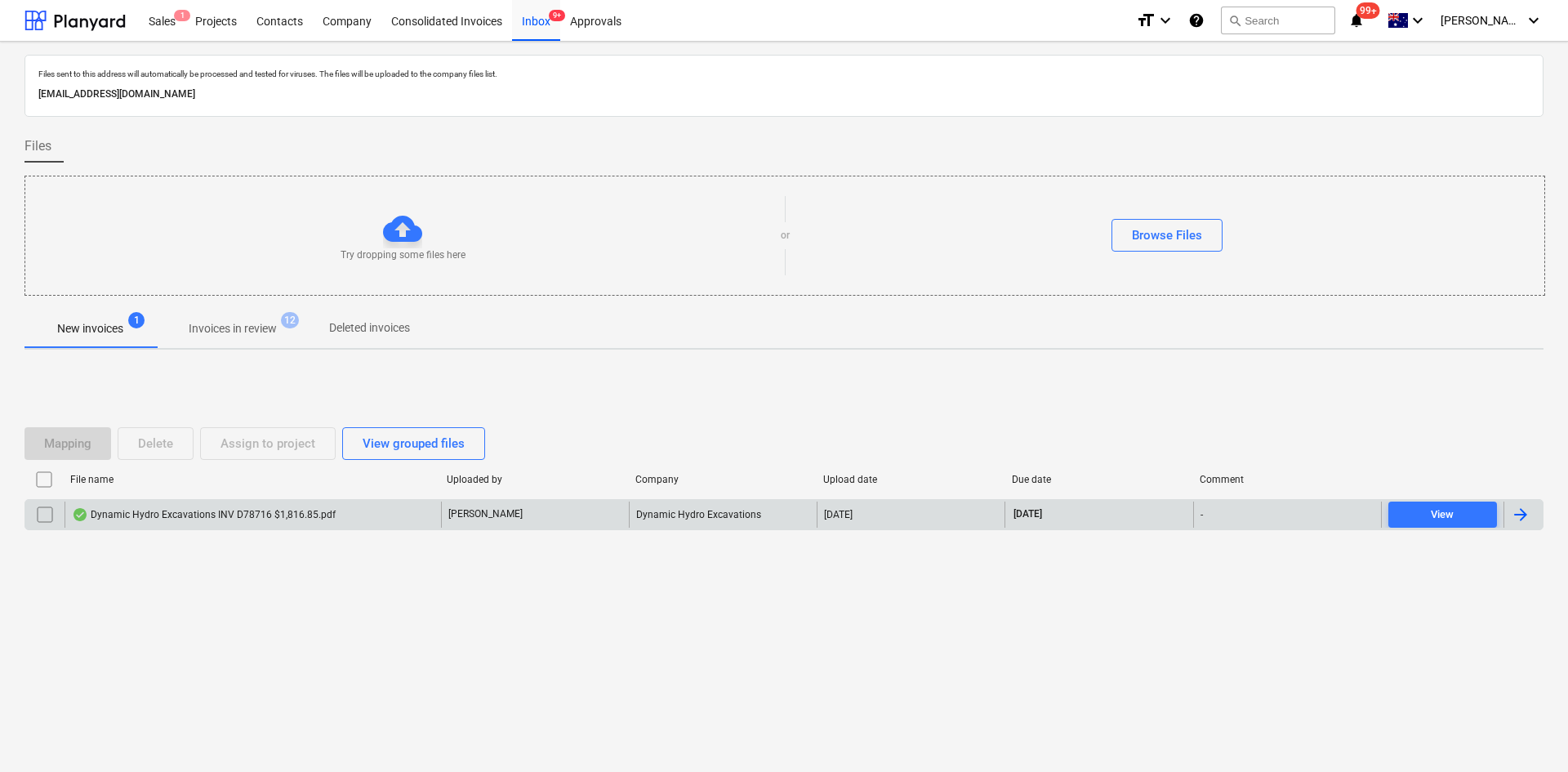
click at [224, 517] on div "Dynamic Hydro Excavations INV D78716 $1,816.85.pdf" at bounding box center [204, 514] width 264 height 13
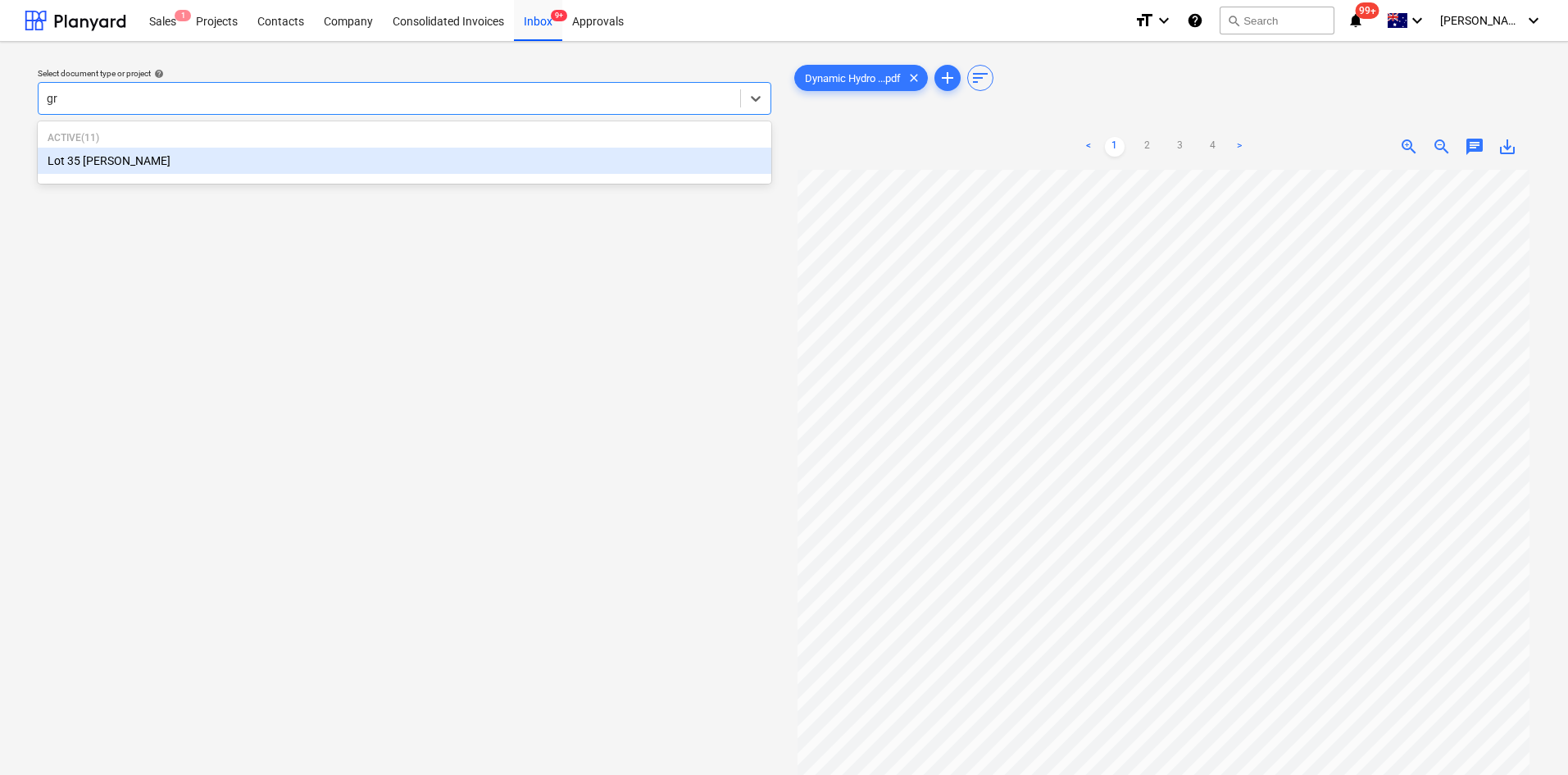
type input "gri"
click at [97, 162] on div "Lot 35 [PERSON_NAME]" at bounding box center [404, 160] width 734 height 26
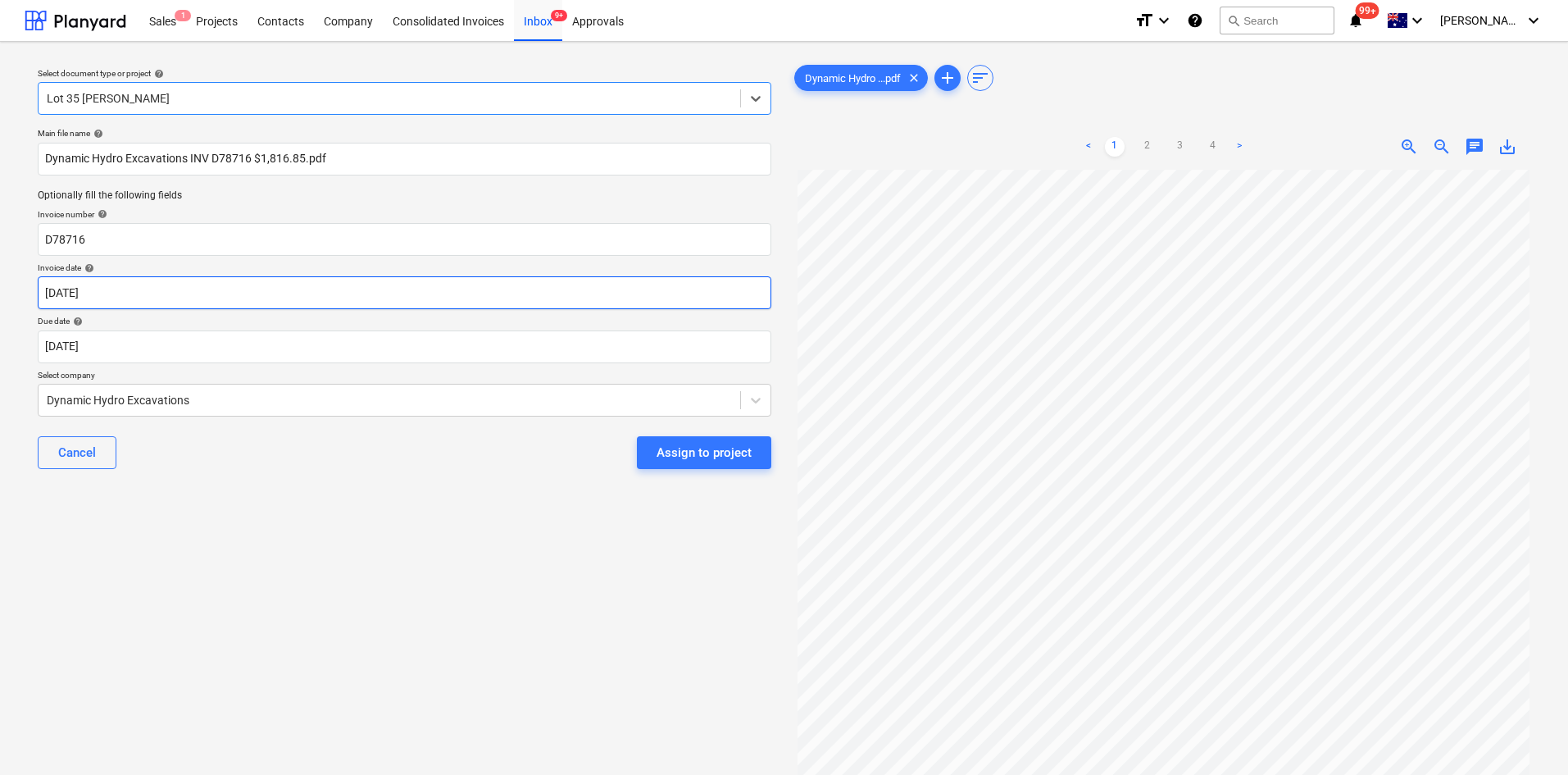
click at [120, 297] on body "Sales 1 Projects Contacts Company Consolidated Invoices Inbox 9+ Approvals form…" at bounding box center [784, 388] width 1568 height 775
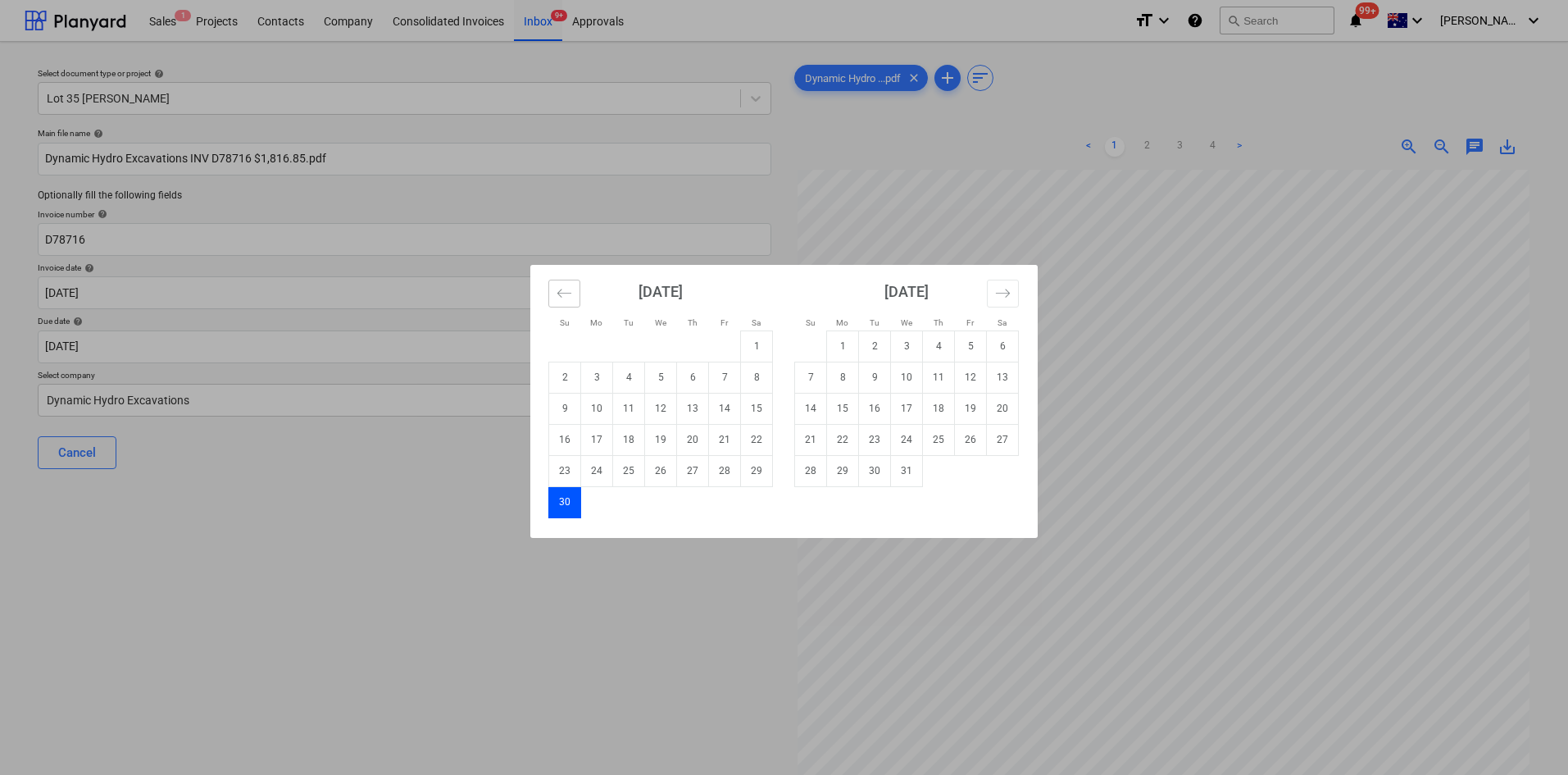
click at [561, 293] on icon "Move backward to switch to the previous month." at bounding box center [564, 293] width 14 height 9
click at [689, 381] on td "9" at bounding box center [693, 377] width 32 height 32
type input "[DATE]"
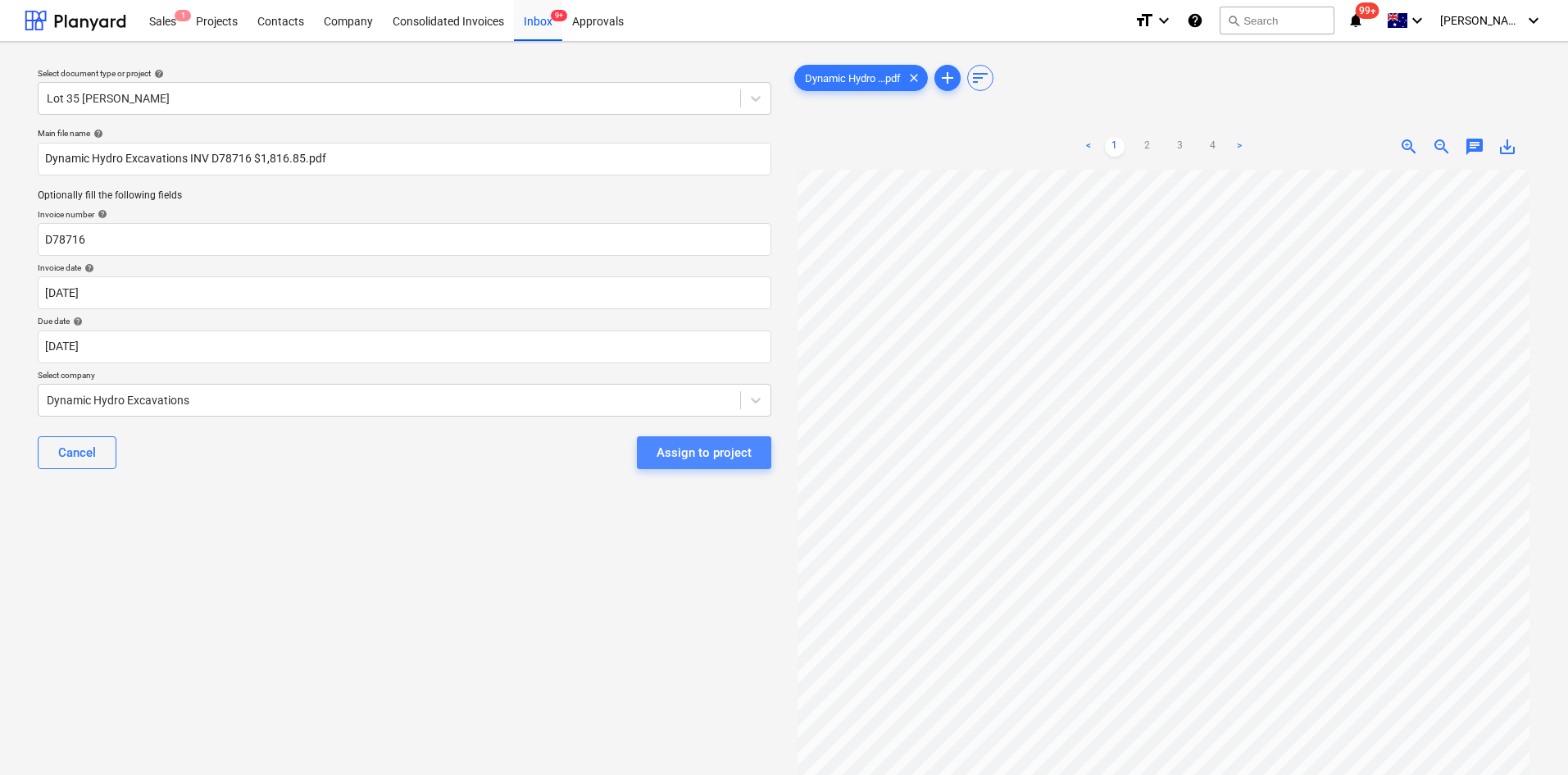
click at [684, 457] on div "Assign to project" at bounding box center [704, 452] width 95 height 21
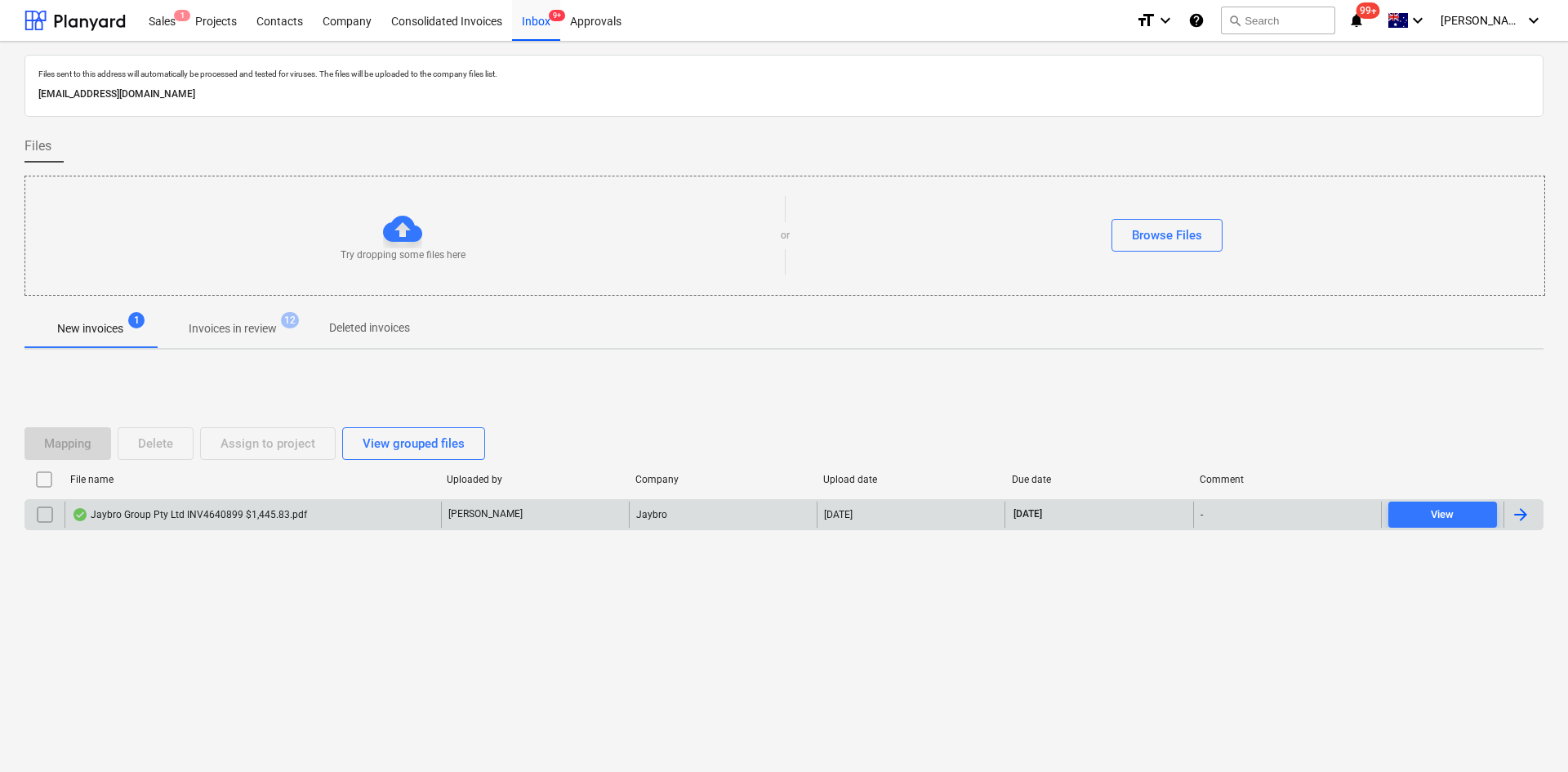
click at [219, 514] on div "Jaybro Group Pty Ltd INV4640899 $1,445.83.pdf" at bounding box center [189, 514] width 235 height 13
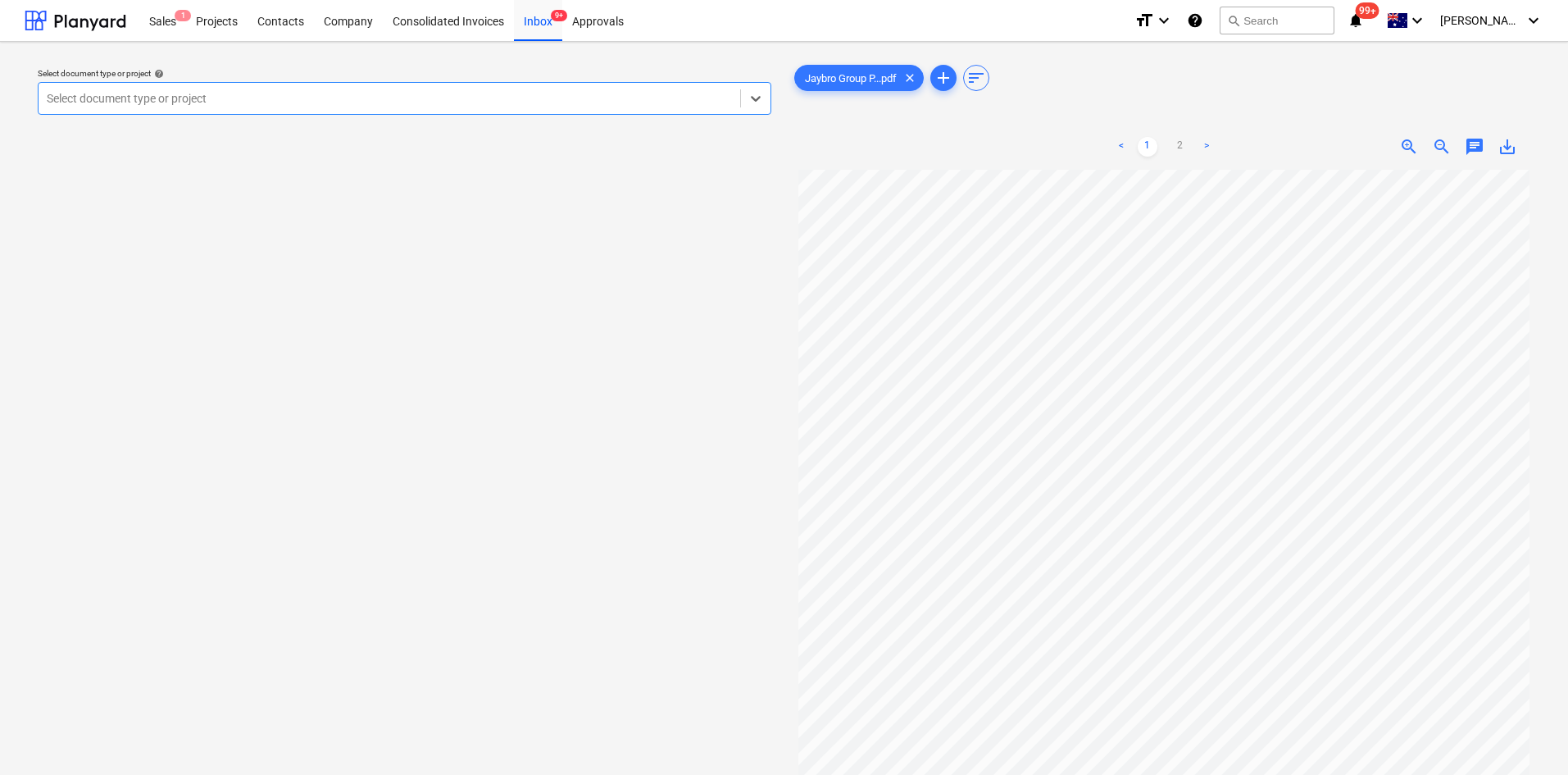
click at [265, 92] on div at bounding box center [389, 98] width 685 height 16
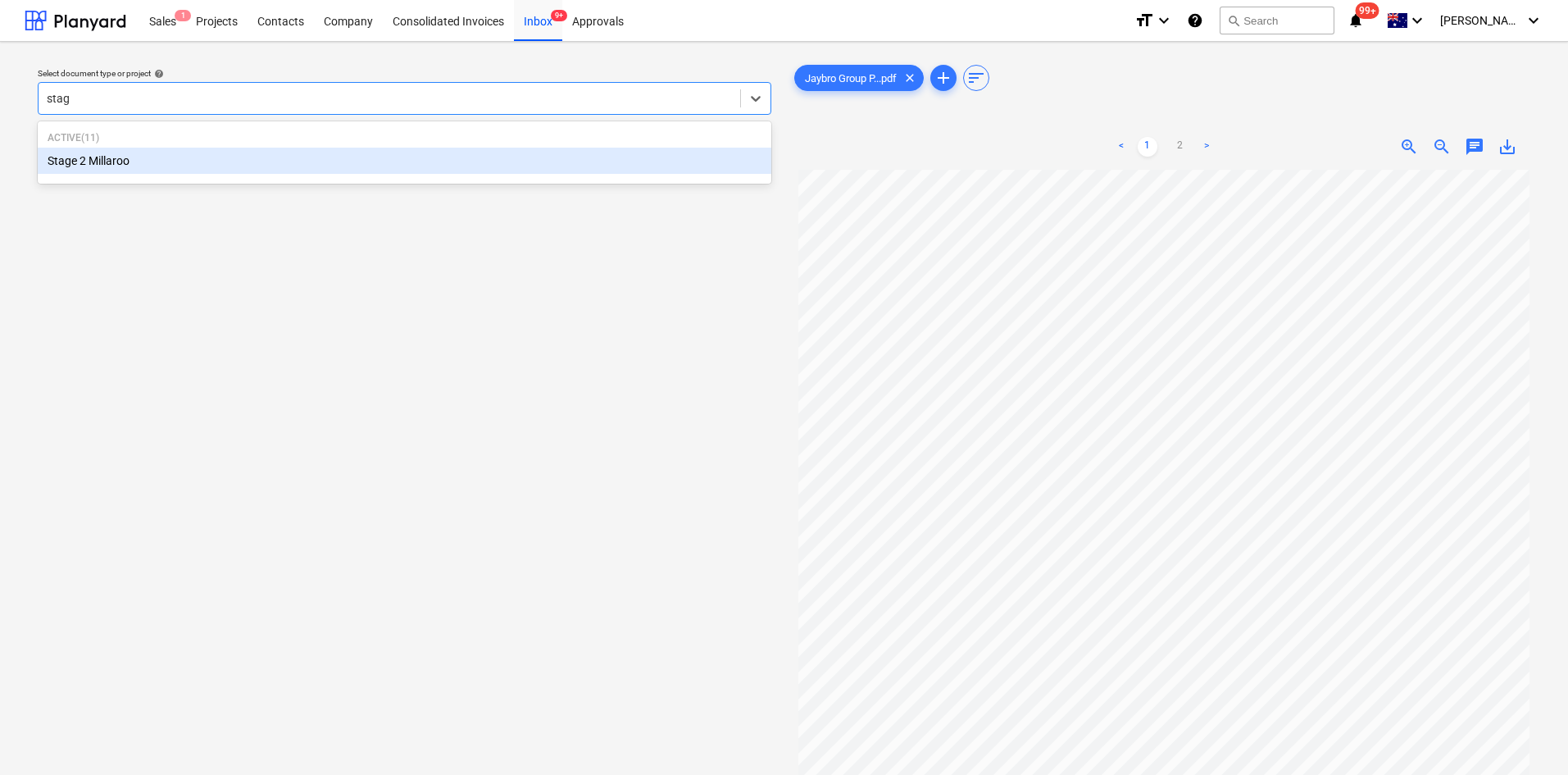
type input "stage"
click at [120, 158] on div "Stage 2 Millaroo" at bounding box center [404, 160] width 734 height 26
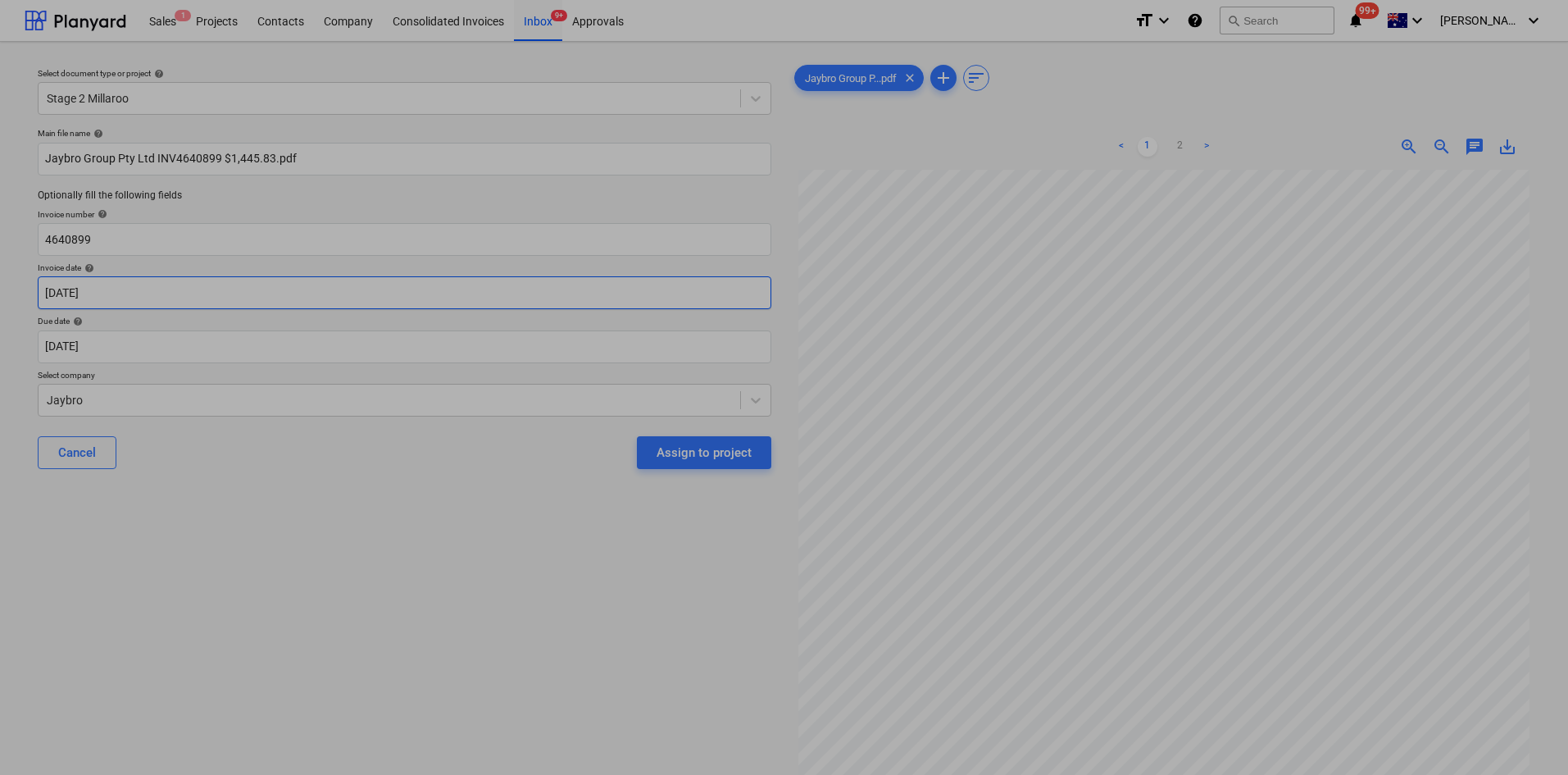
click at [145, 290] on body "Sales 1 Projects Contacts Company Consolidated Invoices Inbox 9+ Approvals form…" at bounding box center [784, 388] width 1568 height 775
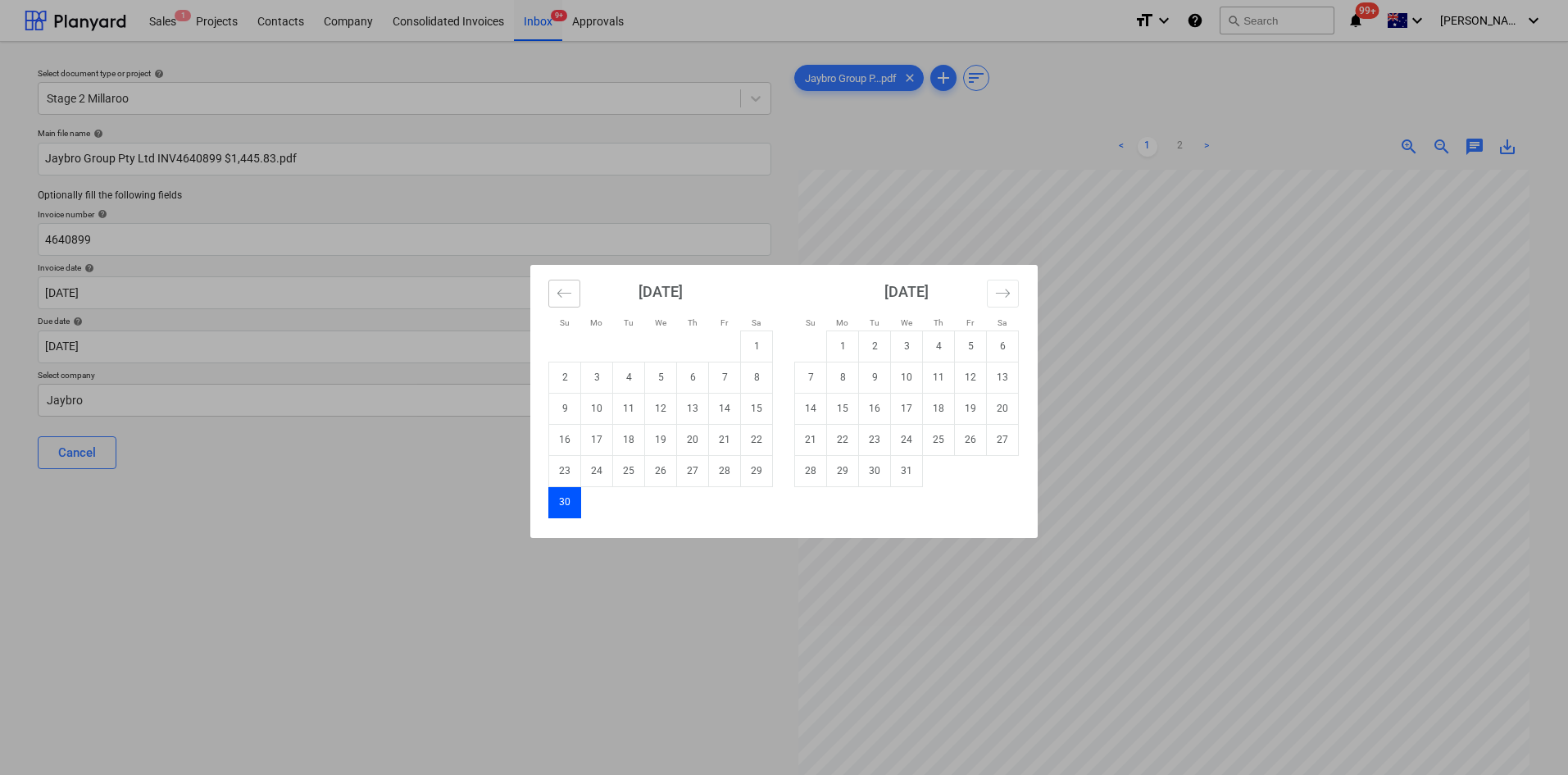
click at [553, 289] on button "Move backward to switch to the previous month." at bounding box center [564, 293] width 32 height 28
click at [691, 382] on td "9" at bounding box center [693, 377] width 32 height 32
type input "[DATE]"
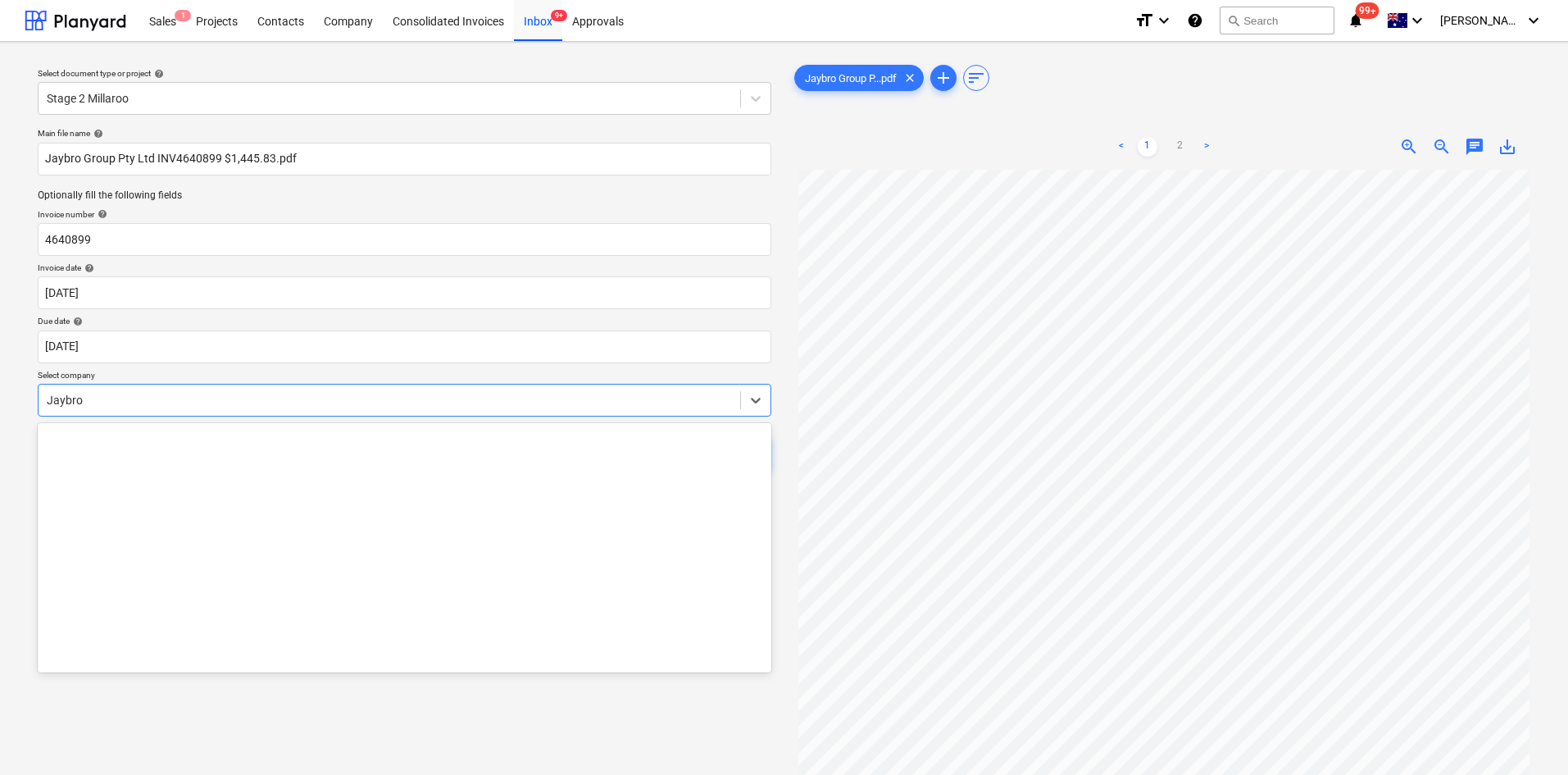
click at [163, 389] on div "Jaybro" at bounding box center [389, 399] width 701 height 23
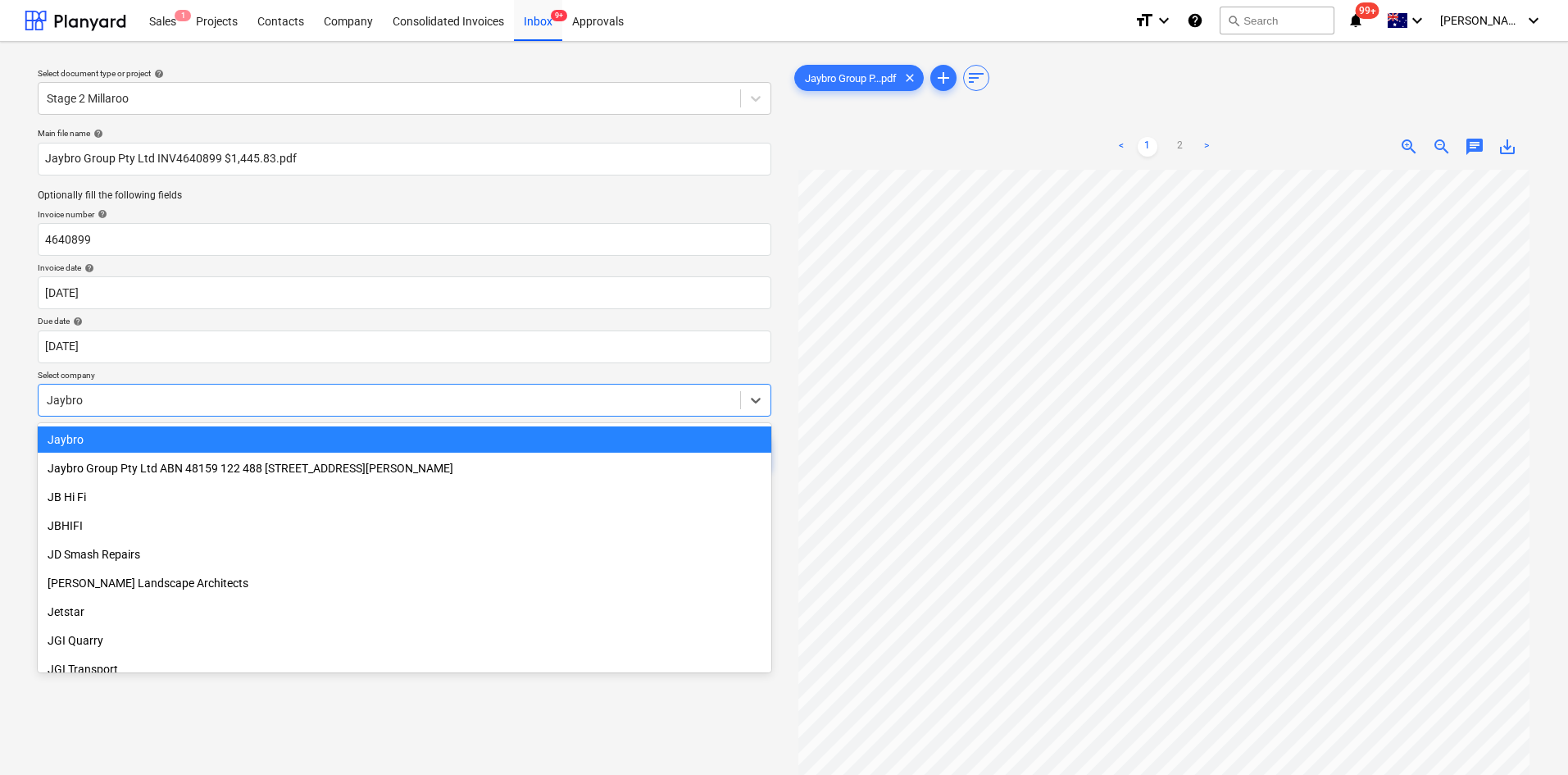
drag, startPoint x: 186, startPoint y: 451, endPoint x: 178, endPoint y: 441, distance: 12.8
click at [178, 441] on div "Jaybro" at bounding box center [404, 439] width 734 height 26
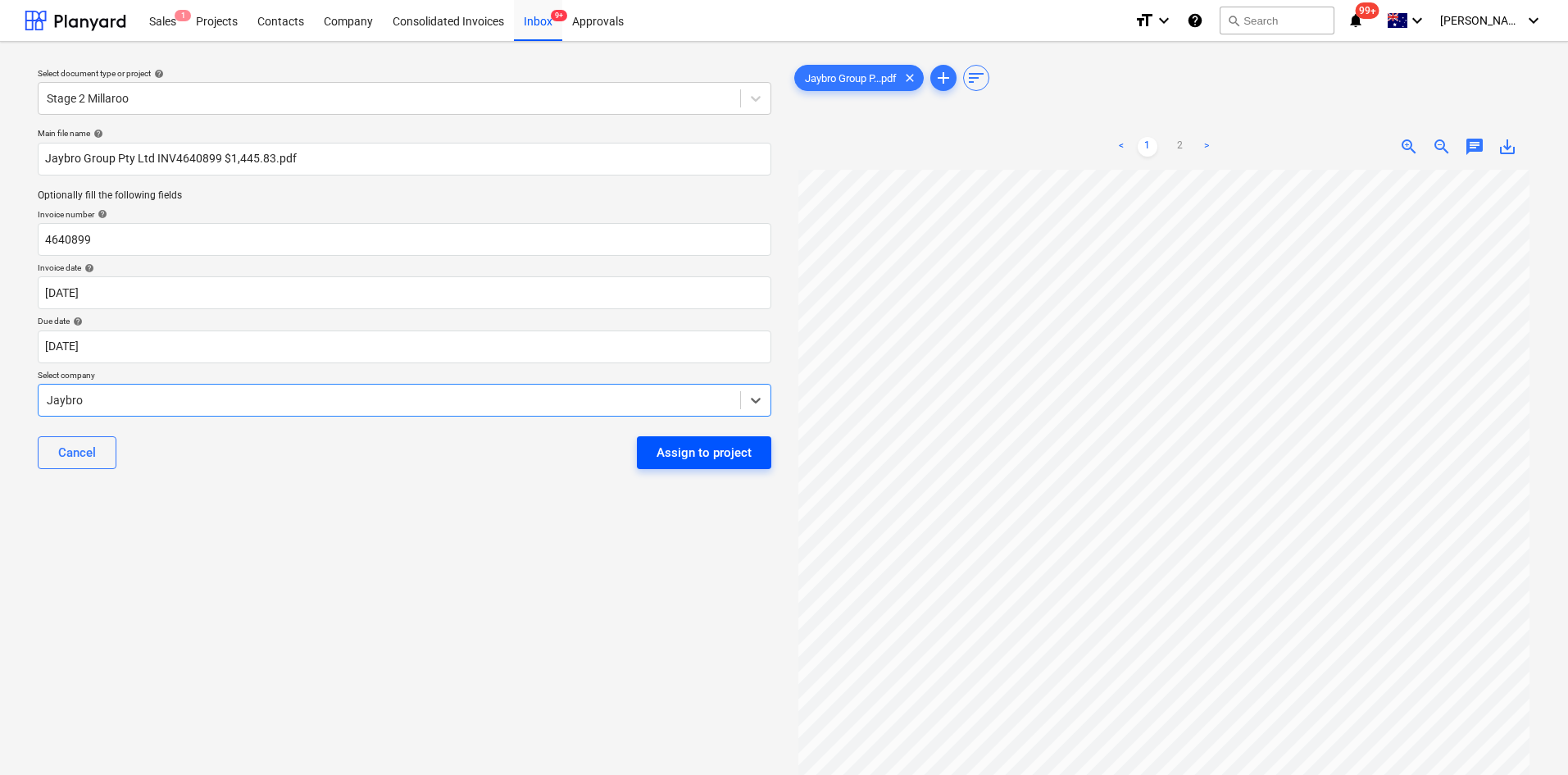
click at [674, 442] on div "Assign to project" at bounding box center [704, 452] width 95 height 21
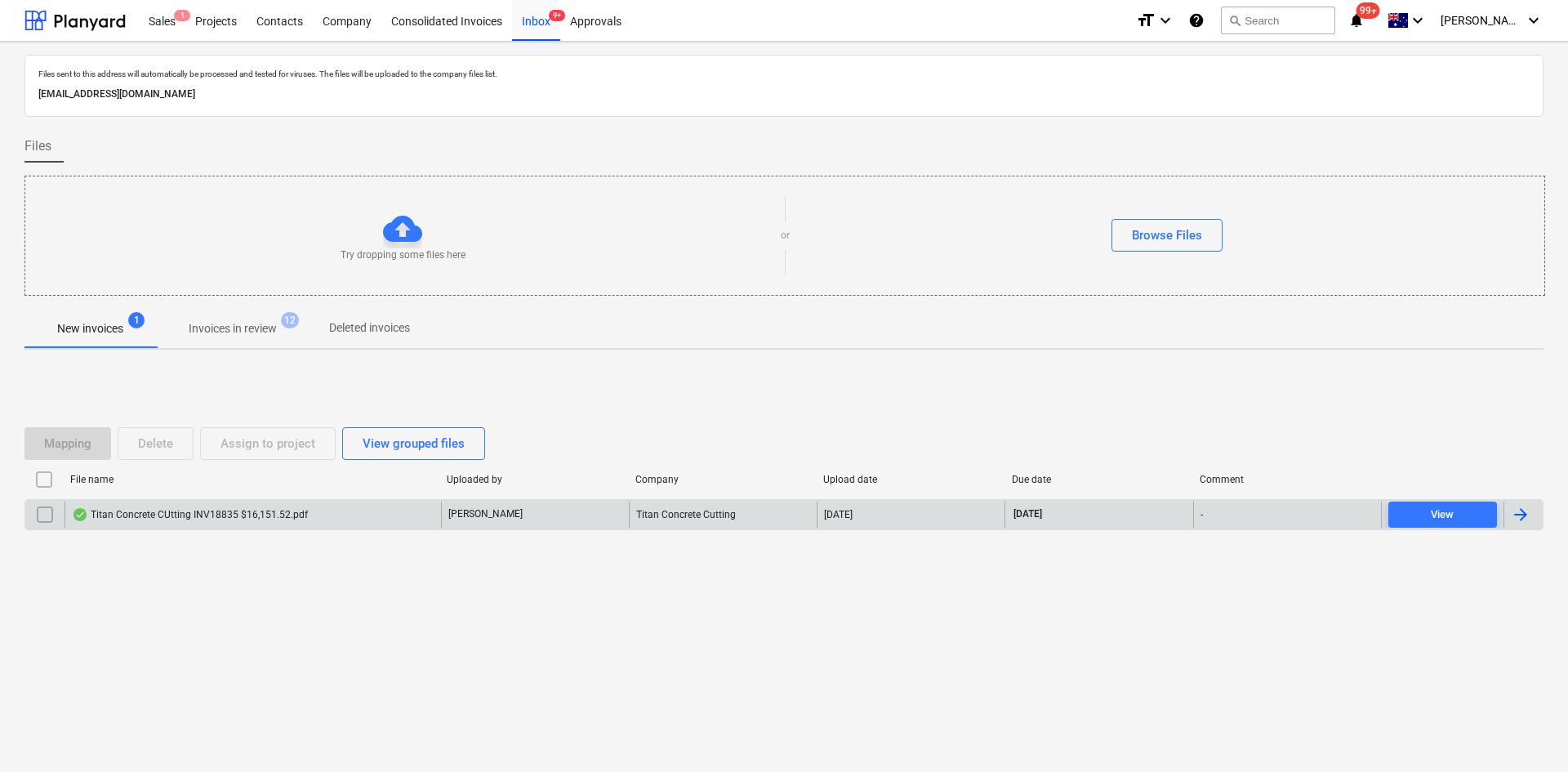
click at [244, 513] on div "Titan Concrete CUtting INV18835 $16,151.52.pdf" at bounding box center [190, 514] width 236 height 13
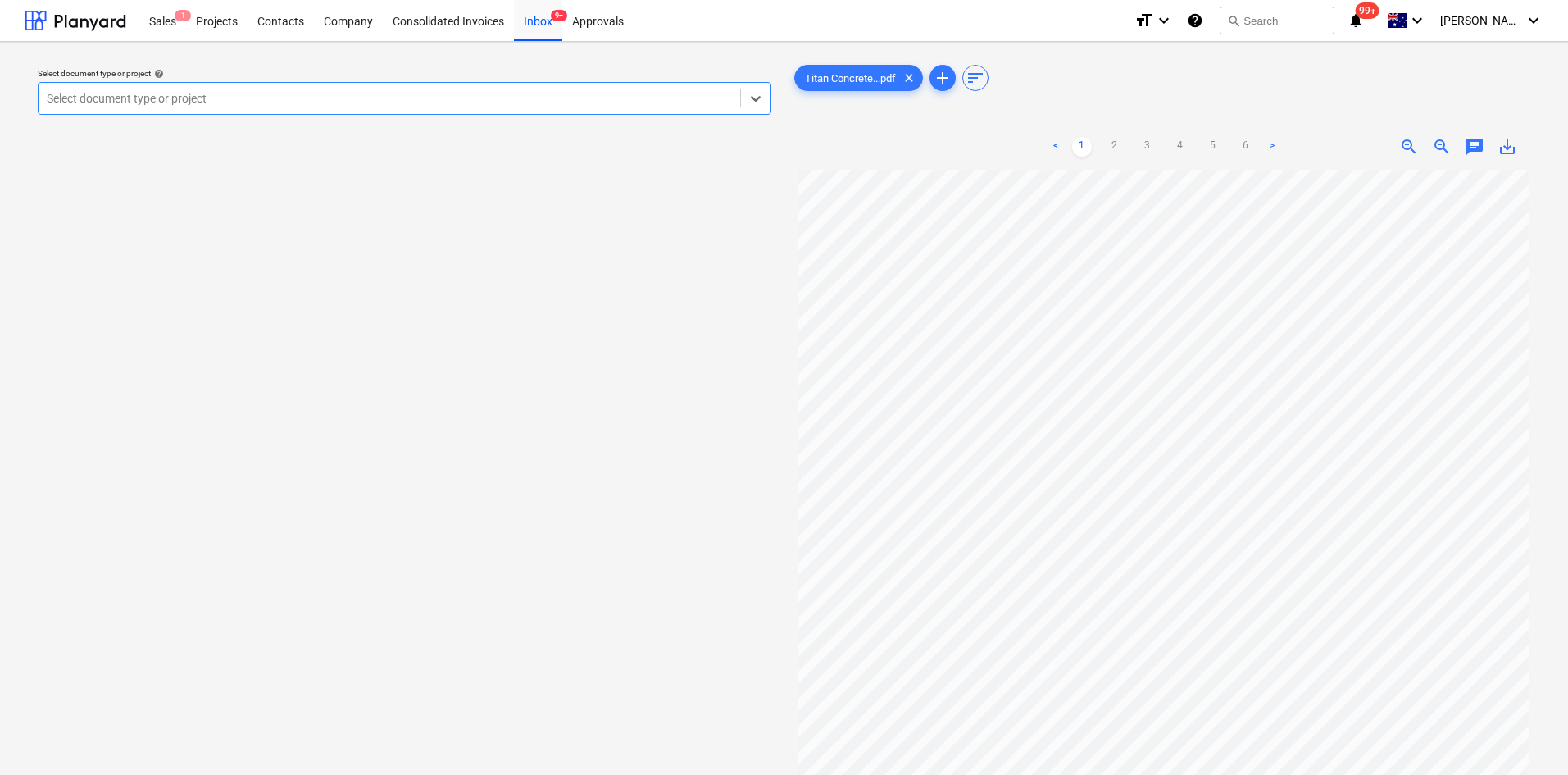
click at [367, 101] on div at bounding box center [389, 98] width 685 height 16
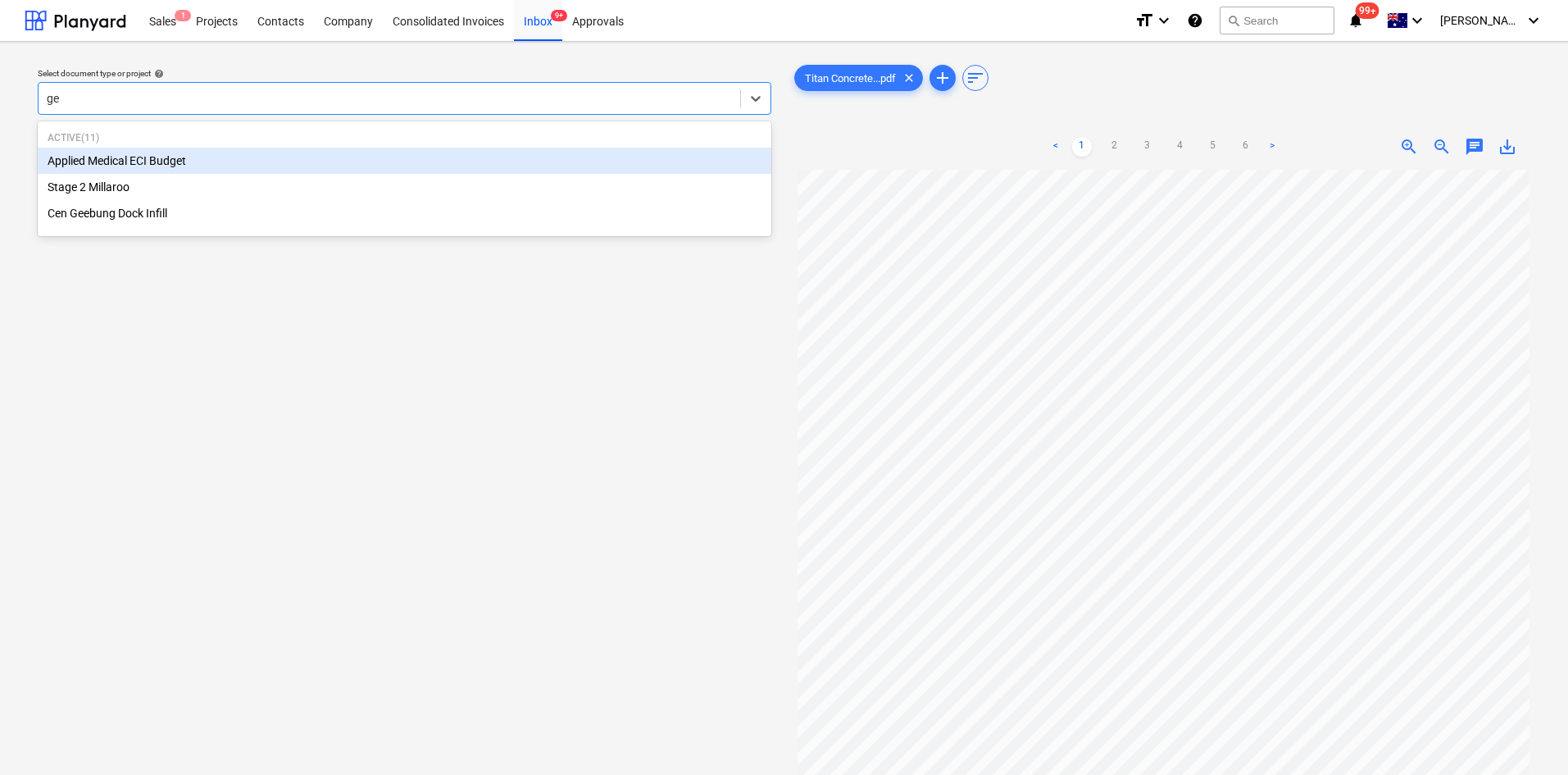
type input "gee"
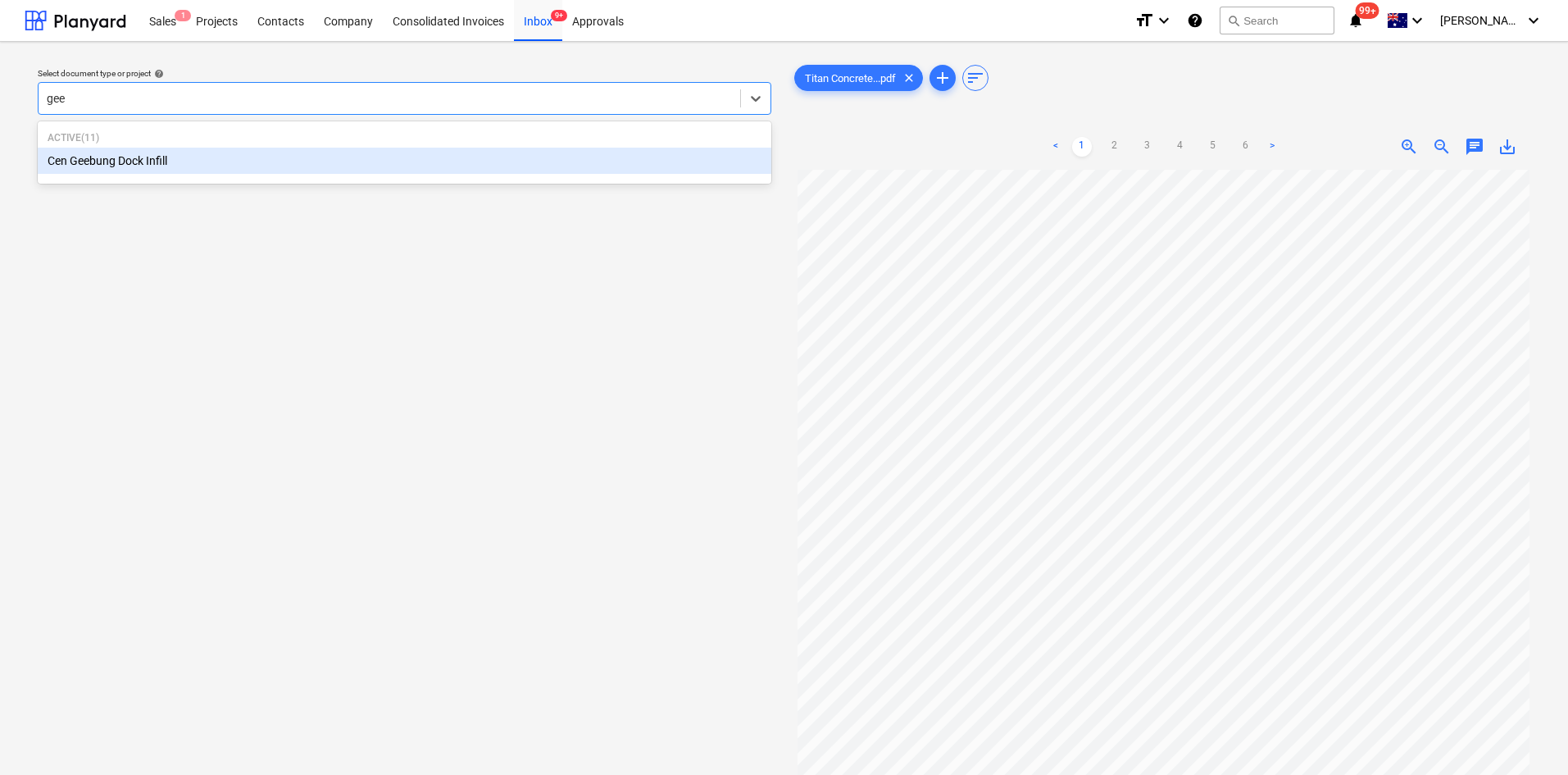
click at [120, 162] on div "Cen Geebung Dock Infill" at bounding box center [404, 160] width 734 height 26
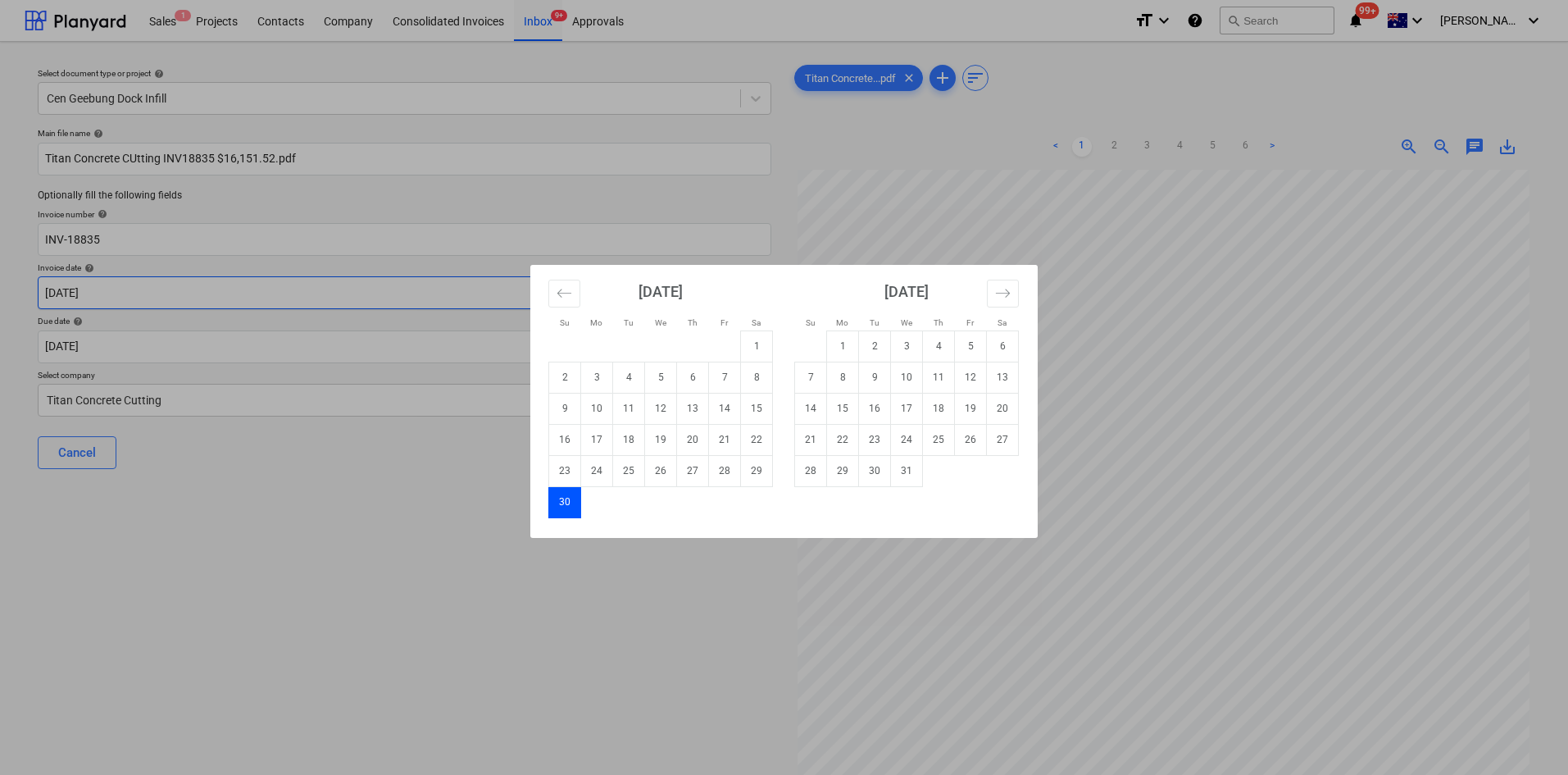
click at [147, 289] on body "Sales 1 Projects Contacts Company Consolidated Invoices Inbox 9+ Approvals form…" at bounding box center [784, 388] width 1568 height 775
click at [557, 286] on icon "Move backward to switch to the previous month." at bounding box center [564, 293] width 15 height 15
click at [701, 379] on td "9" at bounding box center [693, 377] width 32 height 32
type input "[DATE]"
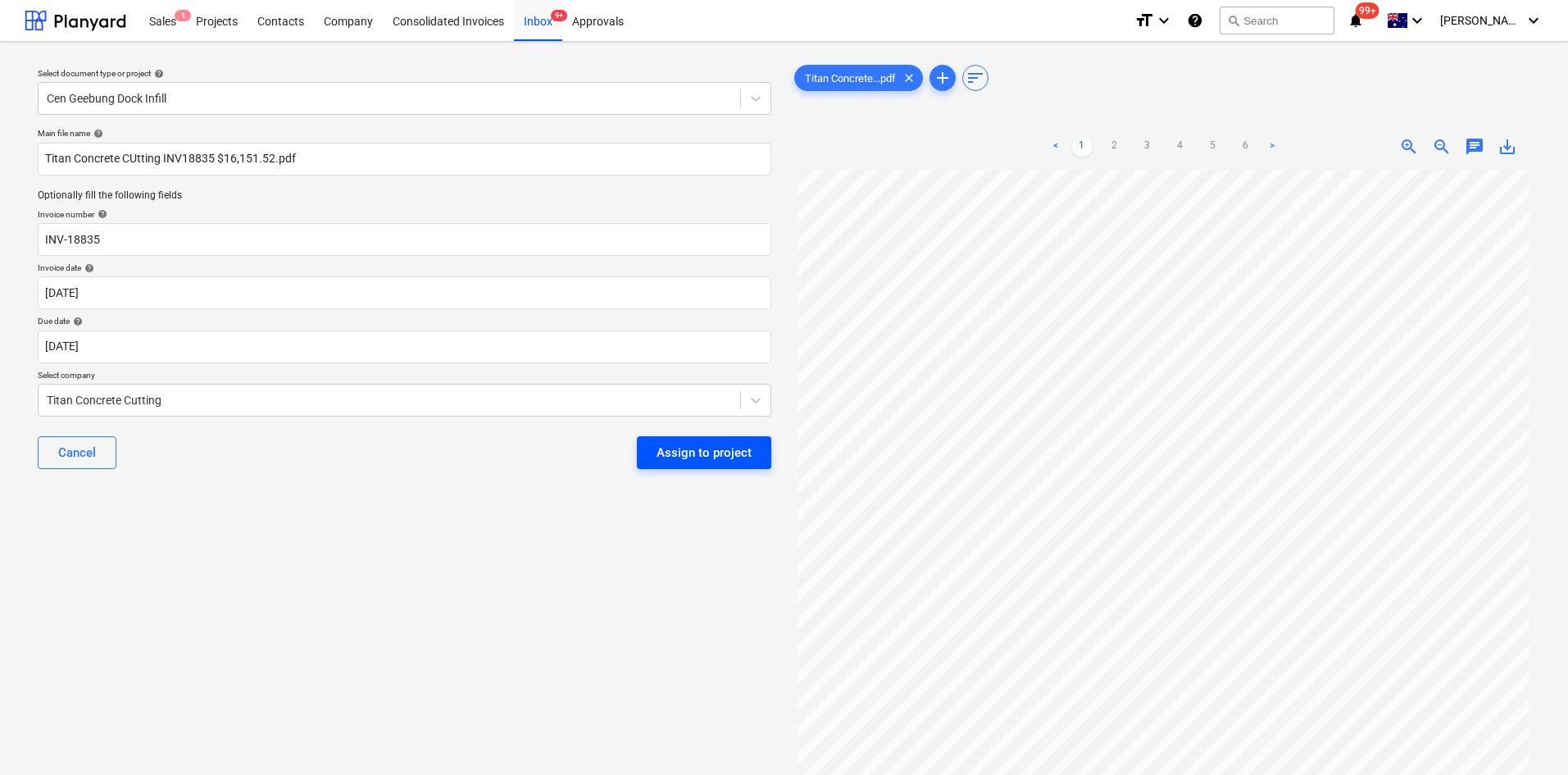
click at [689, 451] on div "Assign to project" at bounding box center [704, 452] width 95 height 21
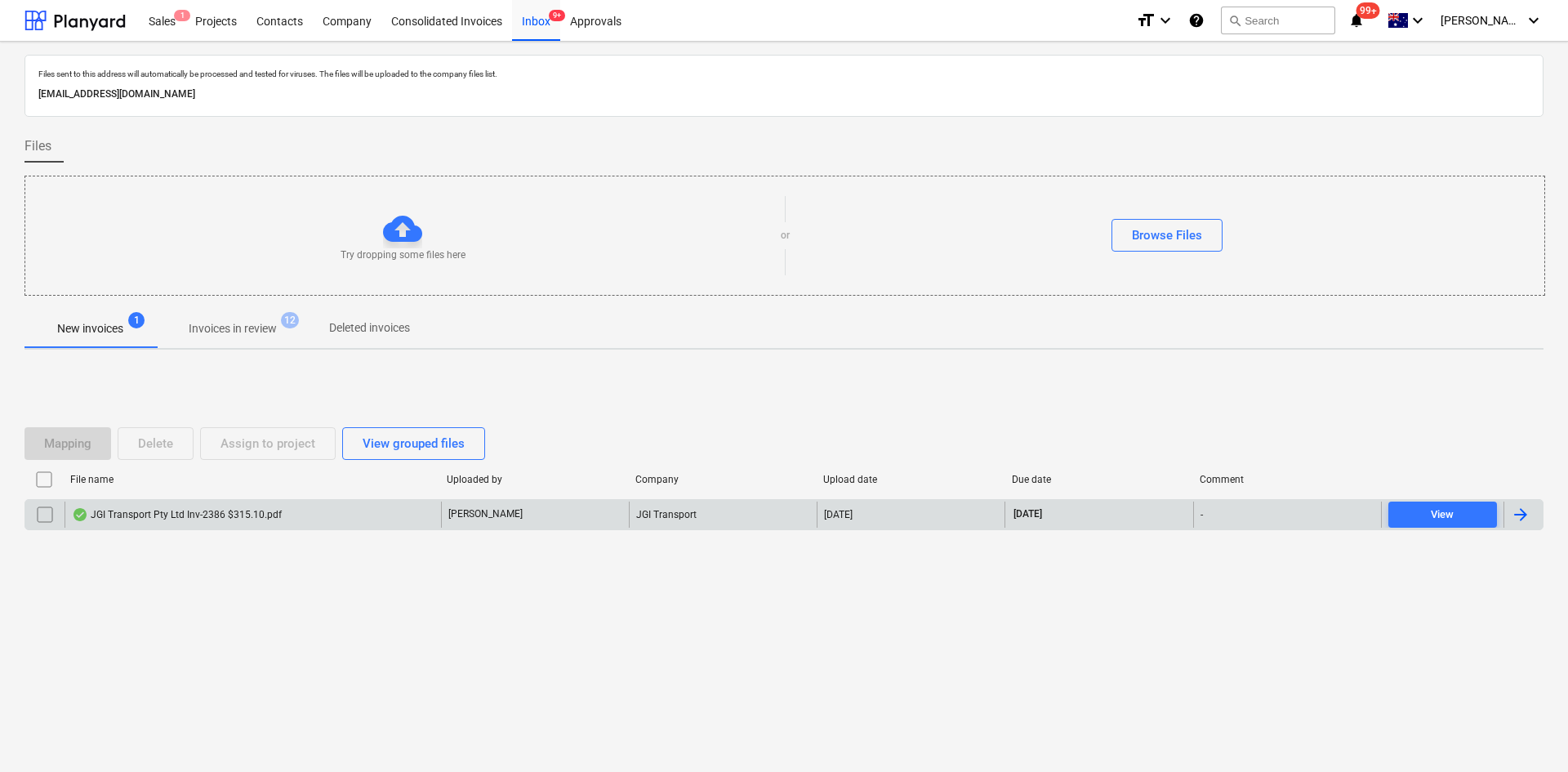
click at [276, 503] on div "JGI Transport Pty Ltd Inv-2386 $315.10.pdf" at bounding box center [253, 514] width 377 height 26
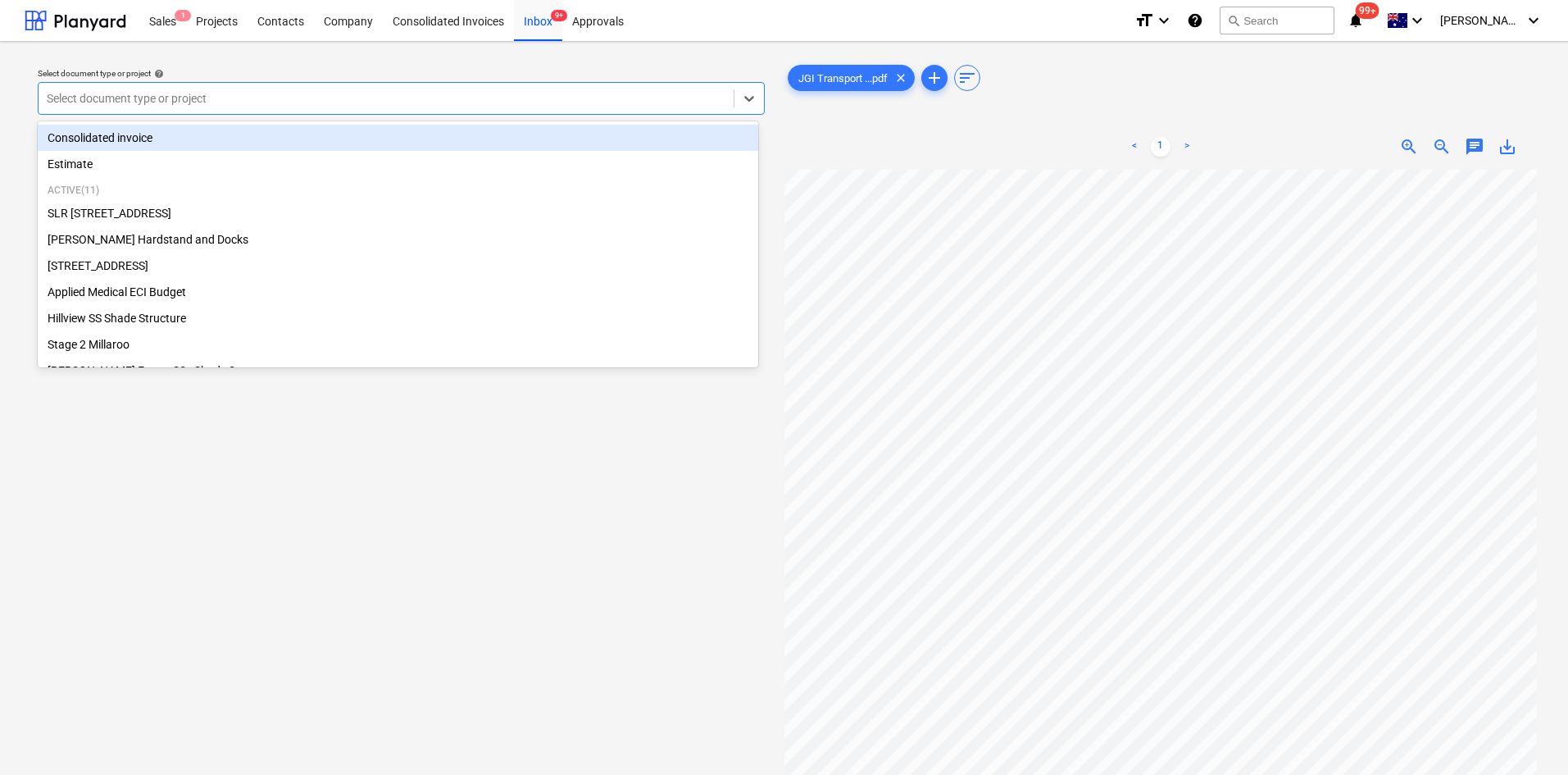
click at [177, 96] on div at bounding box center [386, 98] width 678 height 16
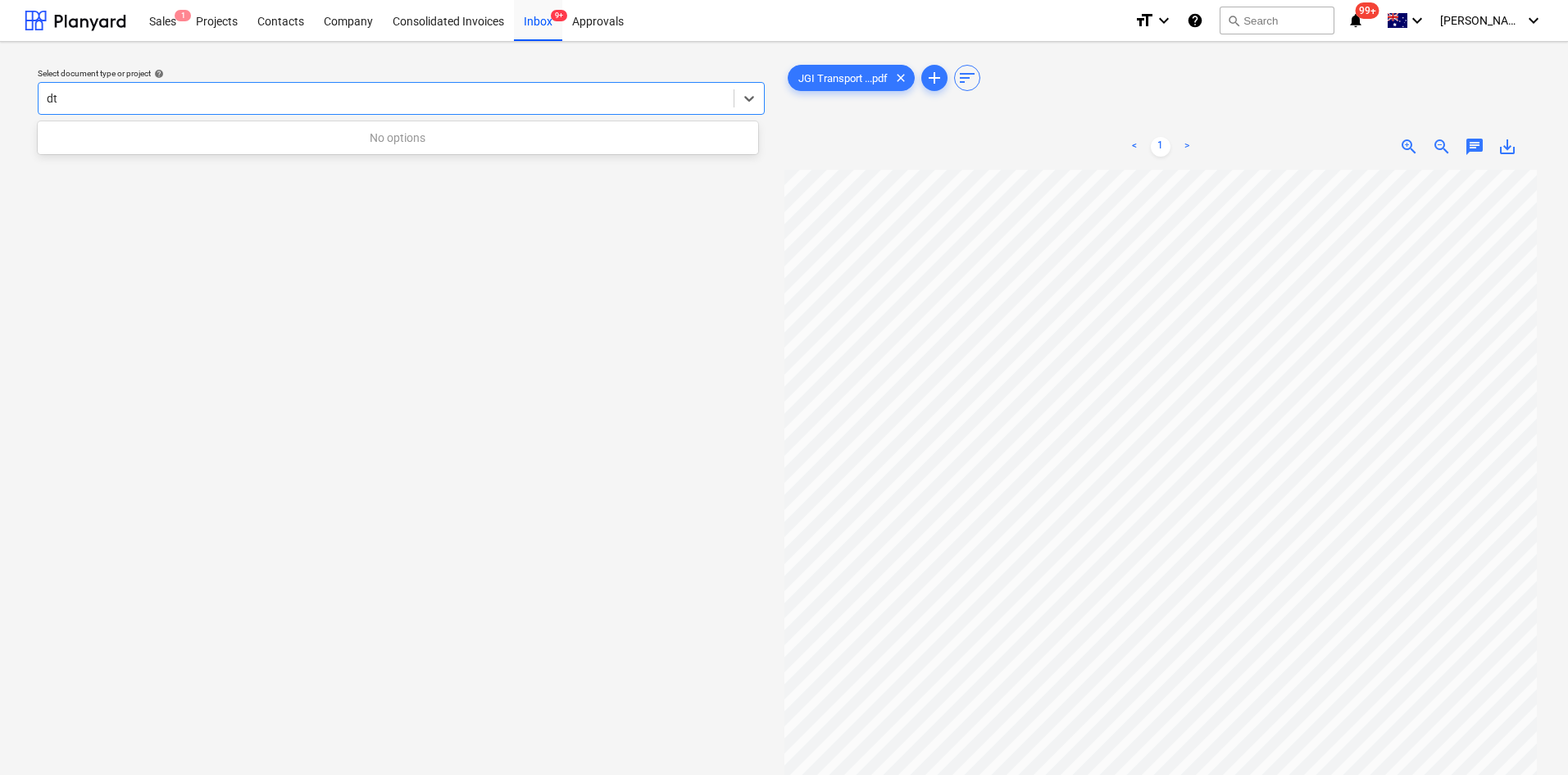
type input "d"
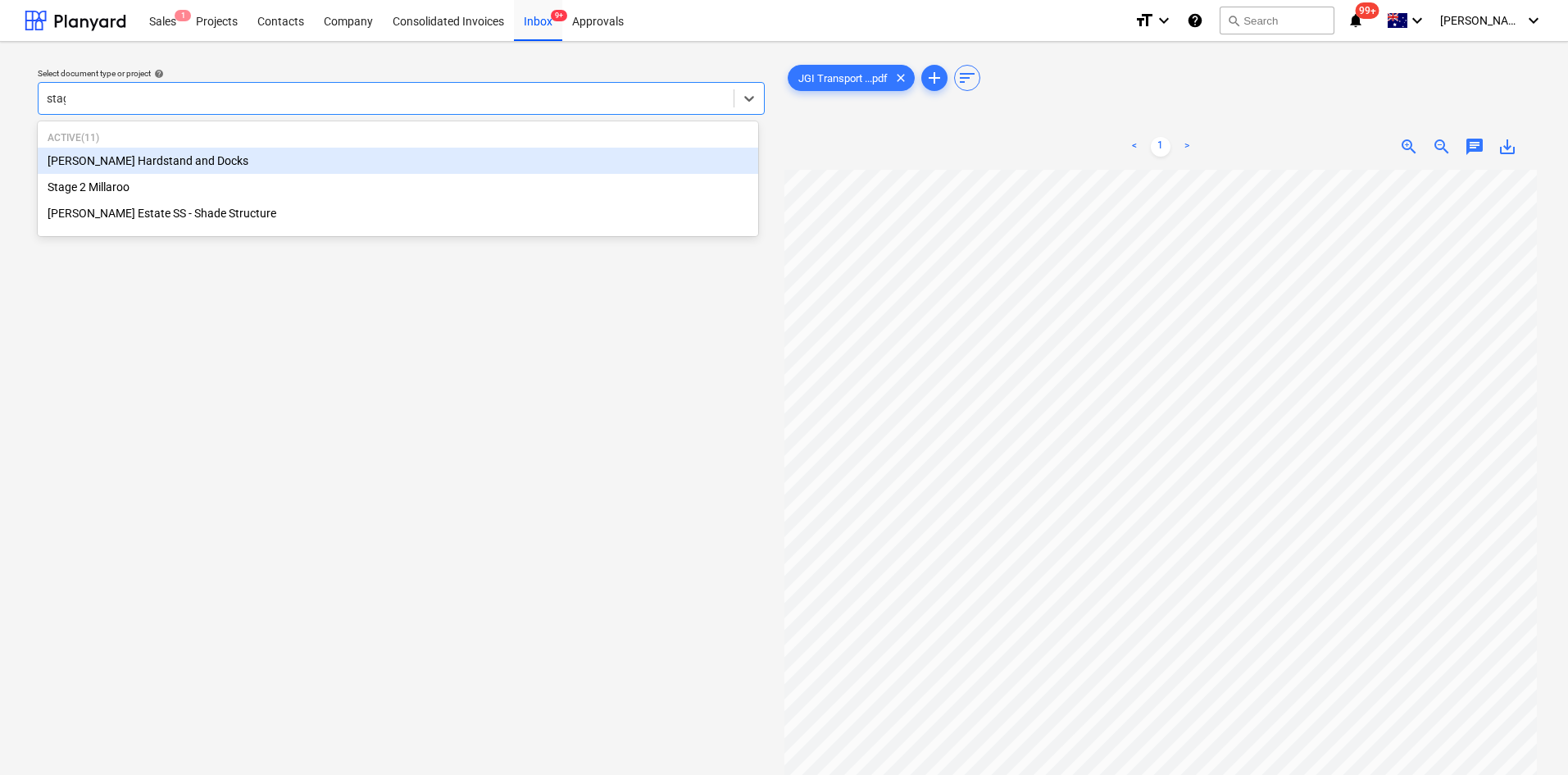
type input "stage"
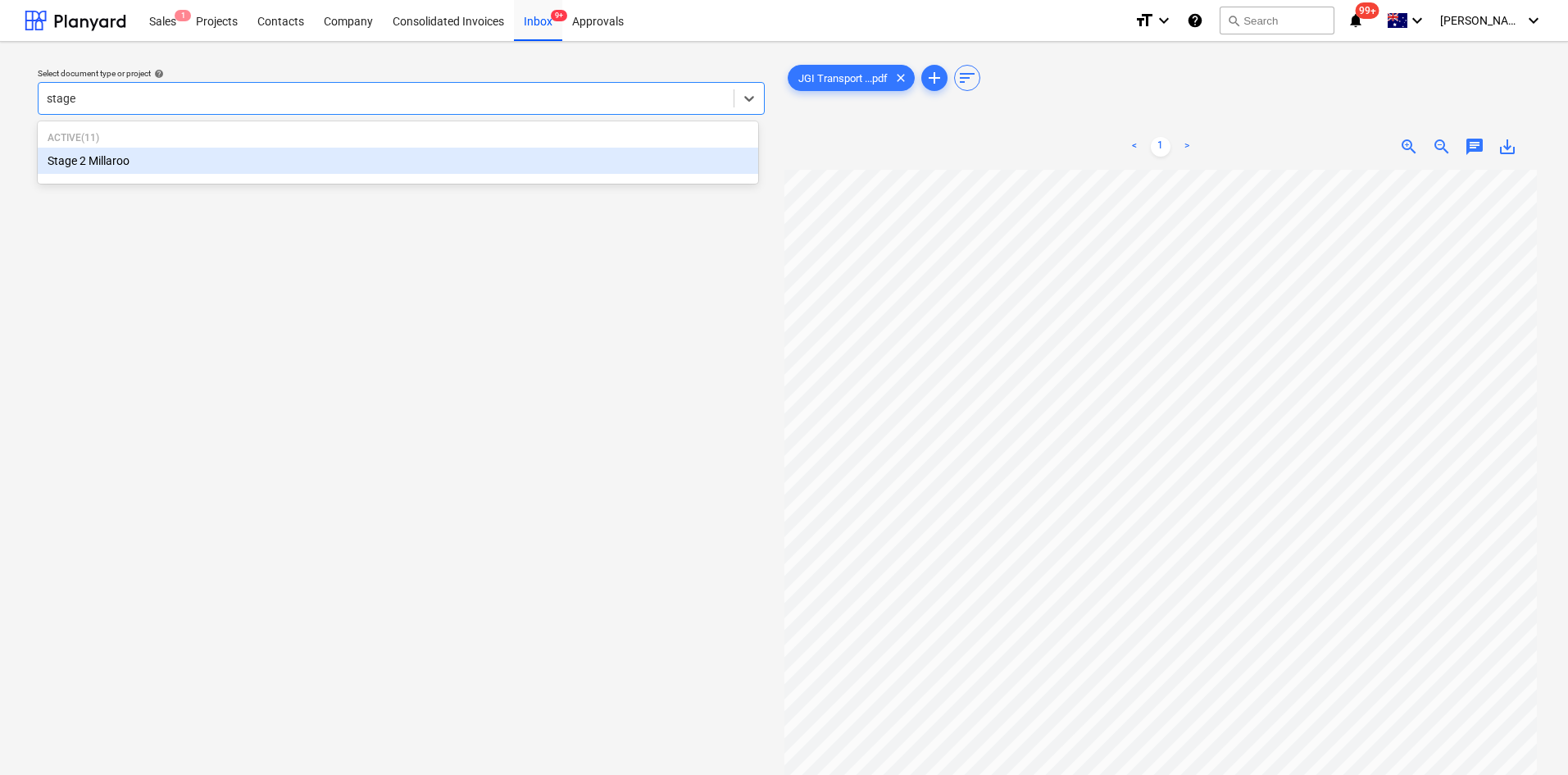
click at [121, 155] on div "Stage 2 Millaroo" at bounding box center [398, 160] width 720 height 26
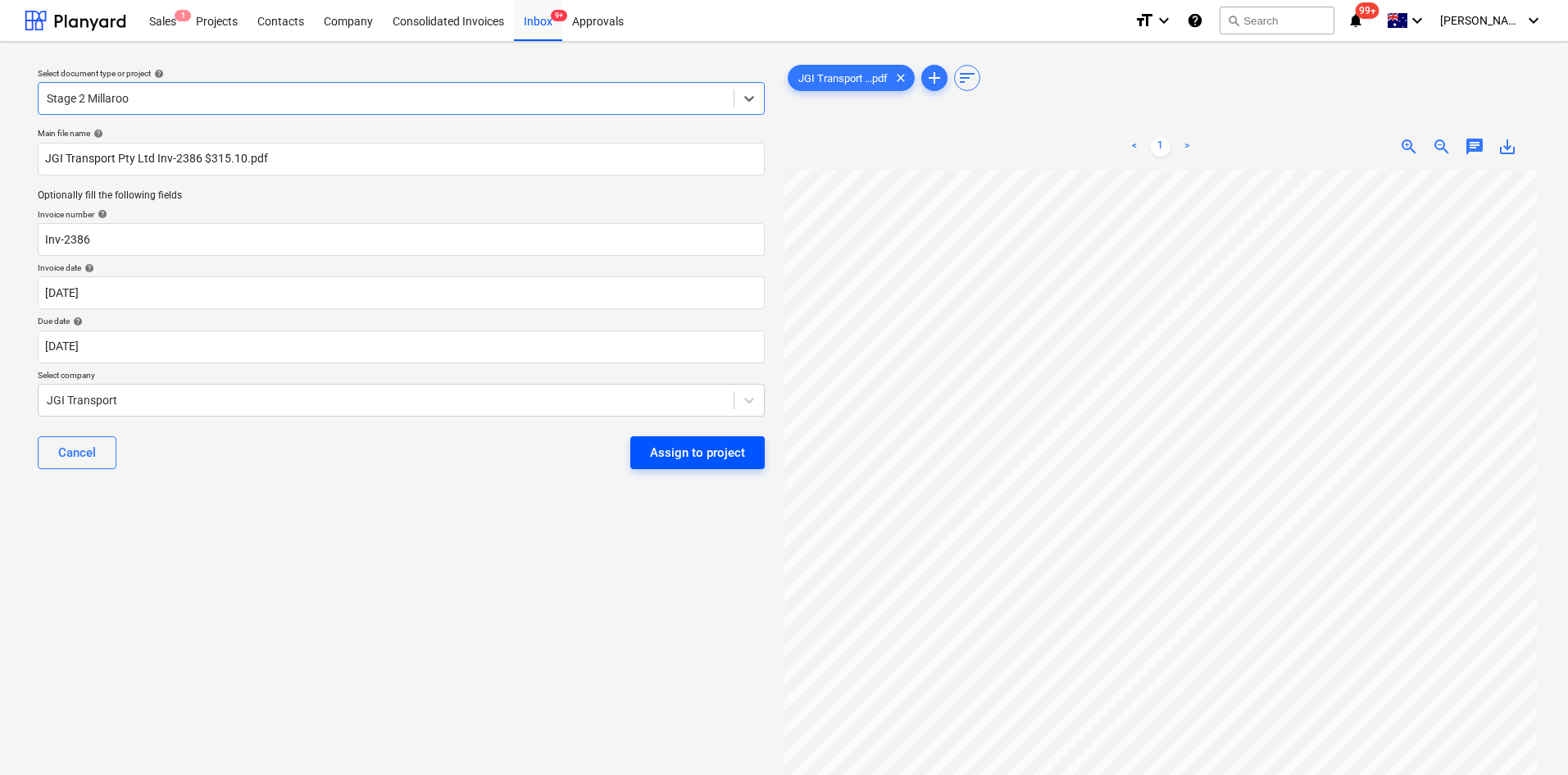
click at [684, 457] on div "Assign to project" at bounding box center [697, 452] width 95 height 21
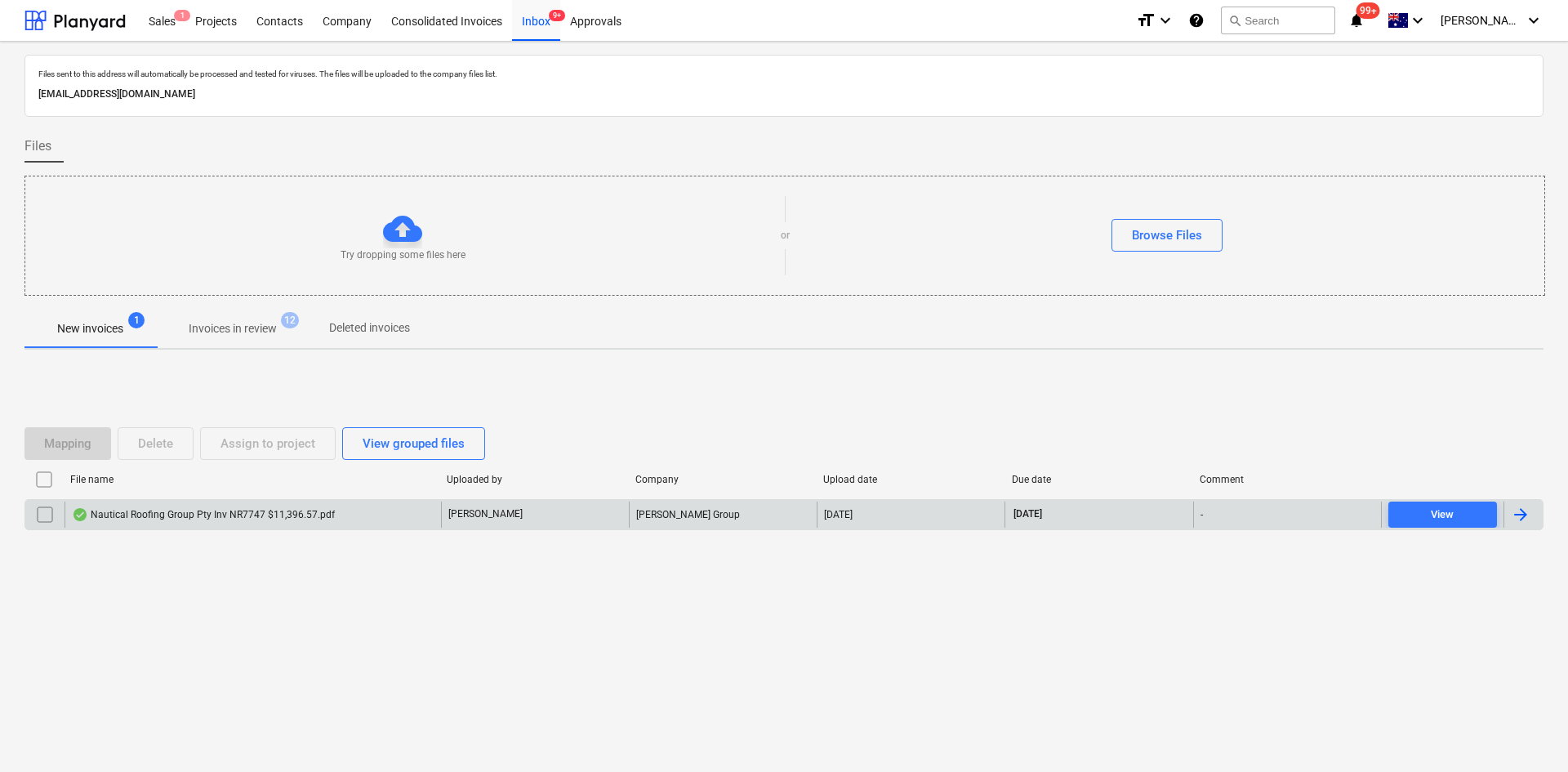
click at [208, 508] on div "Nautical Roofing Group Pty Inv NR7747 $11,396.57.pdf" at bounding box center [204, 514] width 263 height 13
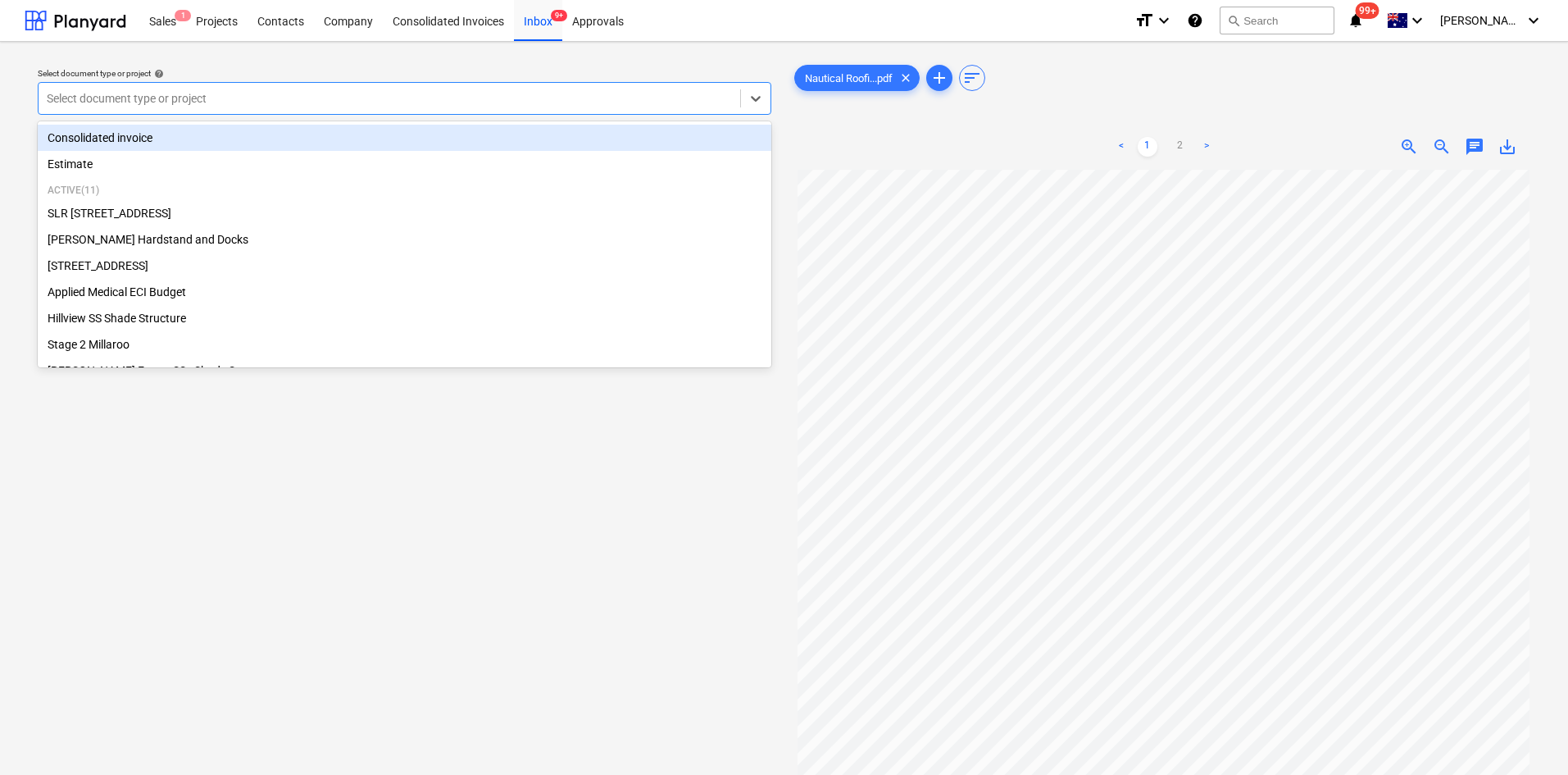
click at [349, 99] on div at bounding box center [389, 98] width 685 height 16
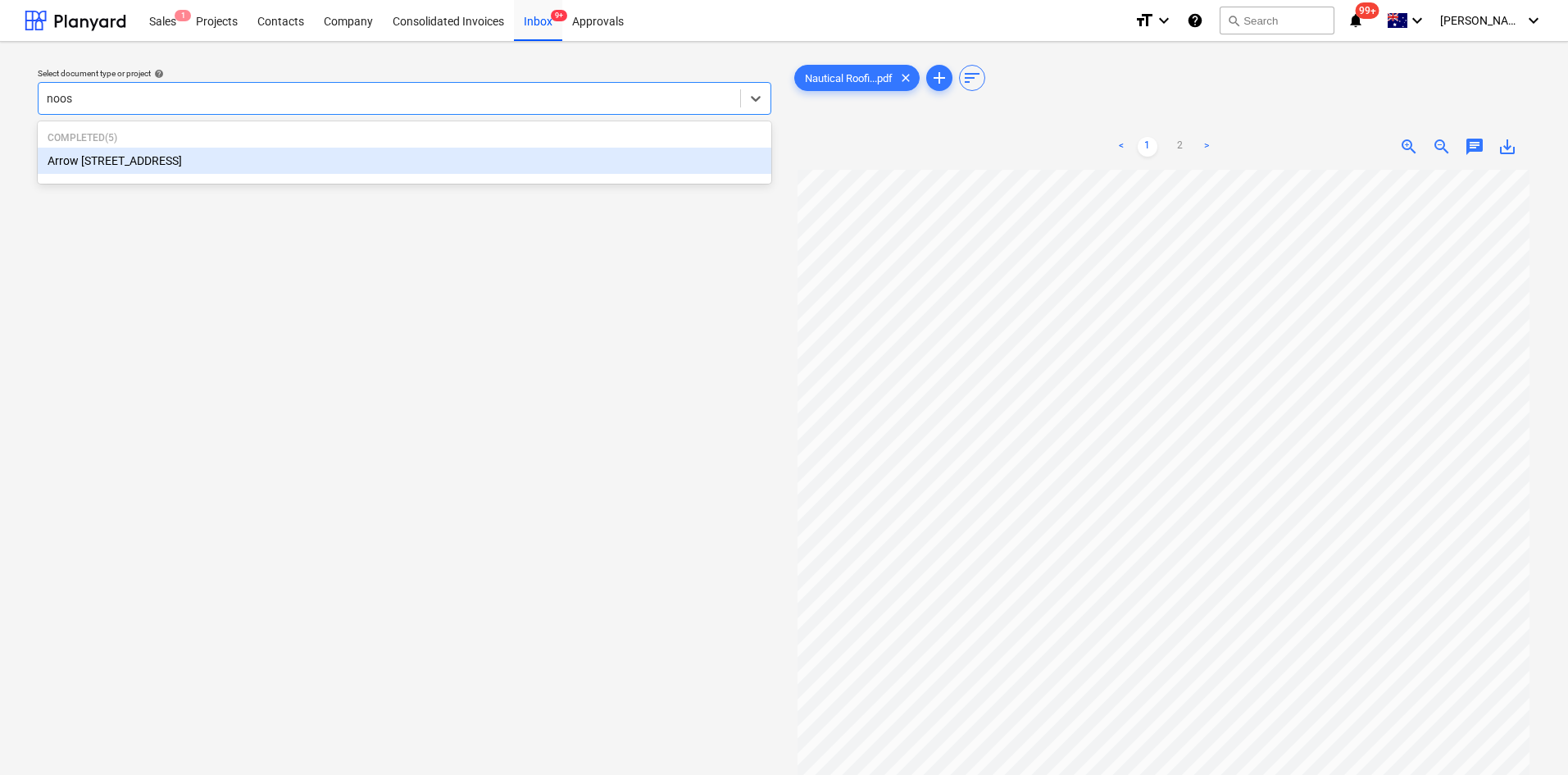
type input "noosa"
click at [165, 160] on div "Arrow [STREET_ADDRESS]" at bounding box center [404, 160] width 734 height 26
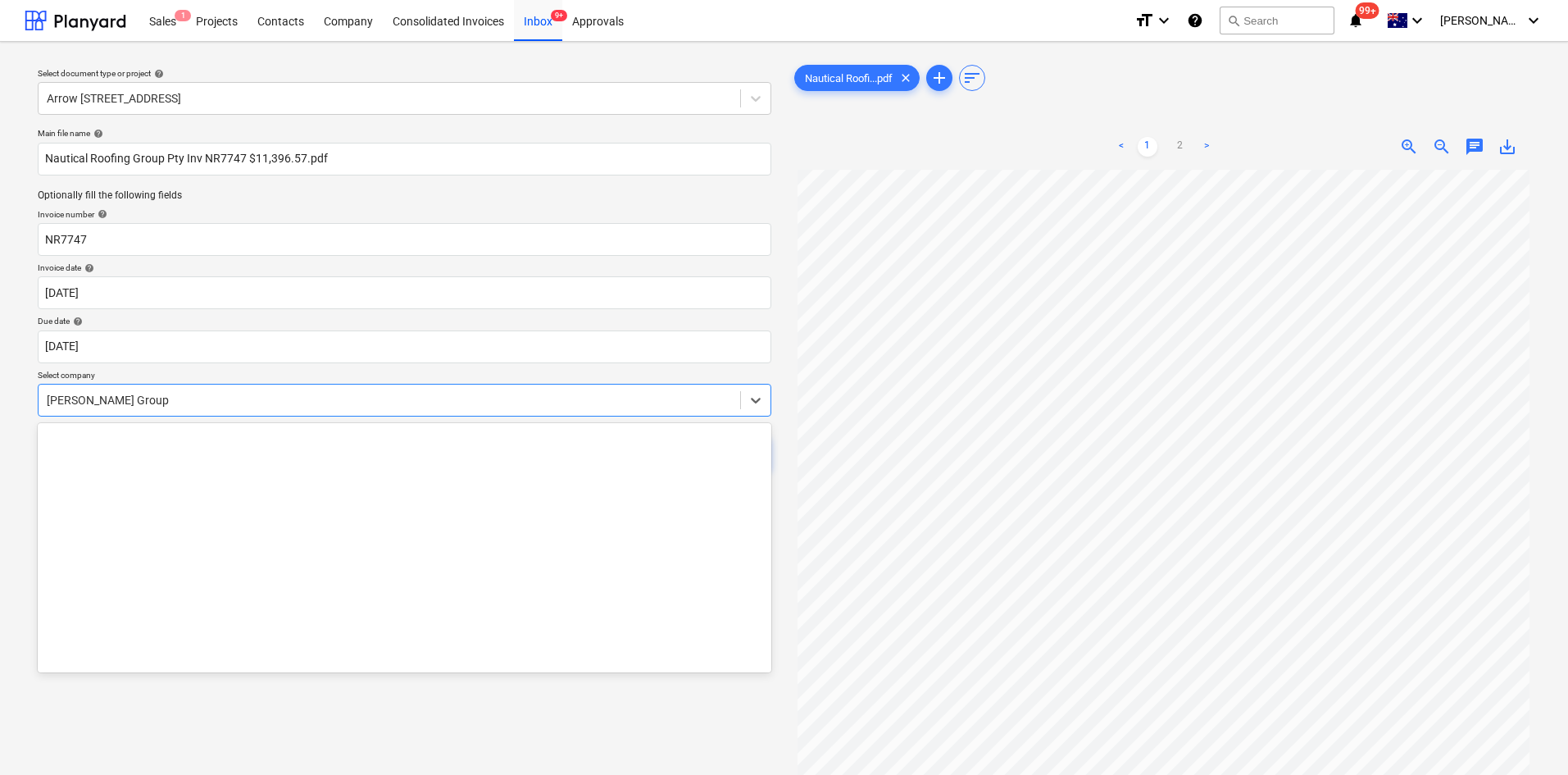
click at [144, 406] on div at bounding box center [389, 399] width 685 height 16
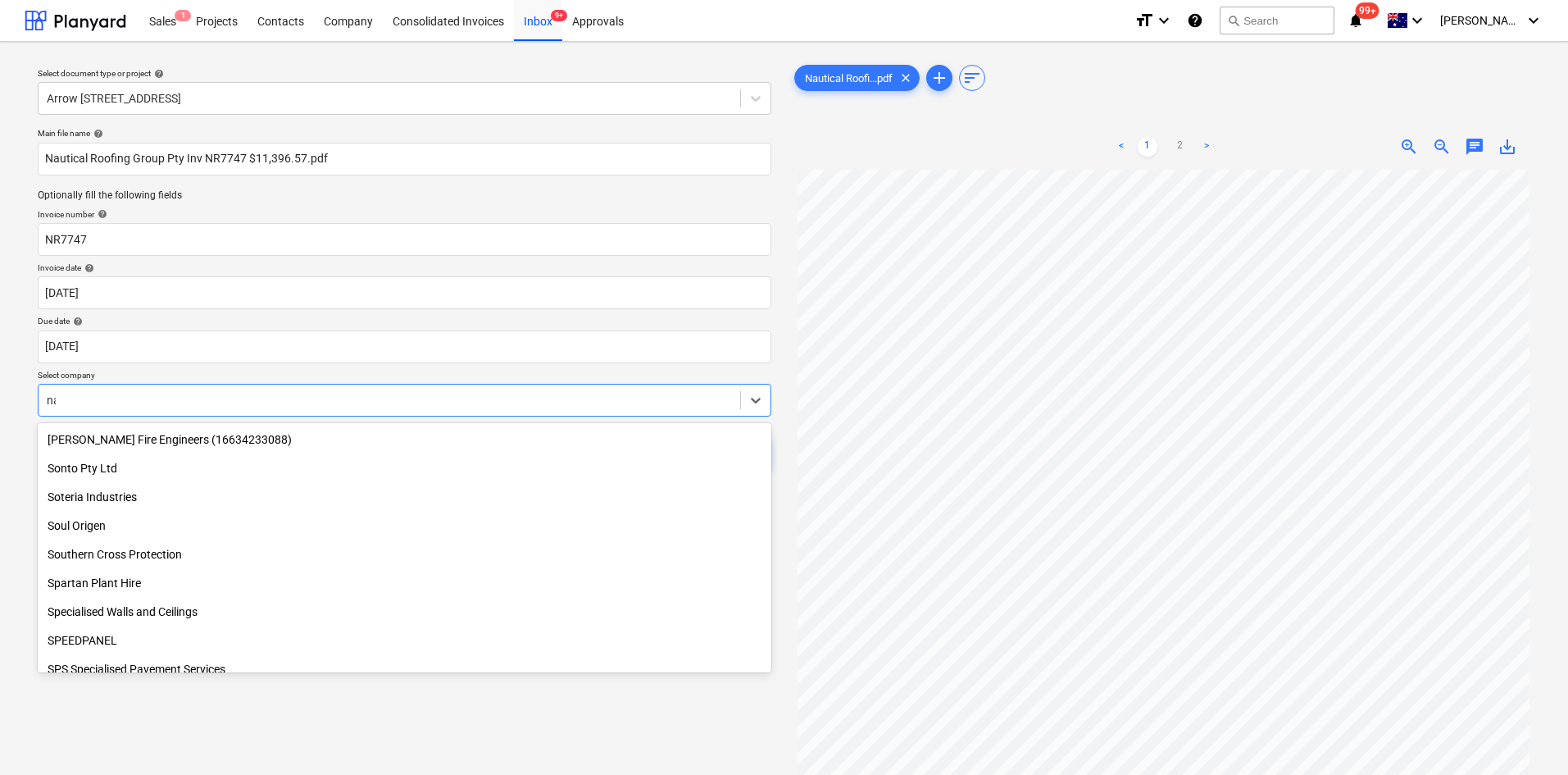
scroll to position [1304, 0]
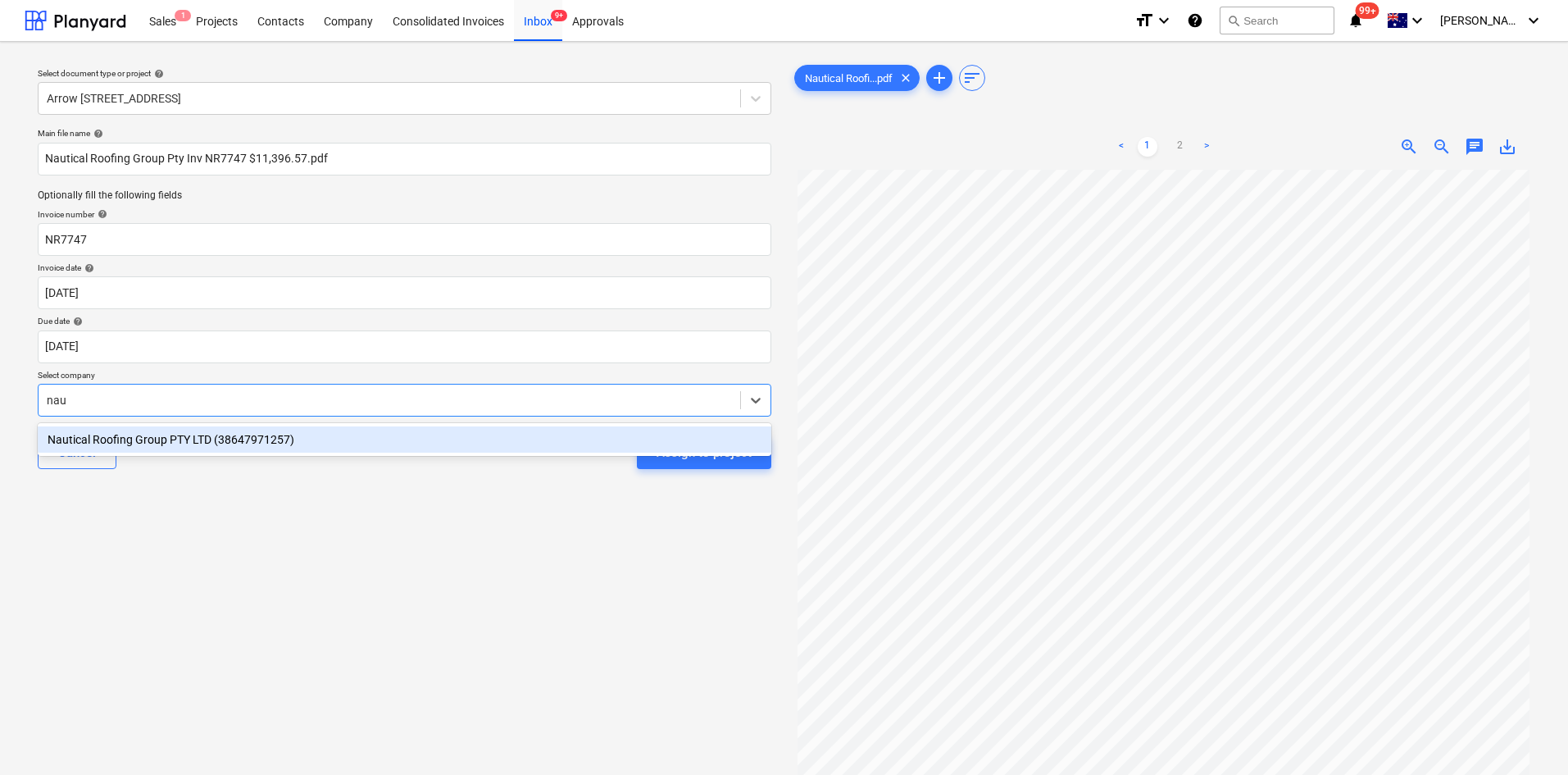
type input "naut"
click at [169, 441] on div "Nautical Roofing Group PTY LTD (38647971257)" at bounding box center [404, 439] width 734 height 26
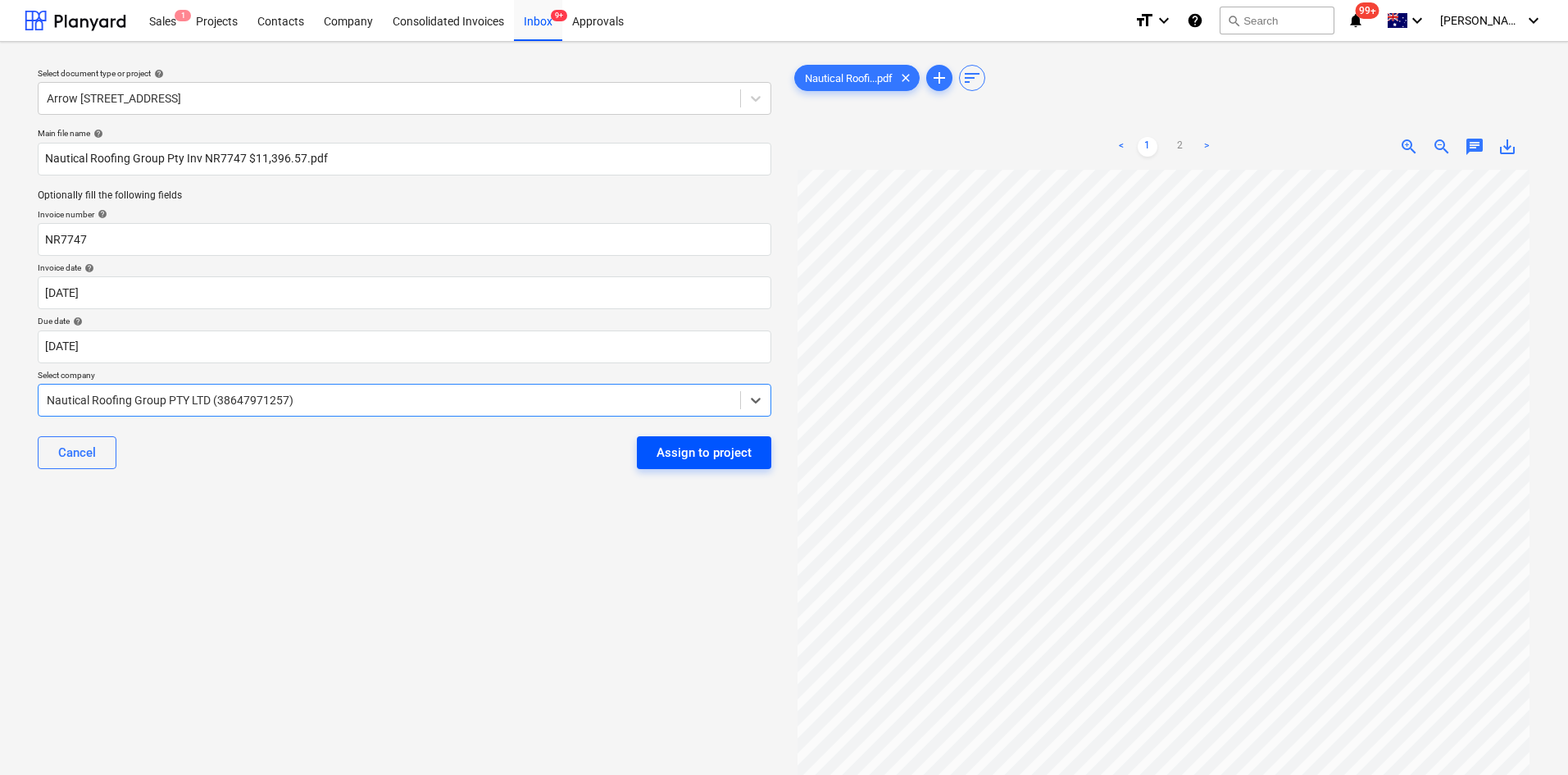
click at [667, 448] on div "Assign to project" at bounding box center [704, 452] width 95 height 21
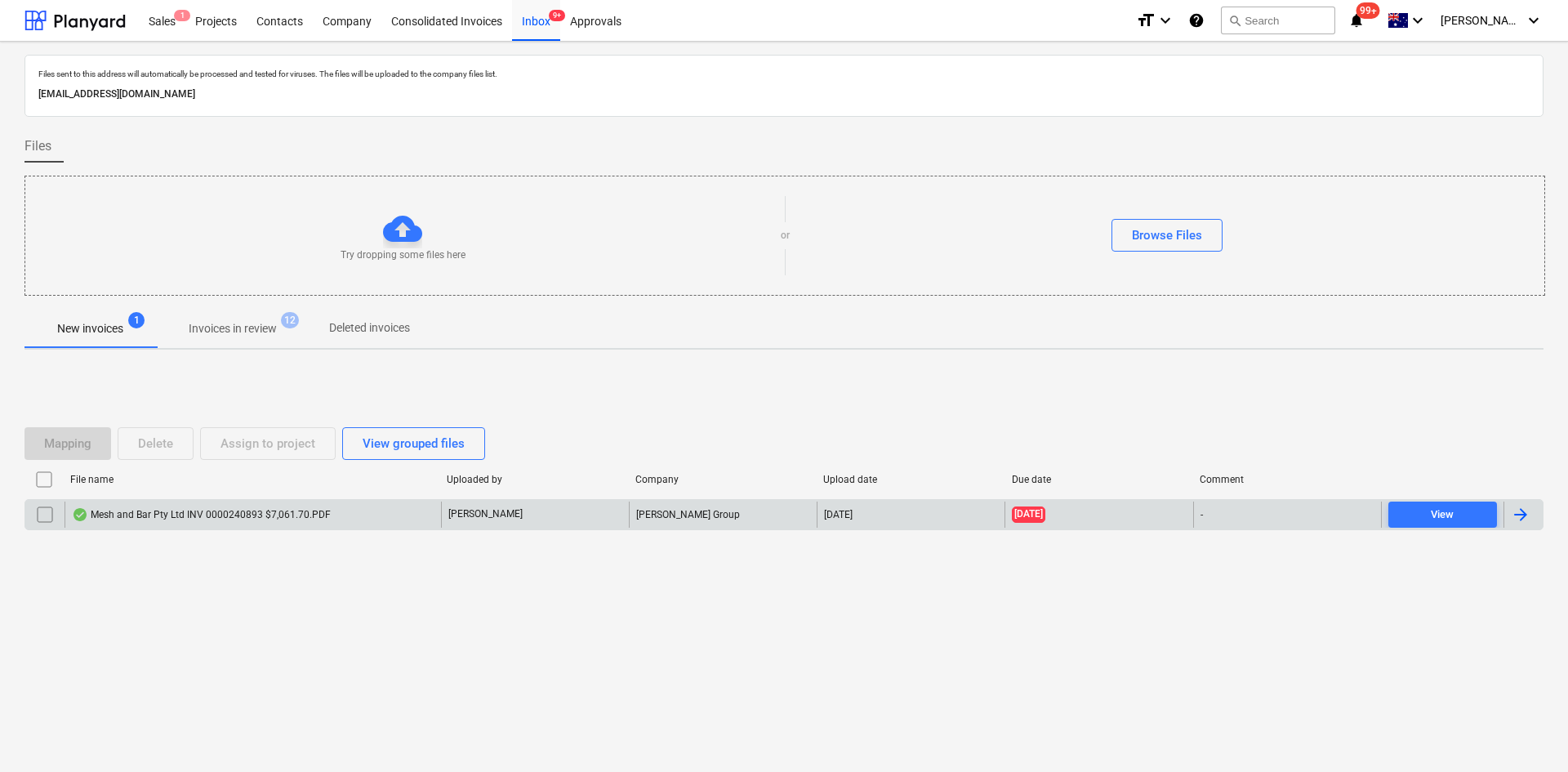
click at [315, 512] on div "Mesh and Bar Pty Ltd INV 0000240893 $7,061.70.PDF" at bounding box center [201, 514] width 259 height 13
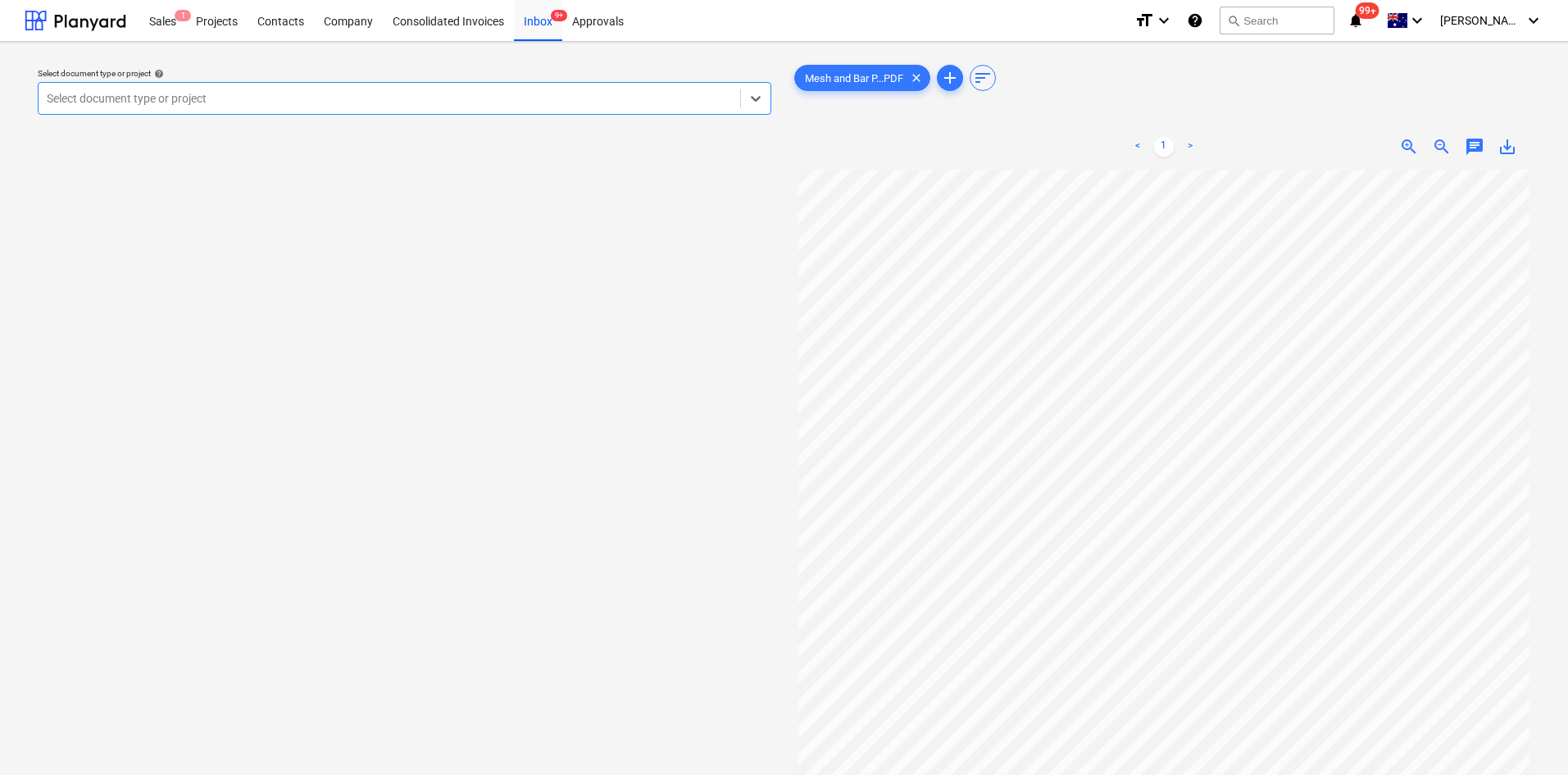
click at [445, 96] on div at bounding box center [389, 98] width 685 height 16
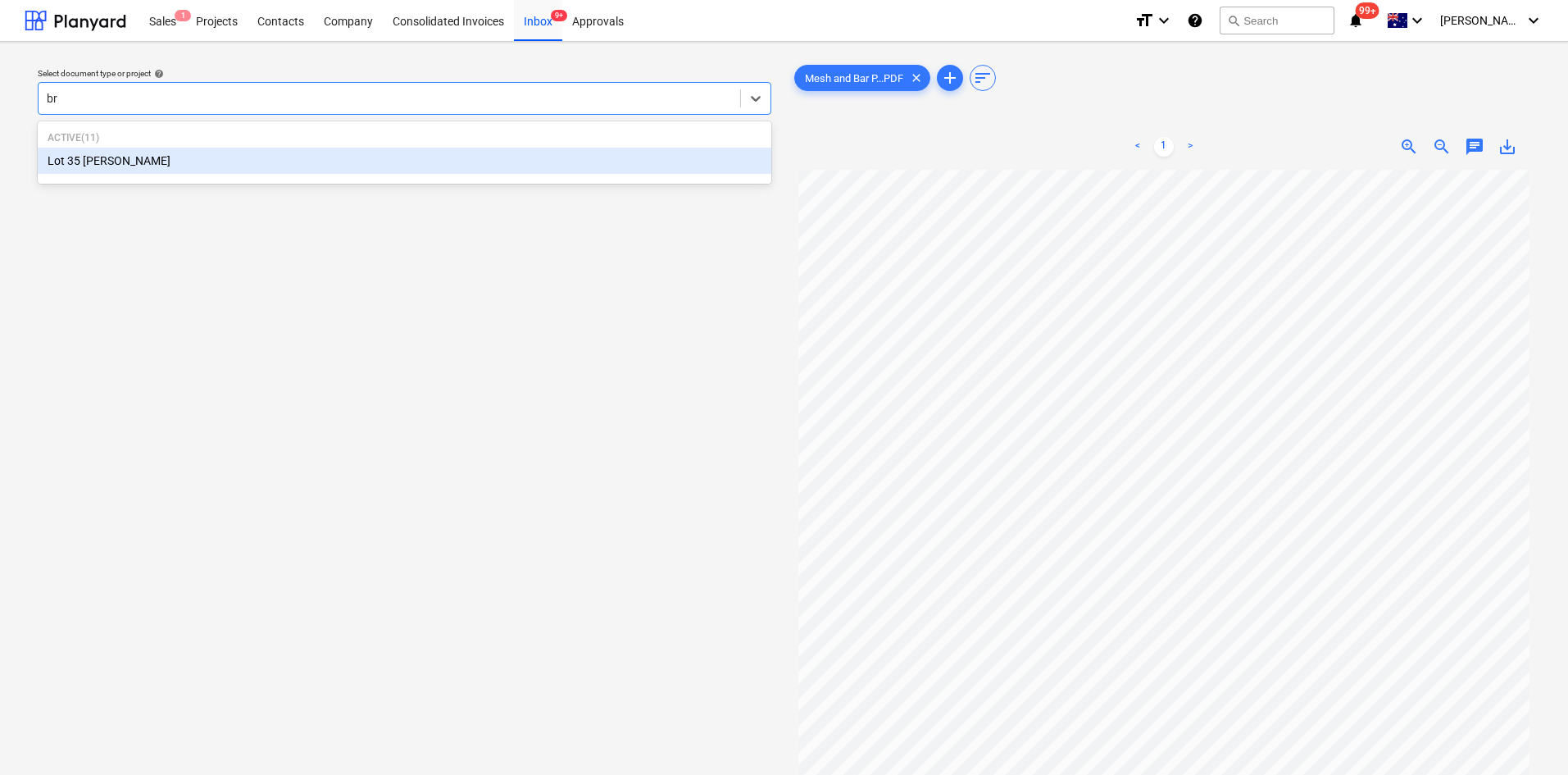
type input "b"
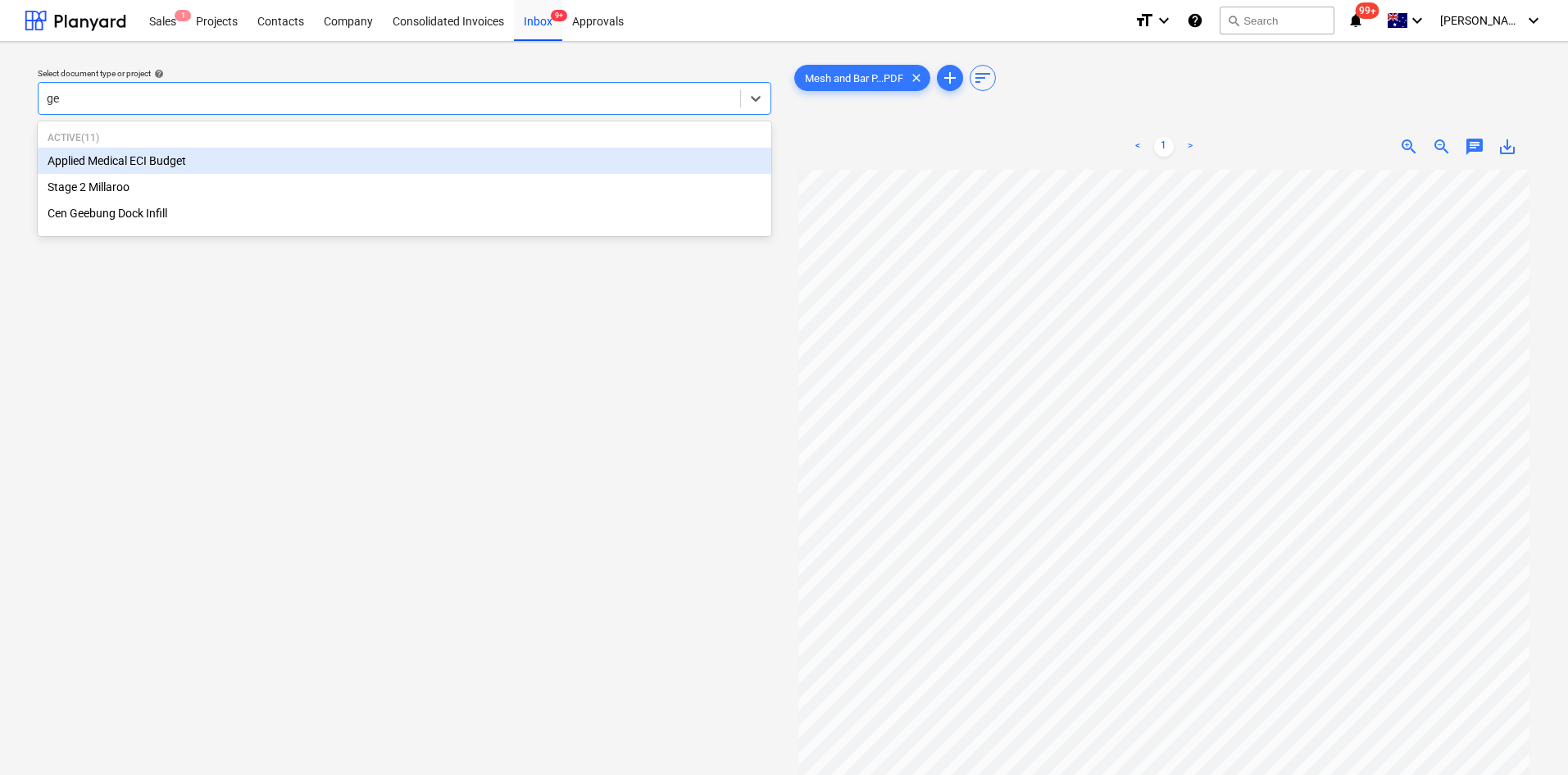
type input "gee"
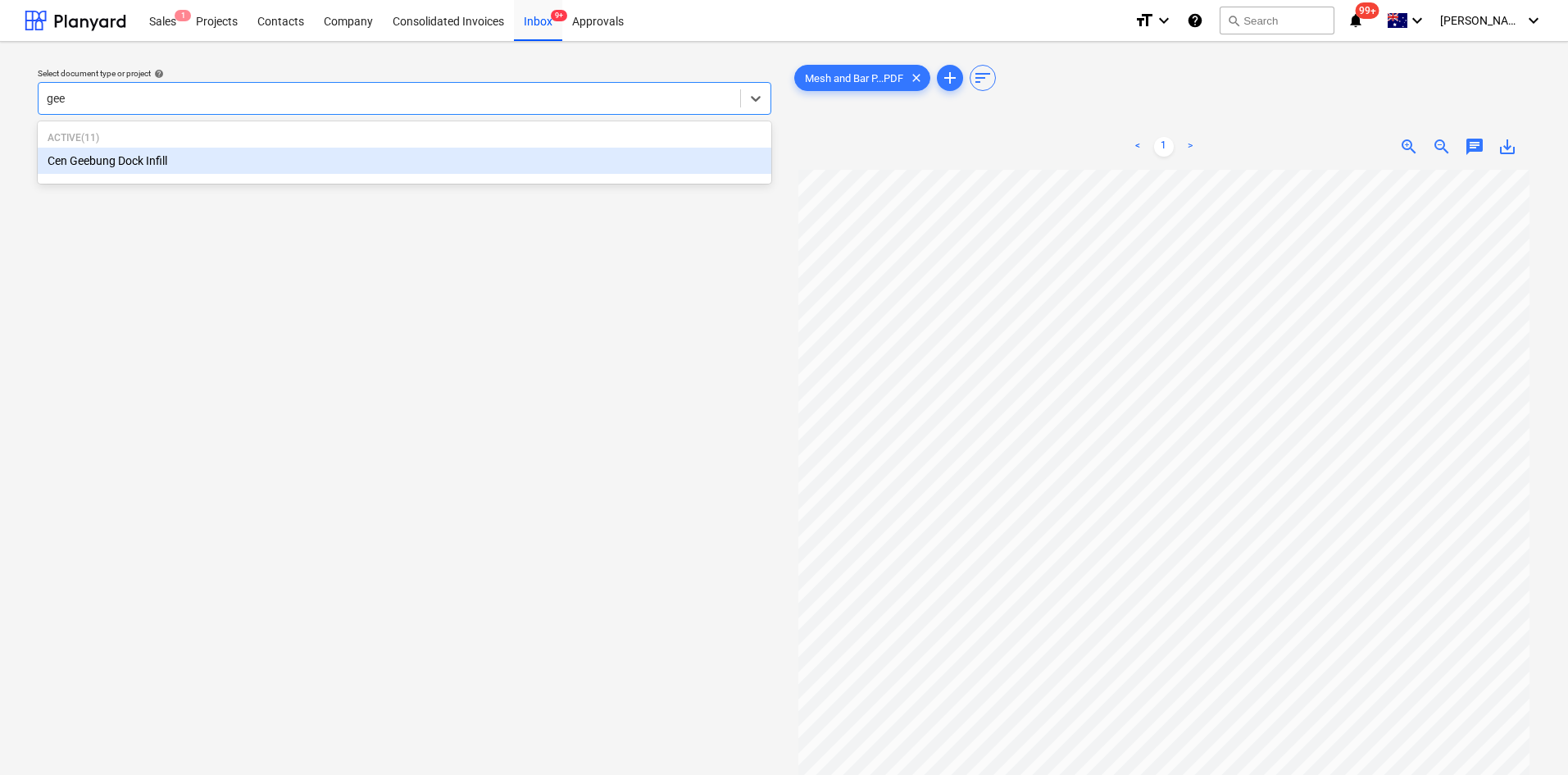
click at [134, 163] on div "Cen Geebung Dock Infill" at bounding box center [404, 160] width 734 height 26
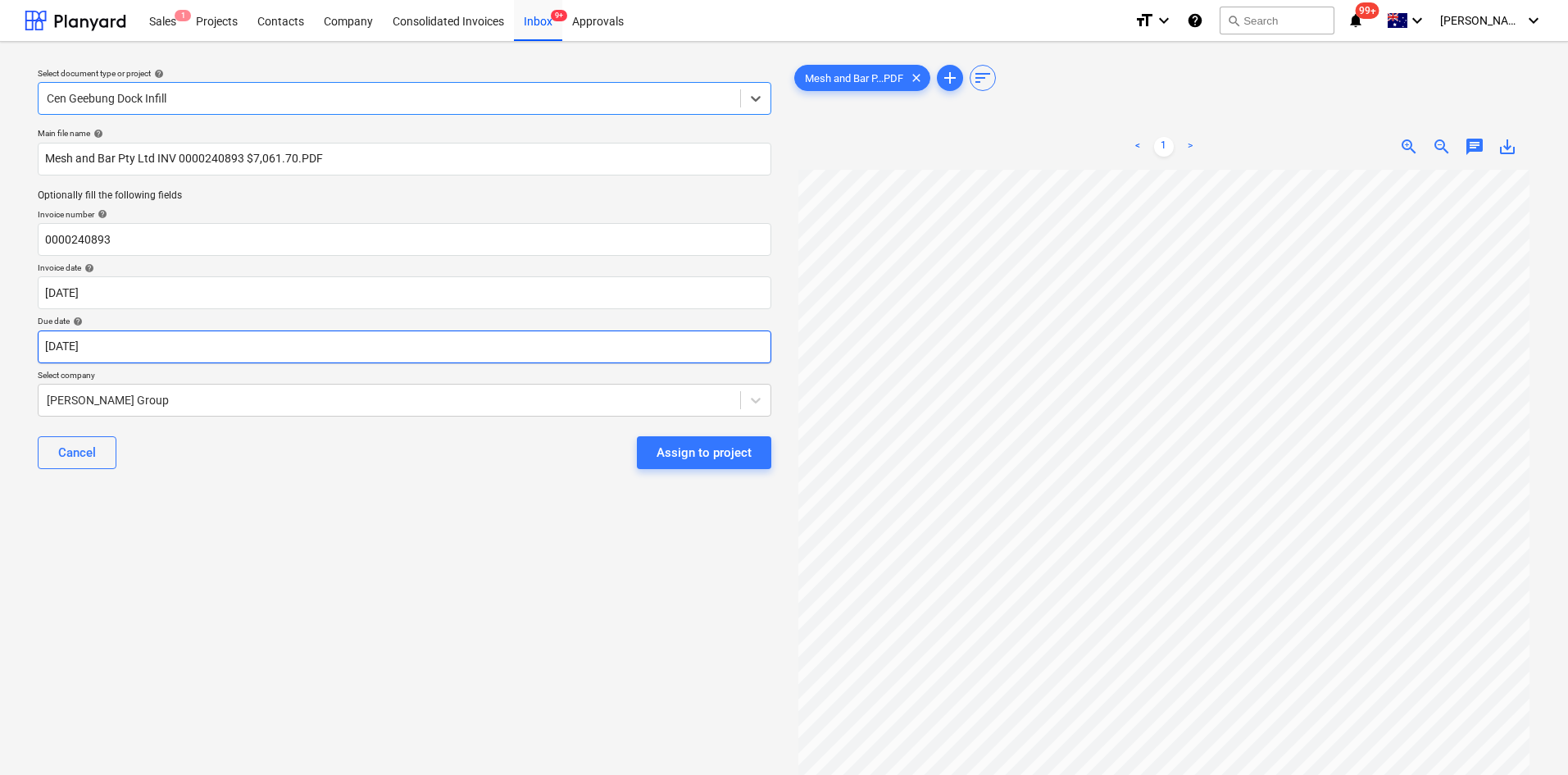
click at [229, 341] on body "Sales 1 Projects Contacts Company Consolidated Invoices Inbox 9+ Approvals form…" at bounding box center [784, 388] width 1568 height 775
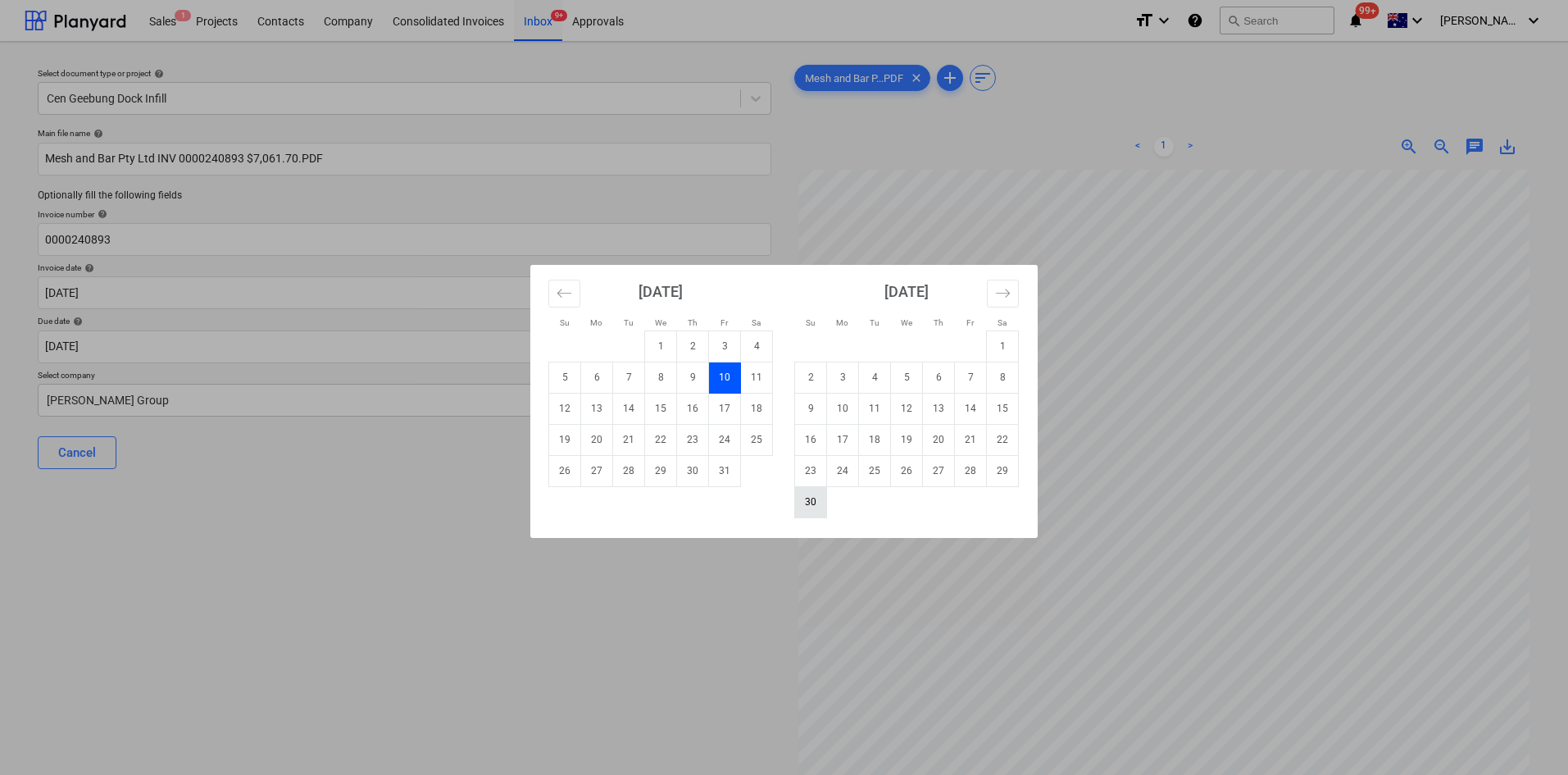
click at [804, 506] on td "30" at bounding box center [811, 502] width 32 height 32
type input "[DATE]"
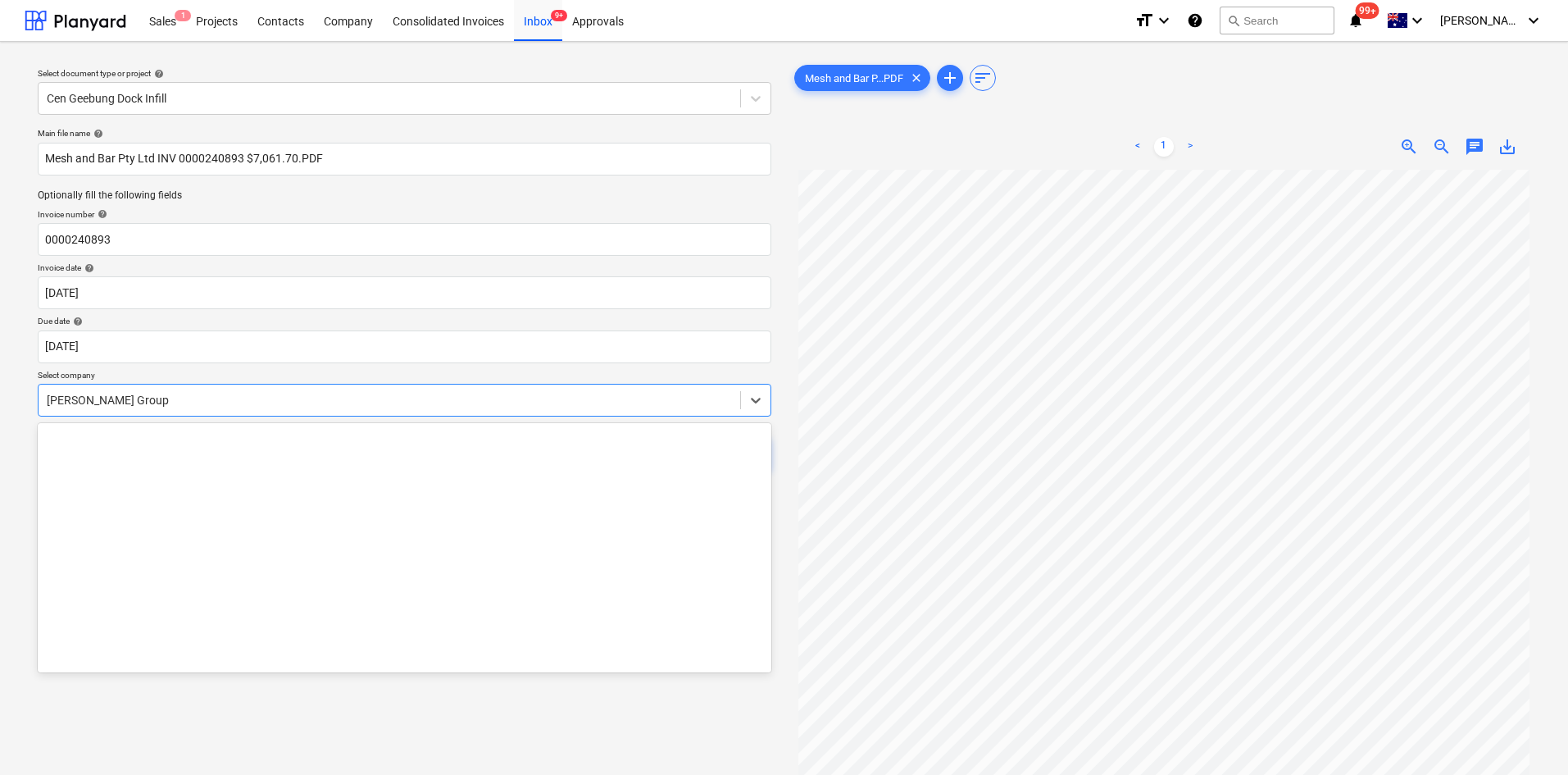
click at [231, 397] on div at bounding box center [389, 399] width 685 height 16
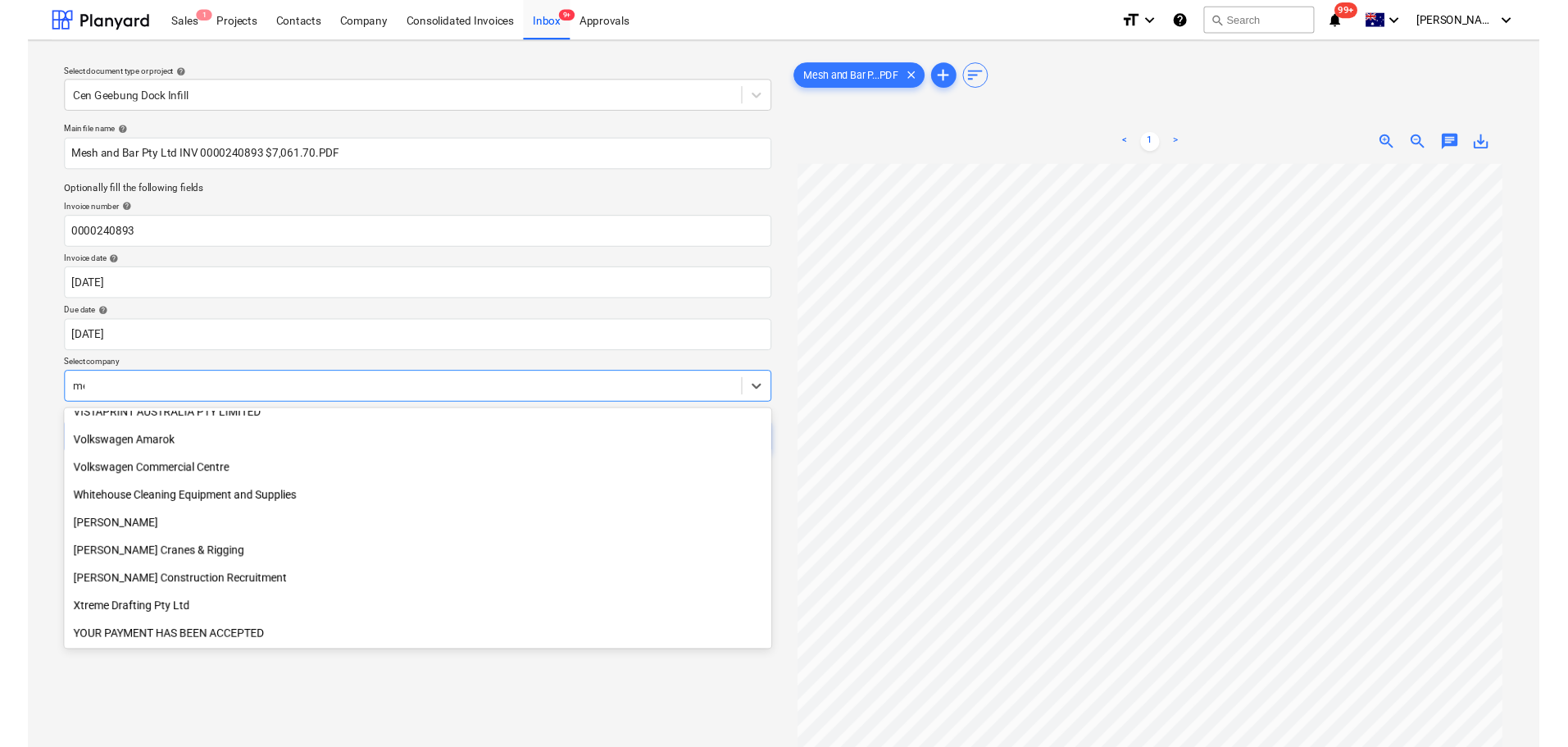
scroll to position [1734, 0]
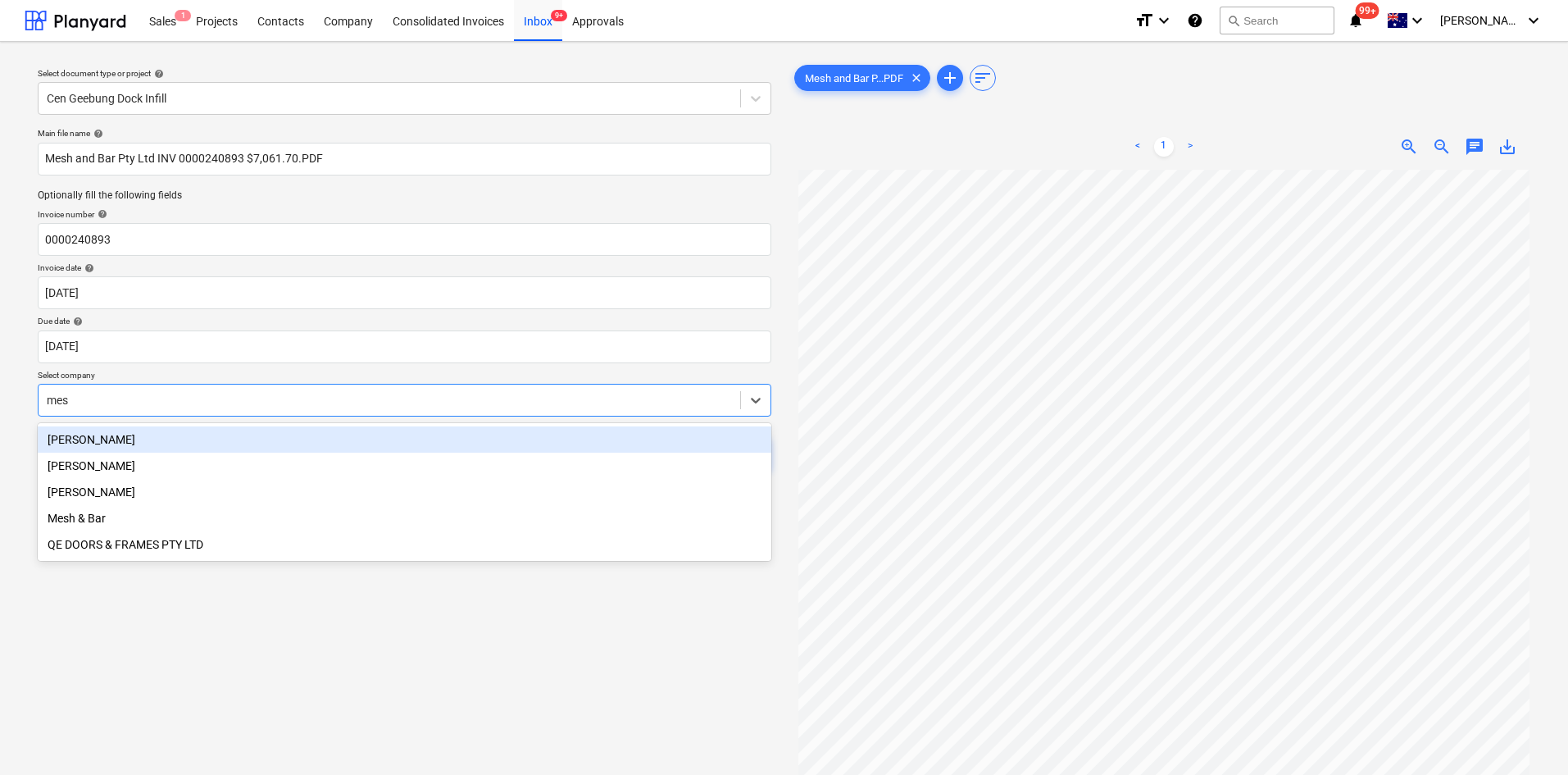
type input "mesh"
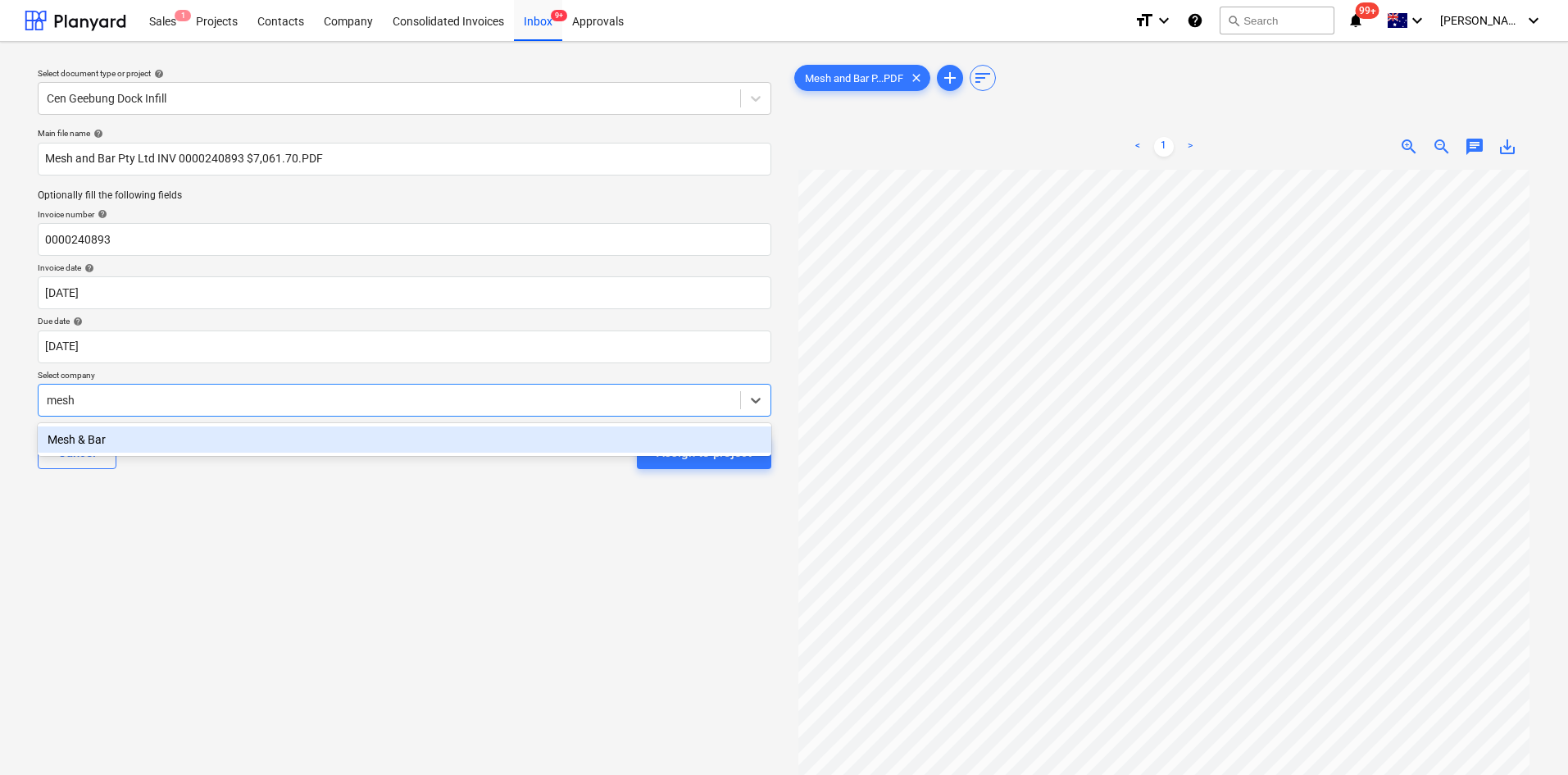
click at [156, 433] on div "Mesh & Bar" at bounding box center [404, 439] width 734 height 26
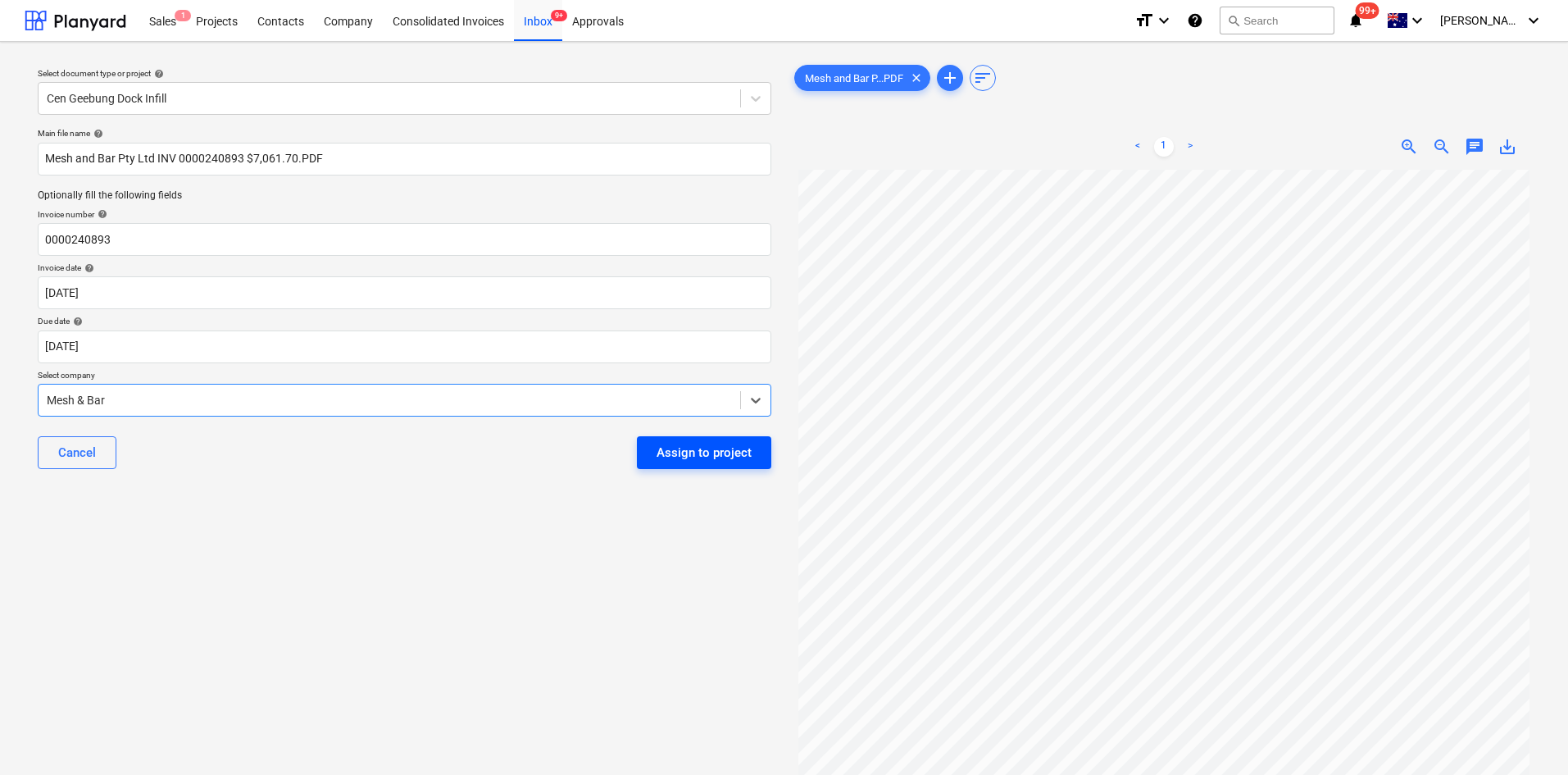
click at [675, 456] on div "Assign to project" at bounding box center [704, 452] width 95 height 21
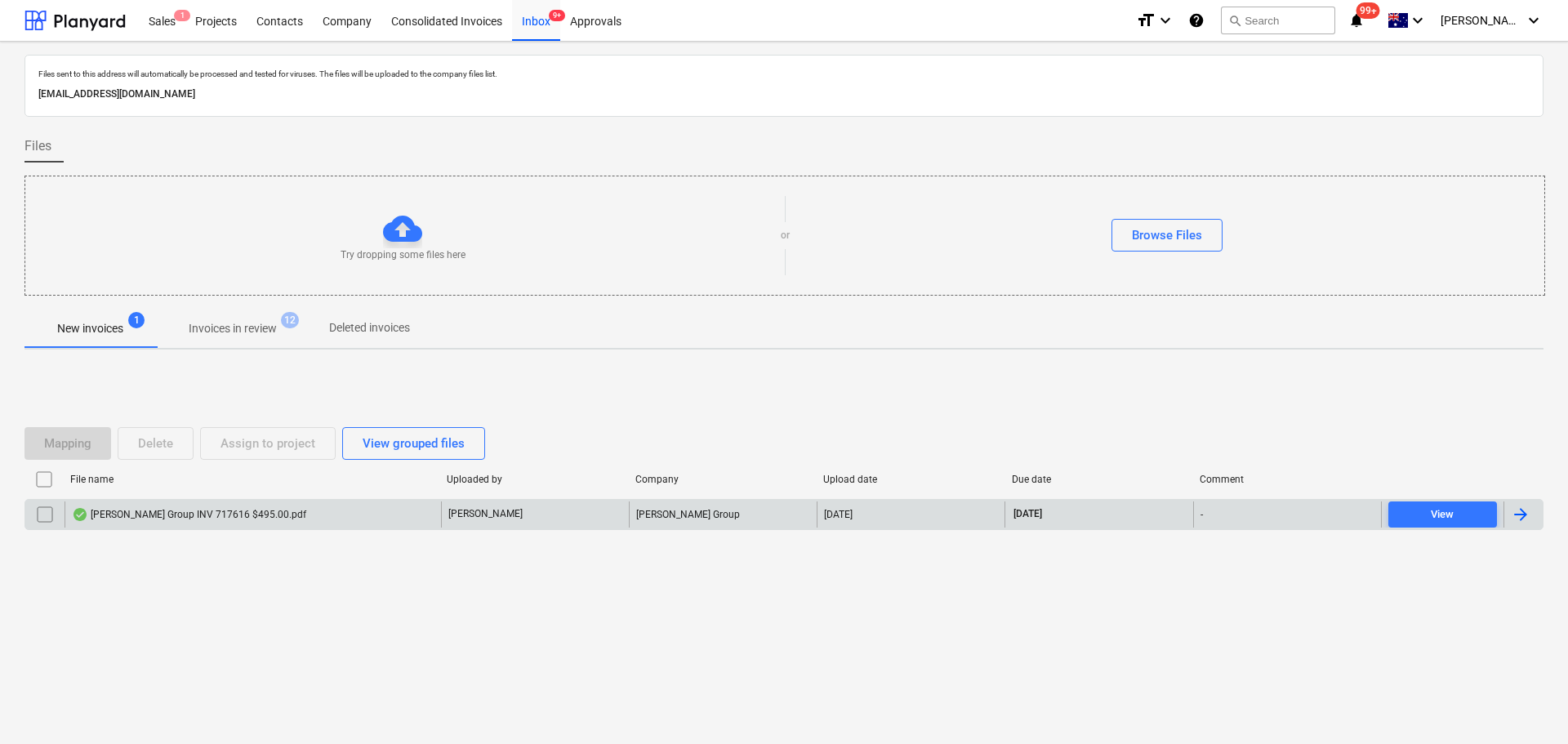
click at [195, 522] on div "[PERSON_NAME] Group INV 717616 $495.00.pdf" at bounding box center [253, 514] width 377 height 26
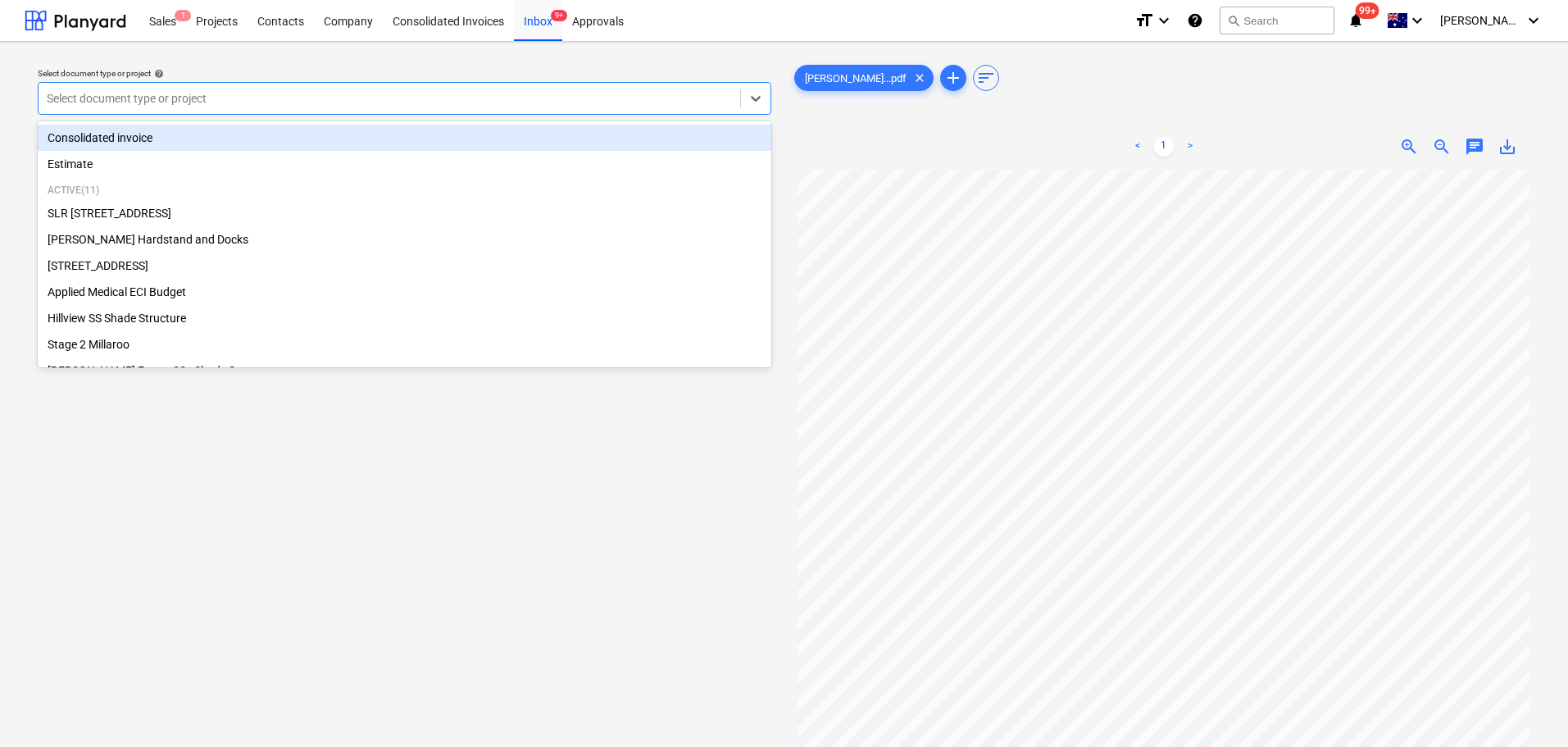
click at [213, 99] on div at bounding box center [389, 98] width 685 height 16
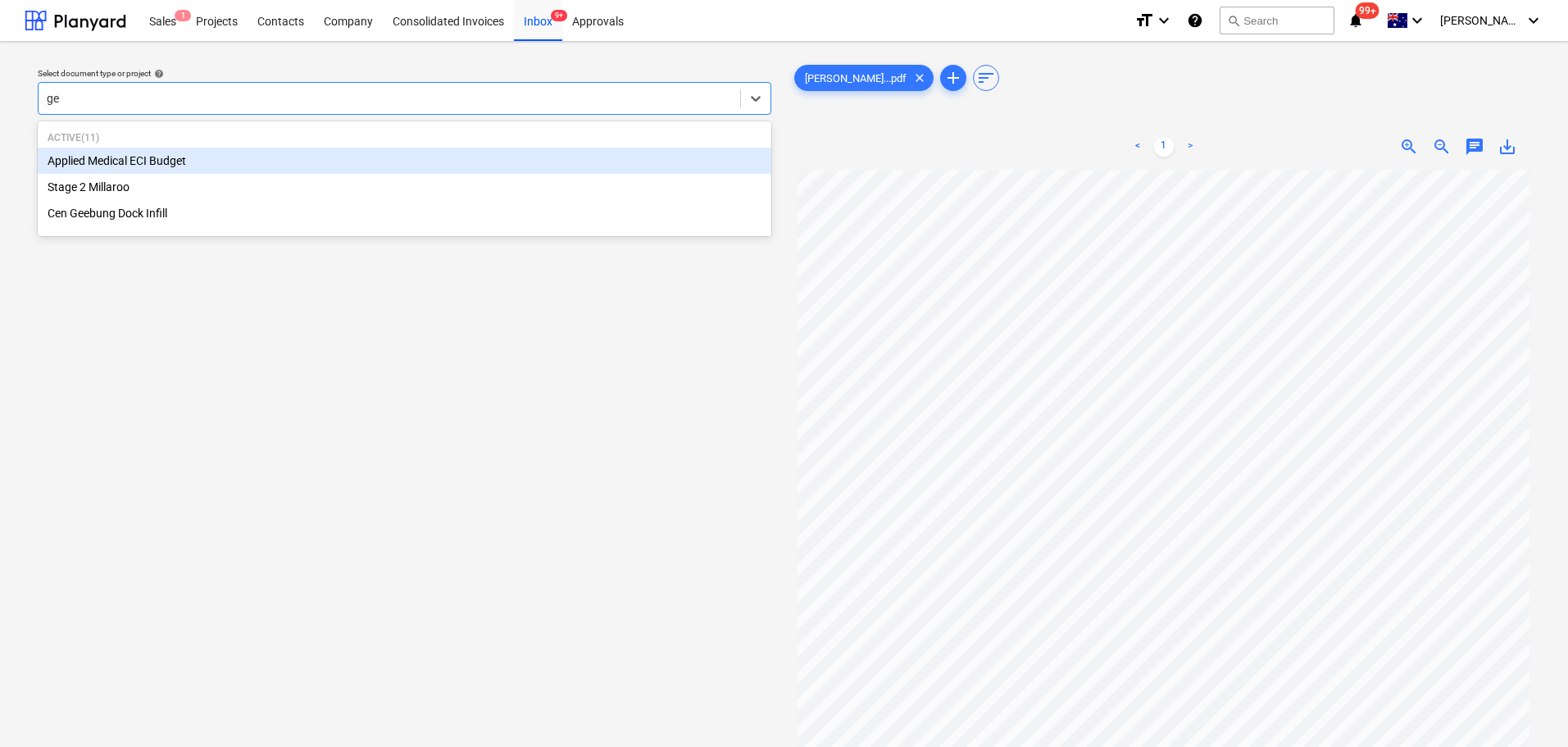
type input "gee"
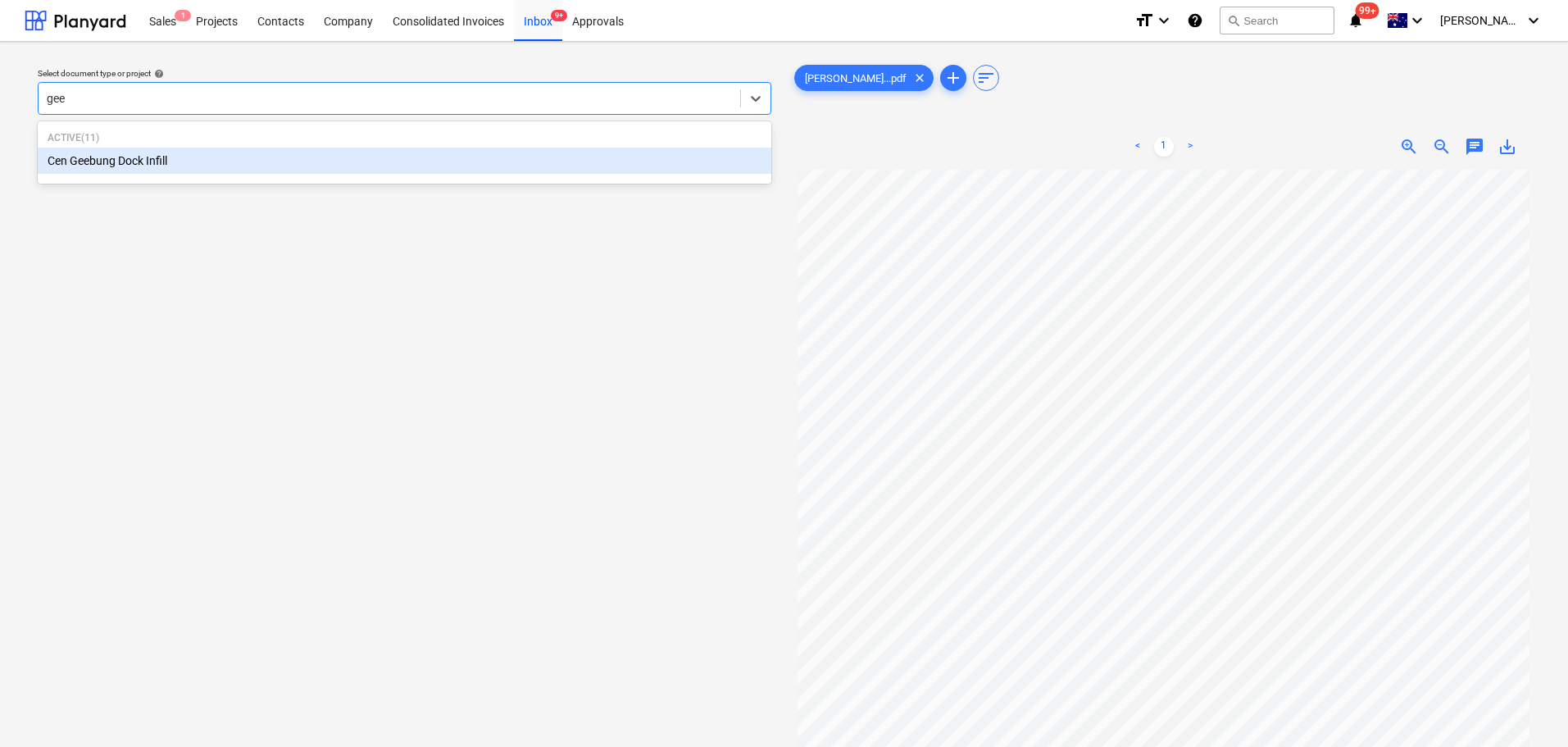
click at [189, 153] on div "Cen Geebung Dock Infill" at bounding box center [404, 160] width 734 height 26
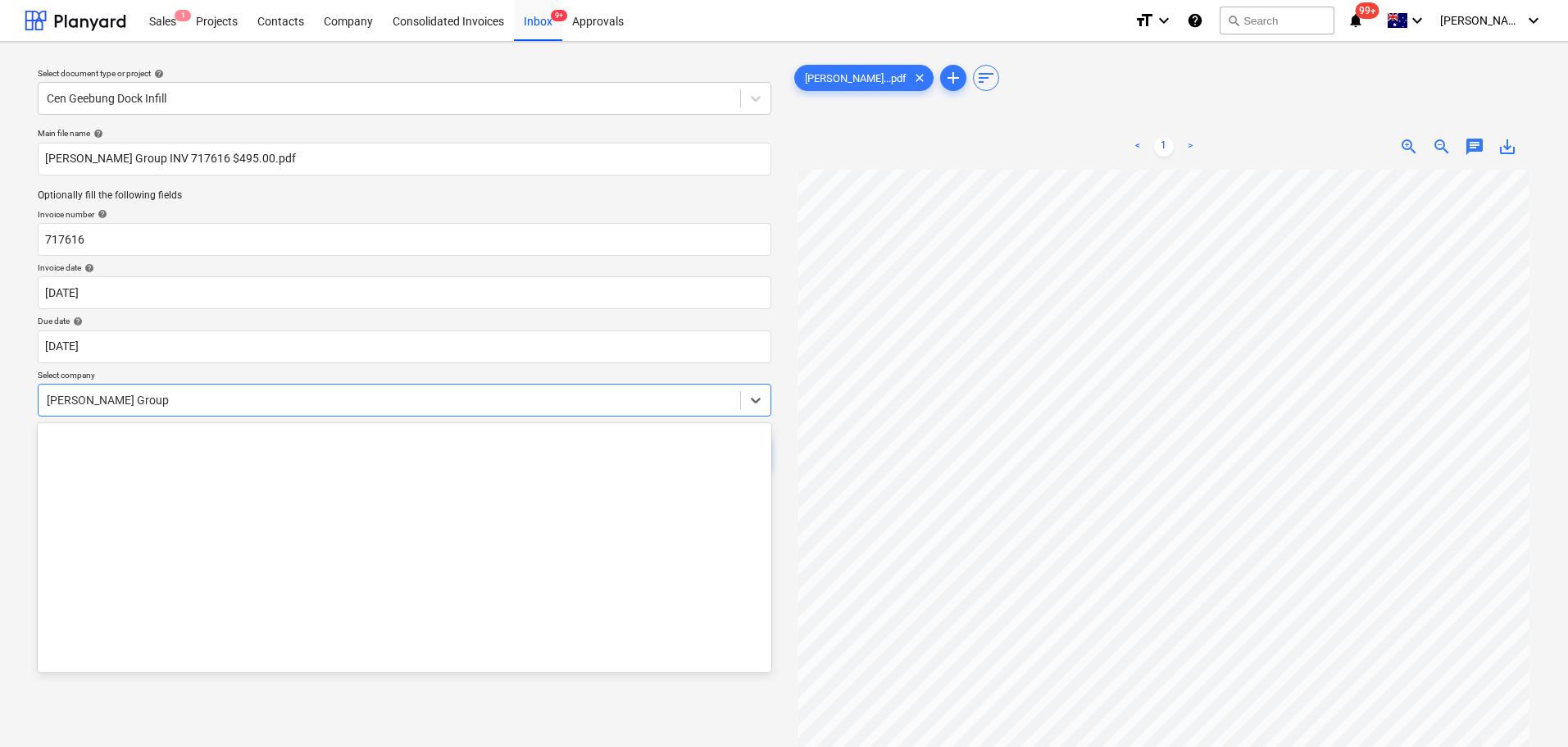
click at [144, 394] on div at bounding box center [389, 399] width 685 height 16
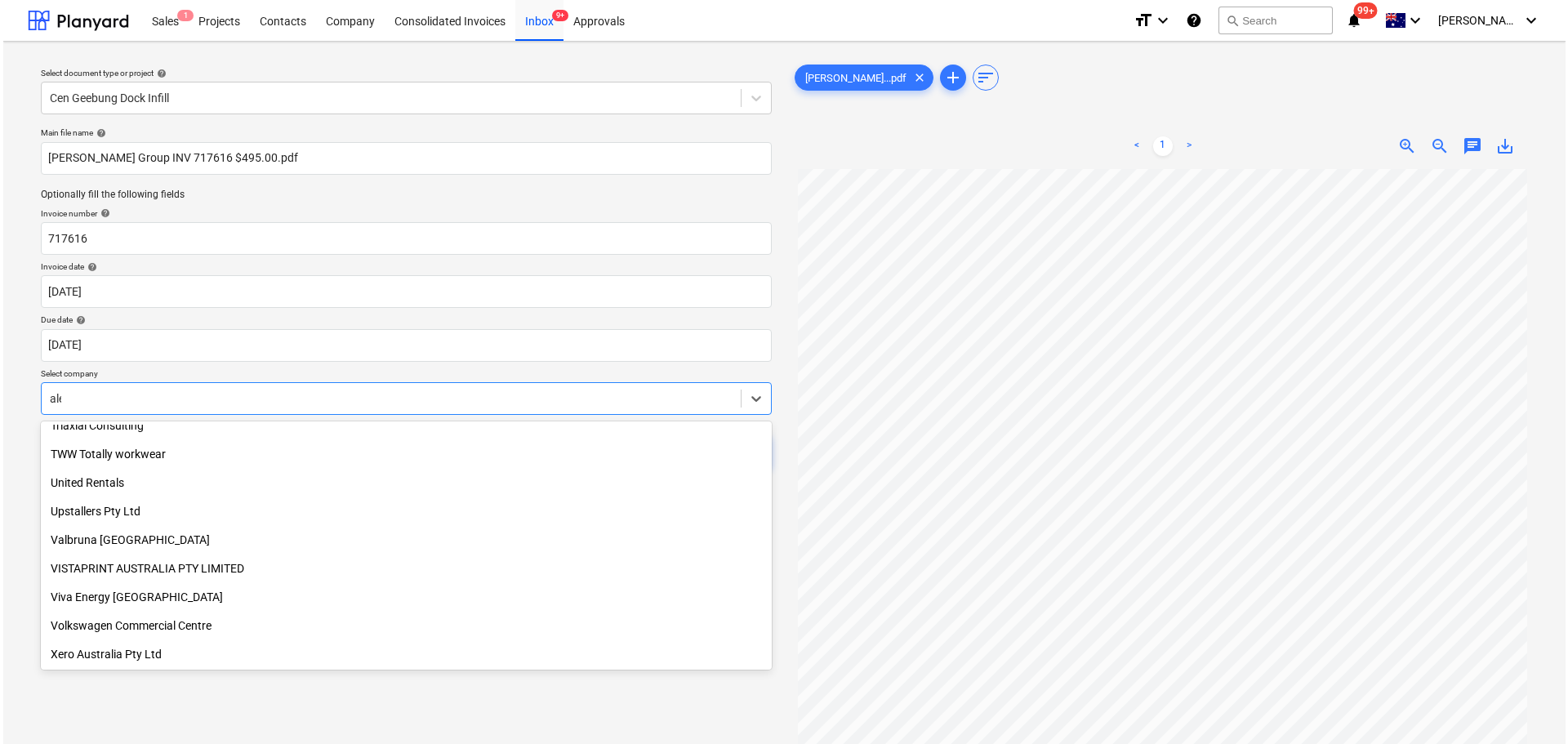
scroll to position [327, 0]
type input "[PERSON_NAME]"
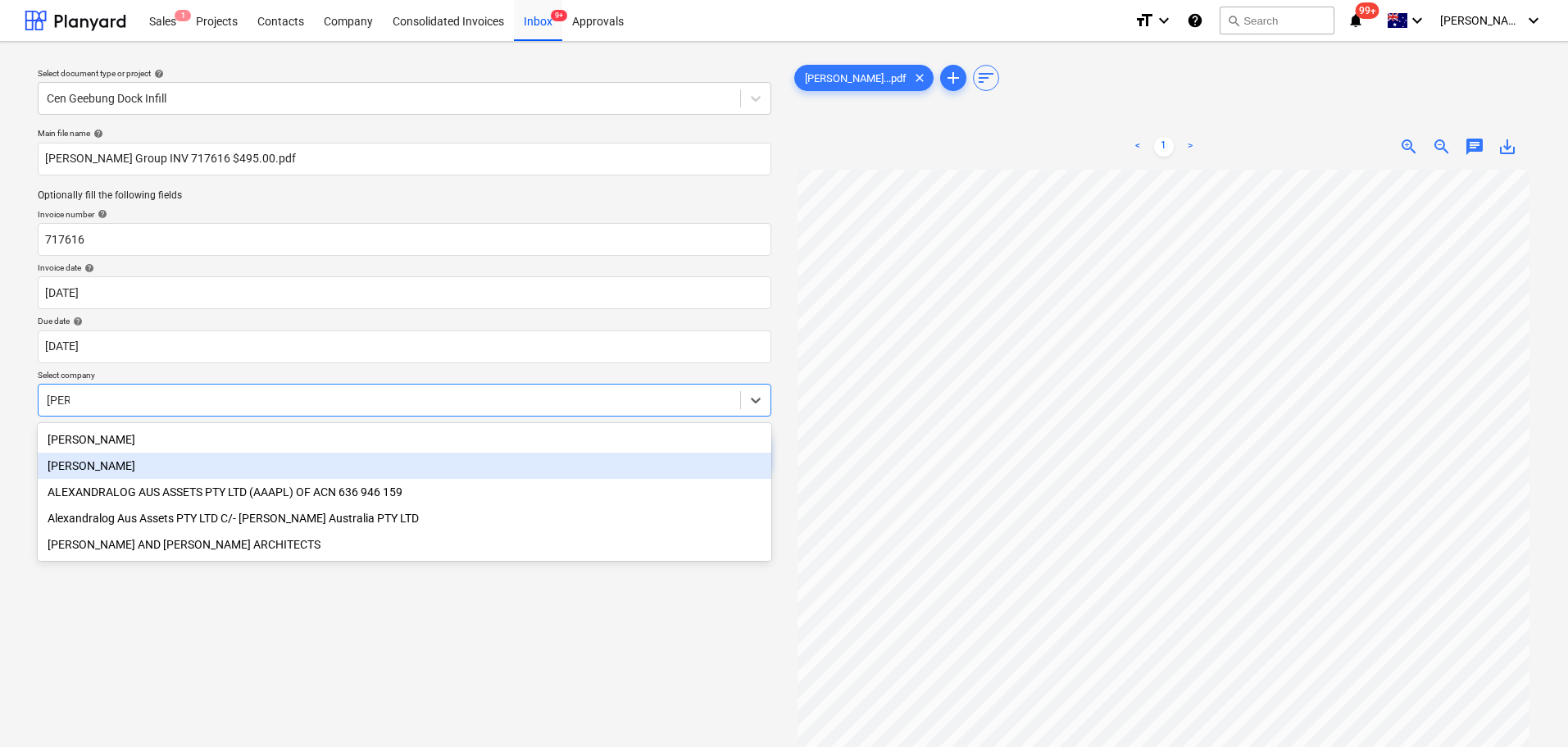
click at [101, 462] on div "[PERSON_NAME]" at bounding box center [404, 465] width 734 height 26
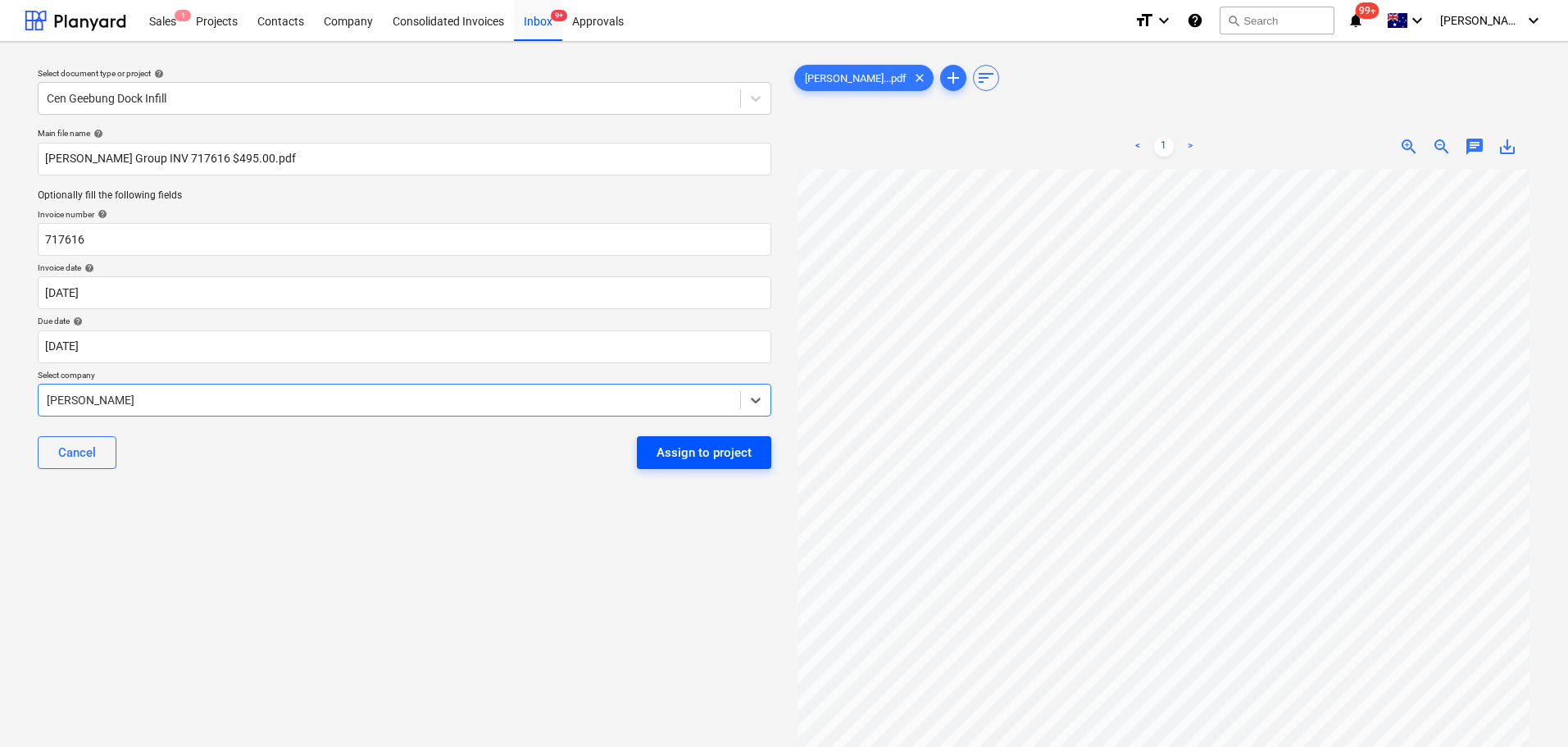
click at [667, 451] on div "Assign to project" at bounding box center [704, 452] width 95 height 21
